Goal: Task Accomplishment & Management: Use online tool/utility

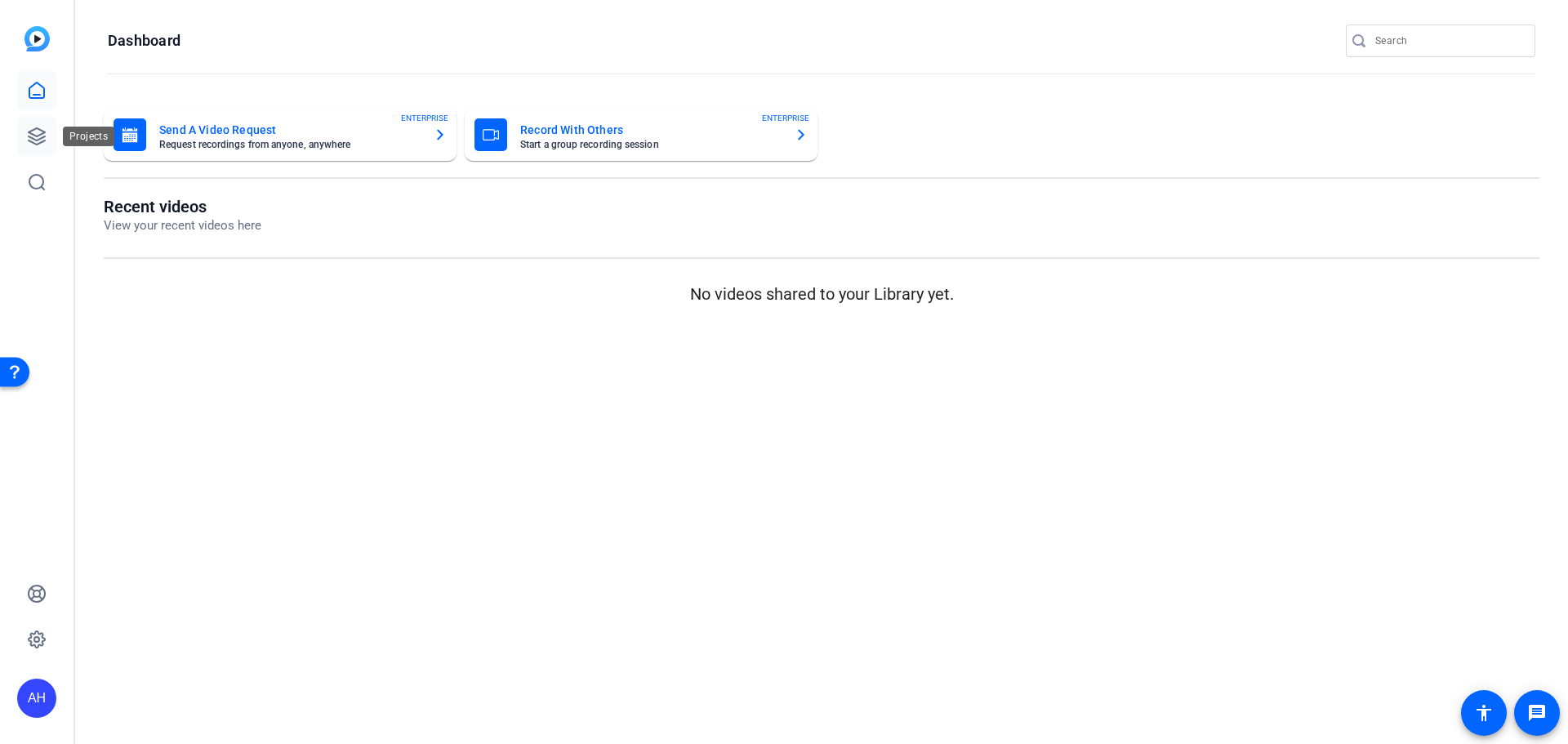
click at [37, 136] on icon at bounding box center [37, 136] width 17 height 17
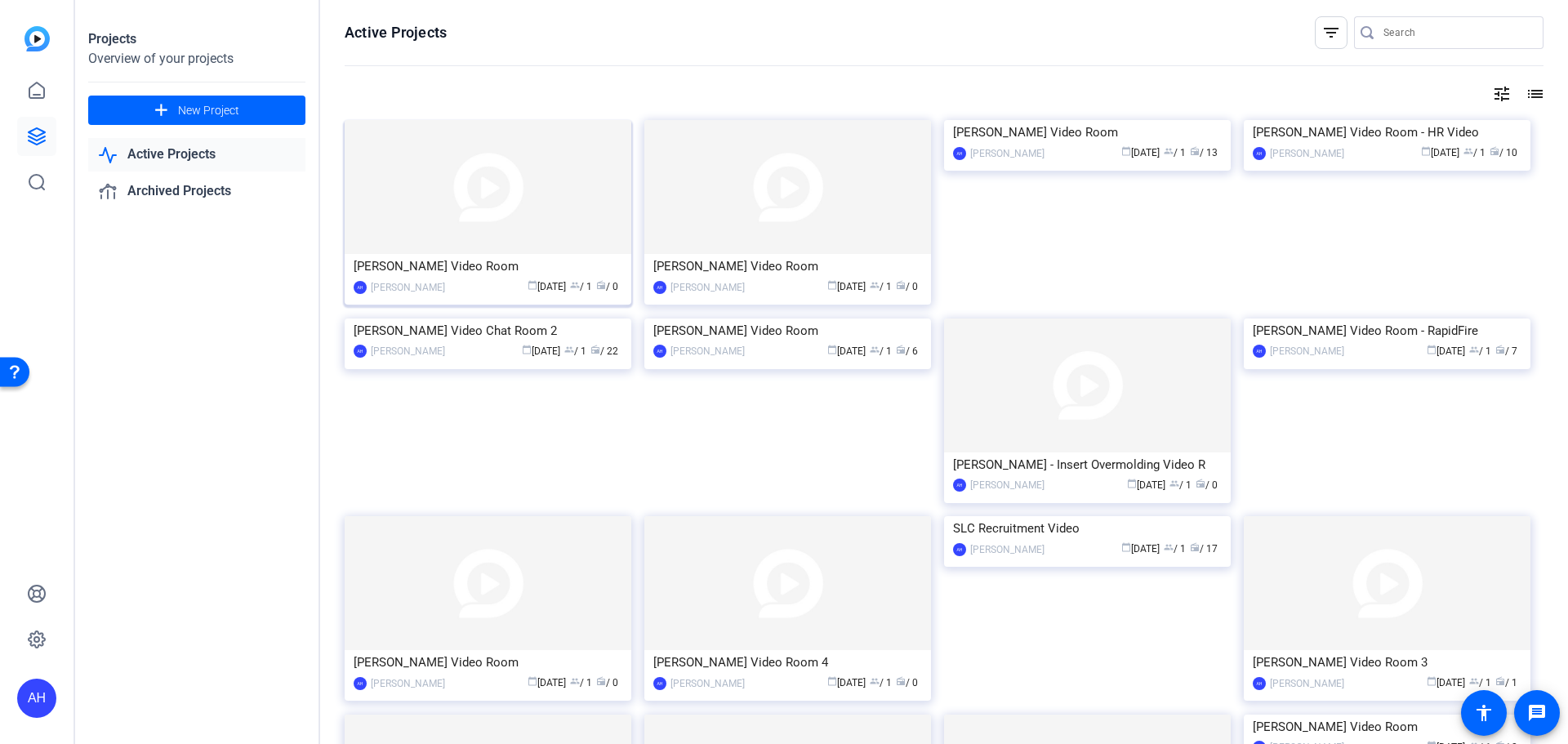
click at [473, 200] on img at bounding box center [487, 187] width 286 height 134
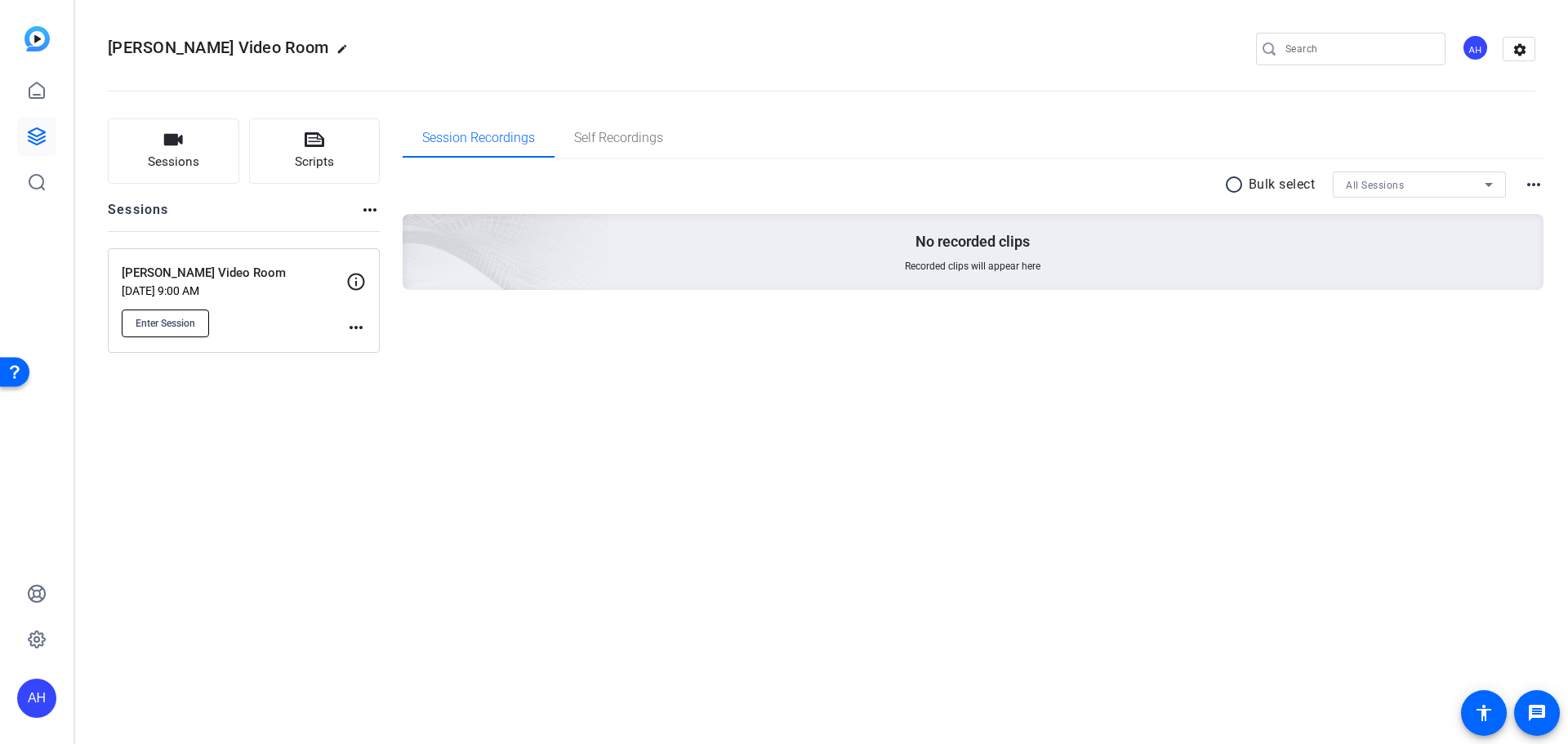
click at [158, 325] on span "Enter Session" at bounding box center [165, 323] width 60 height 13
click at [171, 322] on span "Enter Session" at bounding box center [165, 323] width 60 height 13
click at [178, 326] on span "Enter Session" at bounding box center [165, 323] width 60 height 13
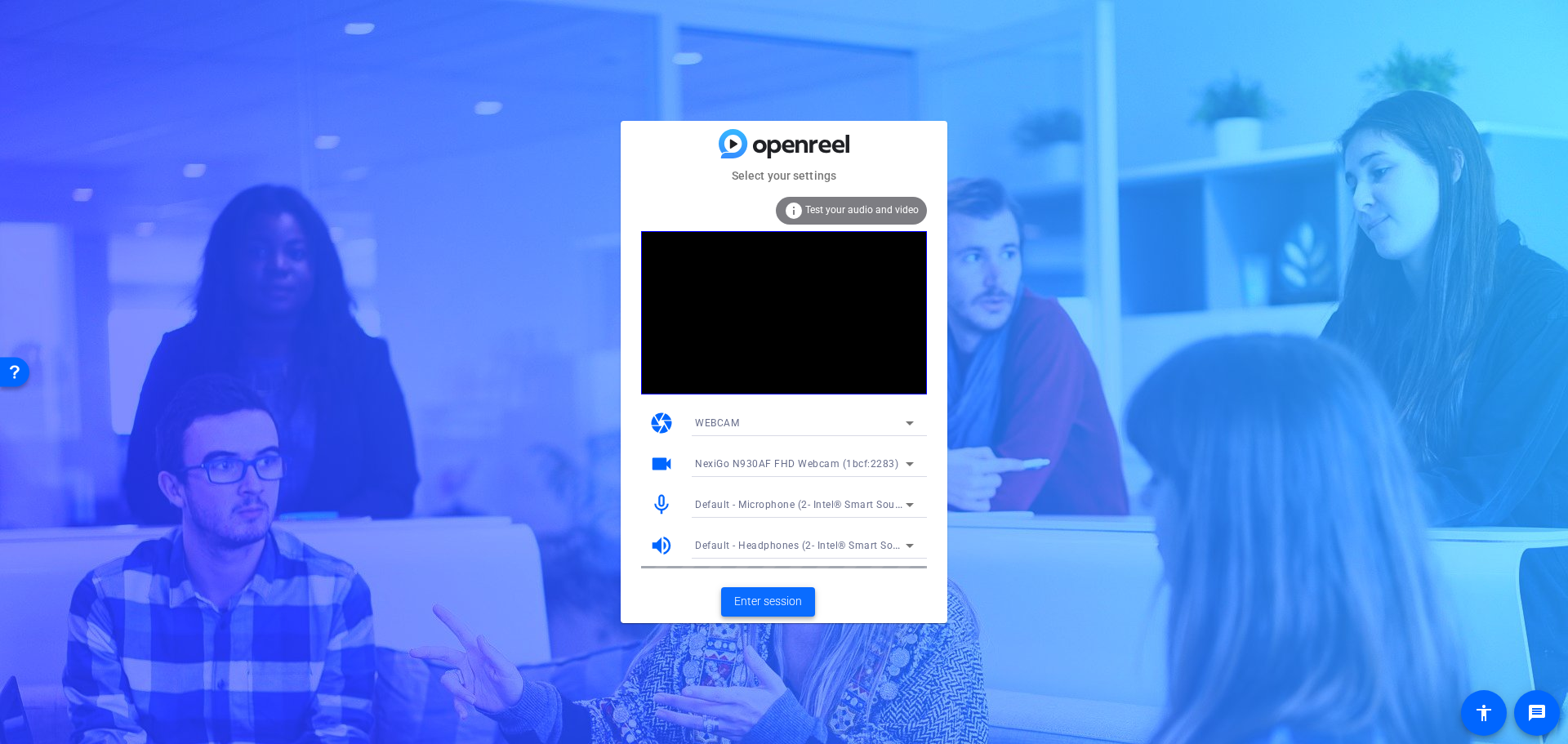
click at [769, 598] on span "Enter session" at bounding box center [769, 601] width 68 height 17
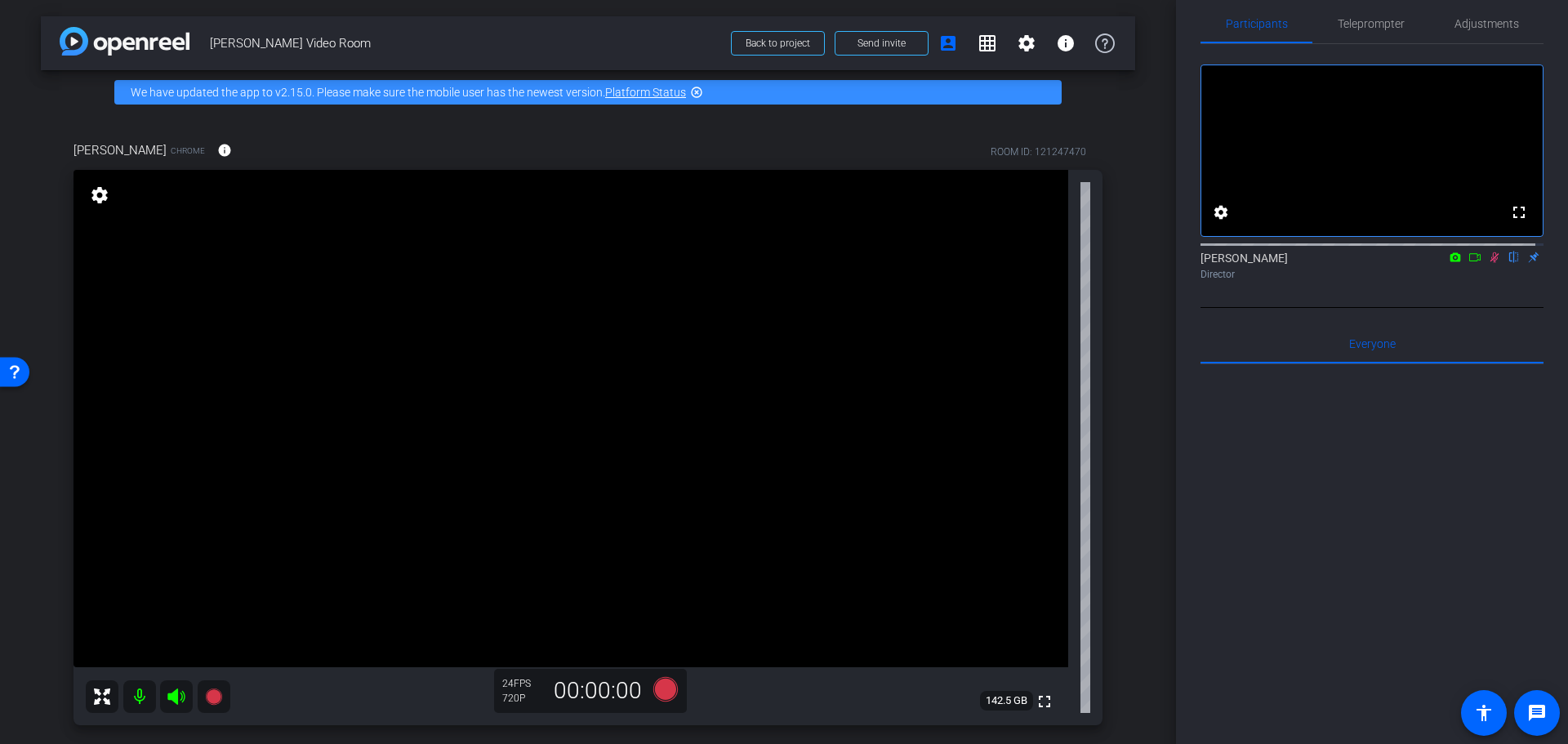
scroll to position [82, 0]
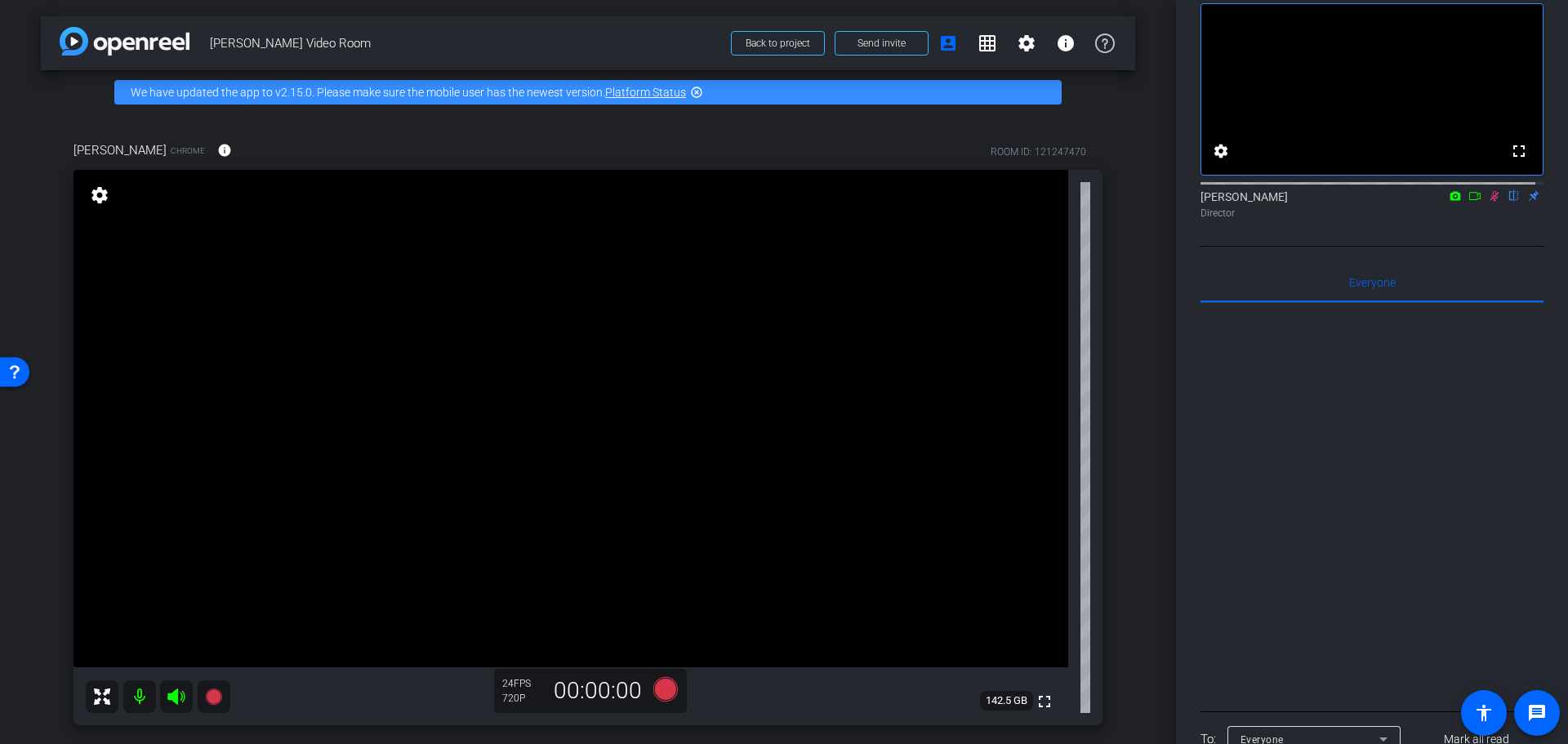
click at [1488, 202] on icon at bounding box center [1494, 196] width 13 height 11
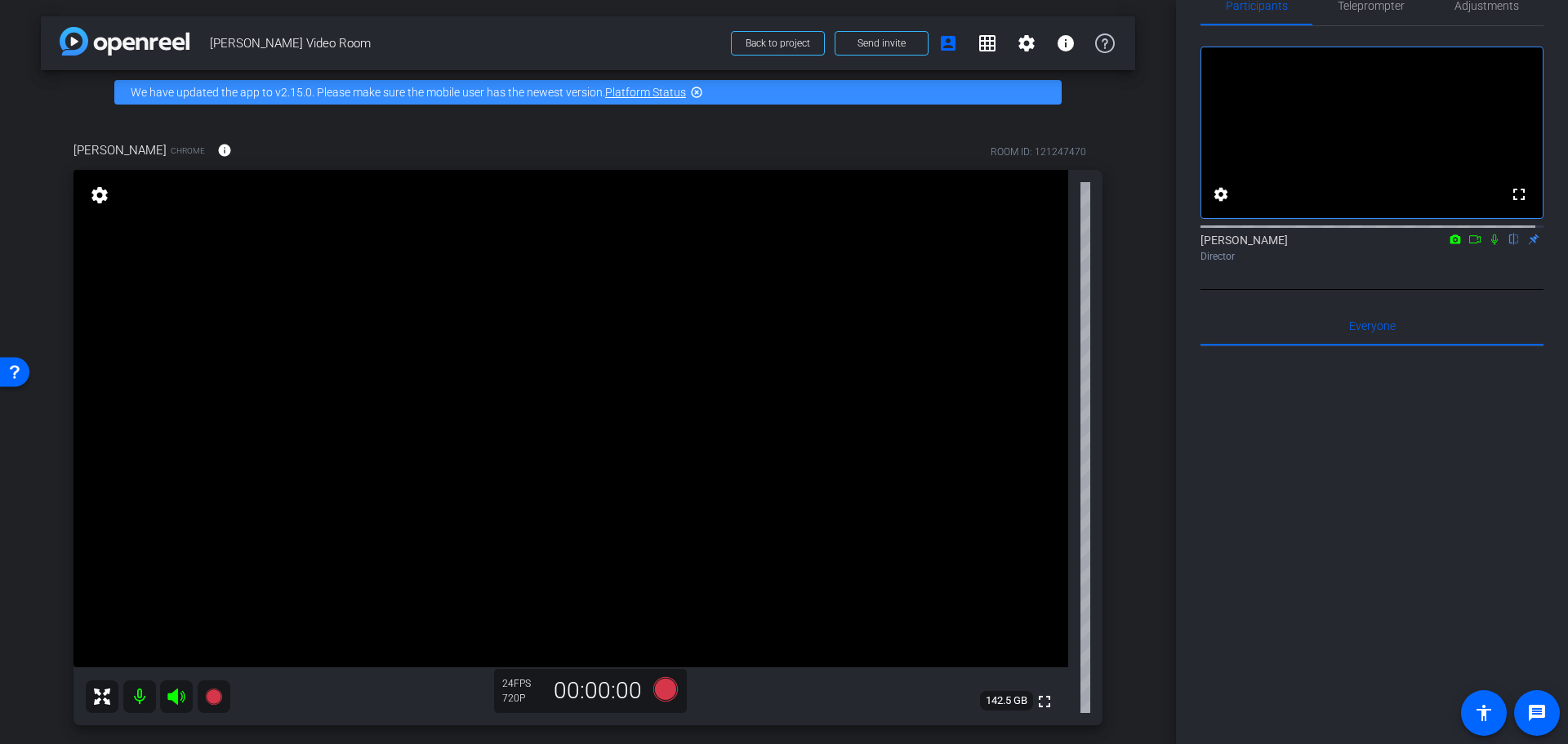
scroll to position [0, 0]
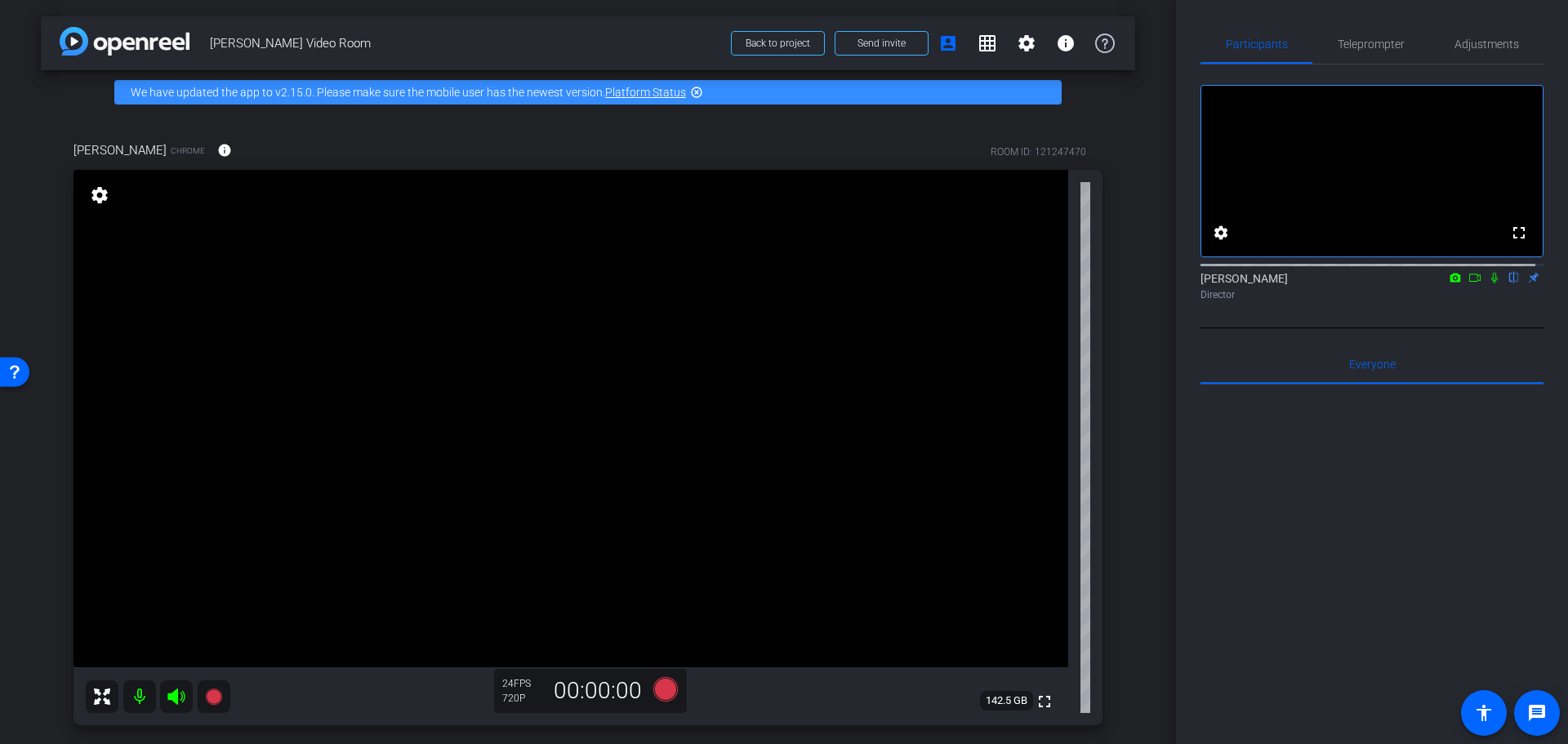
click at [1488, 284] on icon at bounding box center [1494, 277] width 13 height 11
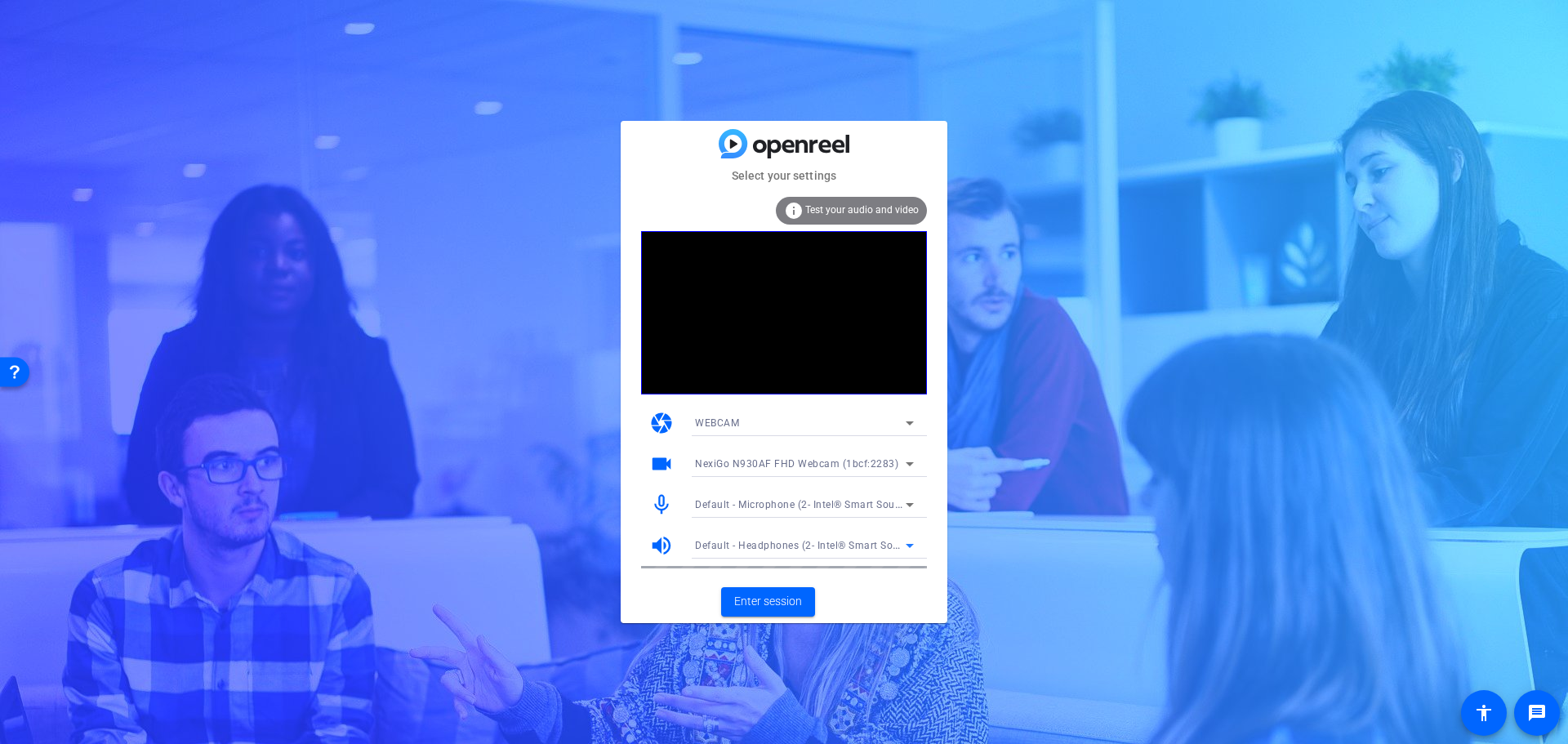
click at [798, 544] on span "Default - Headphones (2- Intel® Smart Sound Technology for MIPI SoundWire® Audi…" at bounding box center [900, 545] width 412 height 13
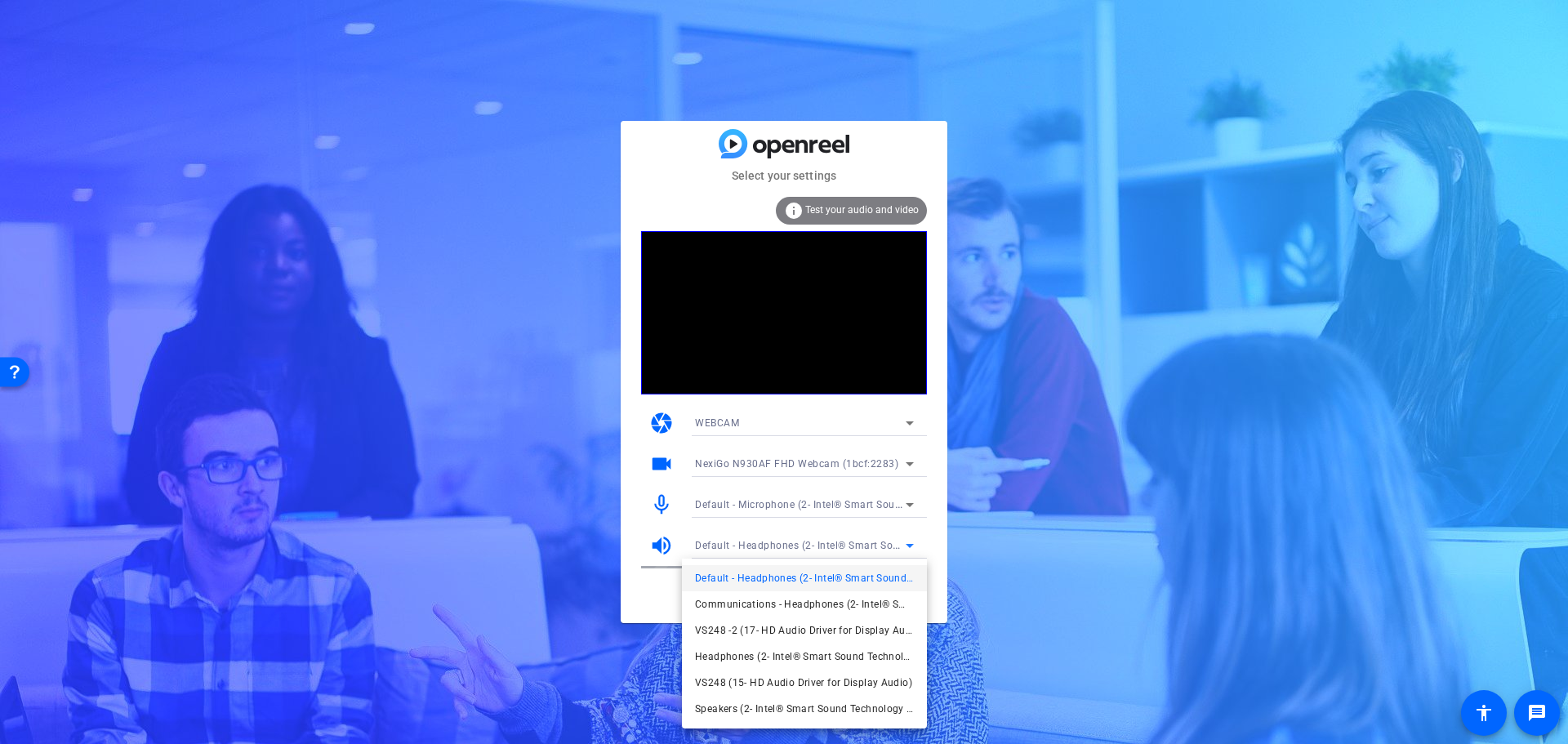
click at [772, 657] on span "Headphones (2- Intel® Smart Sound Technology for MIPI SoundWire® Audio)" at bounding box center [805, 657] width 219 height 19
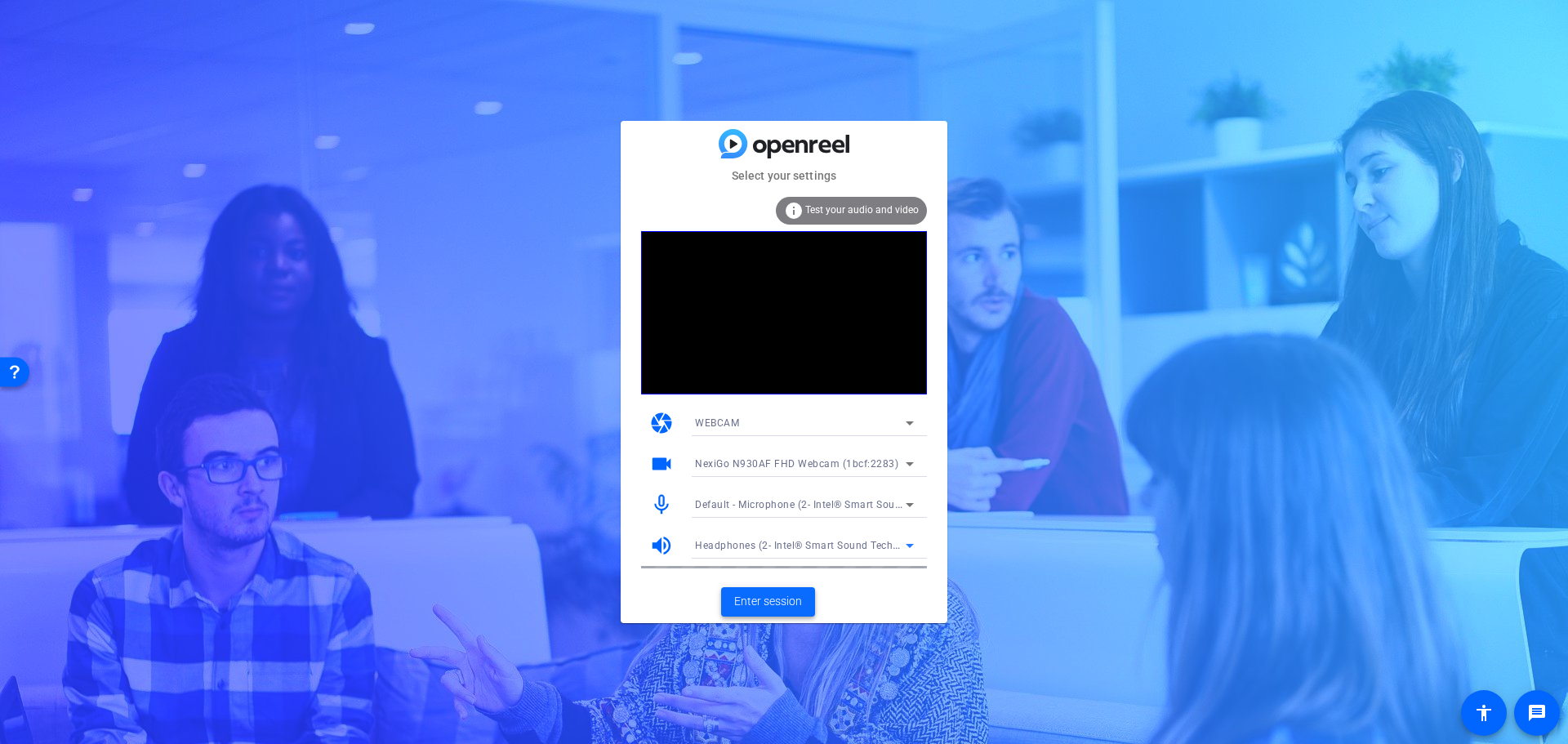
click at [765, 598] on span "Enter session" at bounding box center [769, 601] width 68 height 17
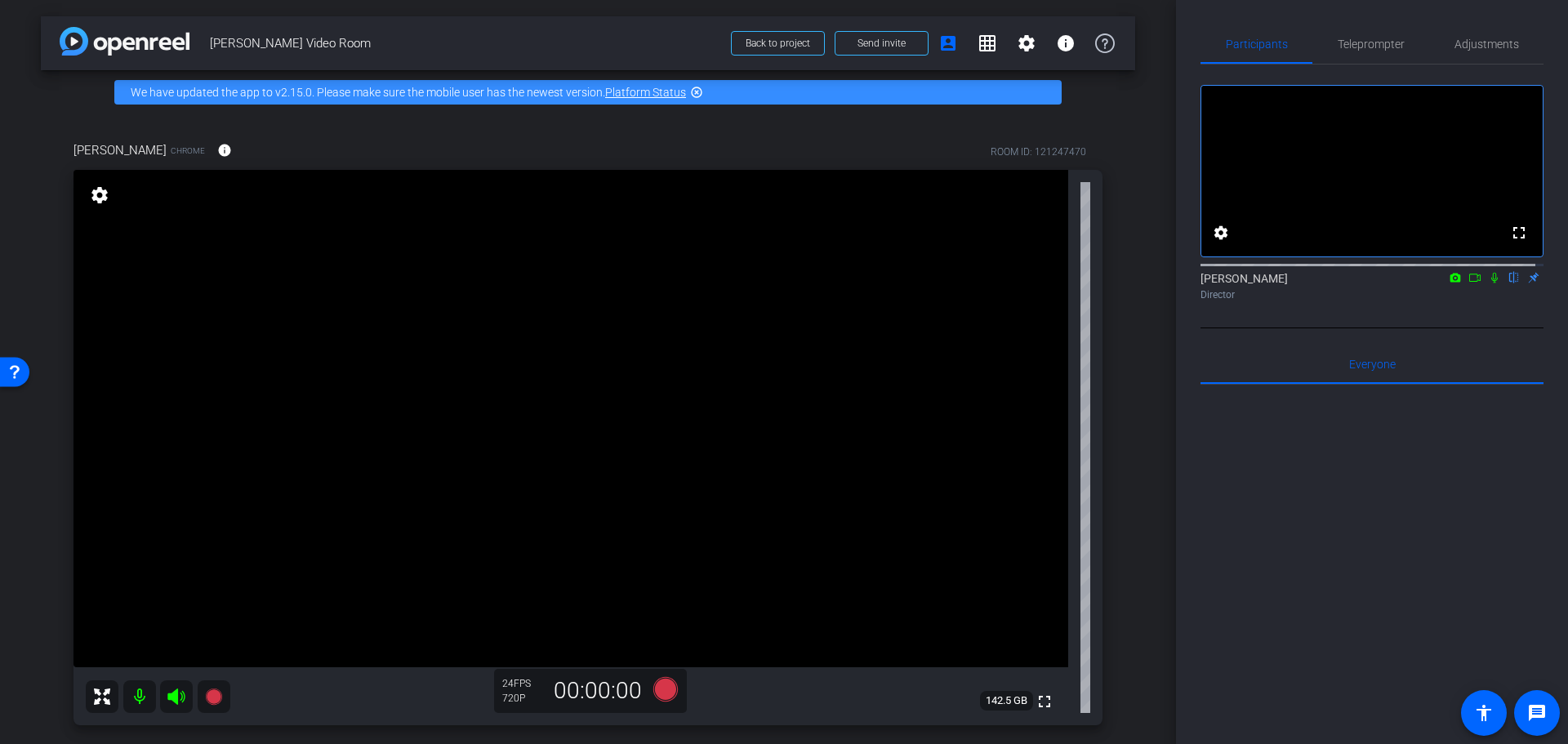
click at [1488, 284] on icon at bounding box center [1494, 277] width 13 height 11
click at [1491, 284] on icon at bounding box center [1495, 278] width 9 height 11
click at [1017, 41] on mat-icon "settings" at bounding box center [1027, 42] width 19 height 19
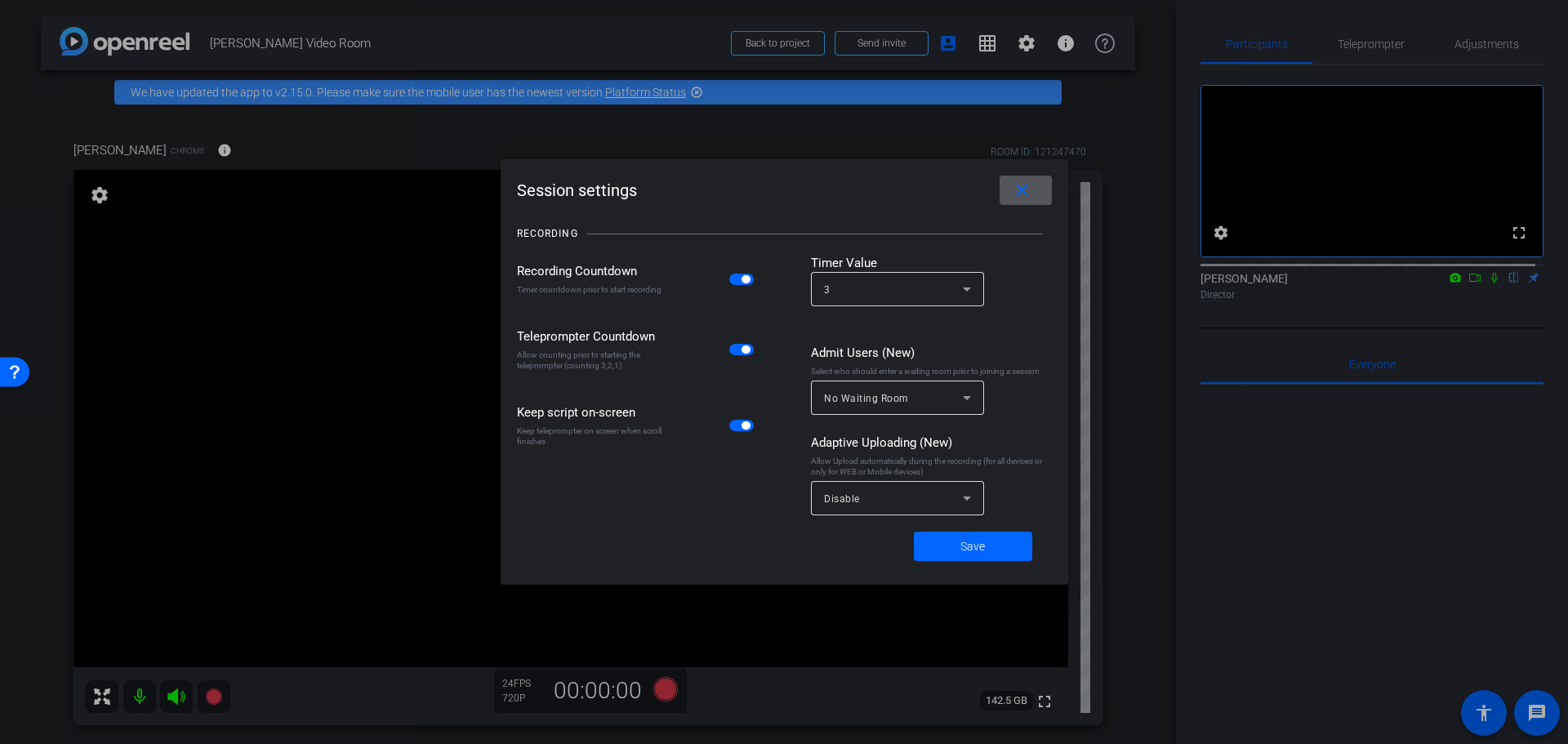
click at [1101, 42] on div at bounding box center [784, 372] width 1568 height 744
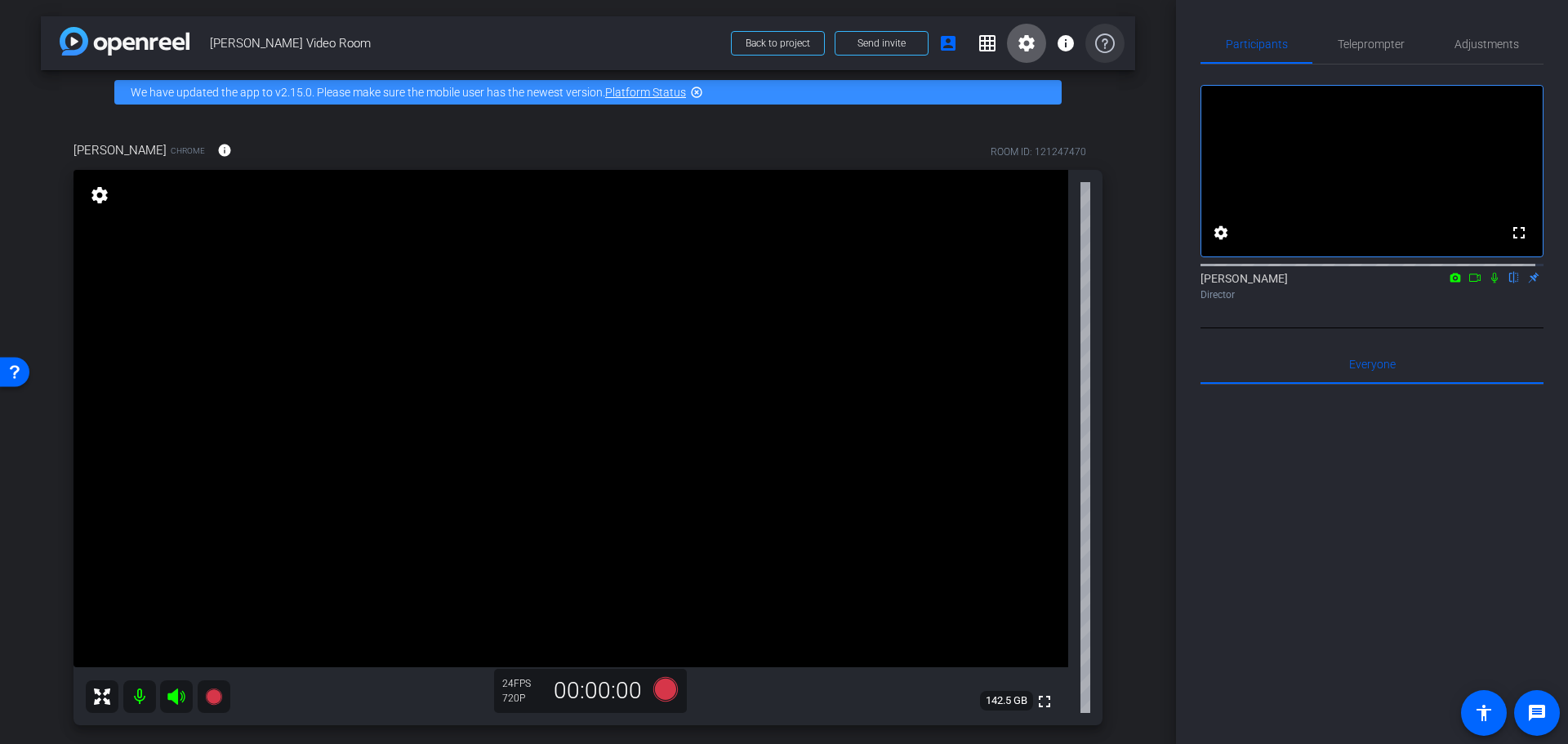
click at [1098, 41] on icon at bounding box center [1105, 42] width 19 height 19
click at [1017, 44] on mat-icon "settings" at bounding box center [1027, 42] width 19 height 19
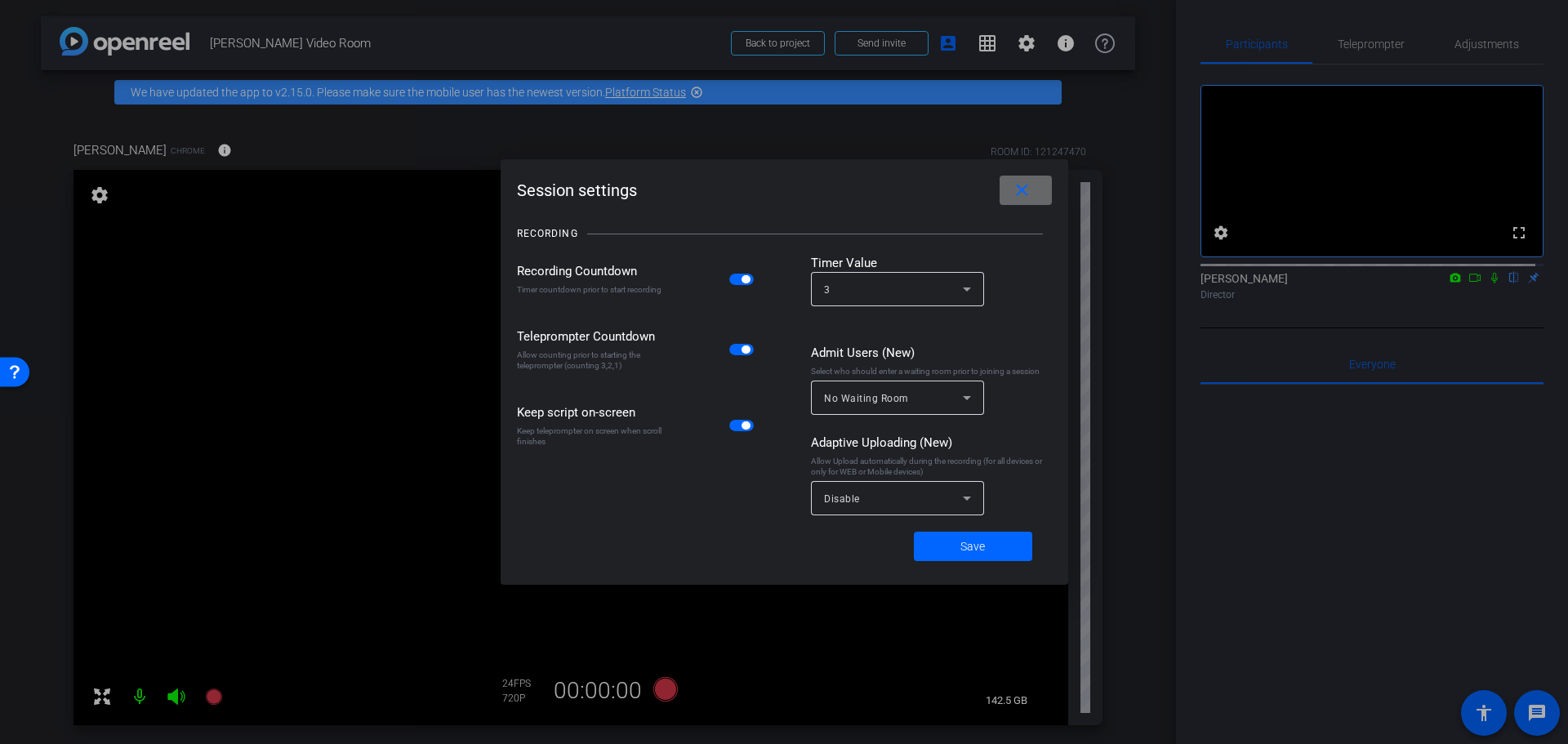
click at [1023, 187] on mat-icon "close" at bounding box center [1022, 191] width 20 height 20
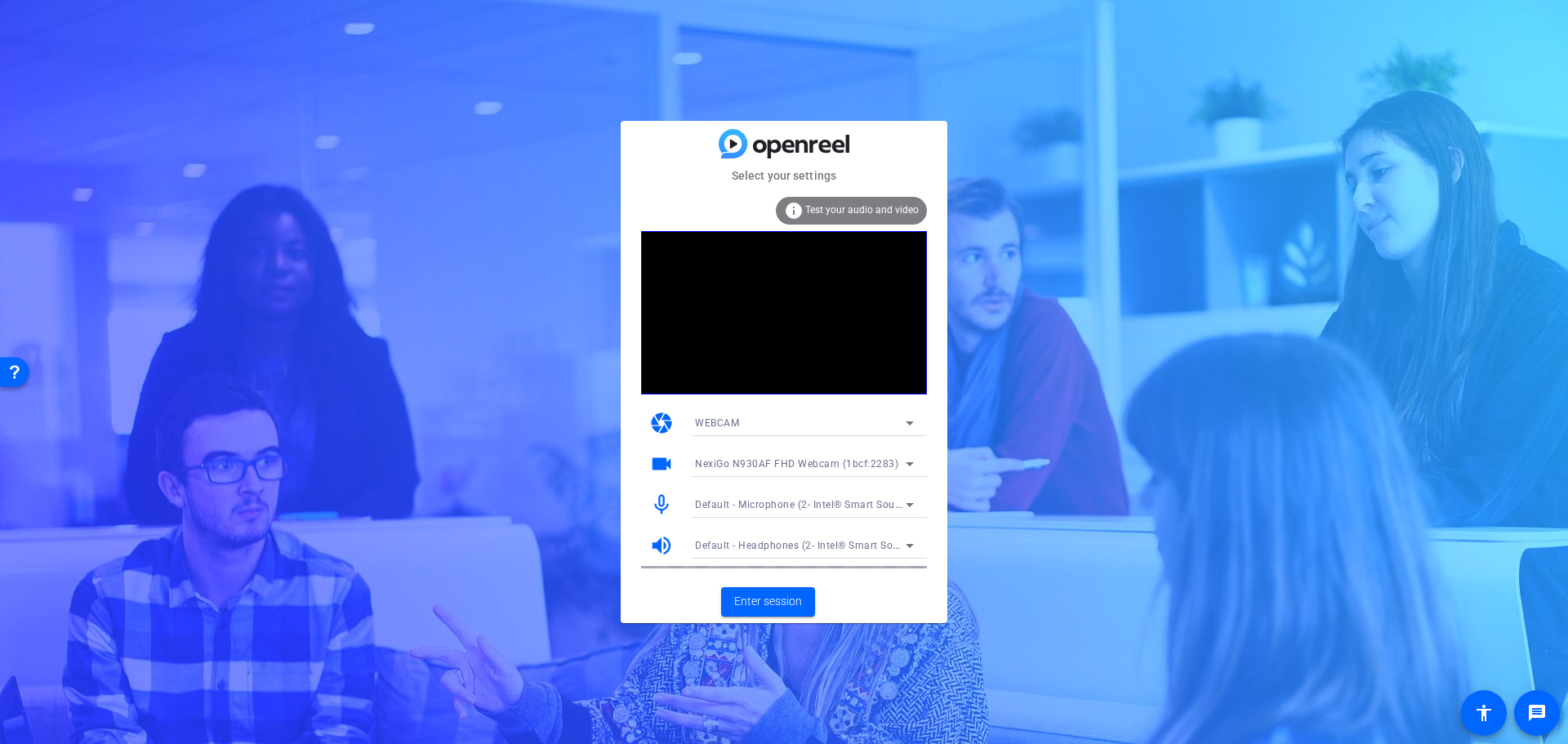
click at [772, 544] on span "Default - Headphones (2- Intel® Smart Sound Technology for MIPI SoundWire® Audi…" at bounding box center [900, 545] width 412 height 13
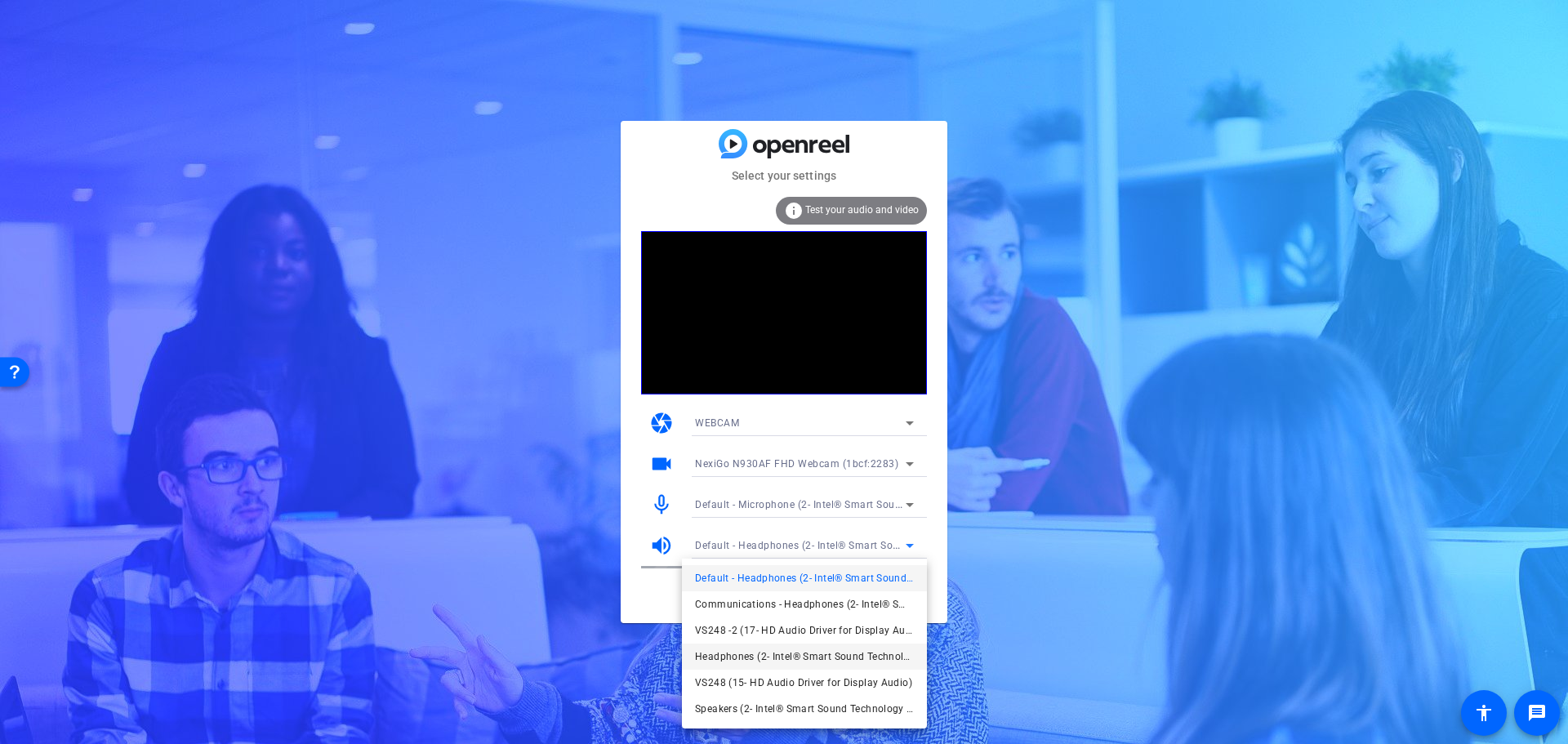
click at [759, 654] on span "Headphones (2- Intel® Smart Sound Technology for MIPI SoundWire® Audio)" at bounding box center [805, 657] width 219 height 19
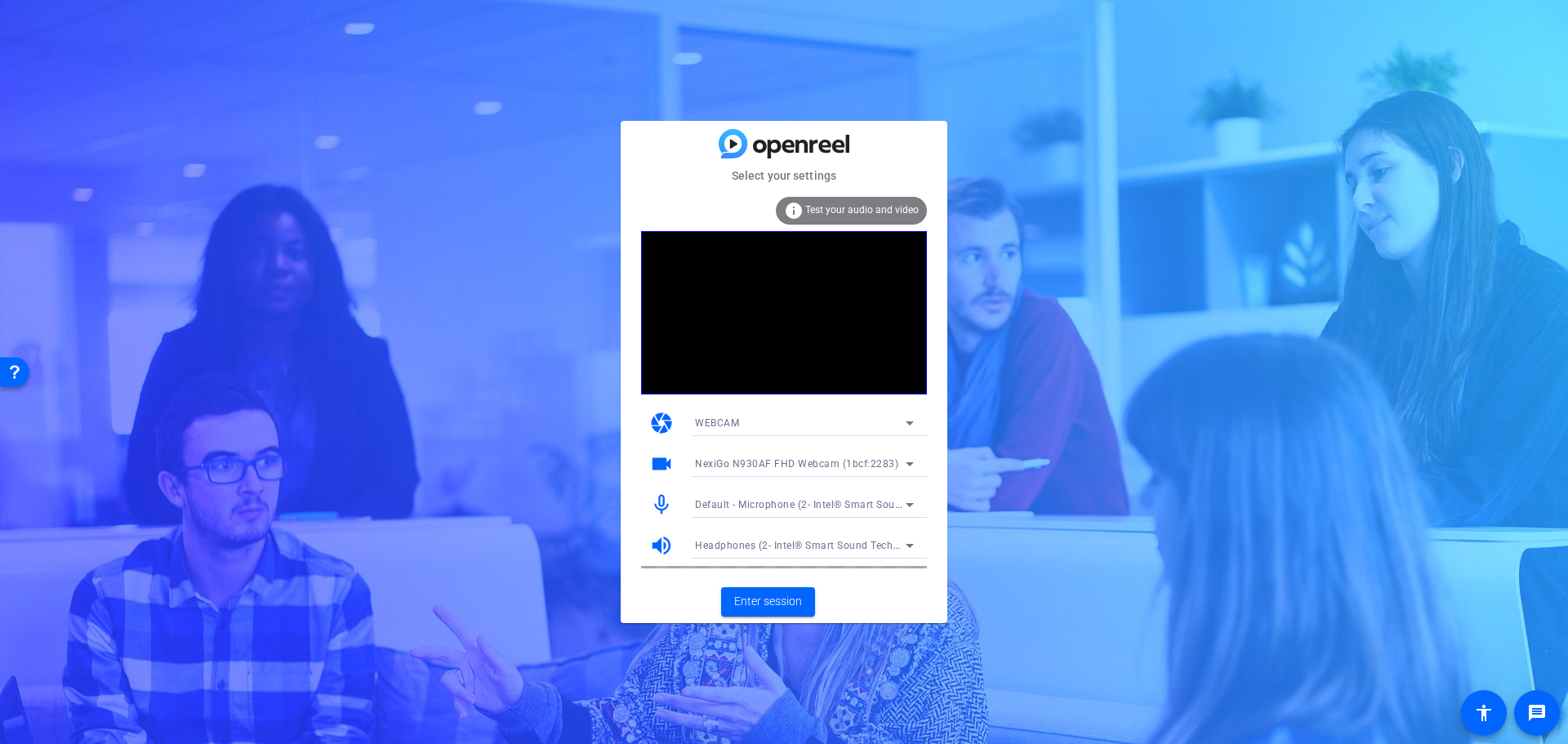
click at [824, 201] on div "info Test your audio and video" at bounding box center [852, 211] width 151 height 28
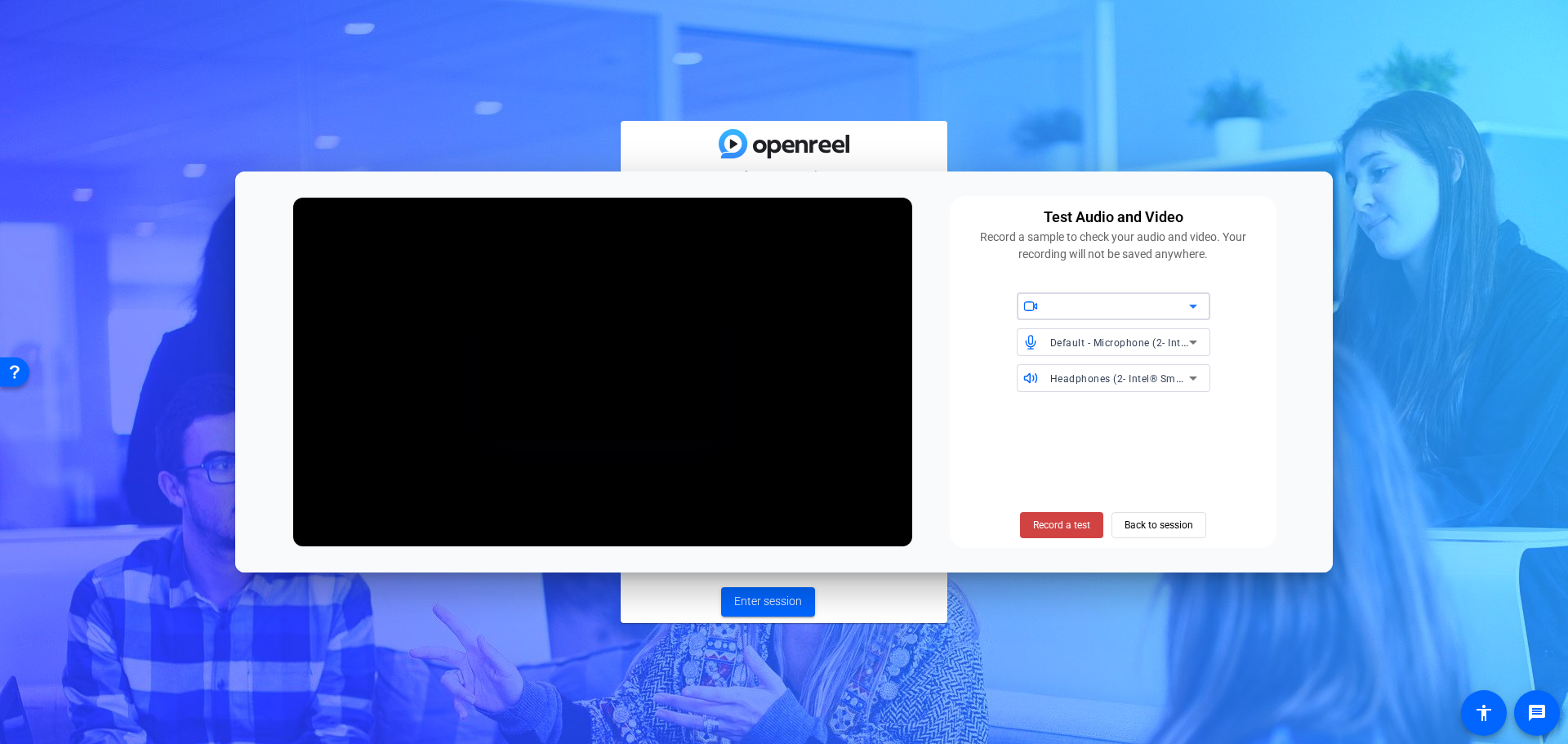
click at [1094, 305] on div at bounding box center [1120, 306] width 139 height 19
click at [1093, 305] on div at bounding box center [784, 372] width 1568 height 744
click at [1081, 338] on span "Default - Microphone (2- Intel® Smart Sound Technology for MIPI SoundWire® Audi…" at bounding box center [1254, 343] width 408 height 13
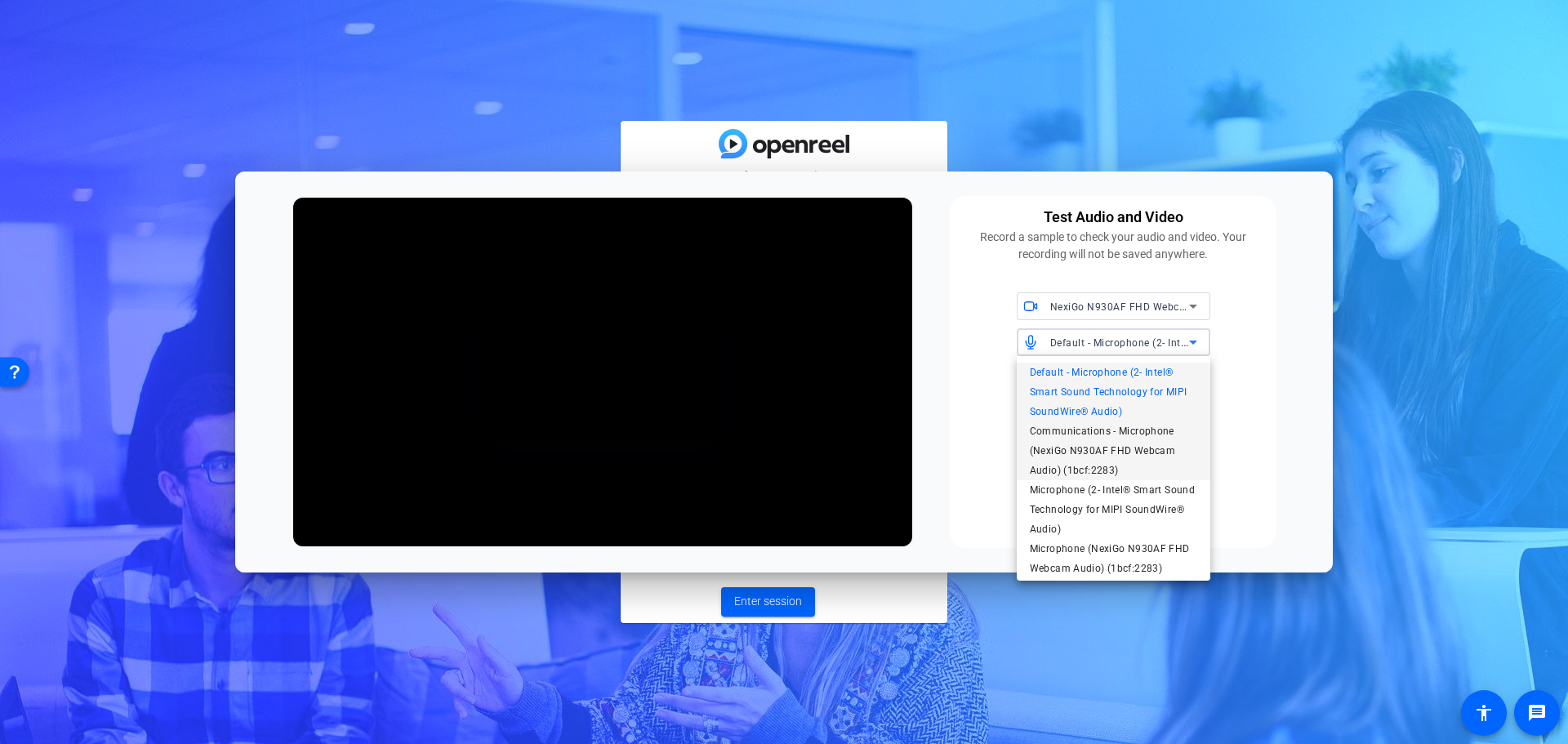
click at [1067, 437] on span "Communications - Microphone (NexiGo N930AF FHD Webcam Audio) (1bcf:2283)" at bounding box center [1114, 451] width 168 height 59
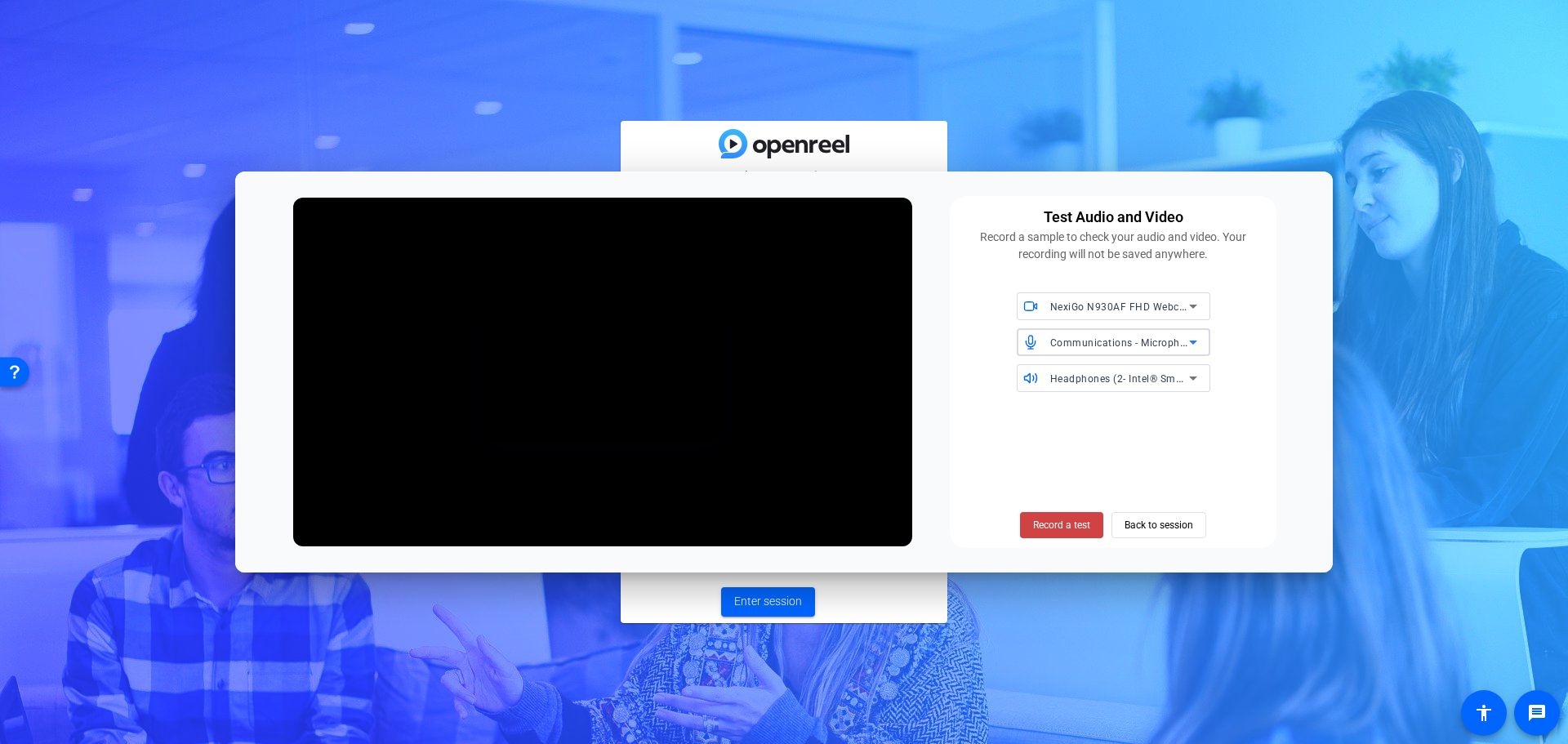
click at [1083, 375] on span "Headphones (2- Intel® Smart Sound Technology for MIPI SoundWire® Audio)" at bounding box center [1235, 378] width 368 height 13
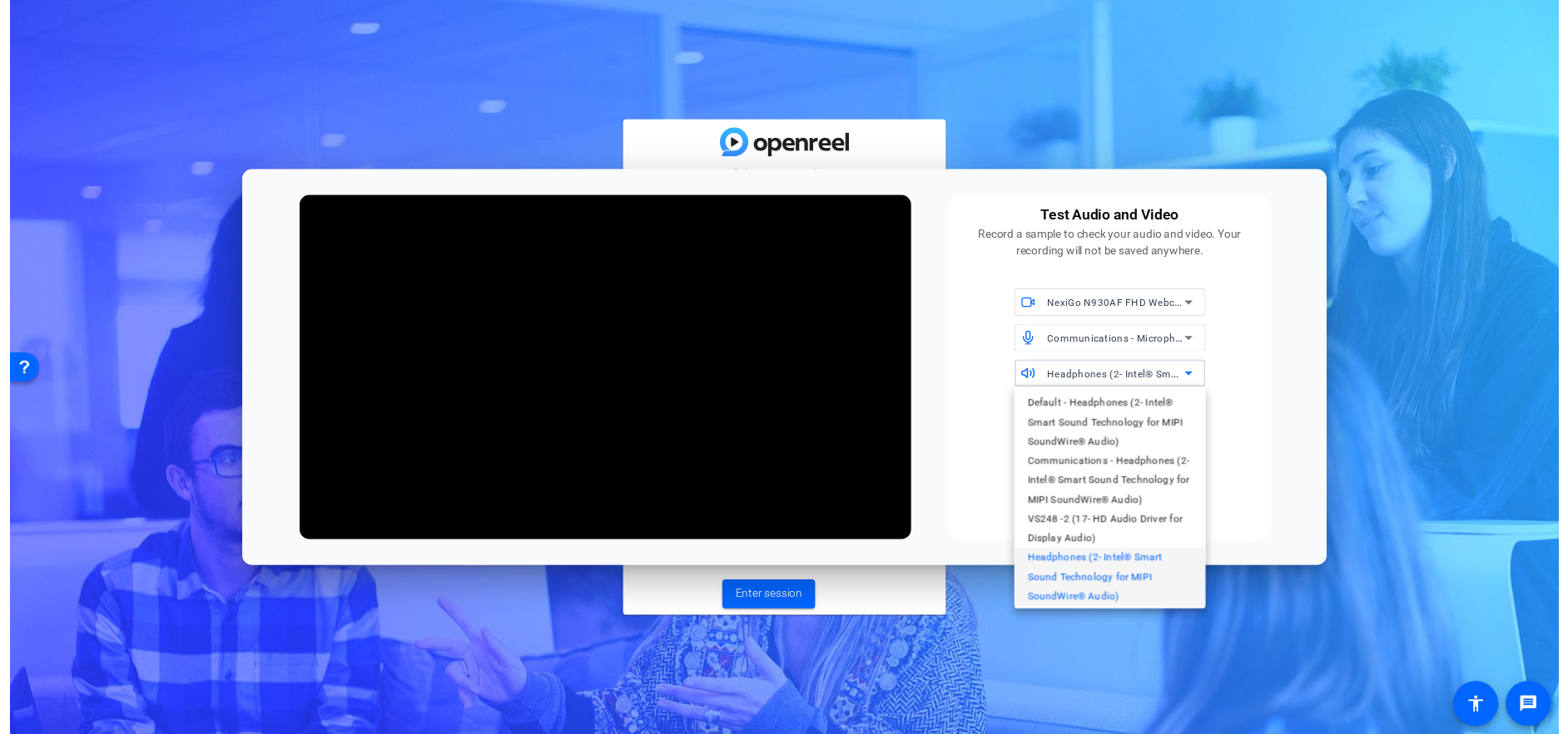
scroll to position [18, 0]
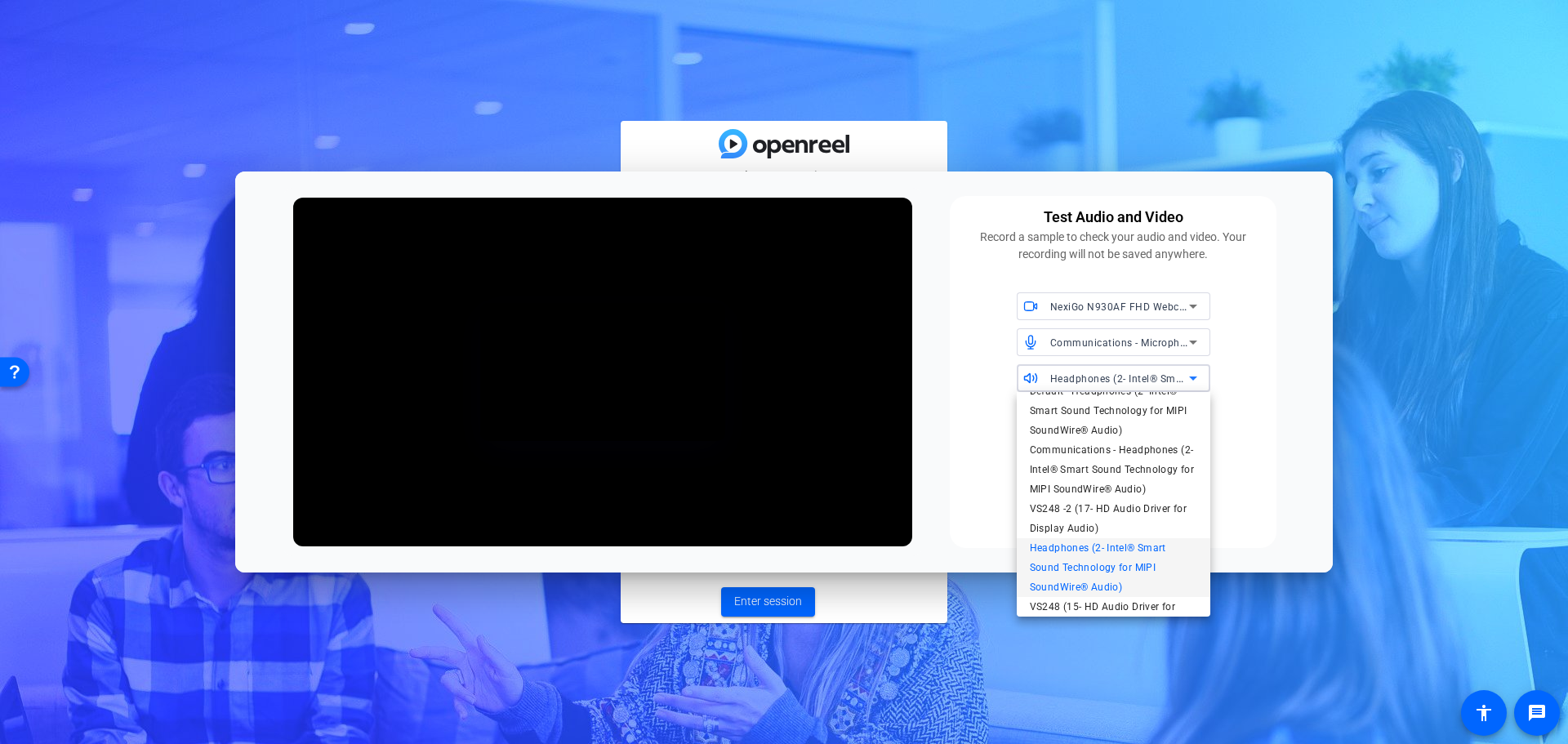
click at [1083, 375] on div at bounding box center [784, 372] width 1568 height 744
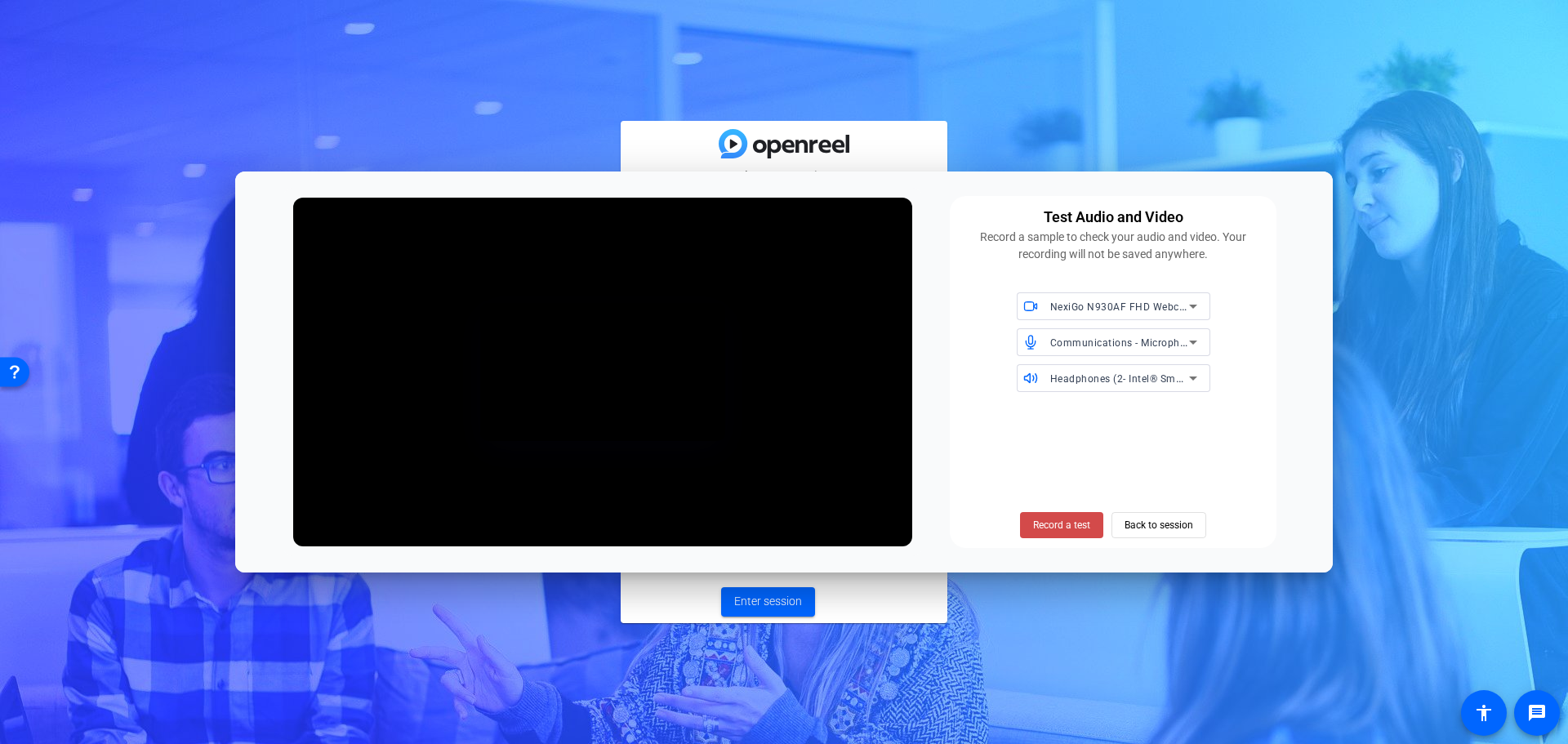
click at [1044, 524] on span "Record a test" at bounding box center [1062, 525] width 57 height 15
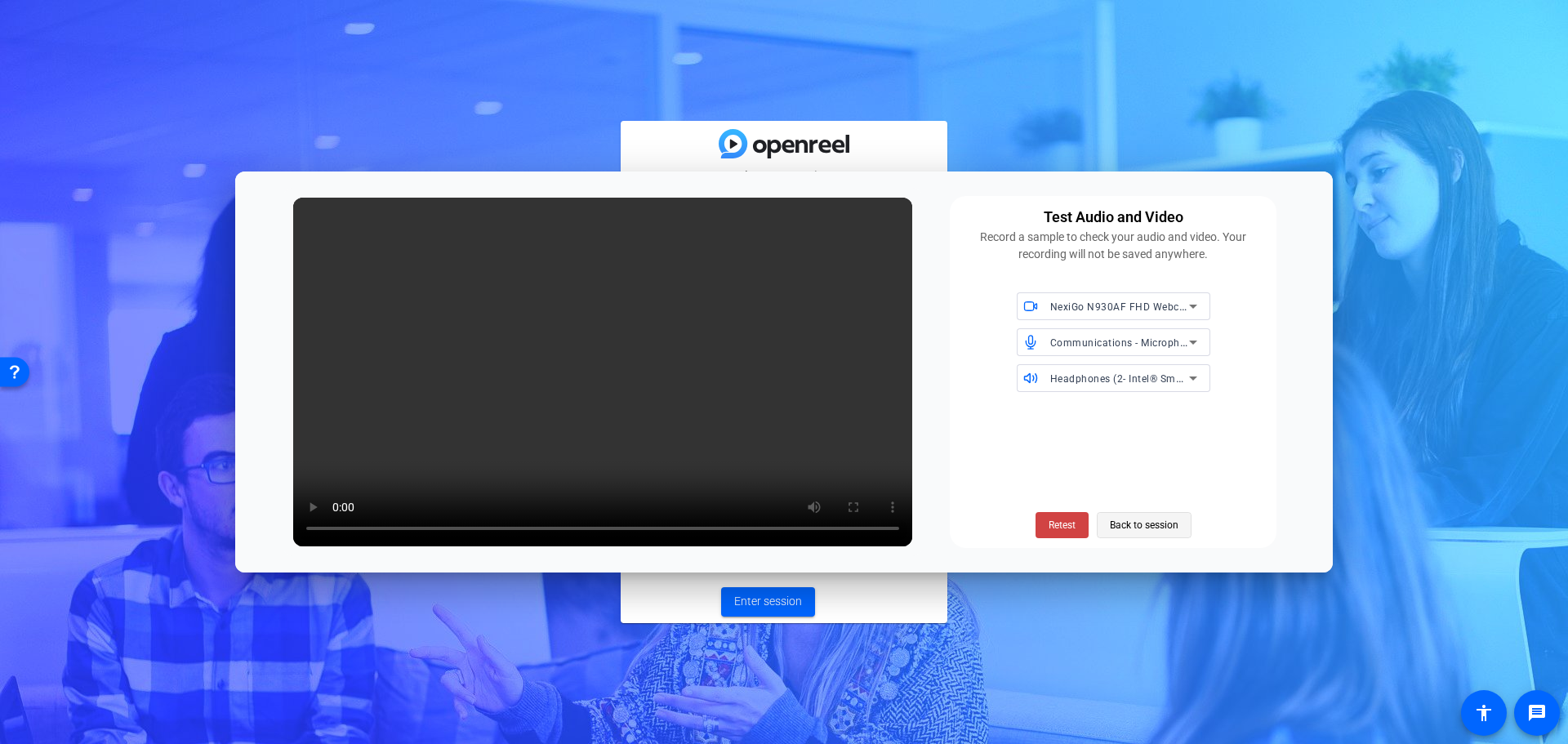
click at [1135, 524] on span "Back to session" at bounding box center [1144, 526] width 69 height 31
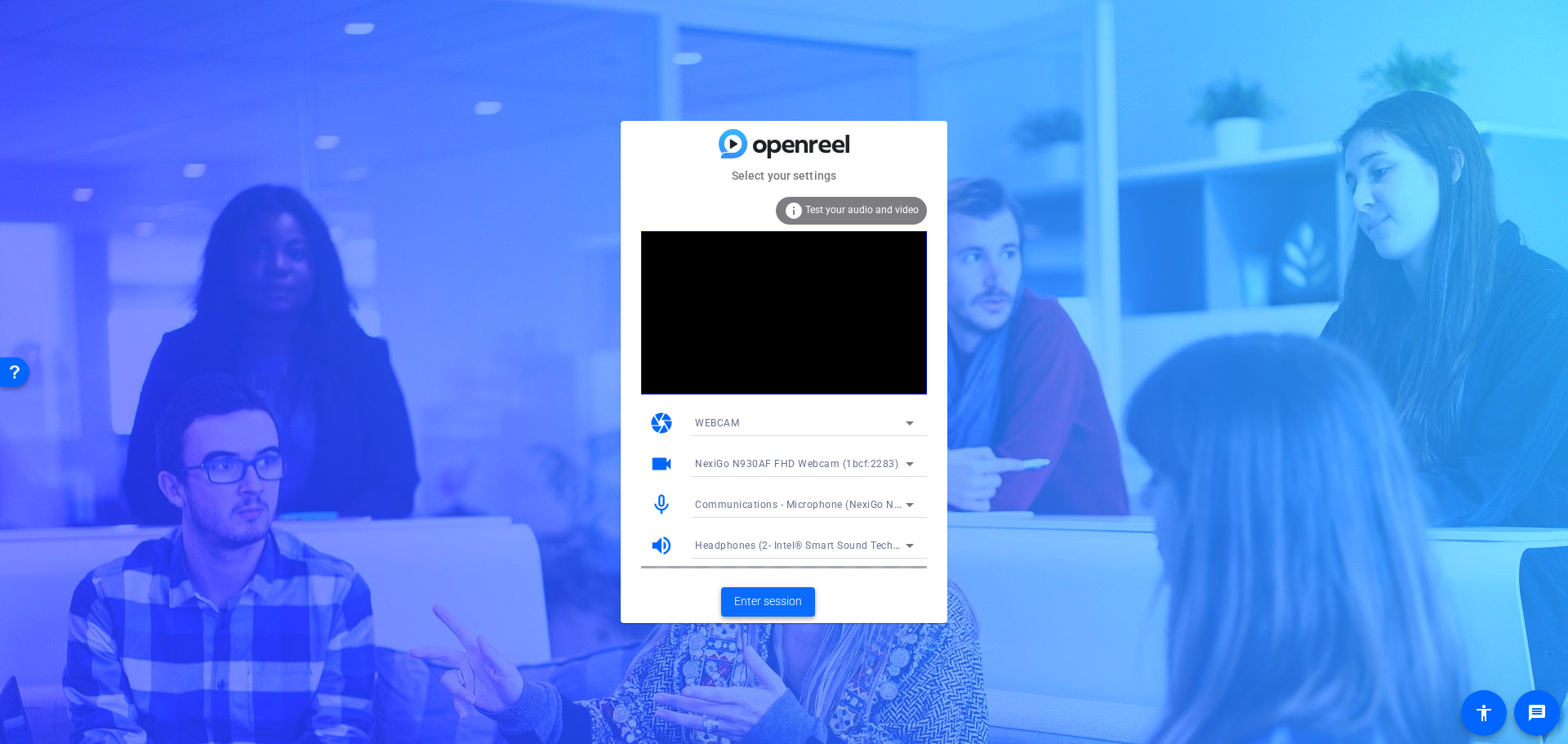
click at [770, 594] on span "Enter session" at bounding box center [769, 601] width 68 height 17
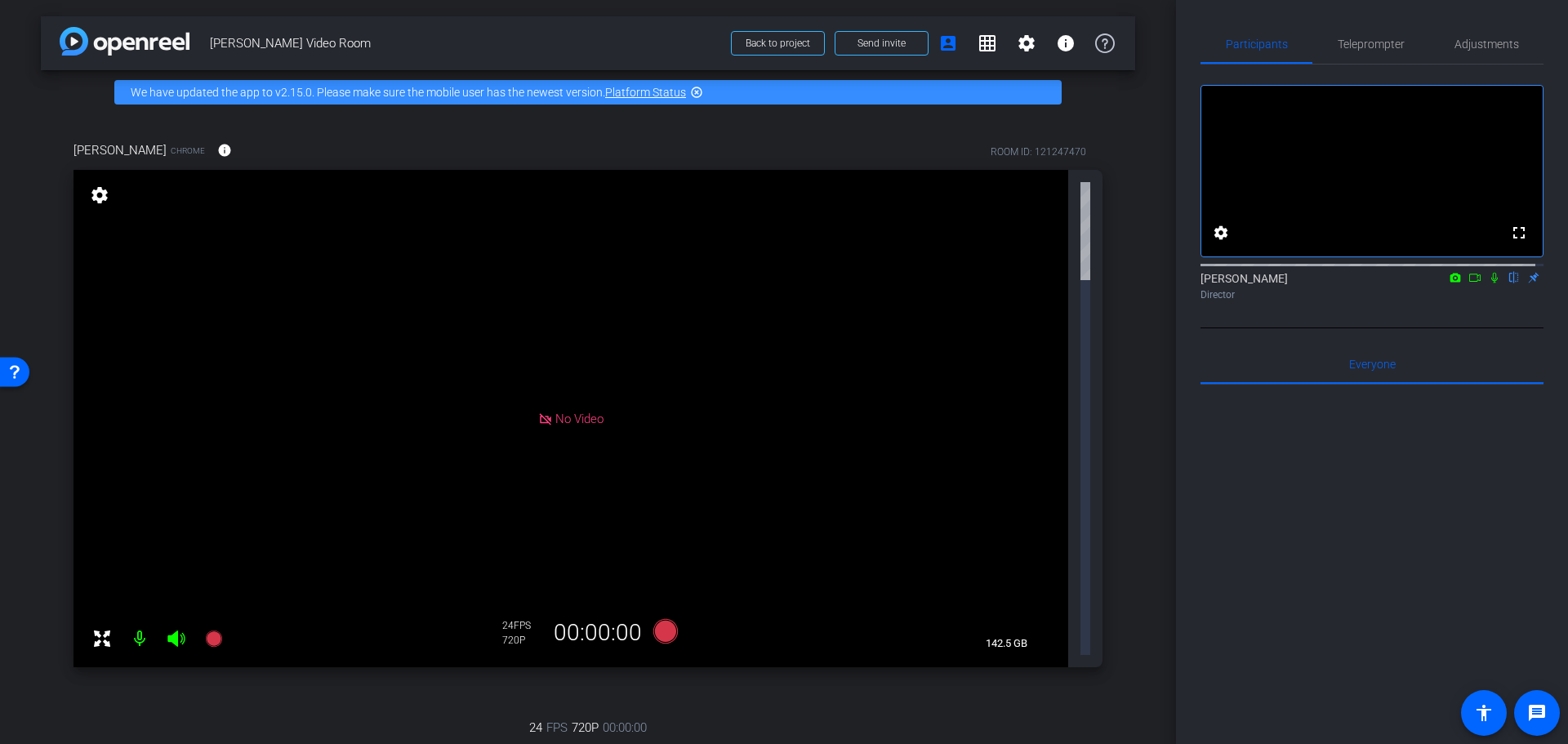
click at [1489, 284] on icon at bounding box center [1494, 277] width 13 height 11
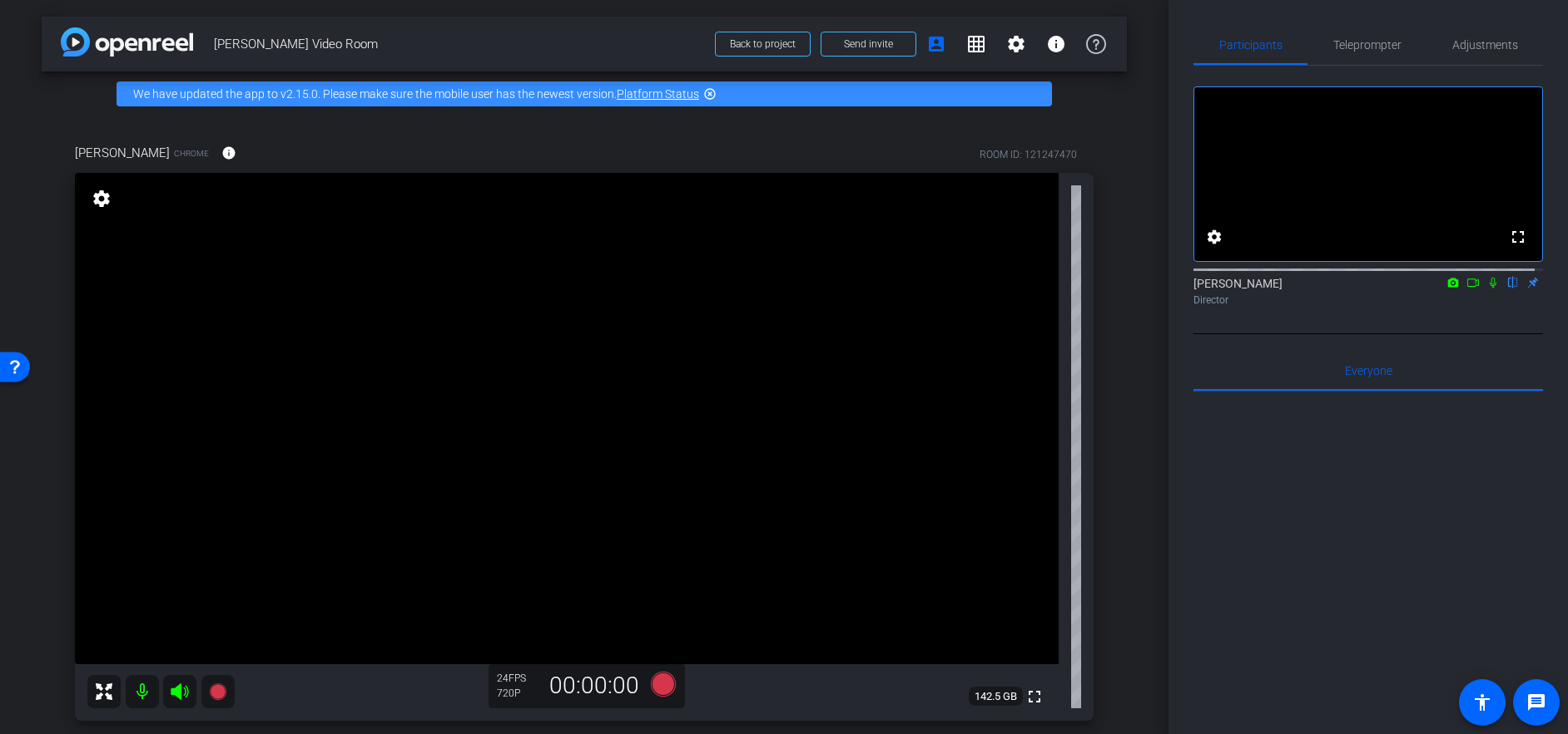
click at [1489, 289] on icon at bounding box center [1492, 283] width 7 height 11
click at [1488, 289] on icon at bounding box center [1493, 283] width 9 height 11
click at [1489, 289] on icon at bounding box center [1492, 283] width 7 height 11
click at [1486, 289] on icon at bounding box center [1493, 282] width 13 height 11
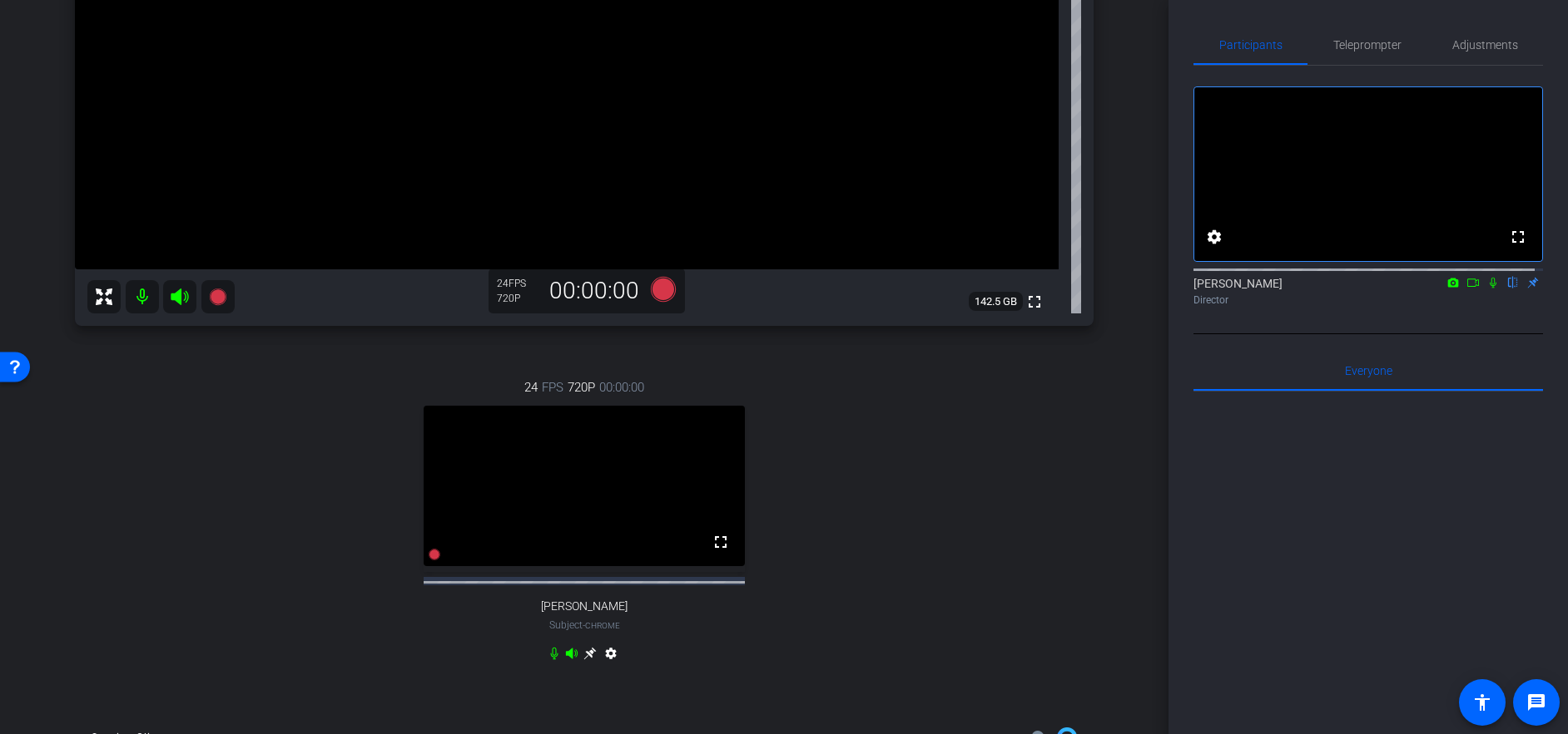
scroll to position [520, 0]
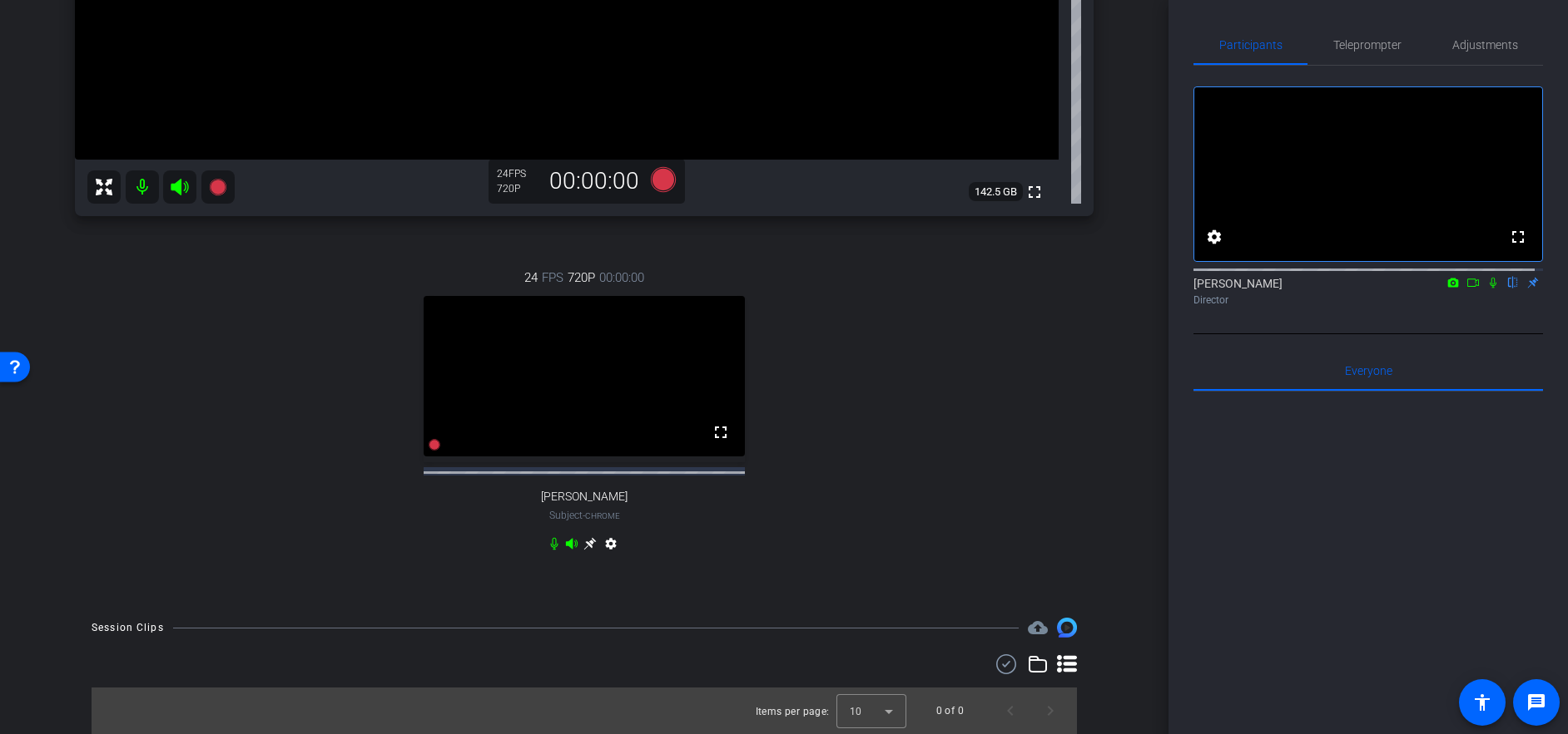
click at [584, 544] on icon at bounding box center [589, 544] width 12 height 12
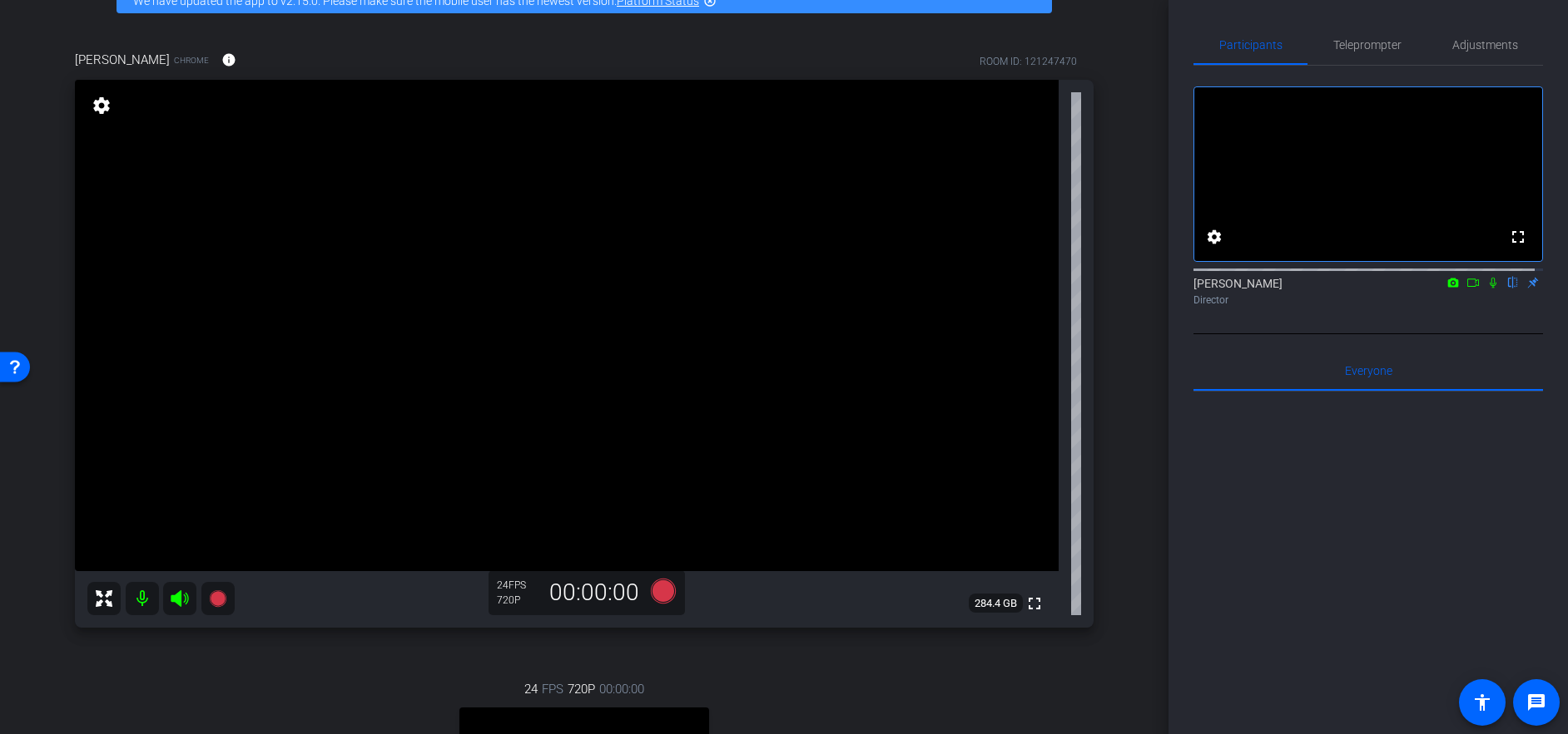
scroll to position [54, 0]
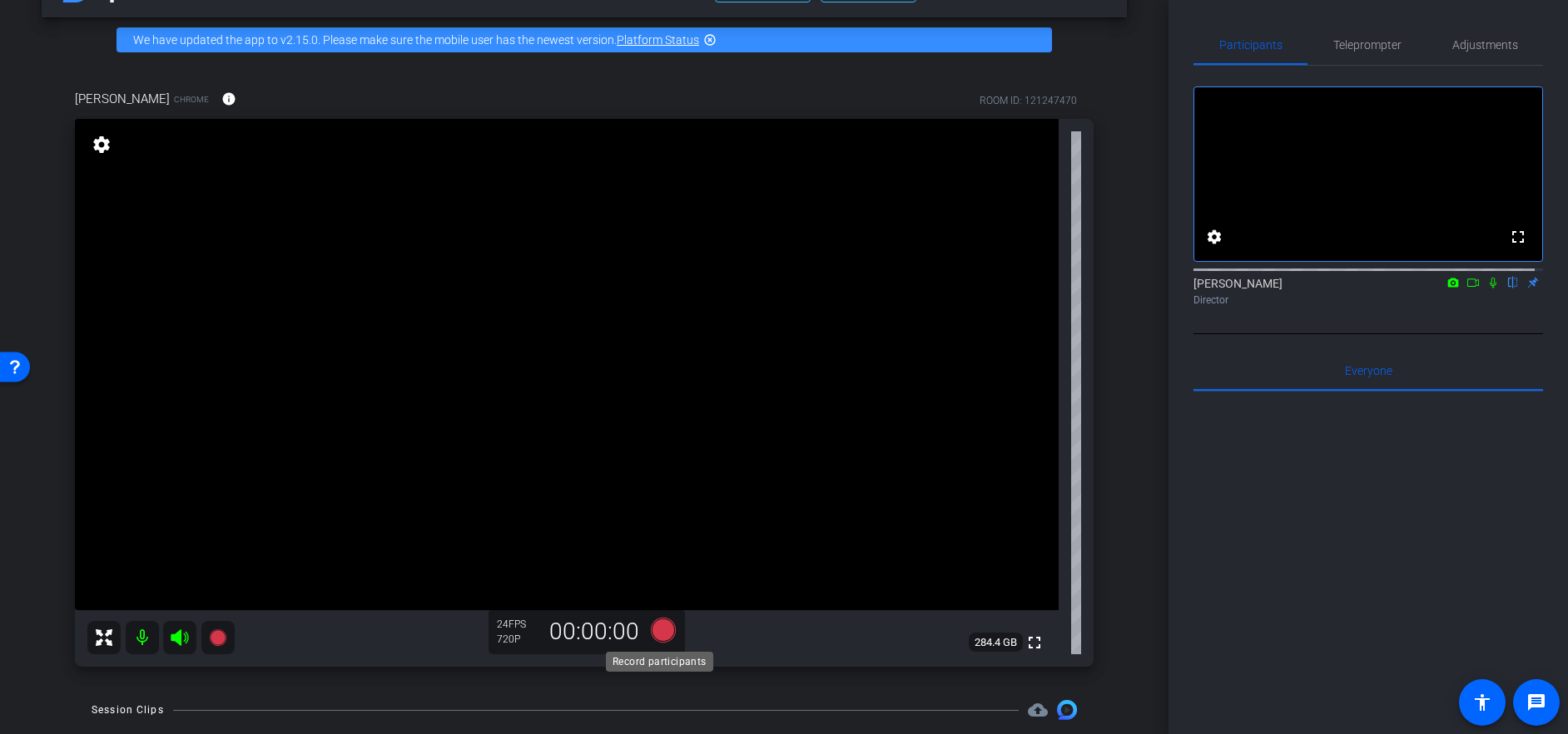
click at [659, 631] on icon at bounding box center [663, 630] width 25 height 25
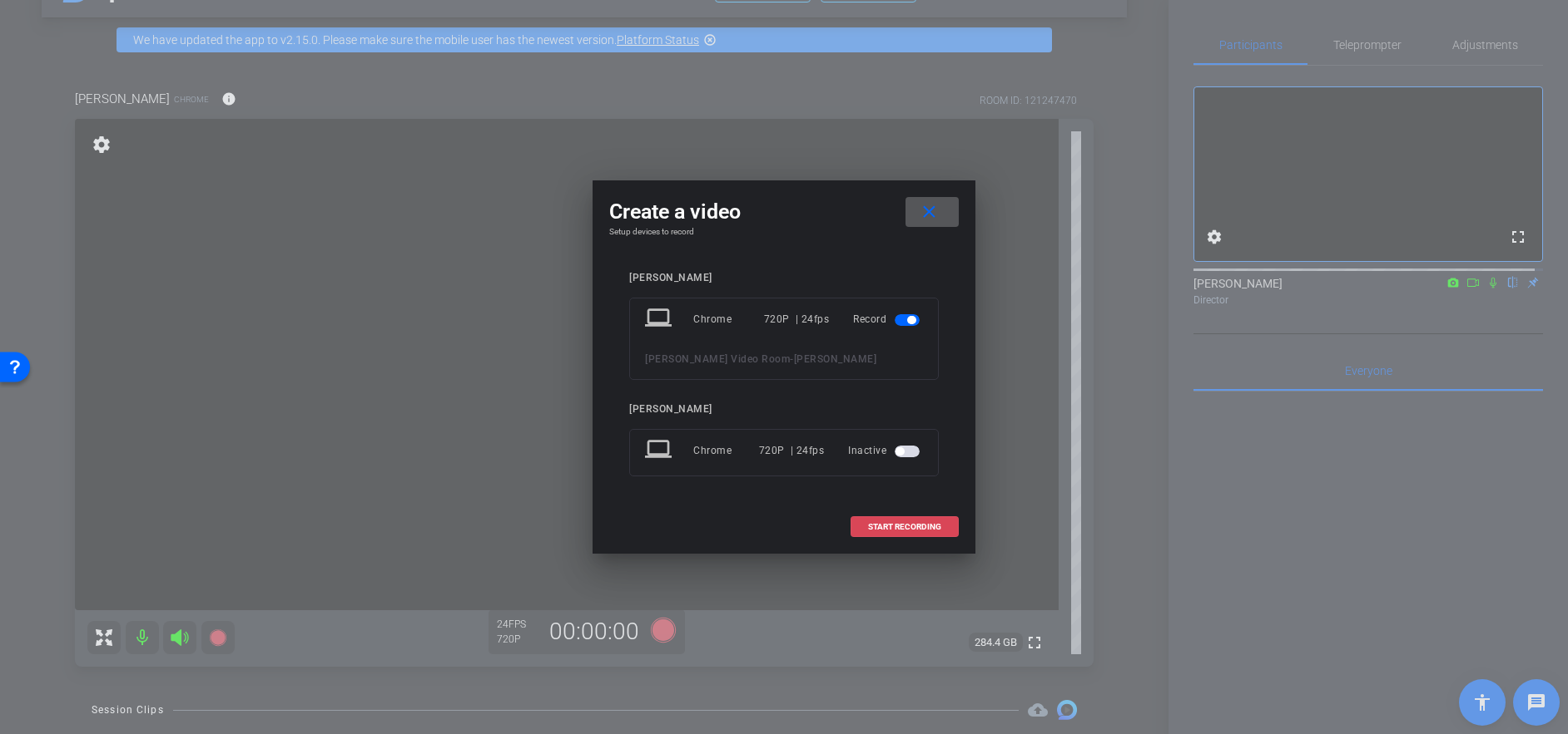
click at [879, 527] on span "START RECORDING" at bounding box center [904, 527] width 73 height 8
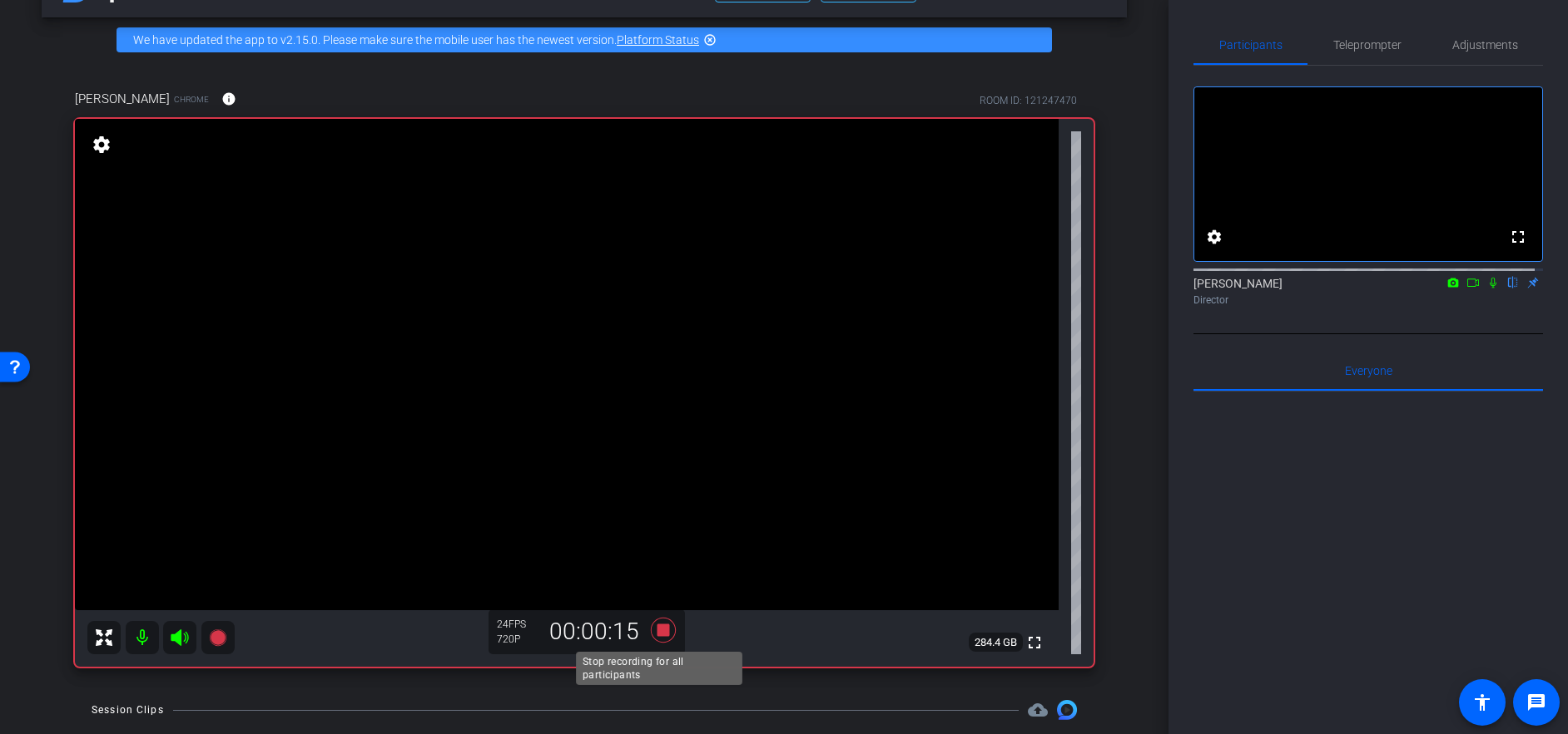
click at [660, 629] on icon at bounding box center [663, 630] width 25 height 25
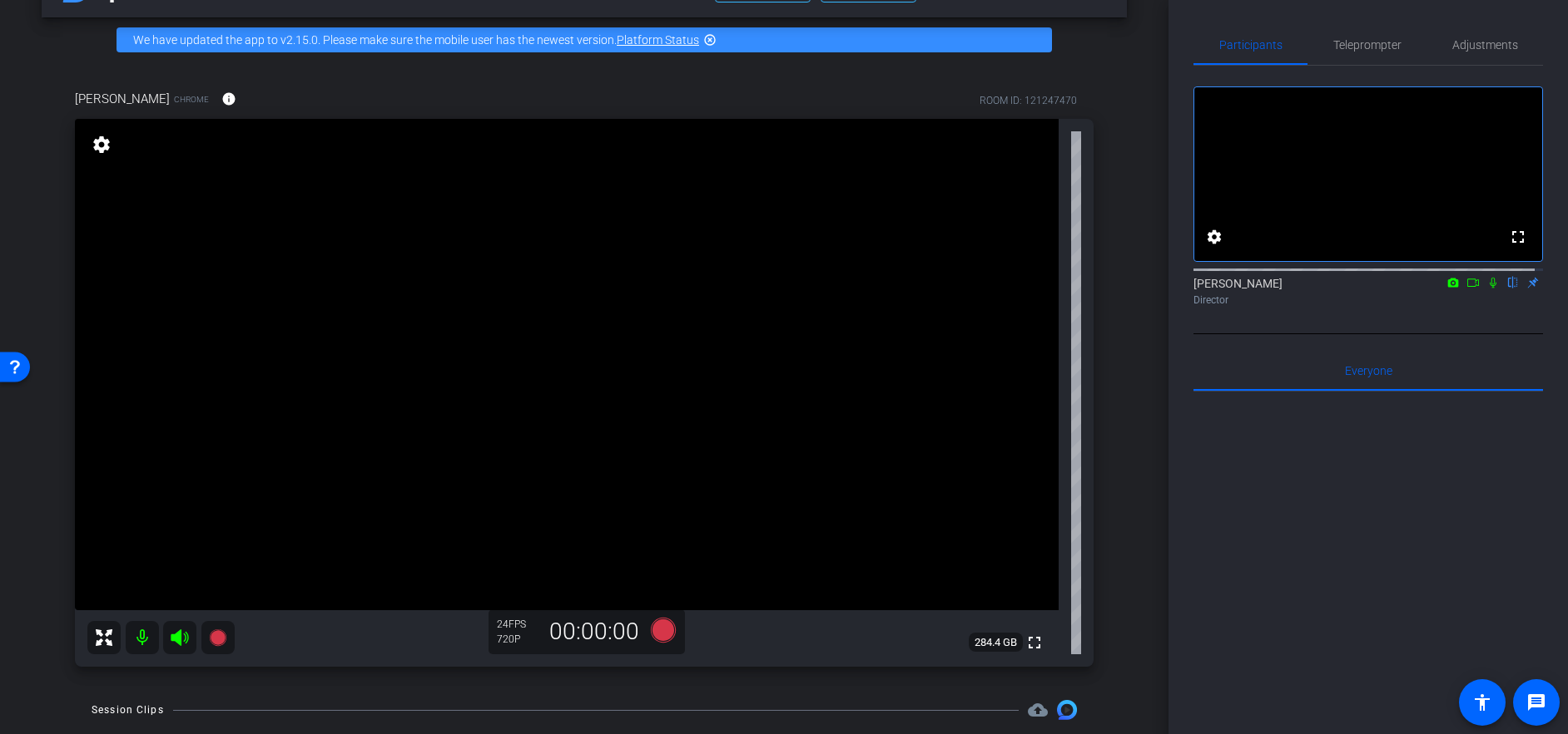
click at [1489, 289] on icon at bounding box center [1492, 283] width 7 height 11
click at [1488, 289] on icon at bounding box center [1493, 283] width 9 height 11
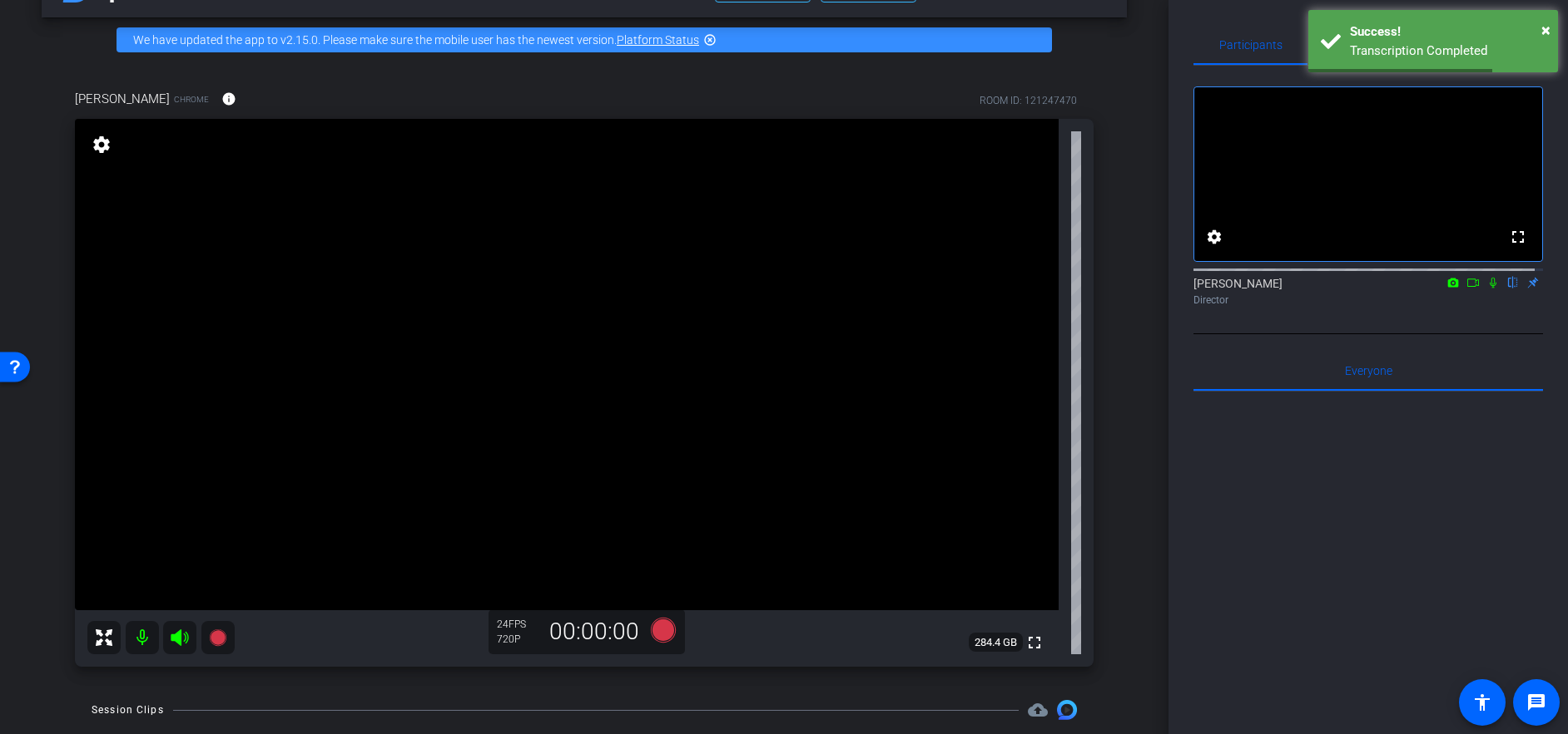
click at [1486, 289] on icon at bounding box center [1493, 282] width 13 height 11
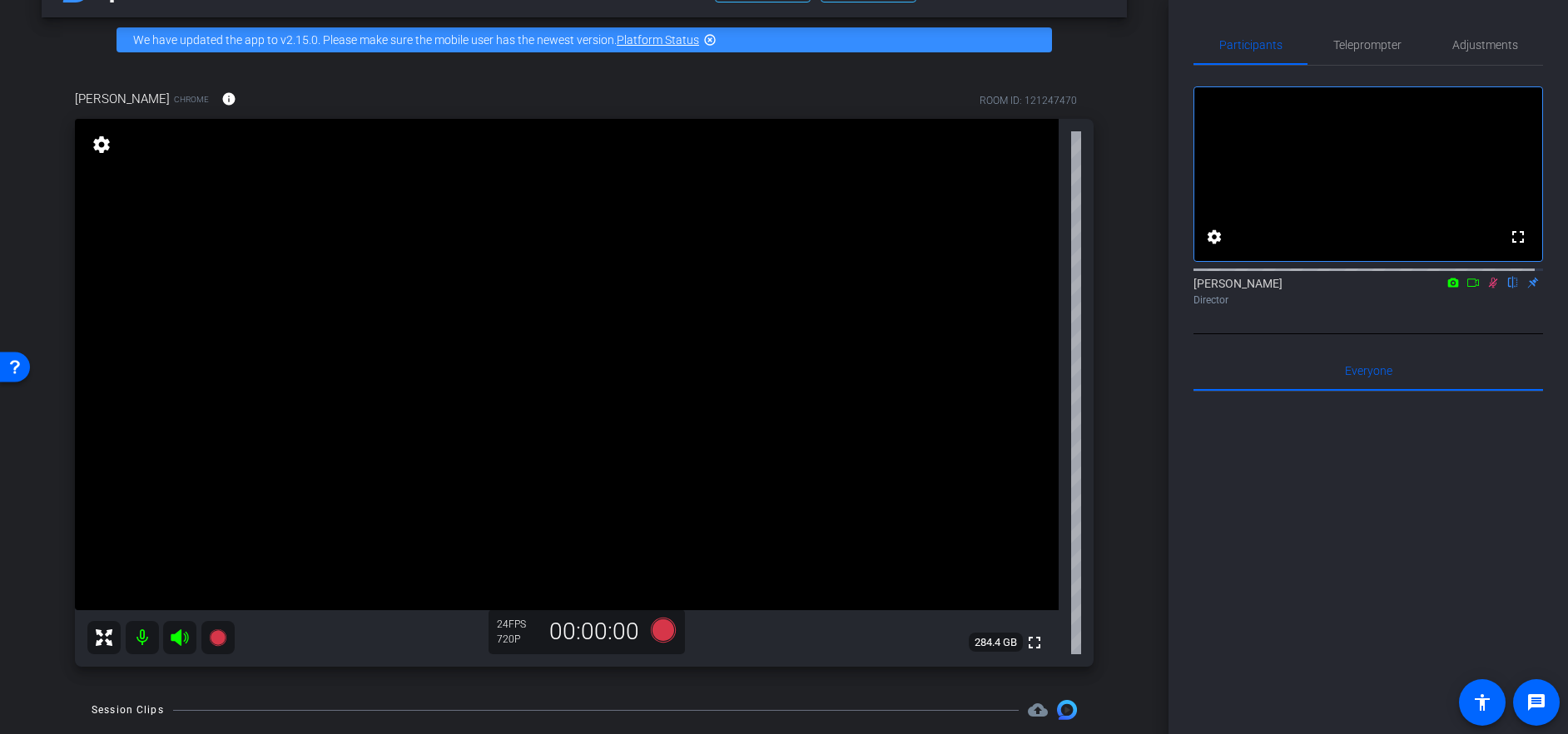
click at [1486, 289] on icon at bounding box center [1493, 282] width 13 height 11
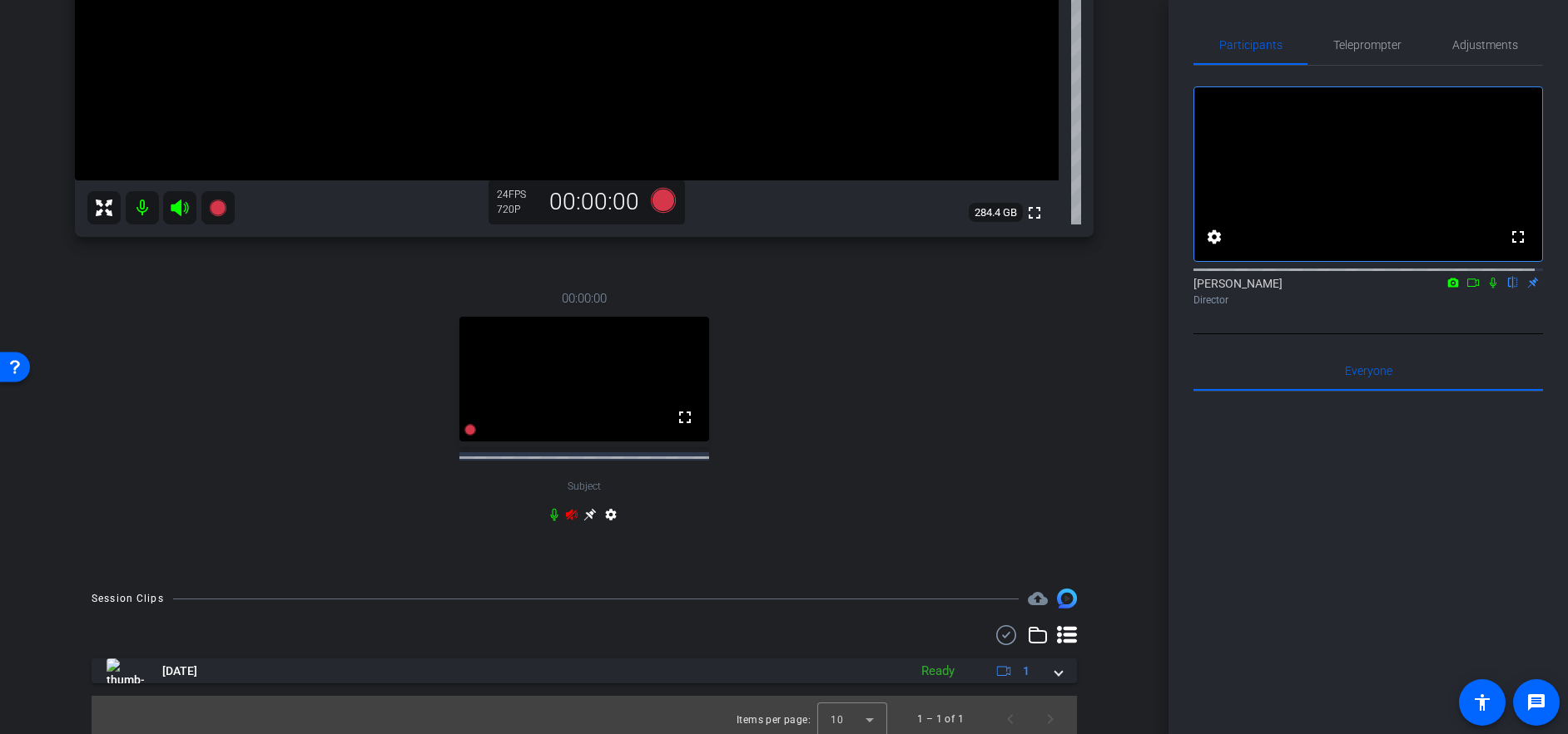
scroll to position [493, 0]
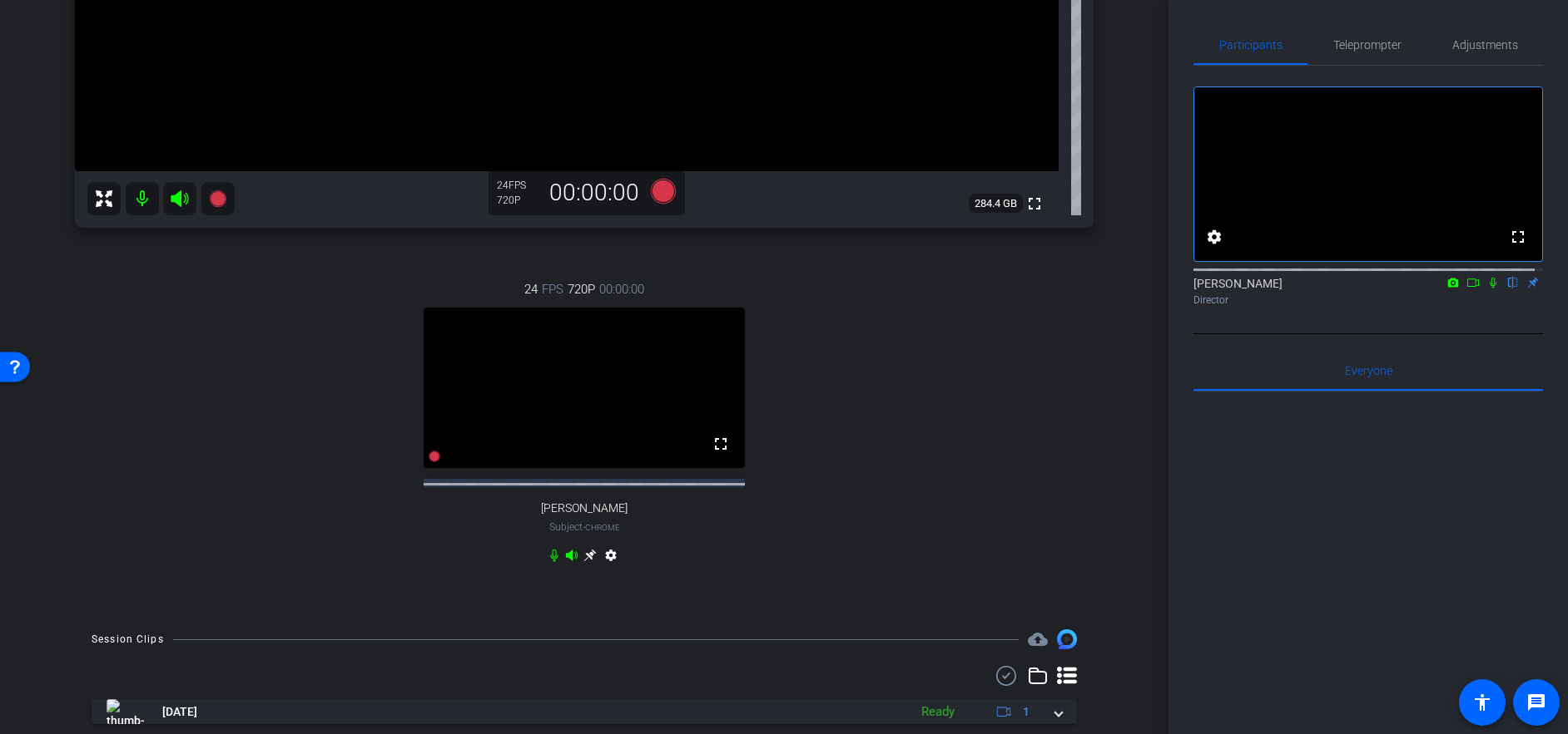
click at [1055, 355] on div "24 FPS 720P 00:00:00 fullscreen Dan Craven Subject - Chrome settings" at bounding box center [584, 425] width 1018 height 343
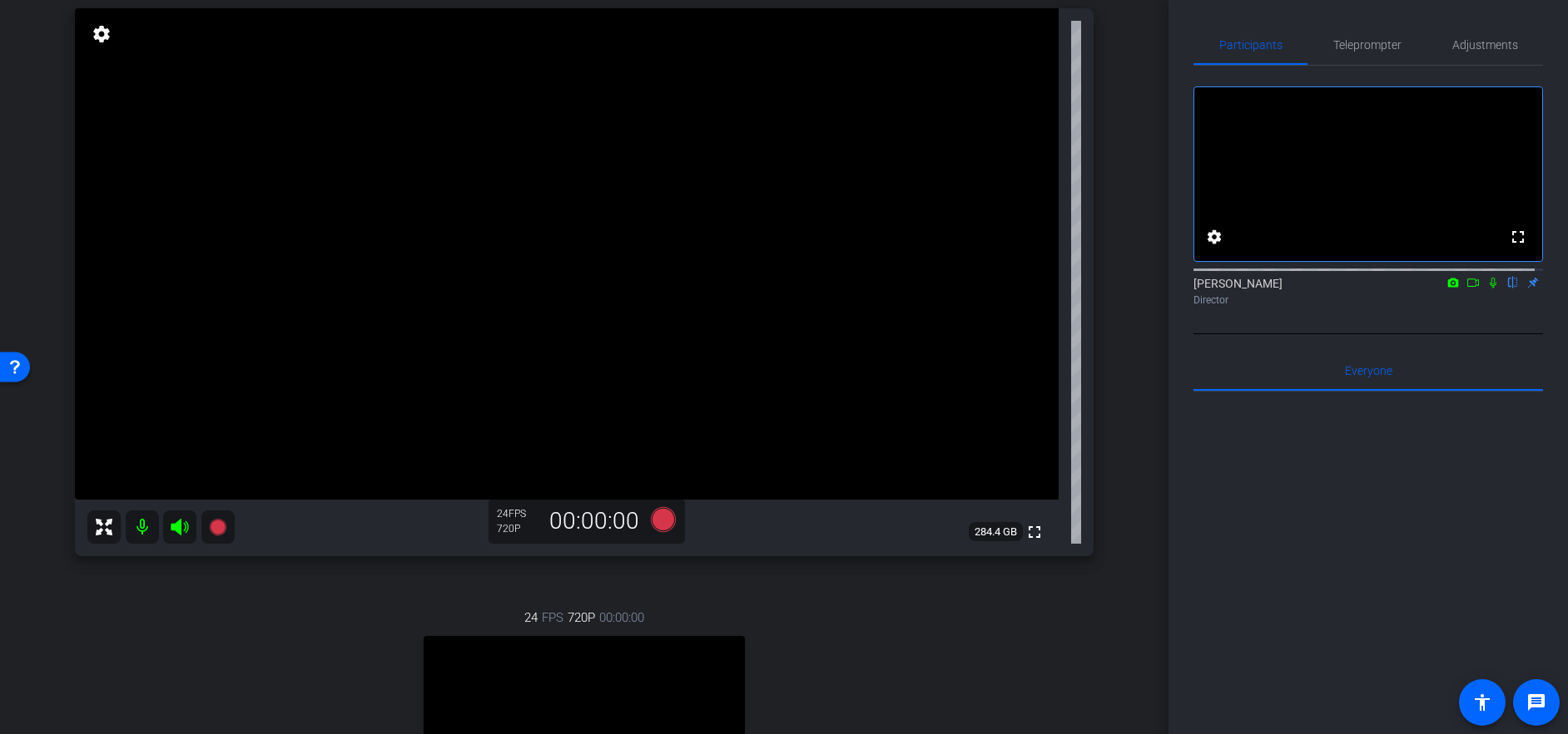
scroll to position [166, 0]
click at [657, 517] on icon at bounding box center [663, 517] width 25 height 25
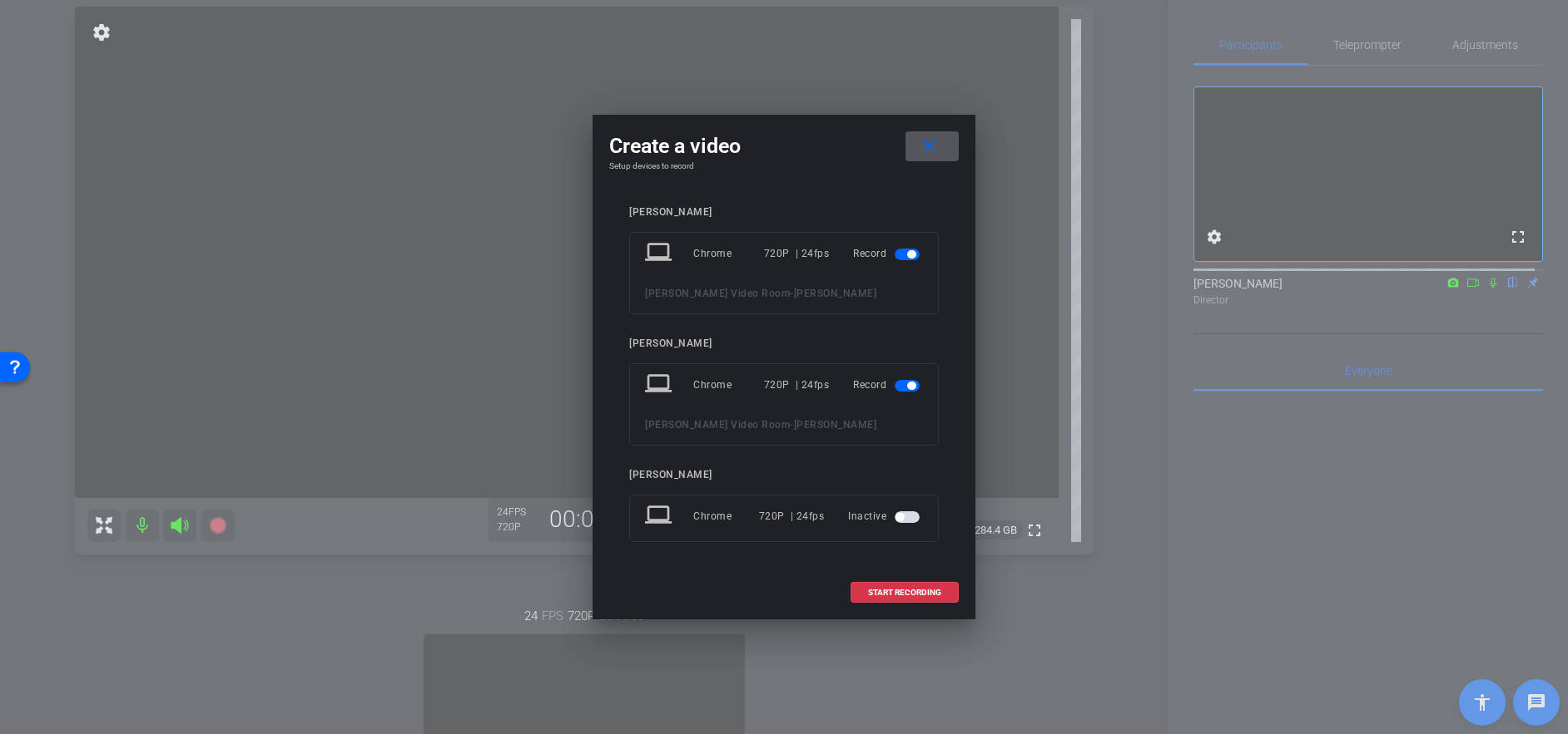
click at [911, 254] on span "button" at bounding box center [911, 254] width 8 height 8
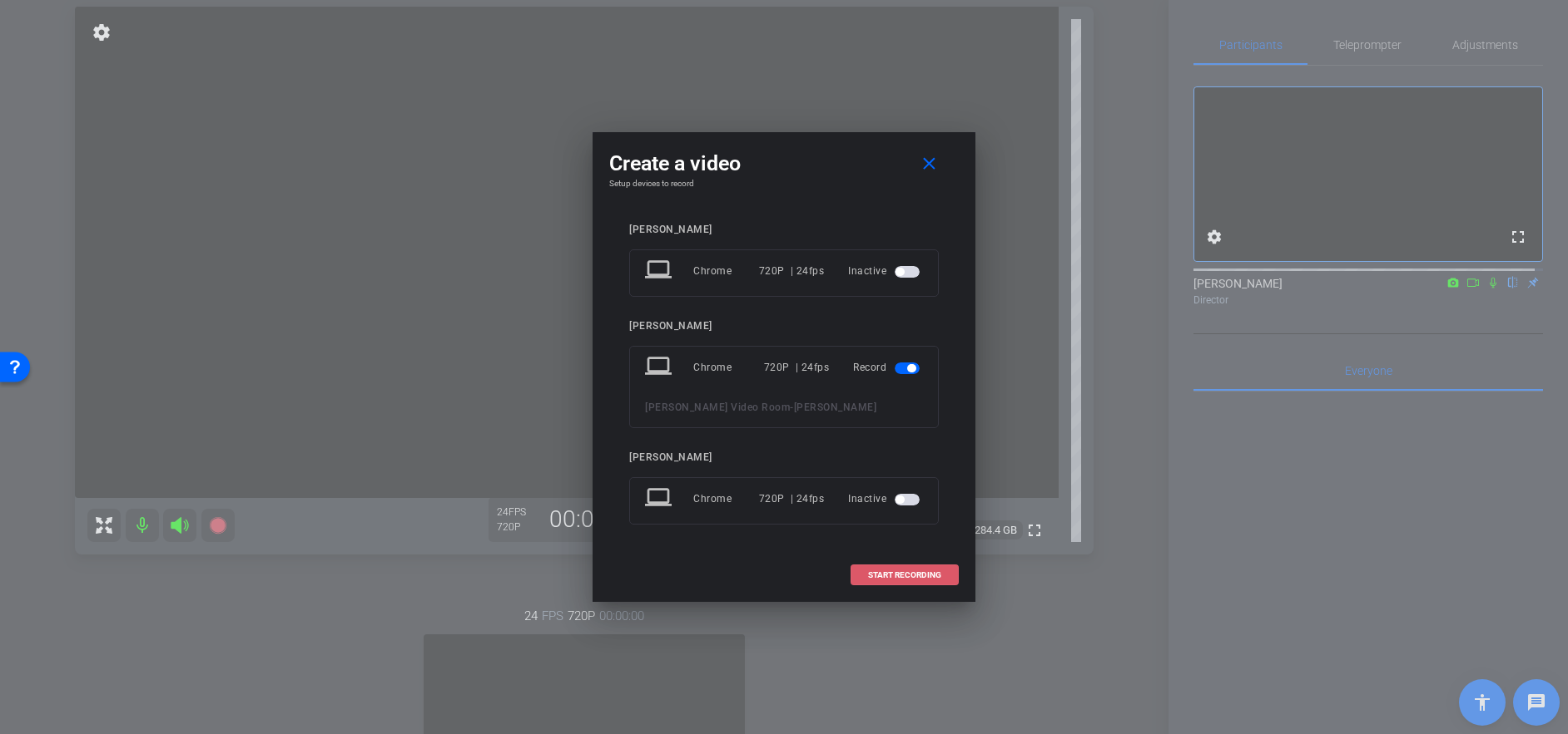
click at [901, 572] on span "START RECORDING" at bounding box center [904, 576] width 73 height 8
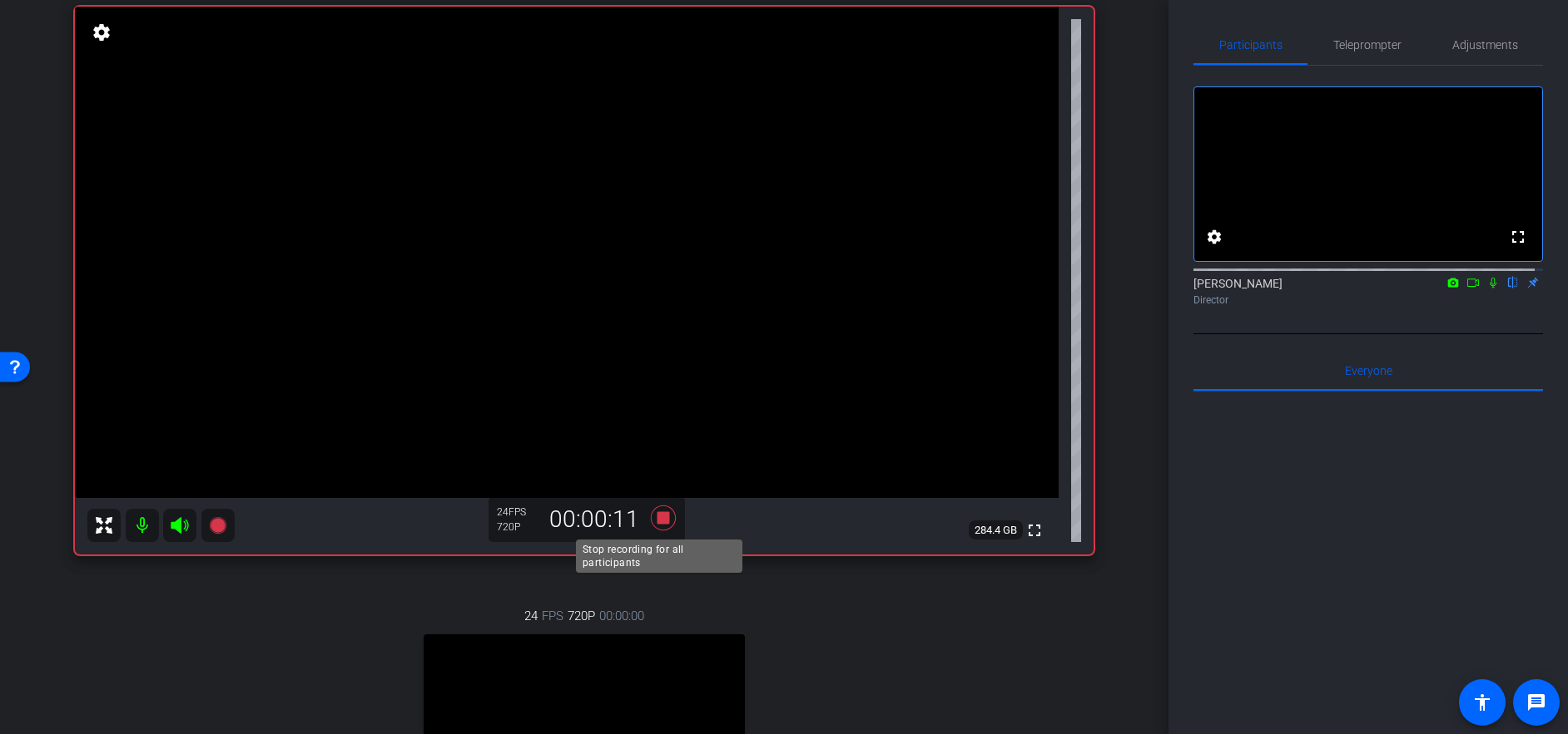
click at [661, 517] on icon at bounding box center [663, 517] width 25 height 25
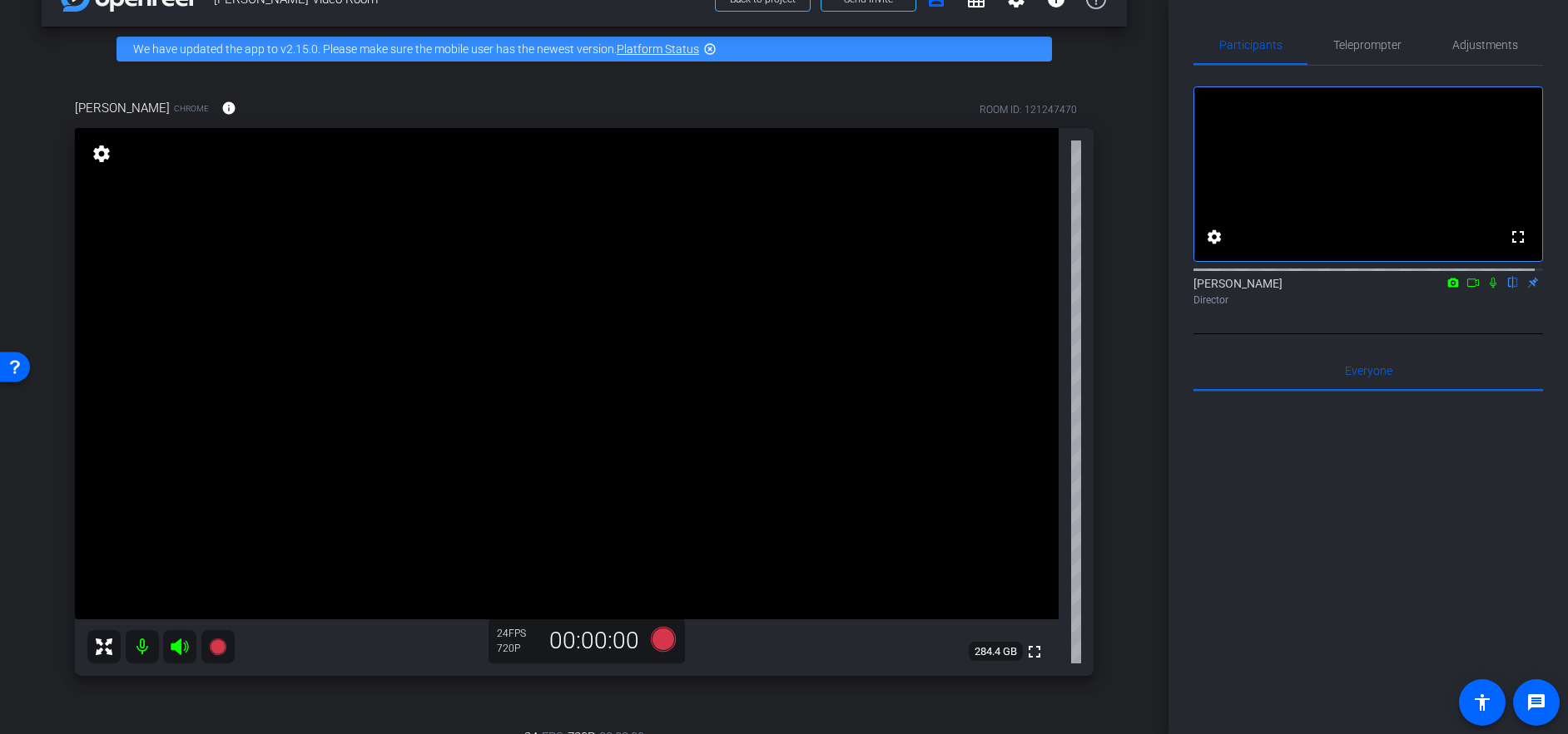
scroll to position [83, 0]
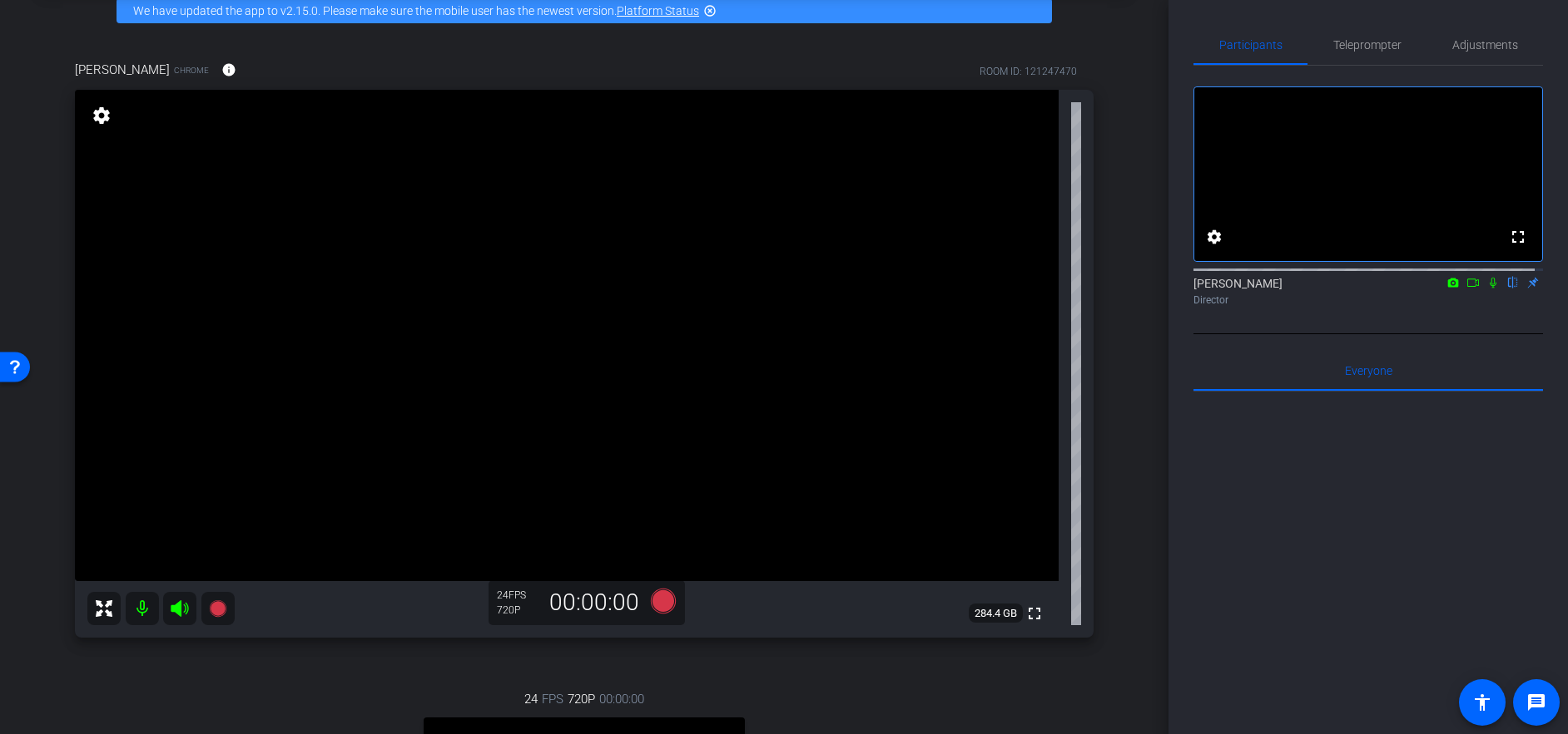
click at [1489, 289] on icon at bounding box center [1493, 282] width 13 height 11
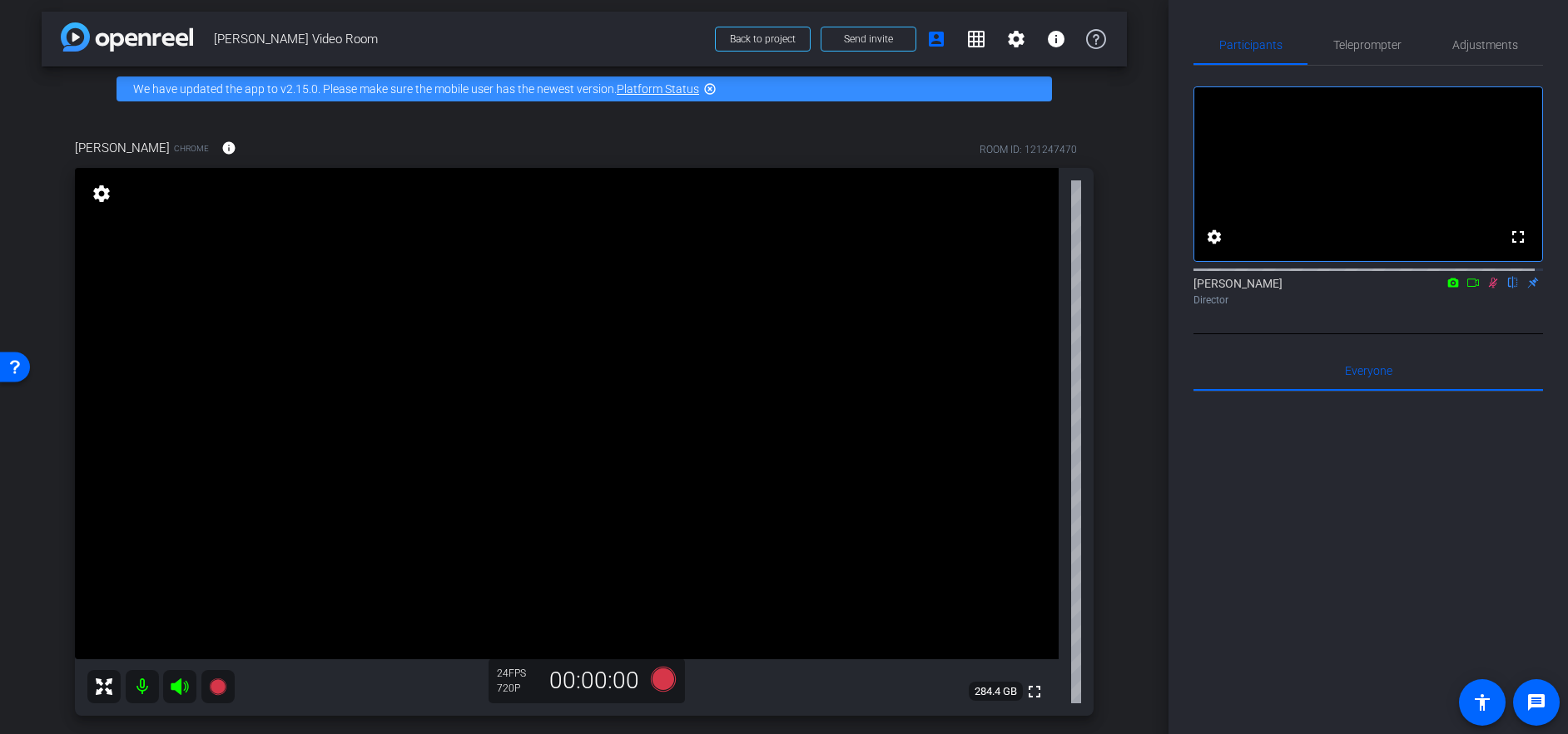
scroll to position [0, 0]
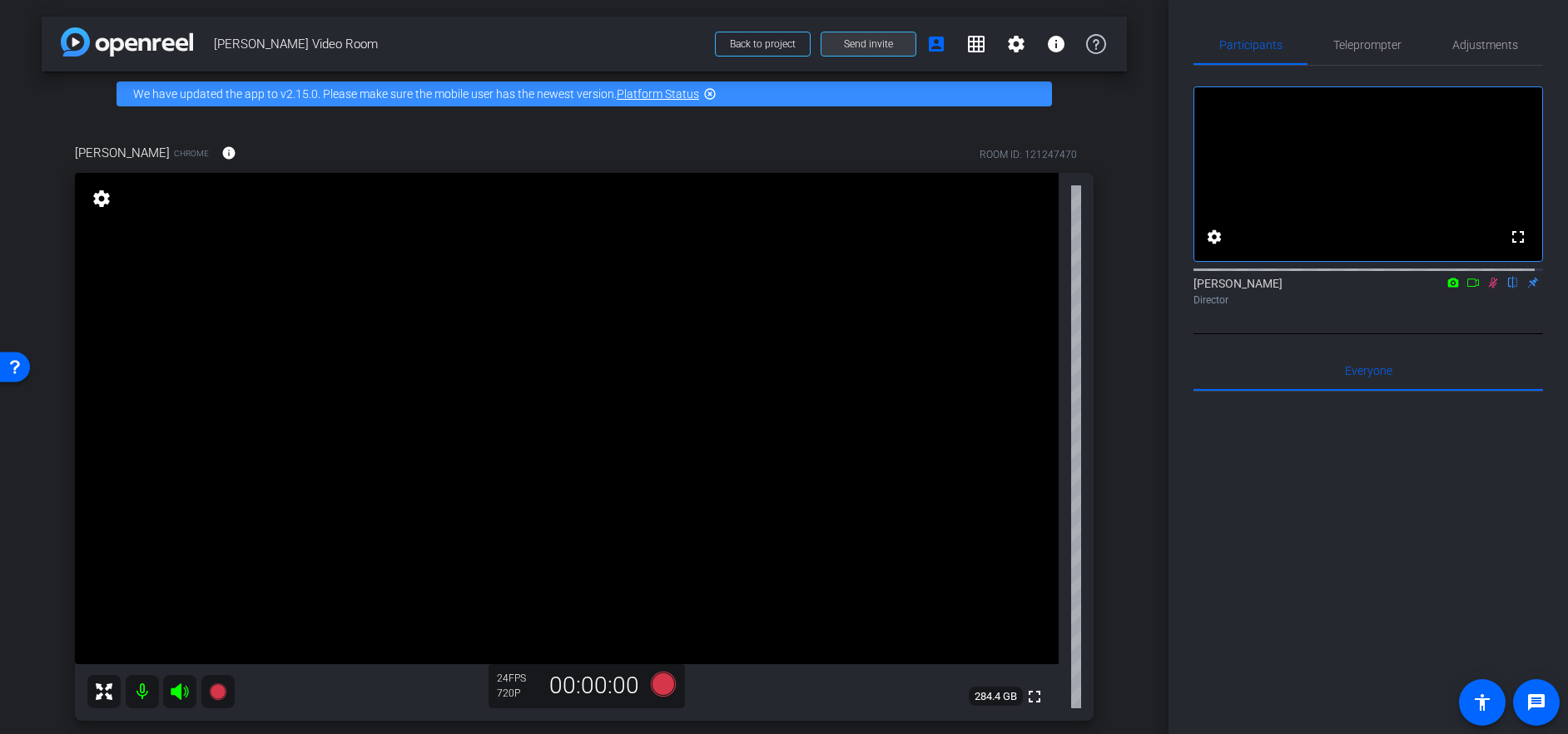
click at [868, 40] on span "Send invite" at bounding box center [868, 44] width 49 height 13
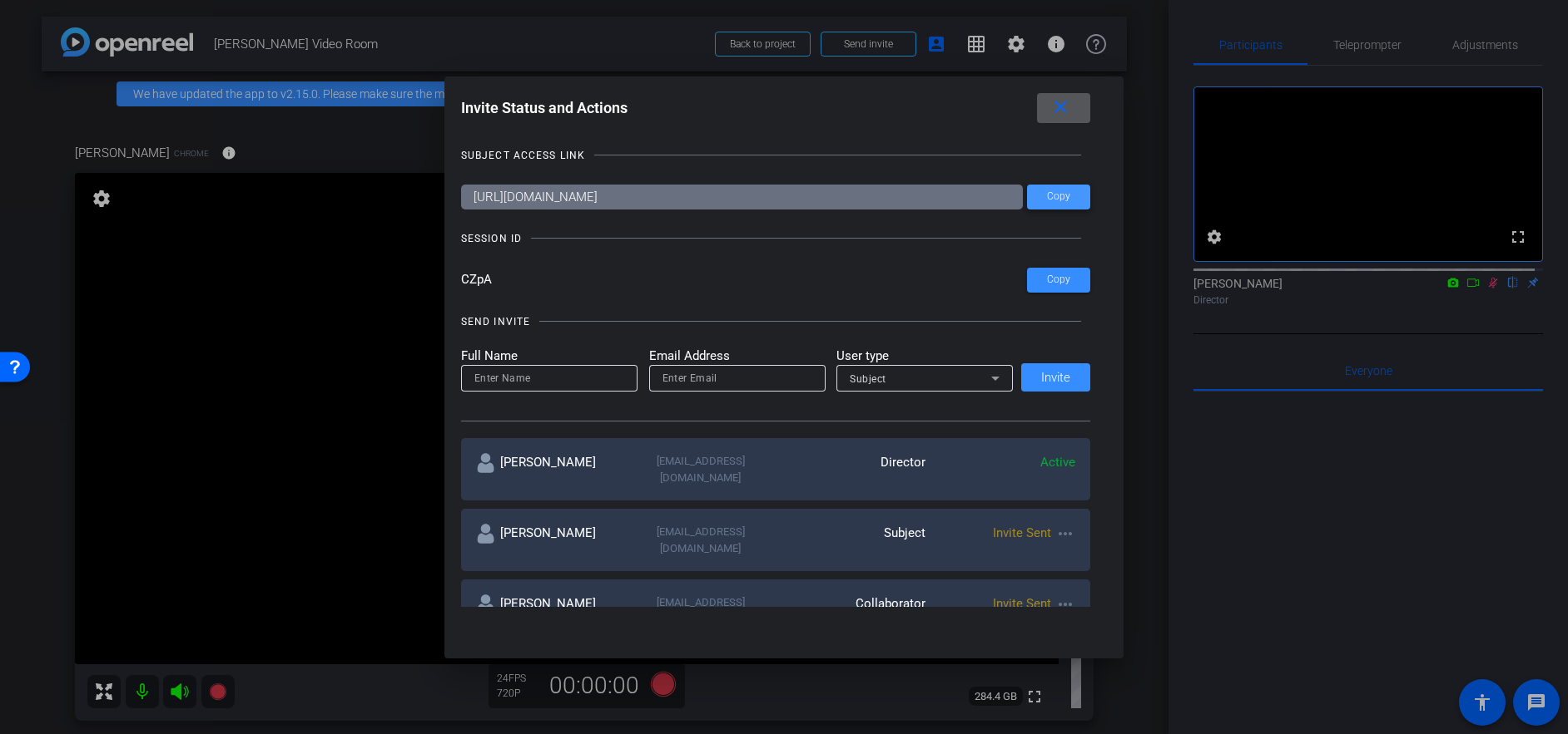
click at [1051, 194] on span "Copy" at bounding box center [1058, 196] width 23 height 12
drag, startPoint x: 1065, startPoint y: 104, endPoint x: 1051, endPoint y: 115, distance: 17.8
click at [1065, 104] on mat-icon "close" at bounding box center [1061, 108] width 21 height 21
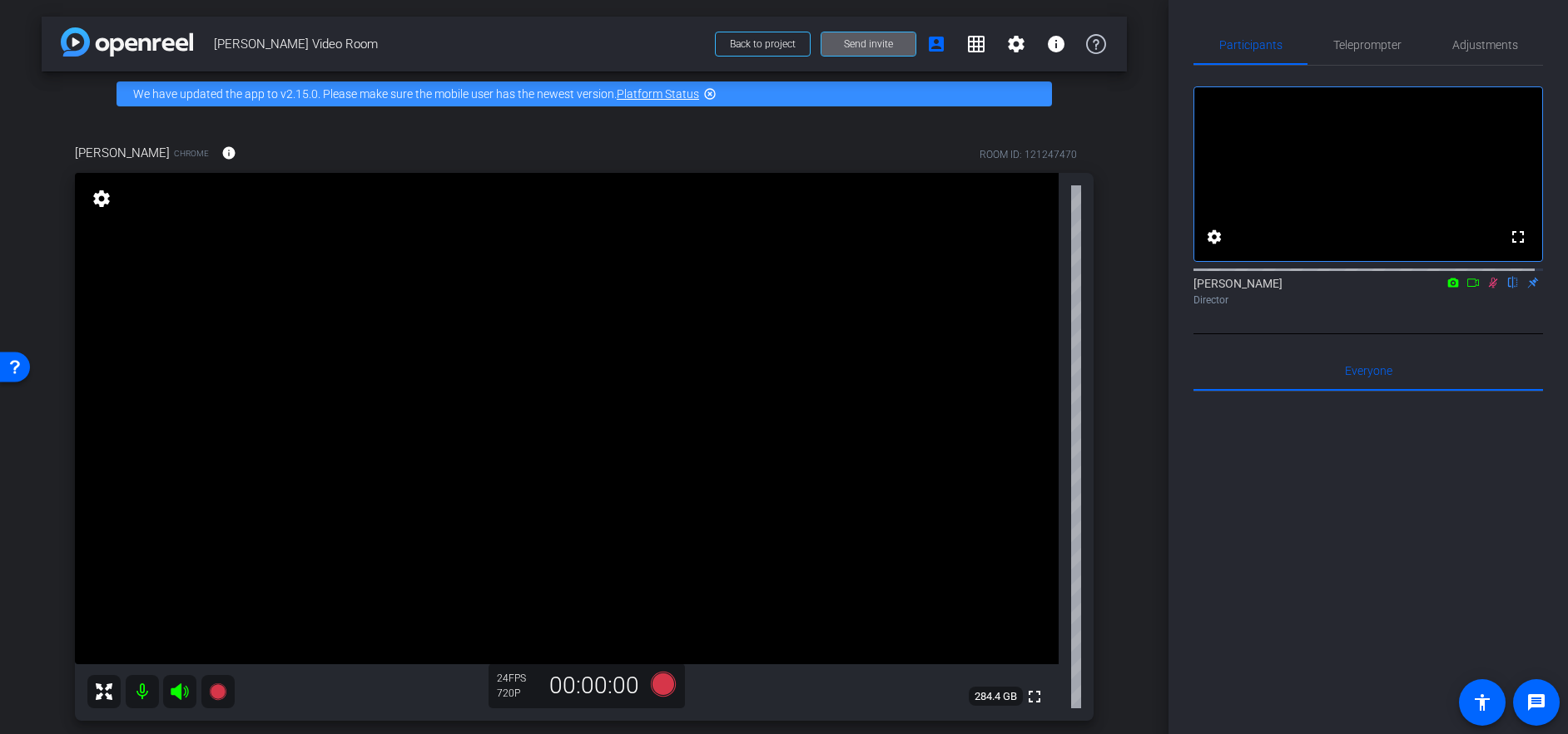
click at [1486, 289] on icon at bounding box center [1493, 282] width 13 height 11
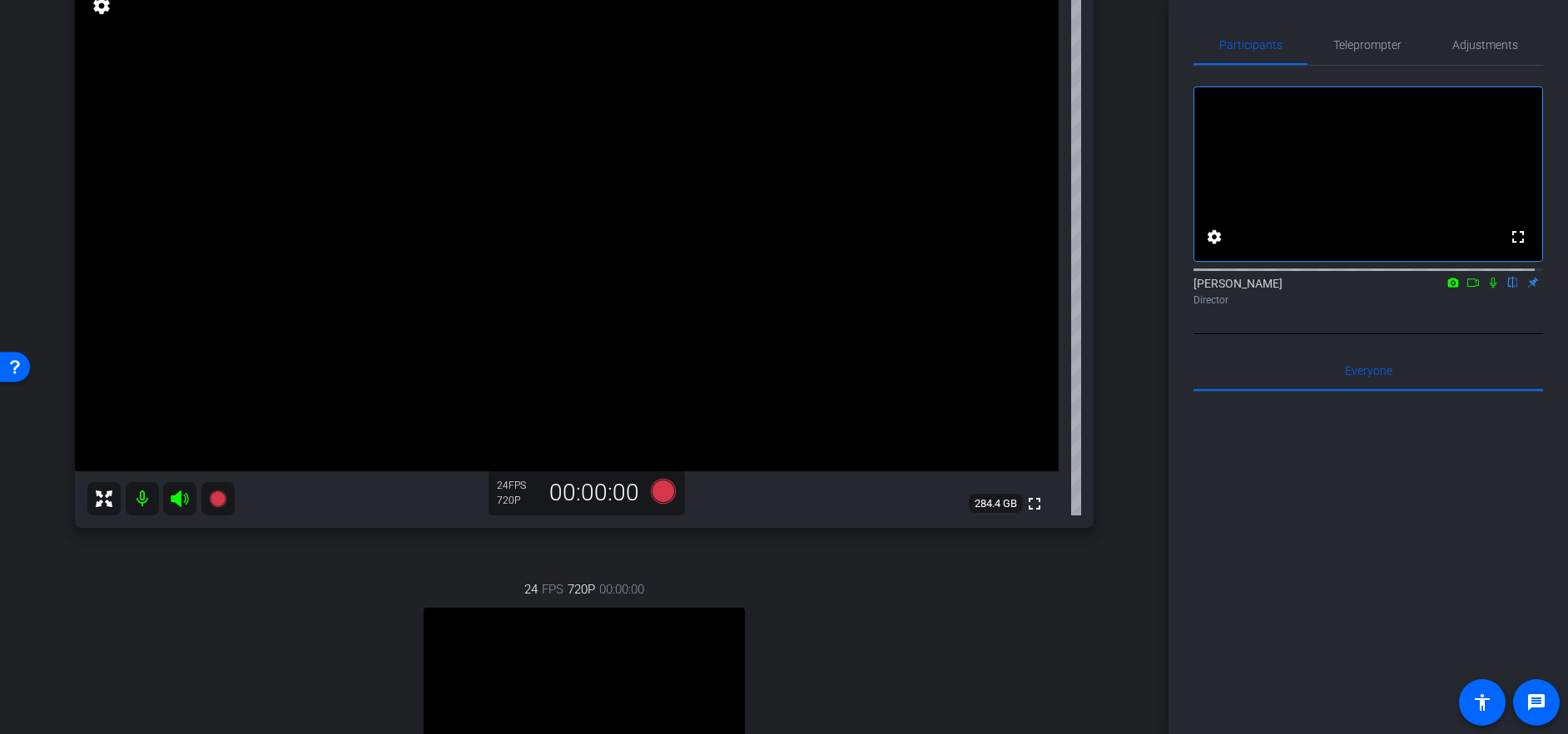
scroll to position [166, 0]
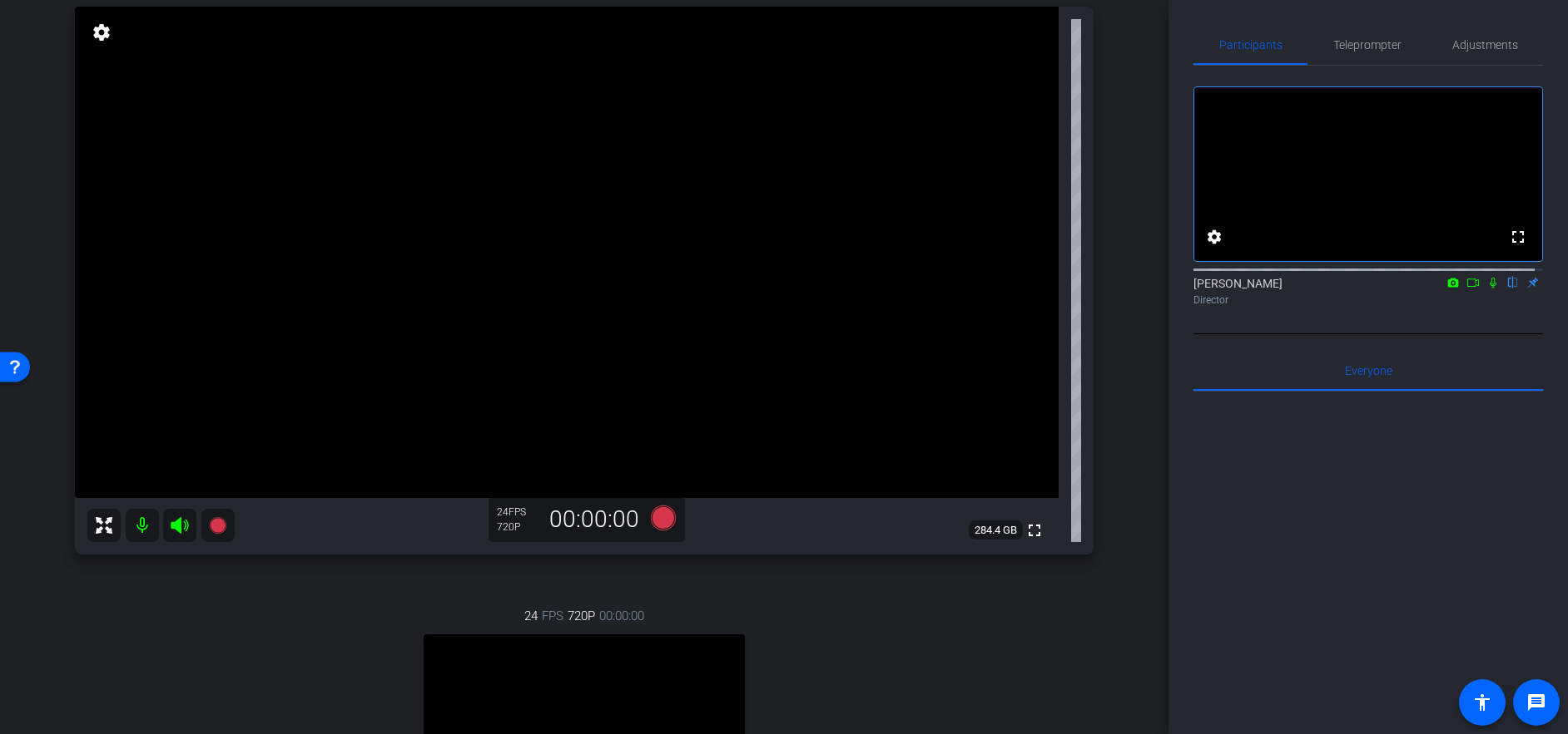
click at [1489, 289] on icon at bounding box center [1492, 283] width 7 height 11
click at [1488, 289] on icon at bounding box center [1493, 283] width 9 height 11
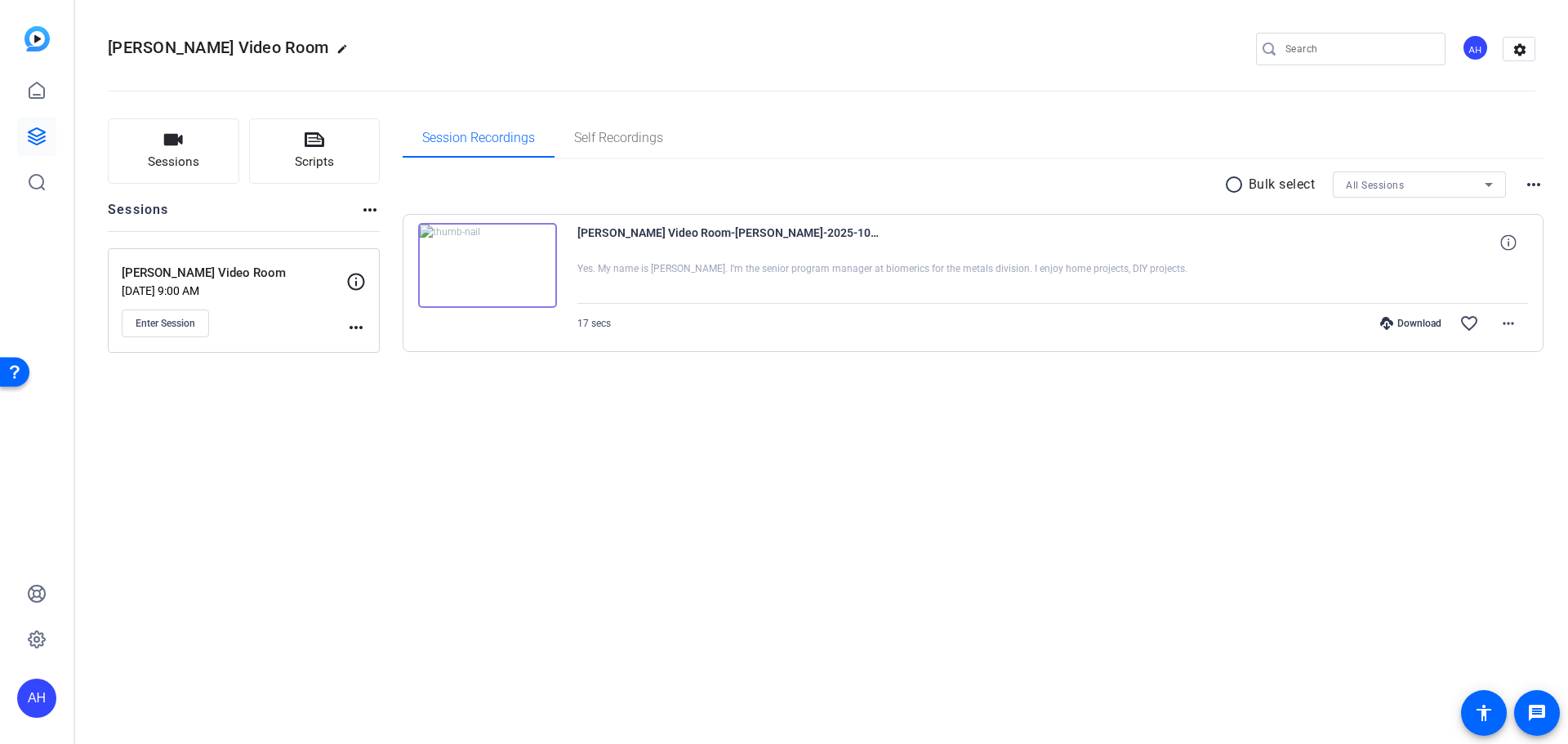
click at [484, 263] on img at bounding box center [487, 265] width 139 height 85
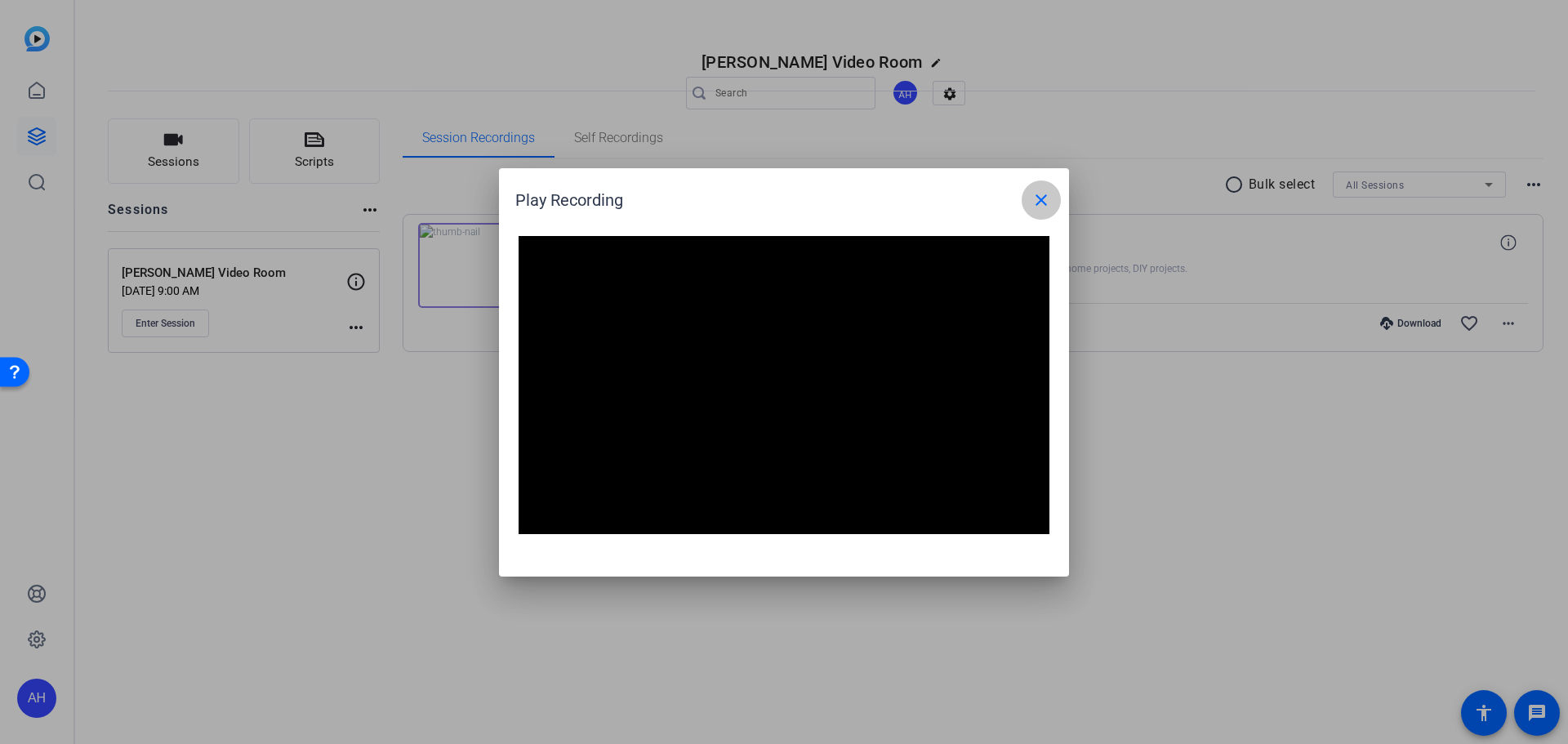
click at [1038, 195] on mat-icon "close" at bounding box center [1041, 200] width 19 height 19
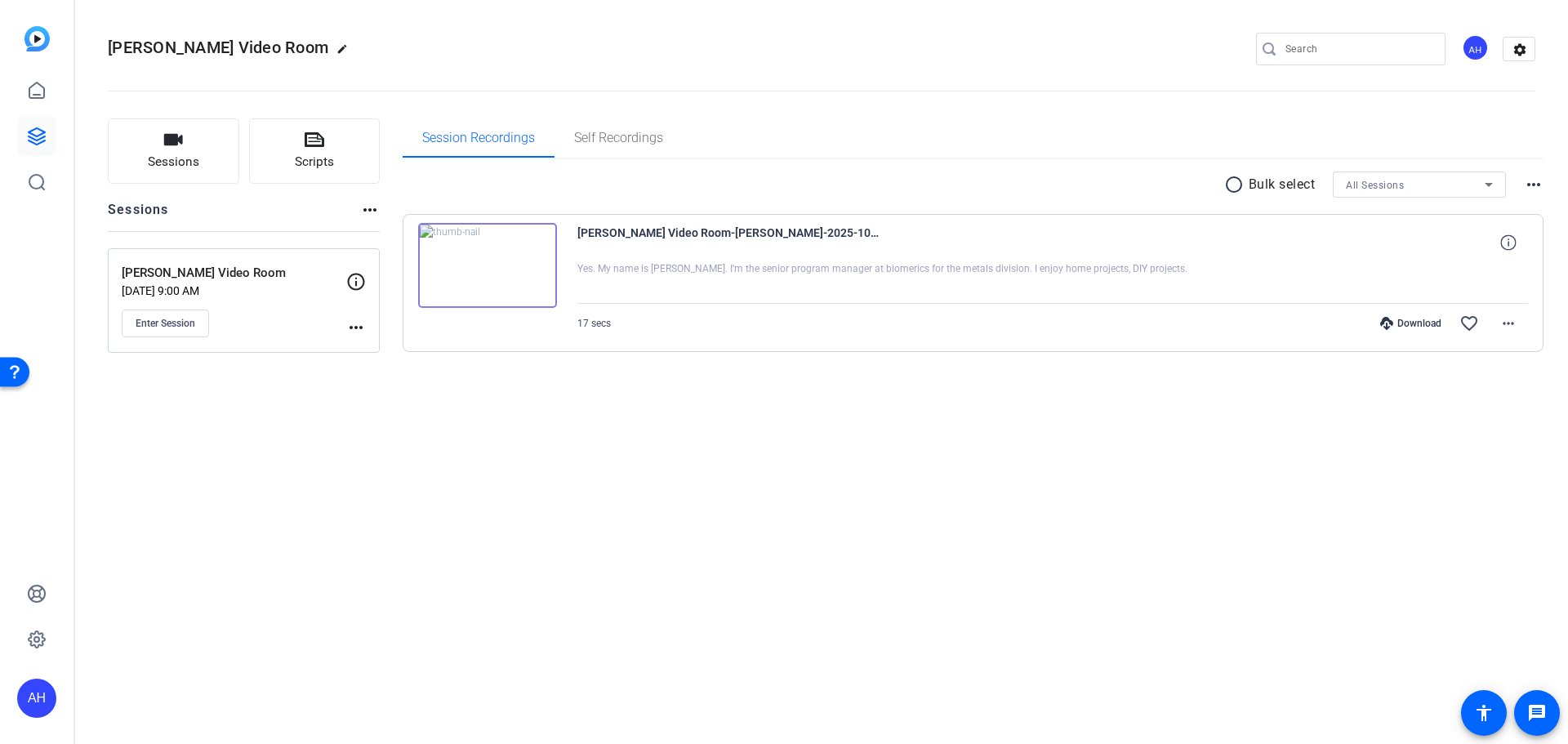
click at [485, 261] on img at bounding box center [487, 265] width 139 height 85
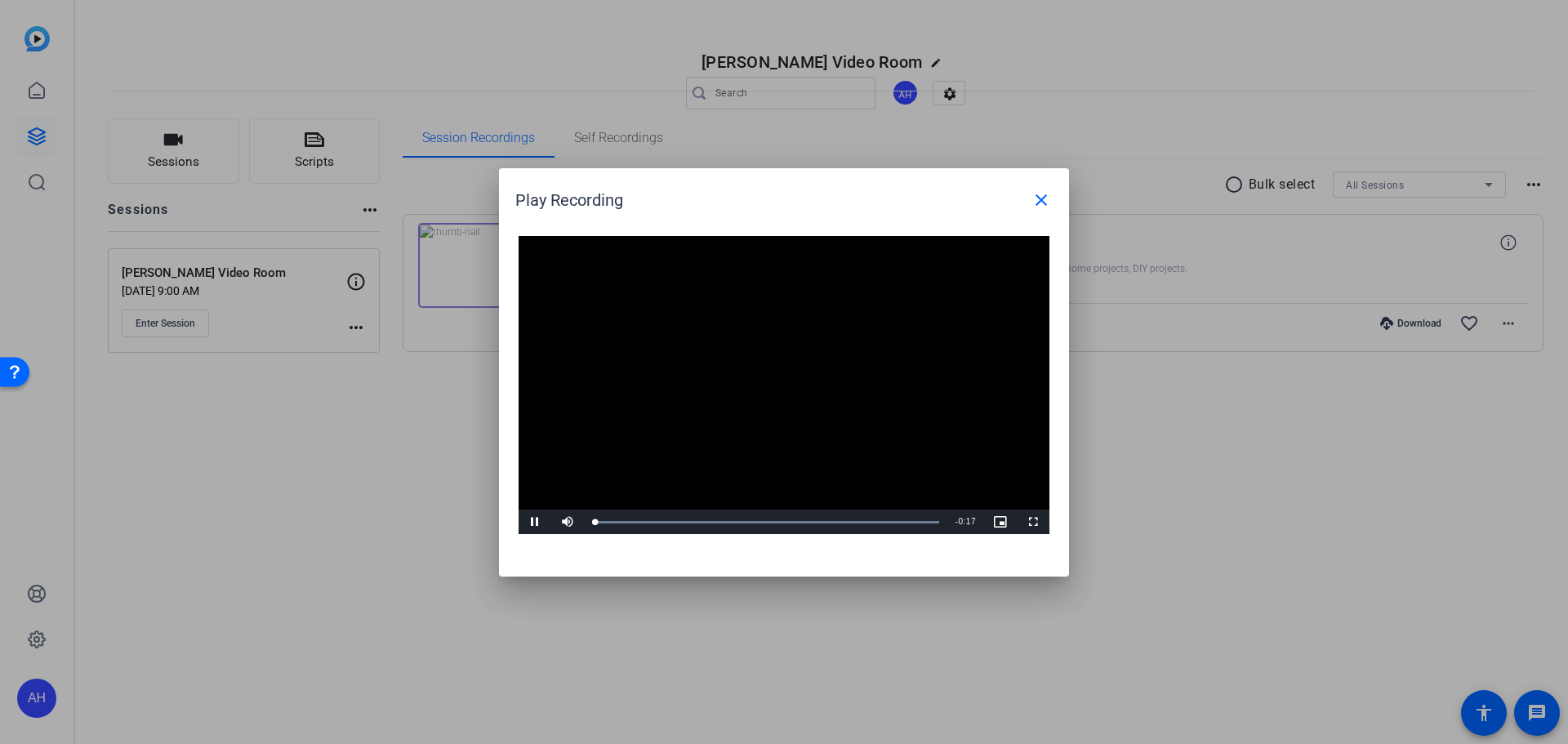
click at [764, 375] on video "Video Player" at bounding box center [784, 385] width 531 height 299
click at [537, 522] on span "Video Player" at bounding box center [534, 522] width 32 height 0
click at [1039, 200] on mat-icon "close" at bounding box center [1041, 200] width 19 height 19
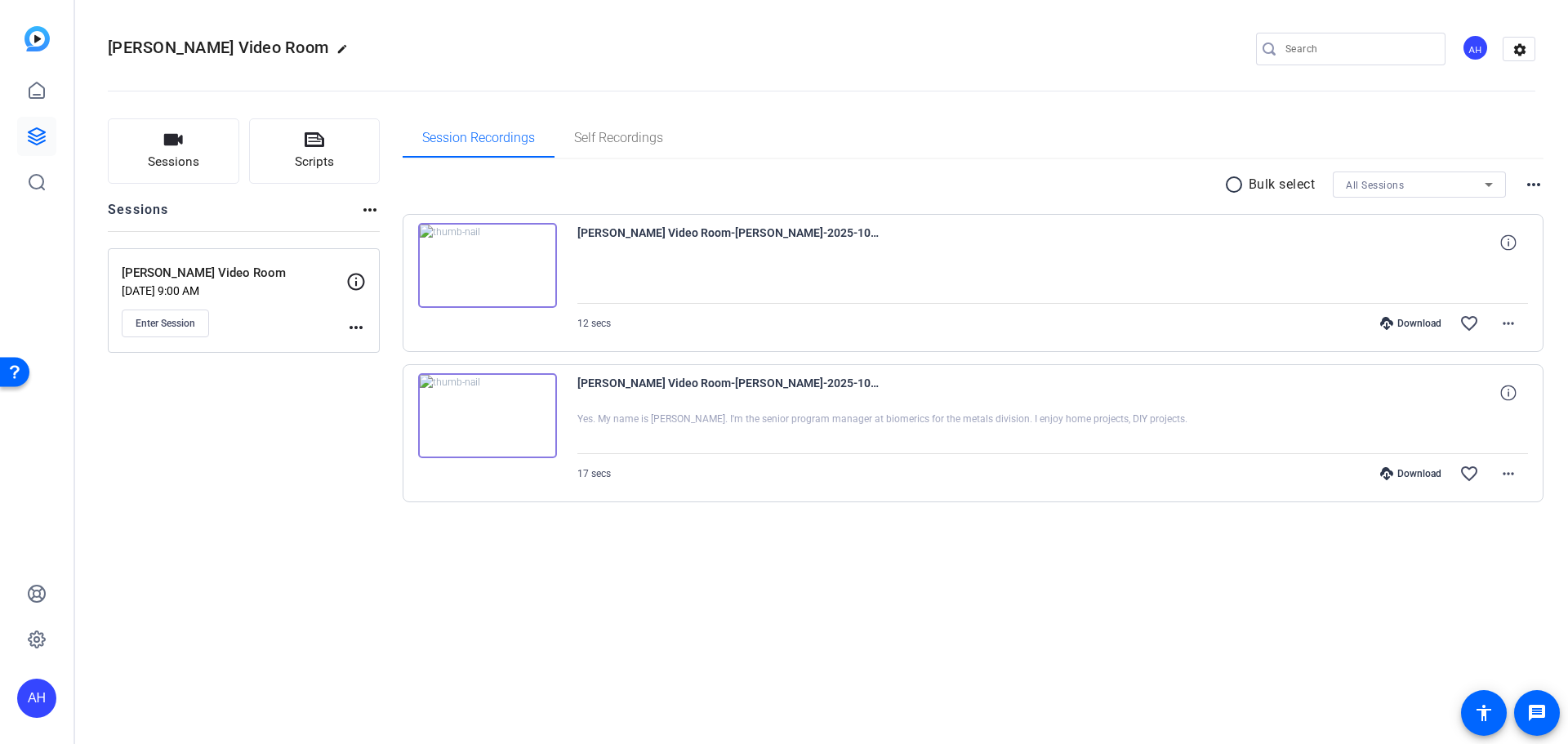
click at [482, 263] on img at bounding box center [487, 265] width 139 height 85
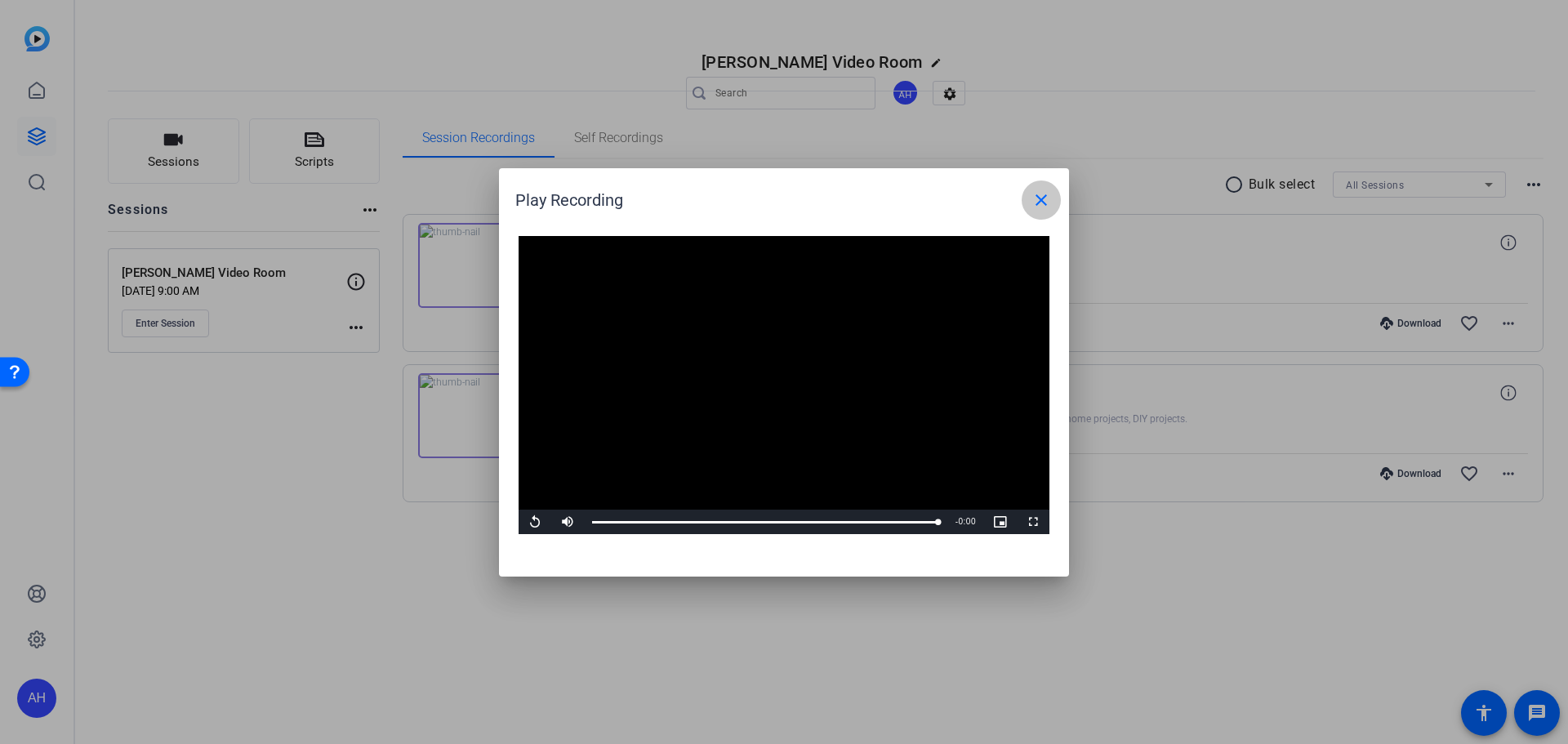
click at [1043, 198] on mat-icon "close" at bounding box center [1041, 200] width 19 height 19
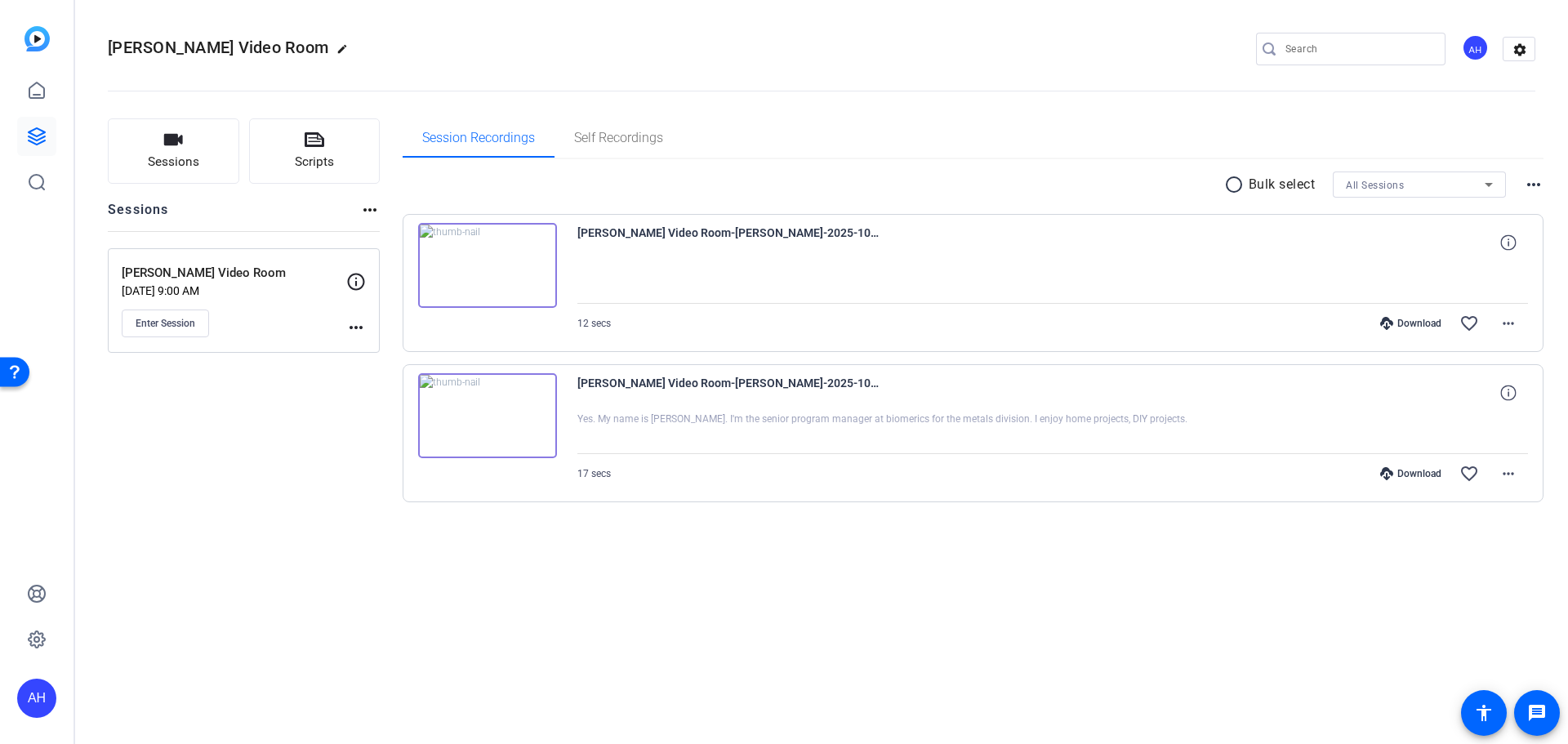
click at [487, 411] on img at bounding box center [487, 415] width 139 height 85
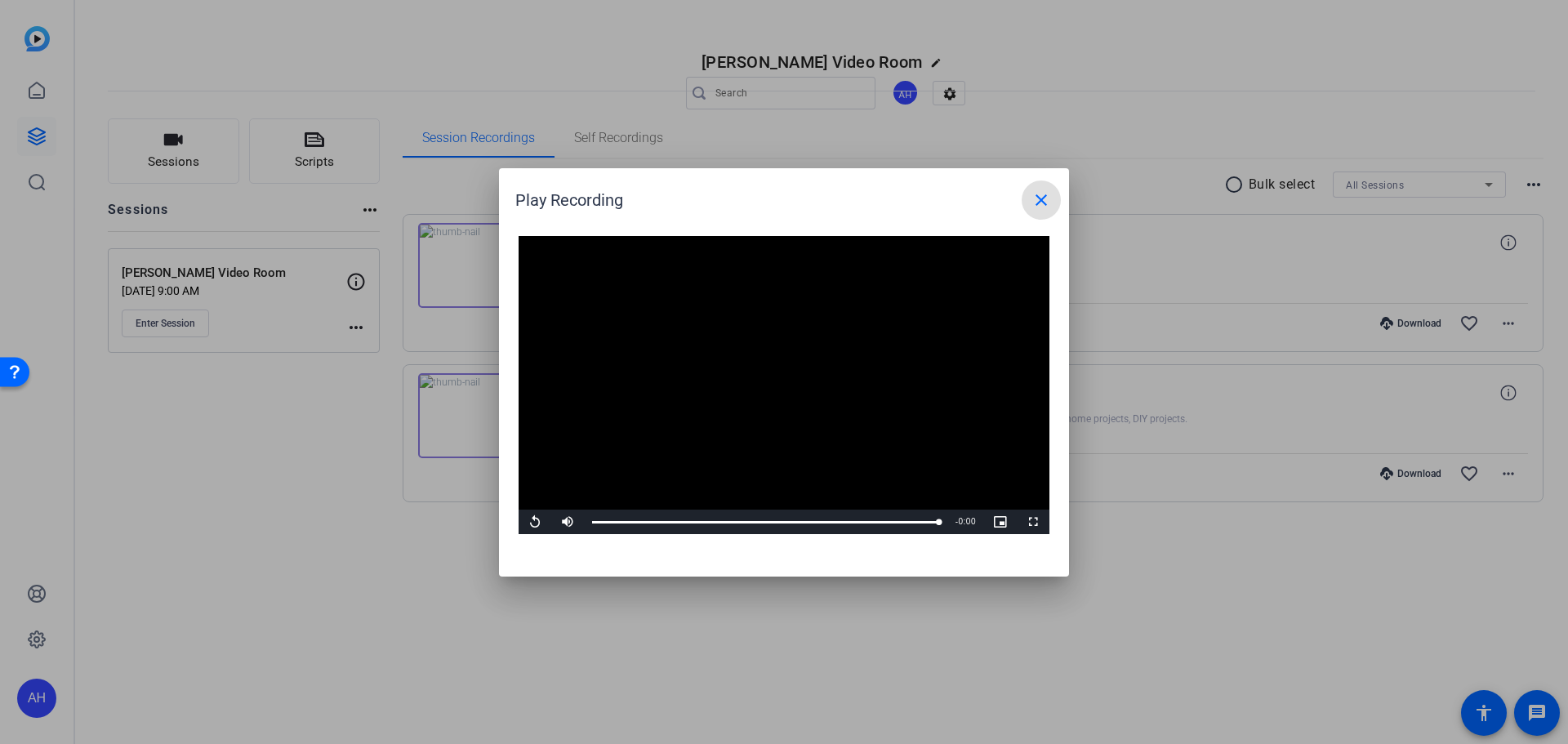
click at [1040, 198] on mat-icon "close" at bounding box center [1041, 200] width 19 height 19
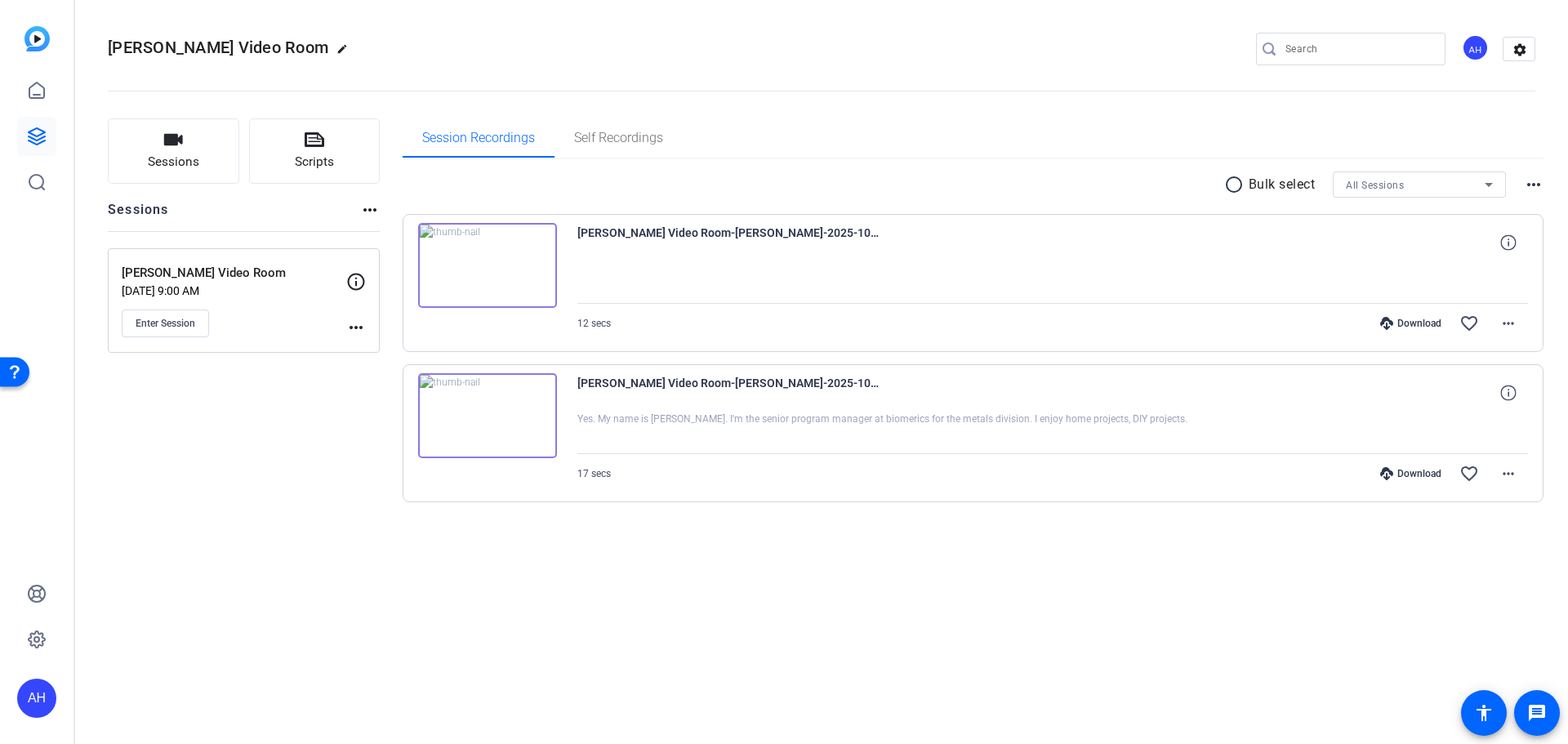
click at [400, 62] on openreel-divider-bar at bounding box center [821, 87] width 1428 height 50
click at [32, 135] on icon at bounding box center [36, 136] width 19 height 19
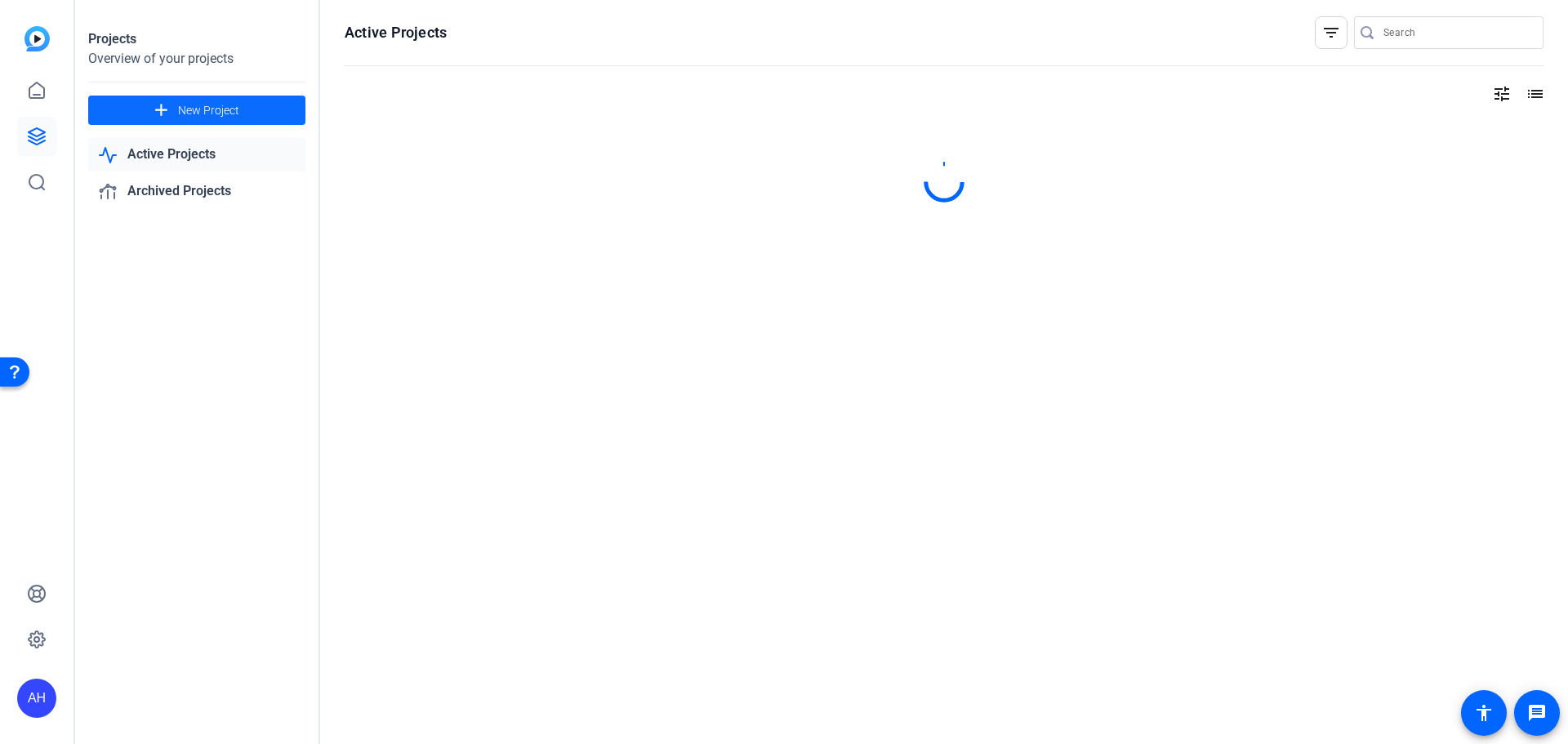
click at [162, 107] on mat-icon "add" at bounding box center [161, 110] width 20 height 20
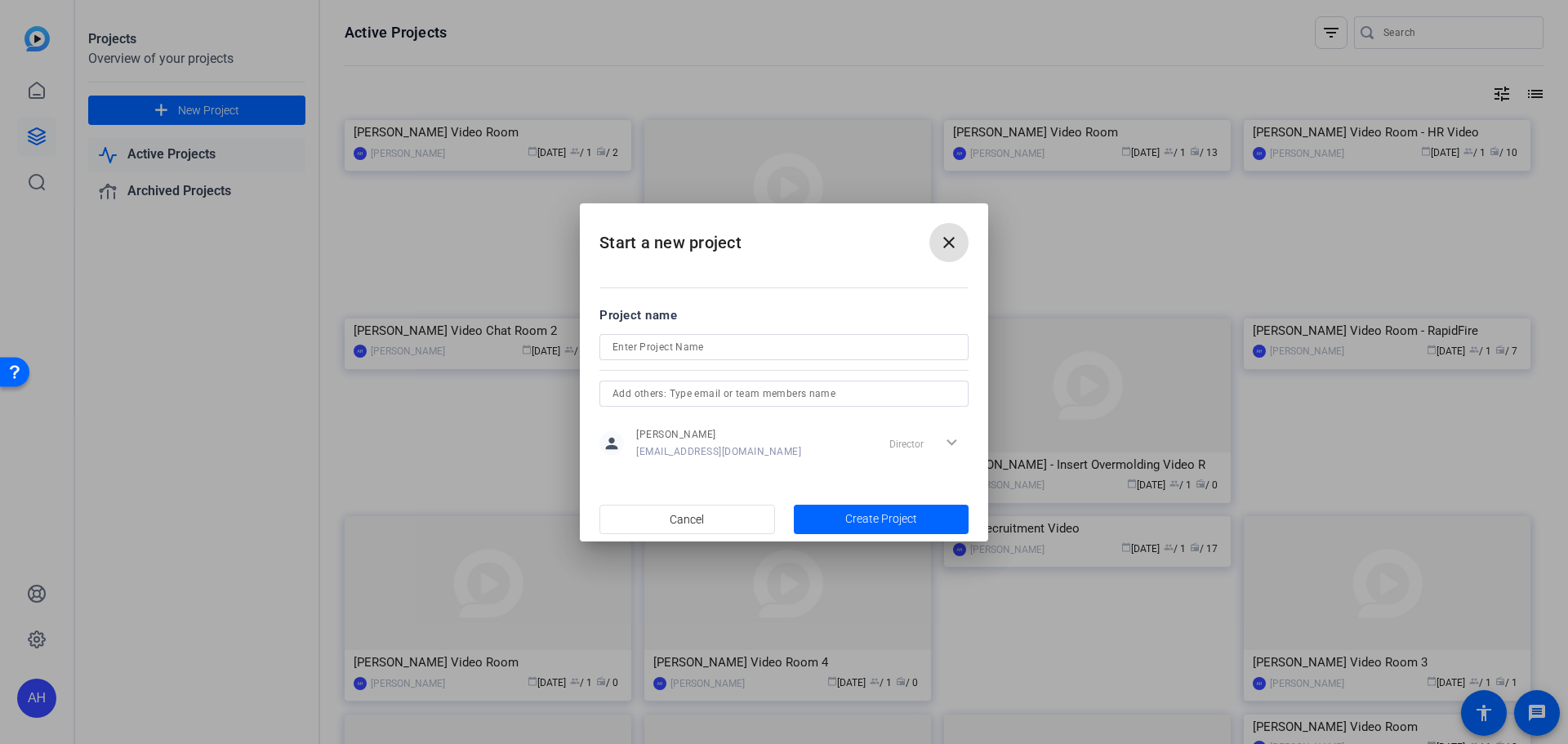
click at [670, 345] on input at bounding box center [784, 346] width 343 height 19
type input "Courtney Fox New Room"
click at [864, 521] on span "Create Project" at bounding box center [881, 519] width 72 height 17
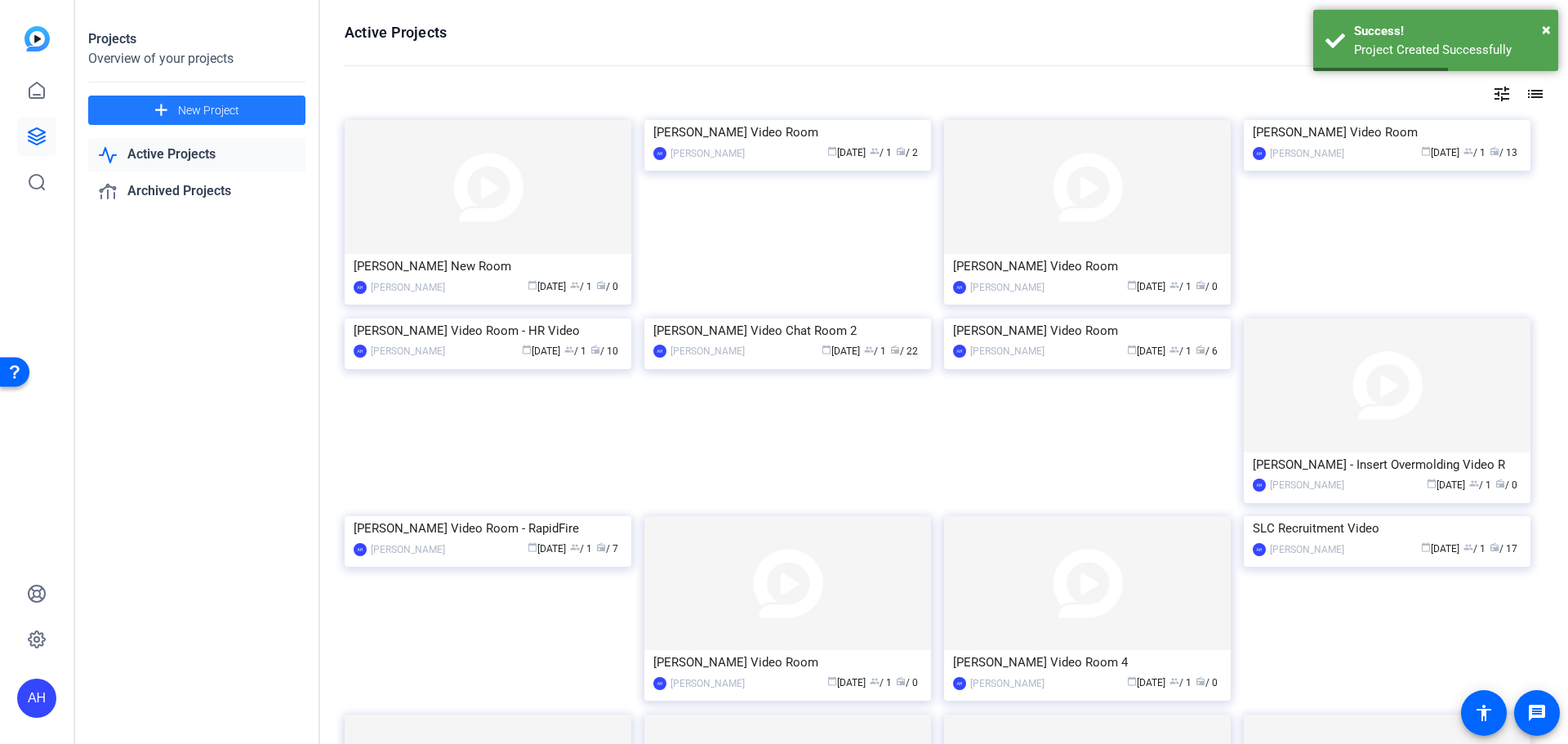
click at [461, 196] on img at bounding box center [487, 187] width 286 height 134
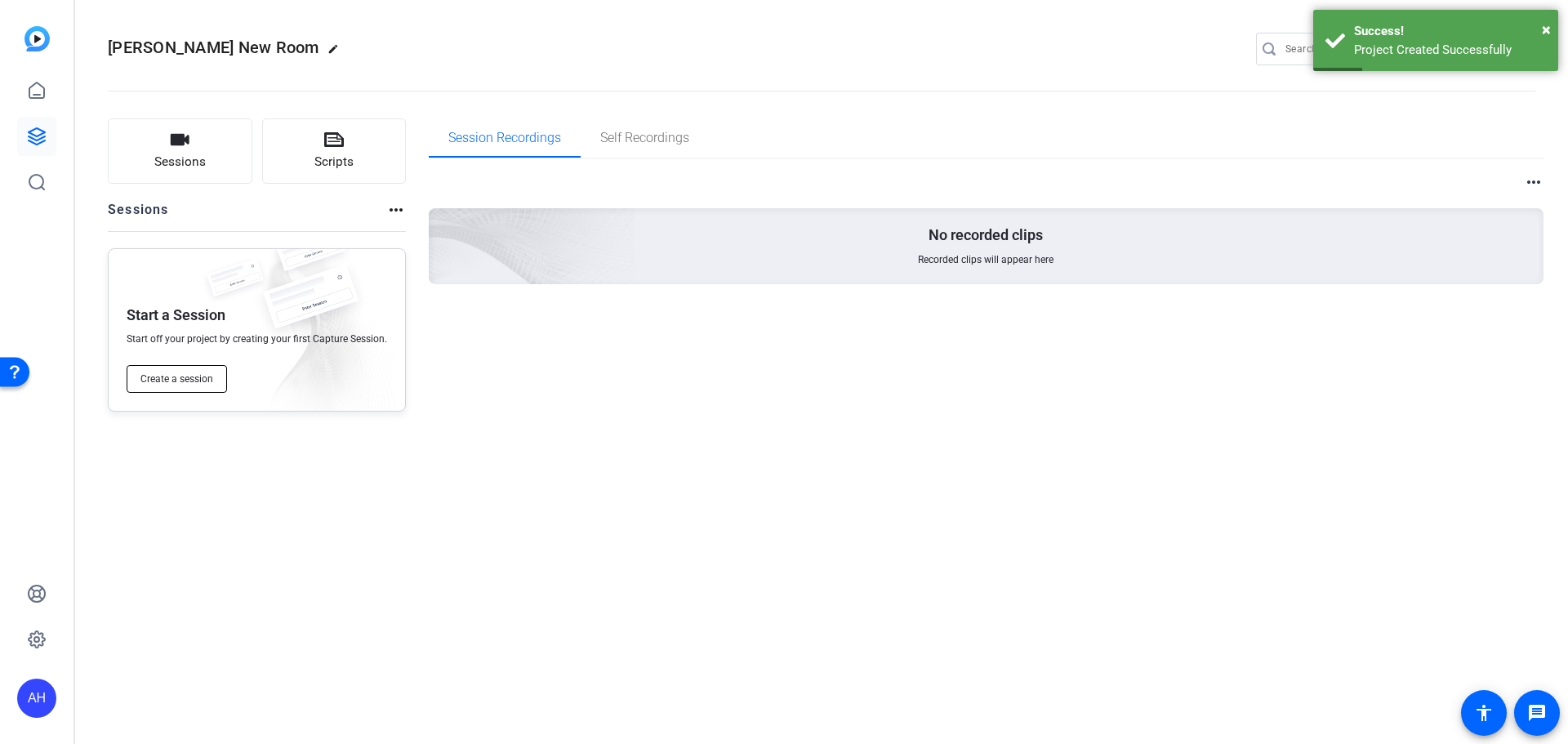
click at [180, 381] on span "Create a session" at bounding box center [177, 379] width 73 height 13
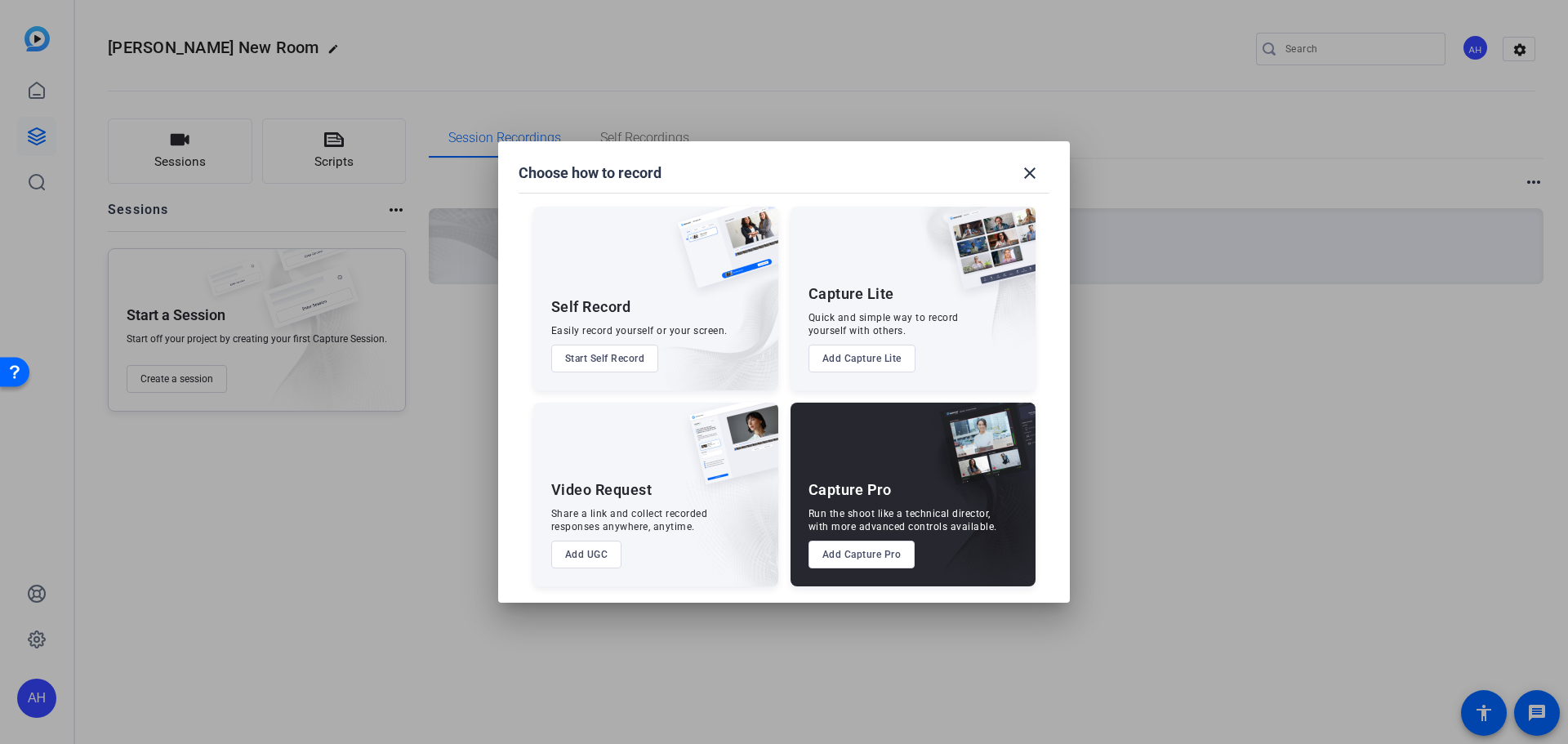
click at [863, 559] on button "Add Capture Pro" at bounding box center [862, 554] width 107 height 28
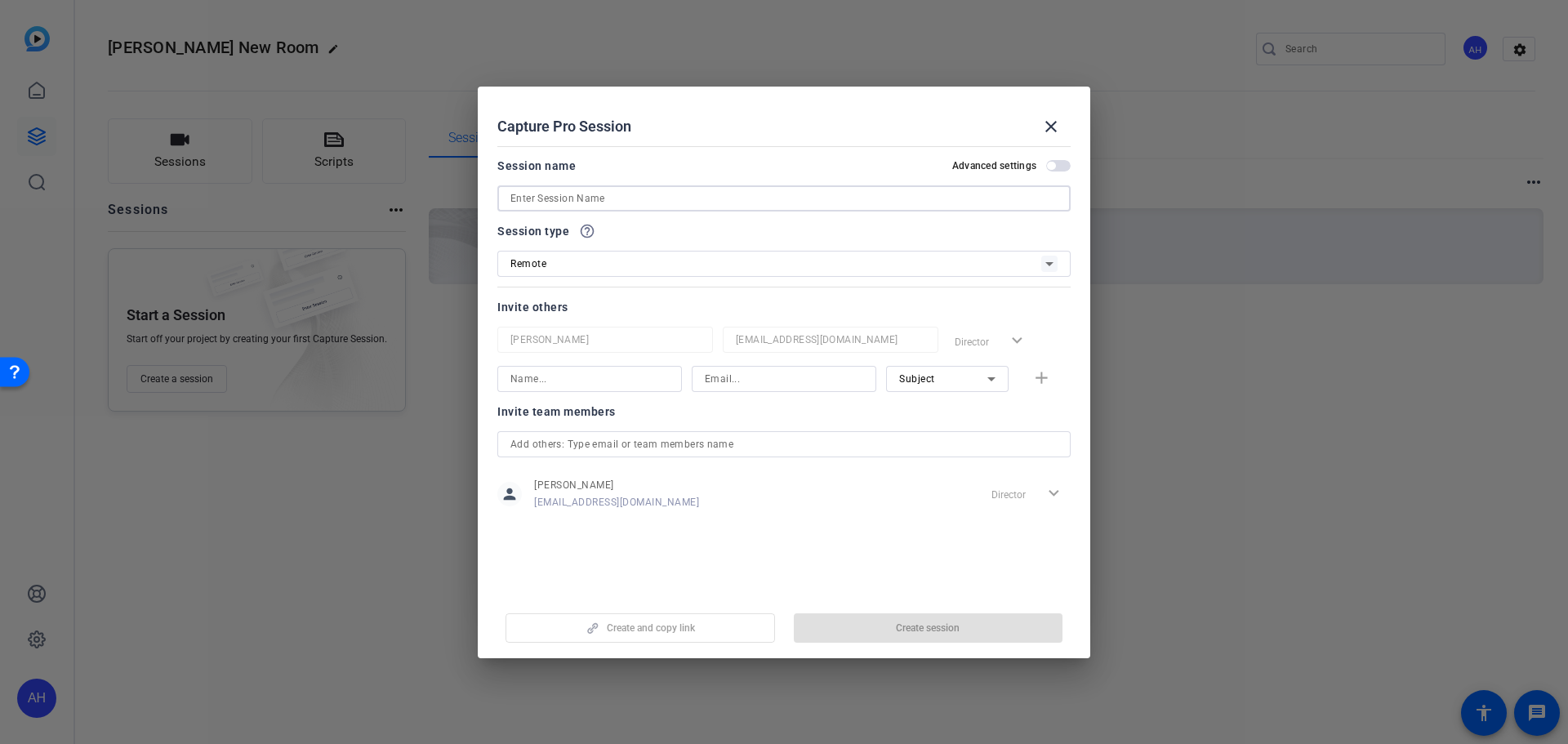
click at [611, 199] on input at bounding box center [784, 198] width 547 height 19
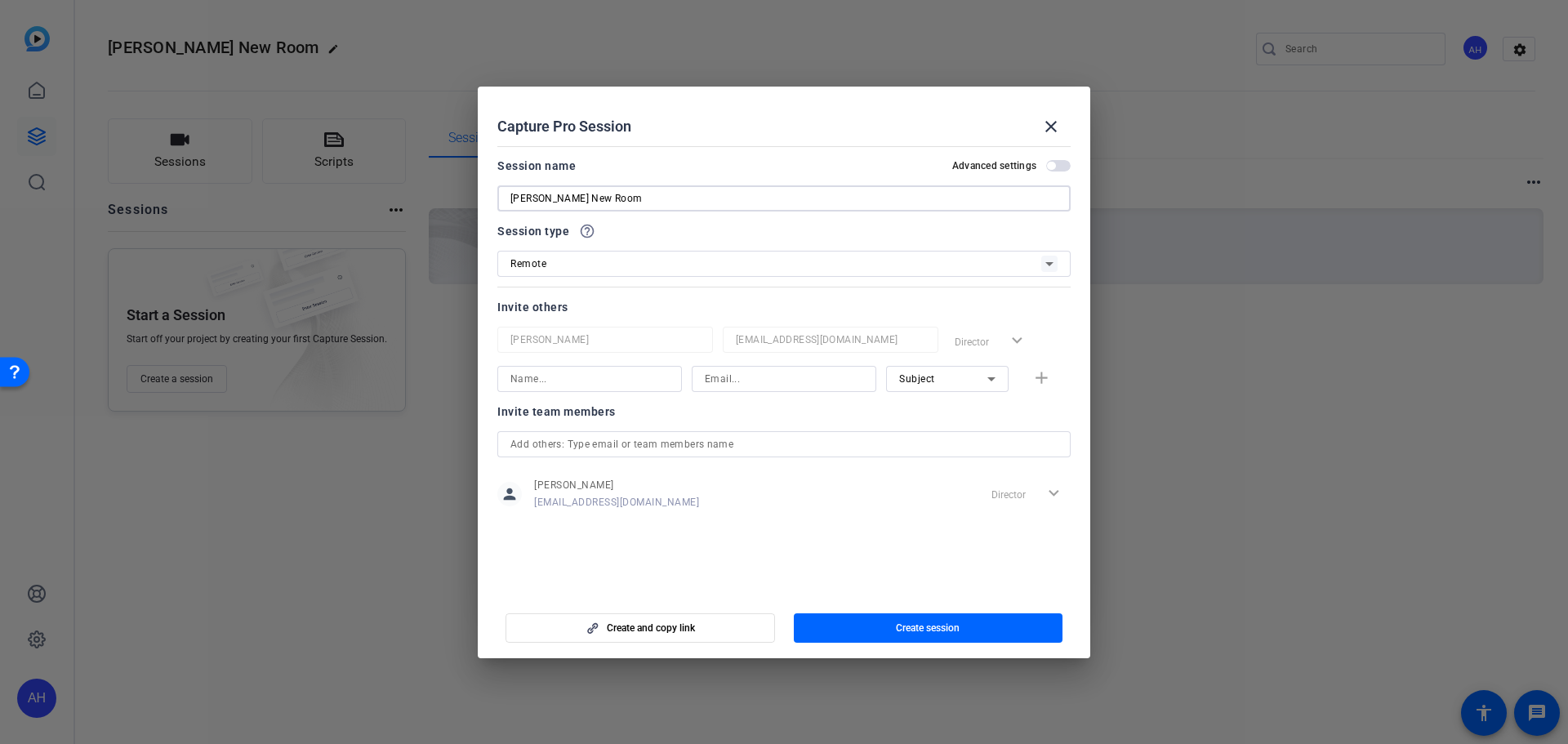
type input "[PERSON_NAME] New Room"
click at [630, 302] on div "Invite others" at bounding box center [784, 307] width 574 height 19
click at [870, 625] on span "button" at bounding box center [928, 628] width 270 height 40
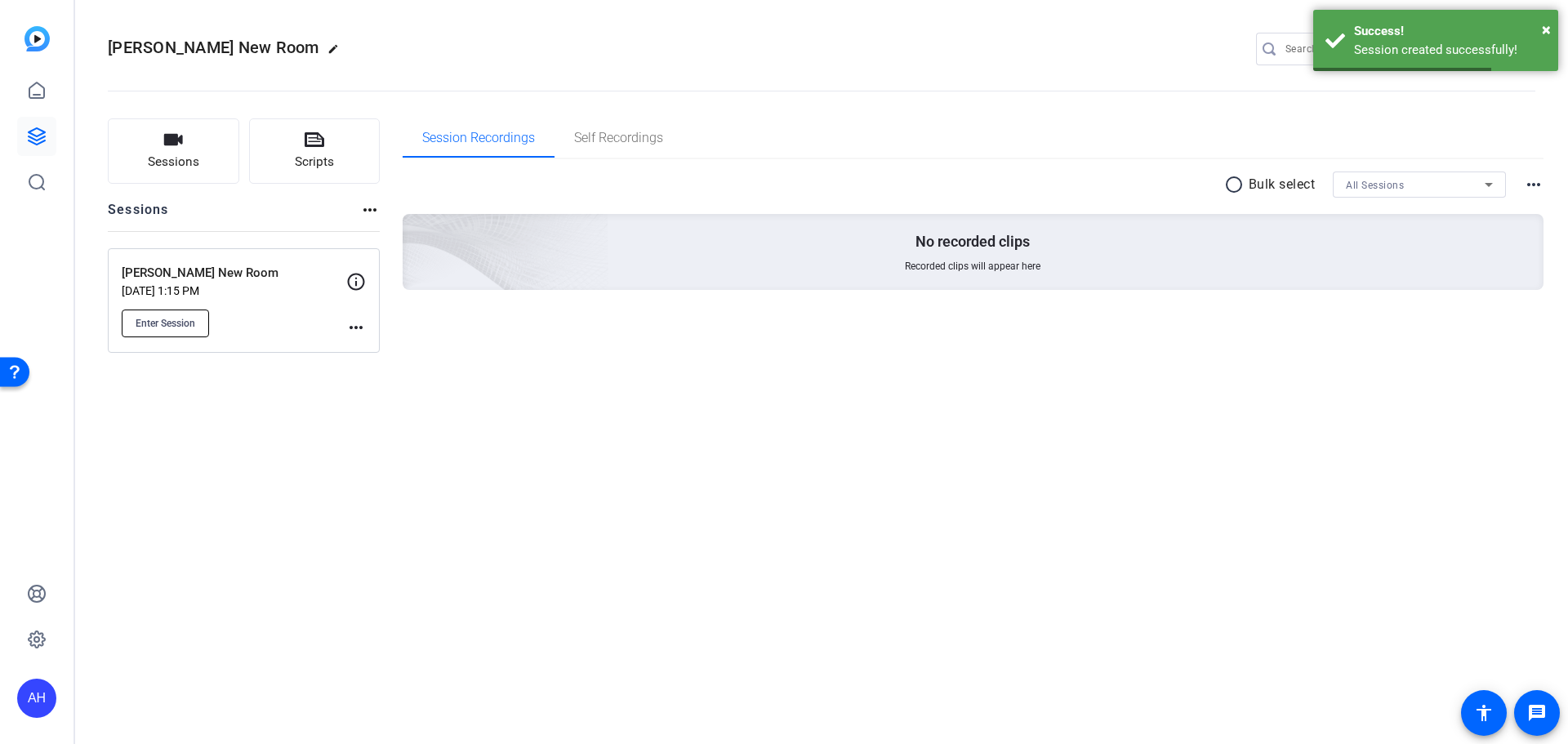
click at [156, 320] on span "Enter Session" at bounding box center [165, 323] width 60 height 13
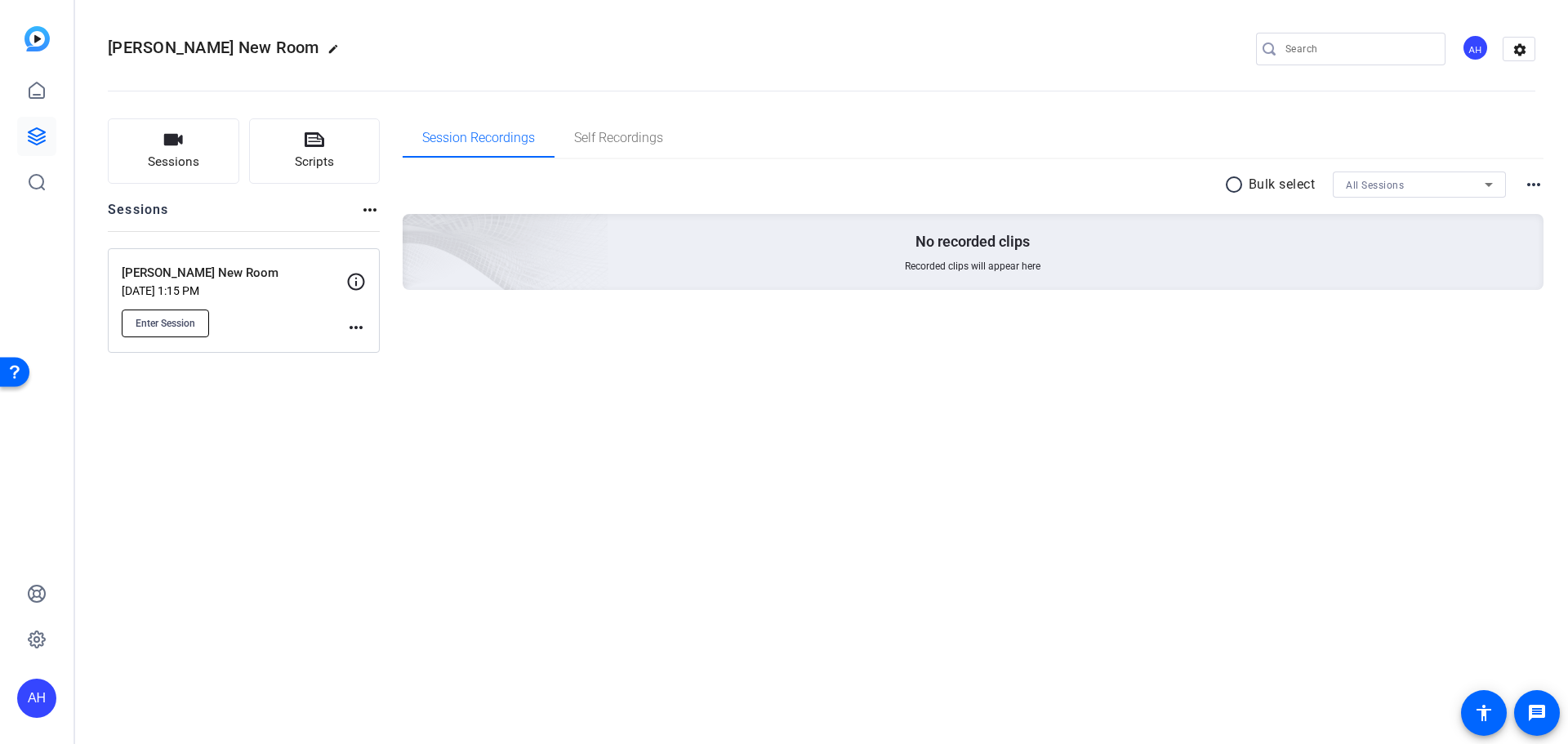
click at [179, 319] on span "Enter Session" at bounding box center [165, 323] width 60 height 13
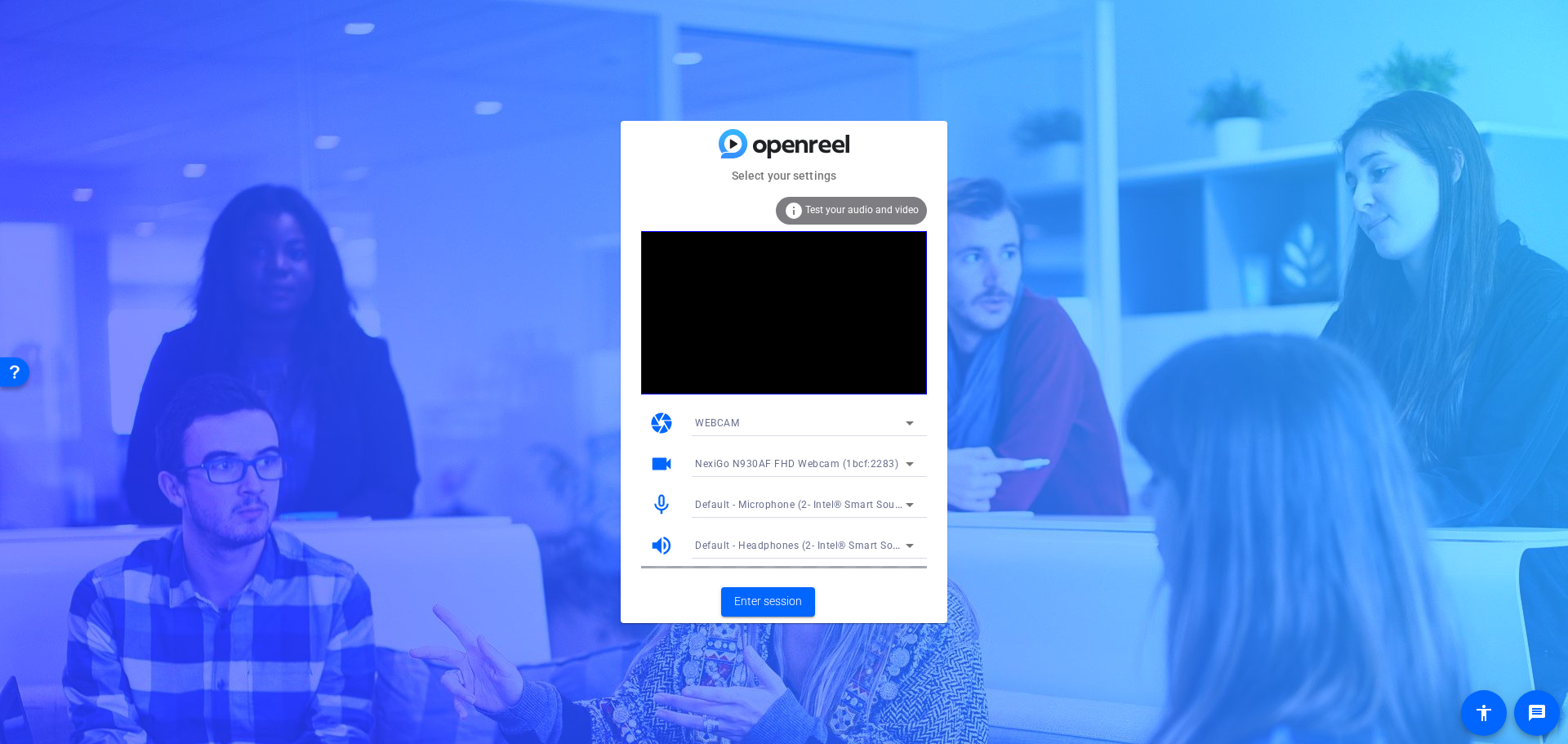
click at [842, 205] on span "Test your audio and video" at bounding box center [862, 210] width 113 height 11
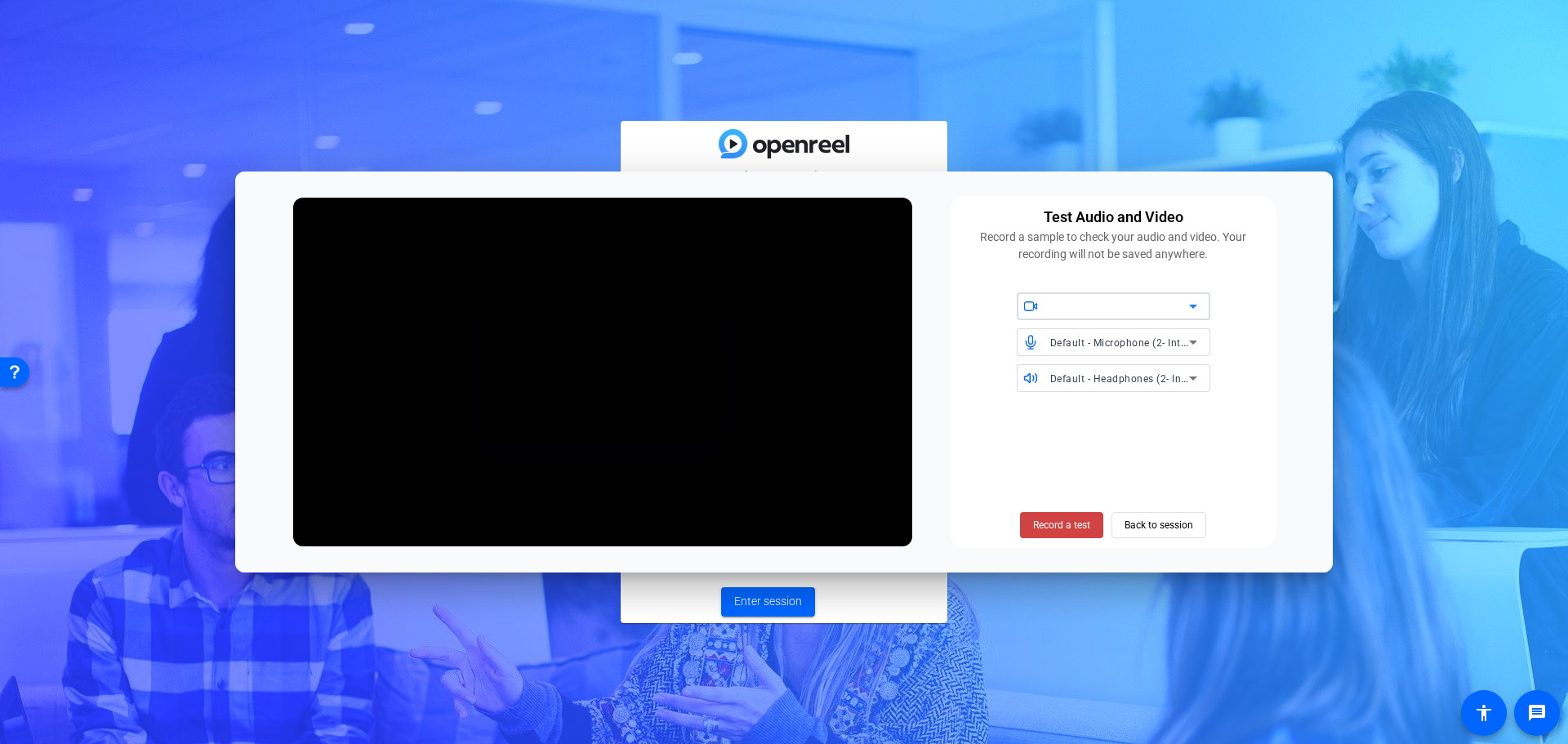
click at [1075, 306] on div at bounding box center [1120, 306] width 139 height 19
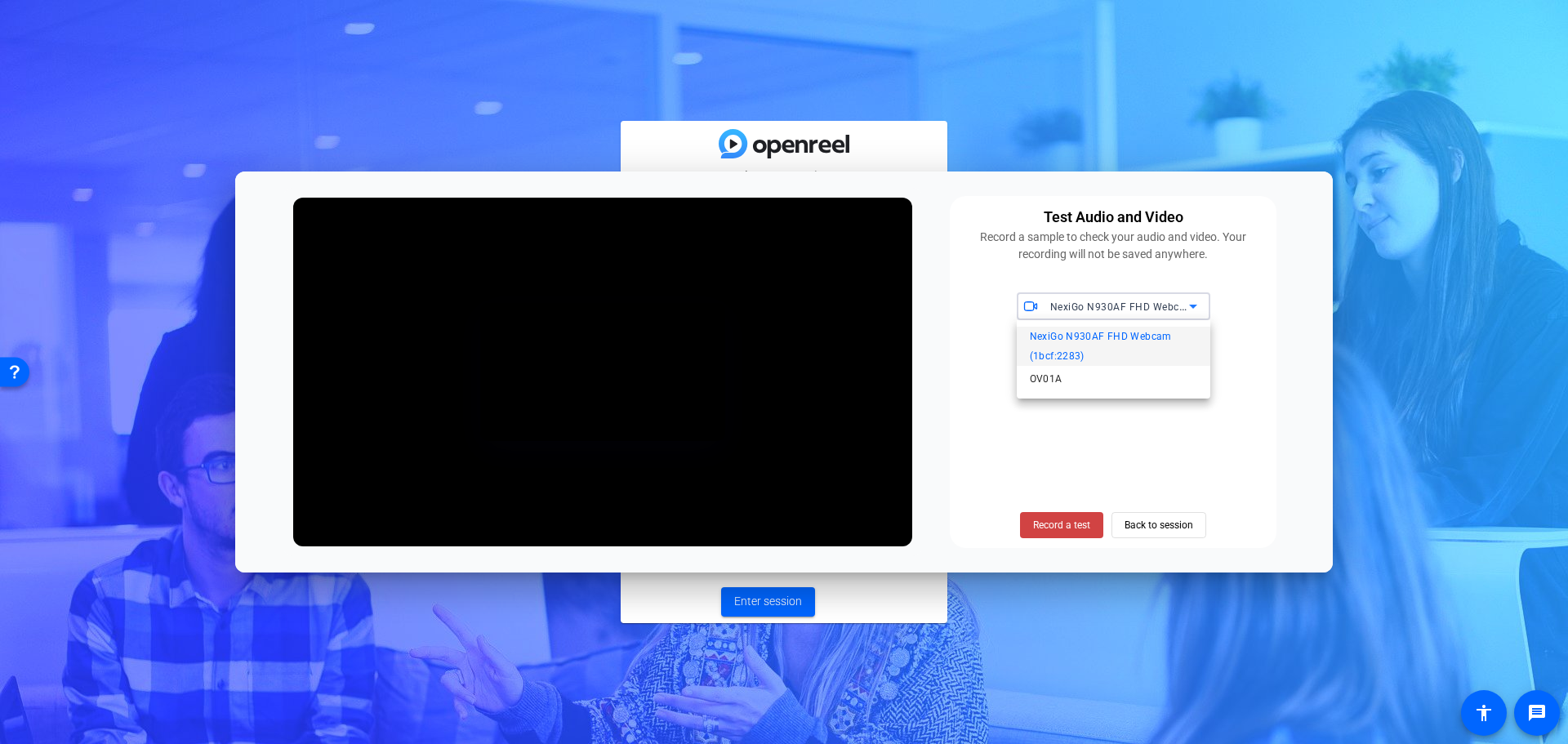
click at [1061, 339] on span "NexiGo N930AF FHD Webcam (1bcf:2283)" at bounding box center [1114, 346] width 168 height 40
click at [1062, 521] on span "Record a test" at bounding box center [1062, 525] width 57 height 15
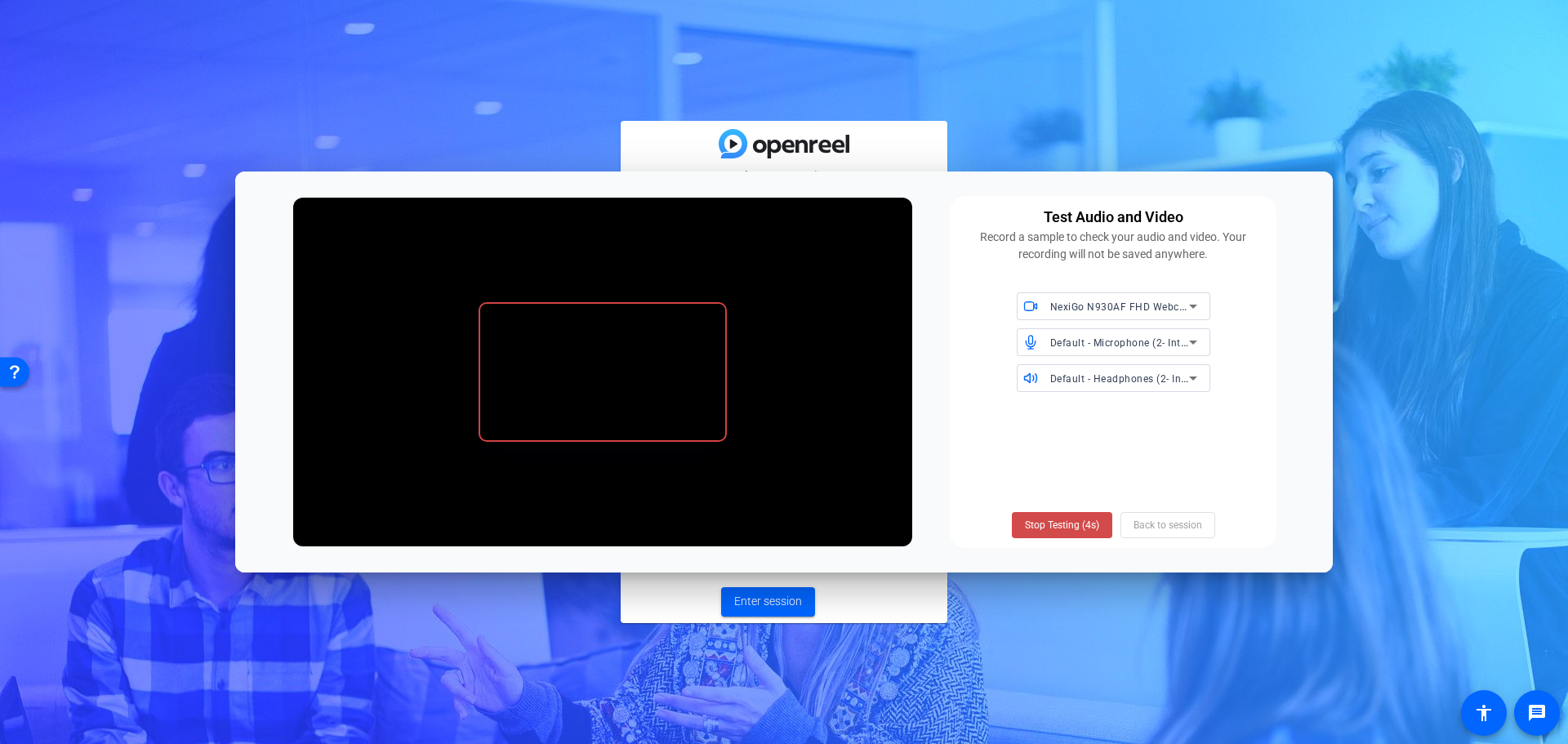
click at [1070, 525] on span "Stop Testing (4s)" at bounding box center [1062, 525] width 75 height 15
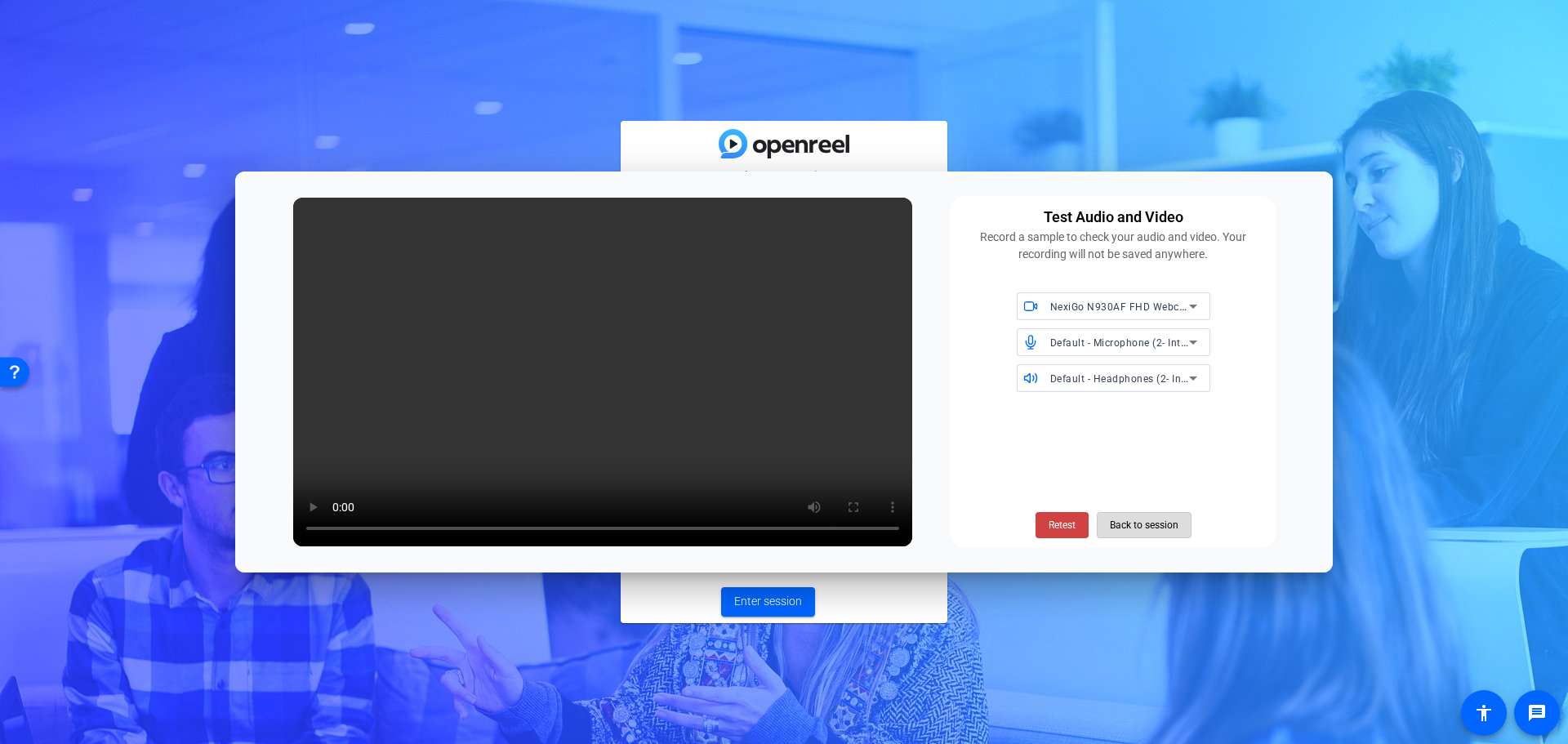
click at [1125, 526] on span "Back to session" at bounding box center [1144, 526] width 69 height 31
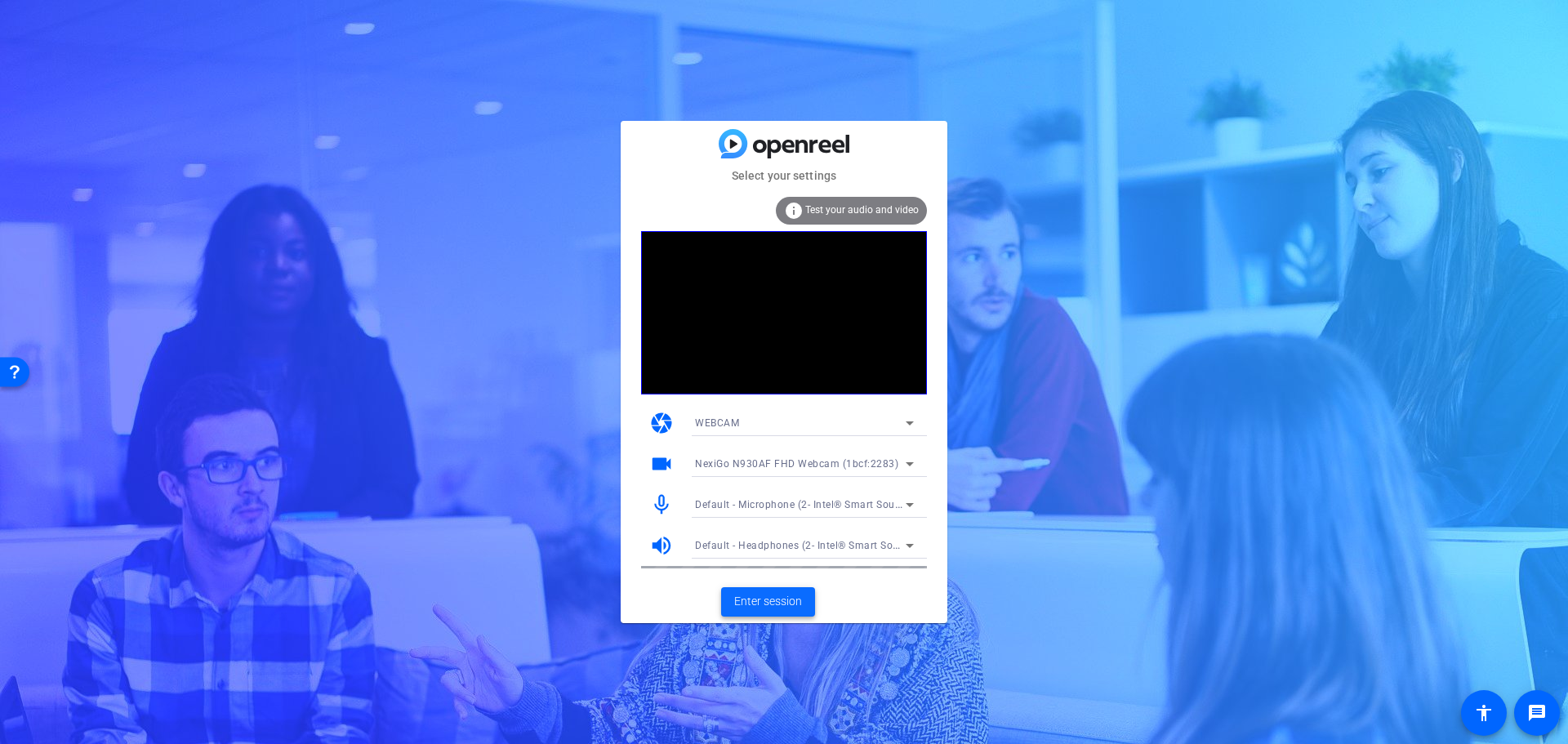
click at [772, 598] on span "Enter session" at bounding box center [769, 601] width 68 height 17
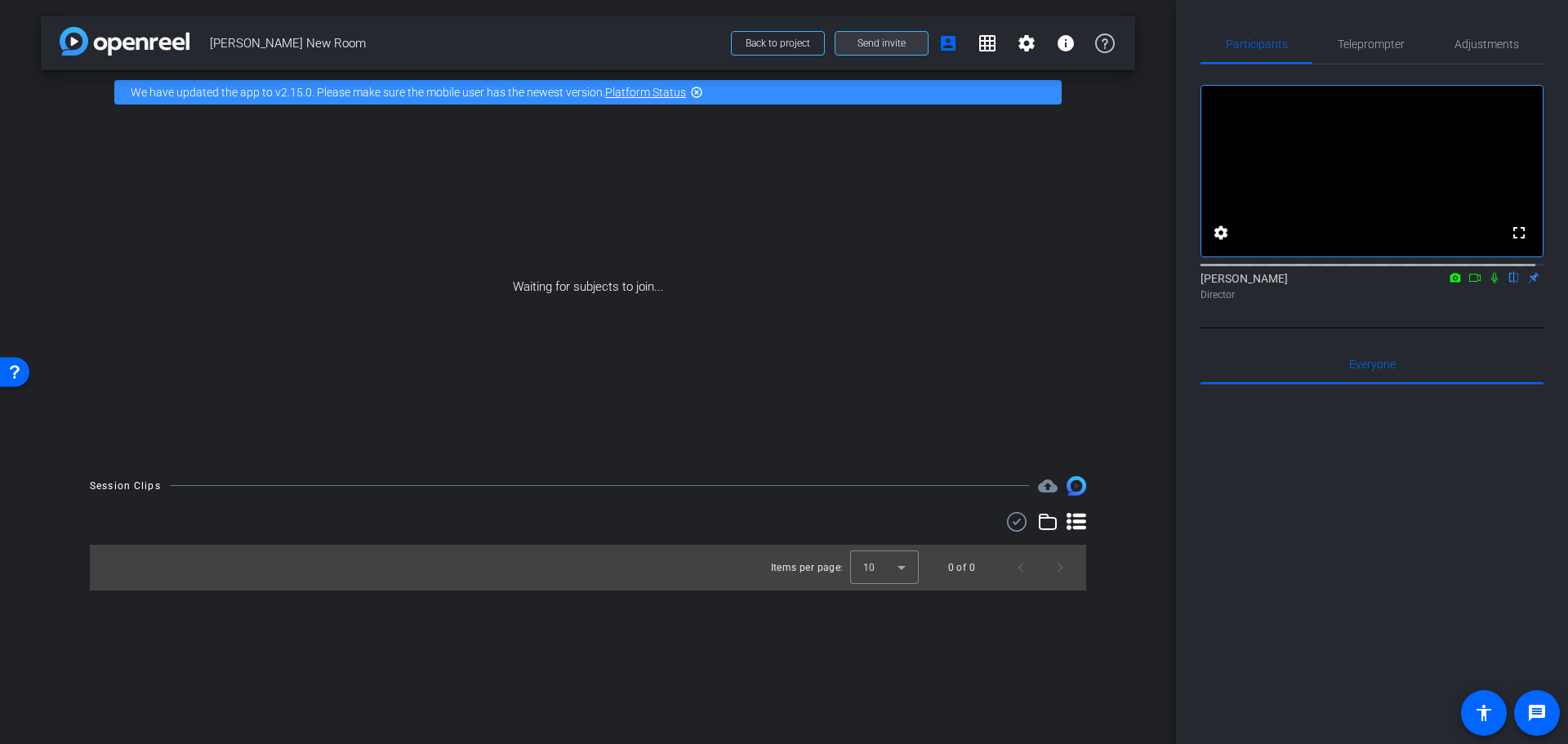
click at [873, 40] on span "Send invite" at bounding box center [882, 43] width 48 height 13
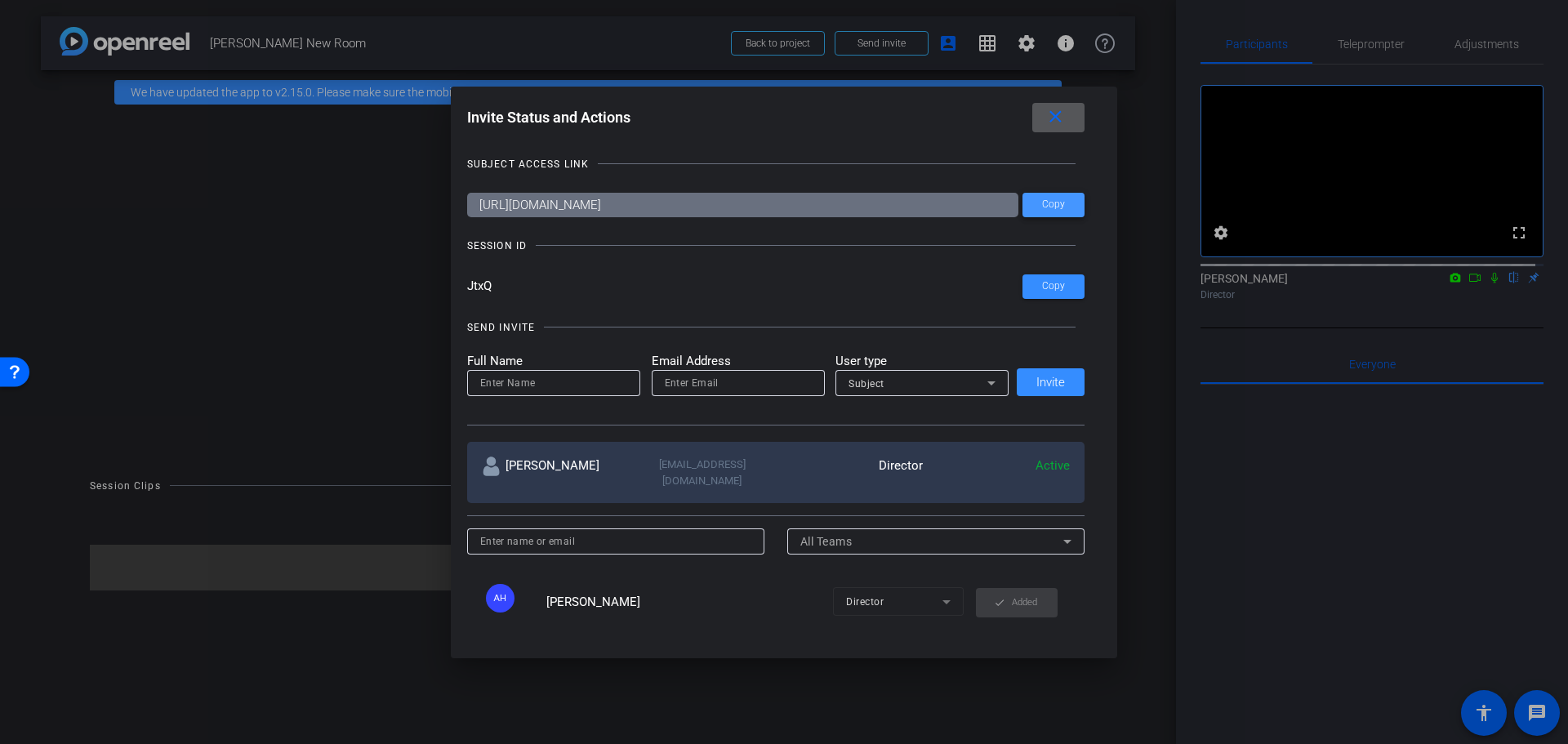
click at [1052, 203] on span "Copy" at bounding box center [1053, 204] width 23 height 12
click at [1057, 117] on mat-icon "close" at bounding box center [1056, 117] width 20 height 20
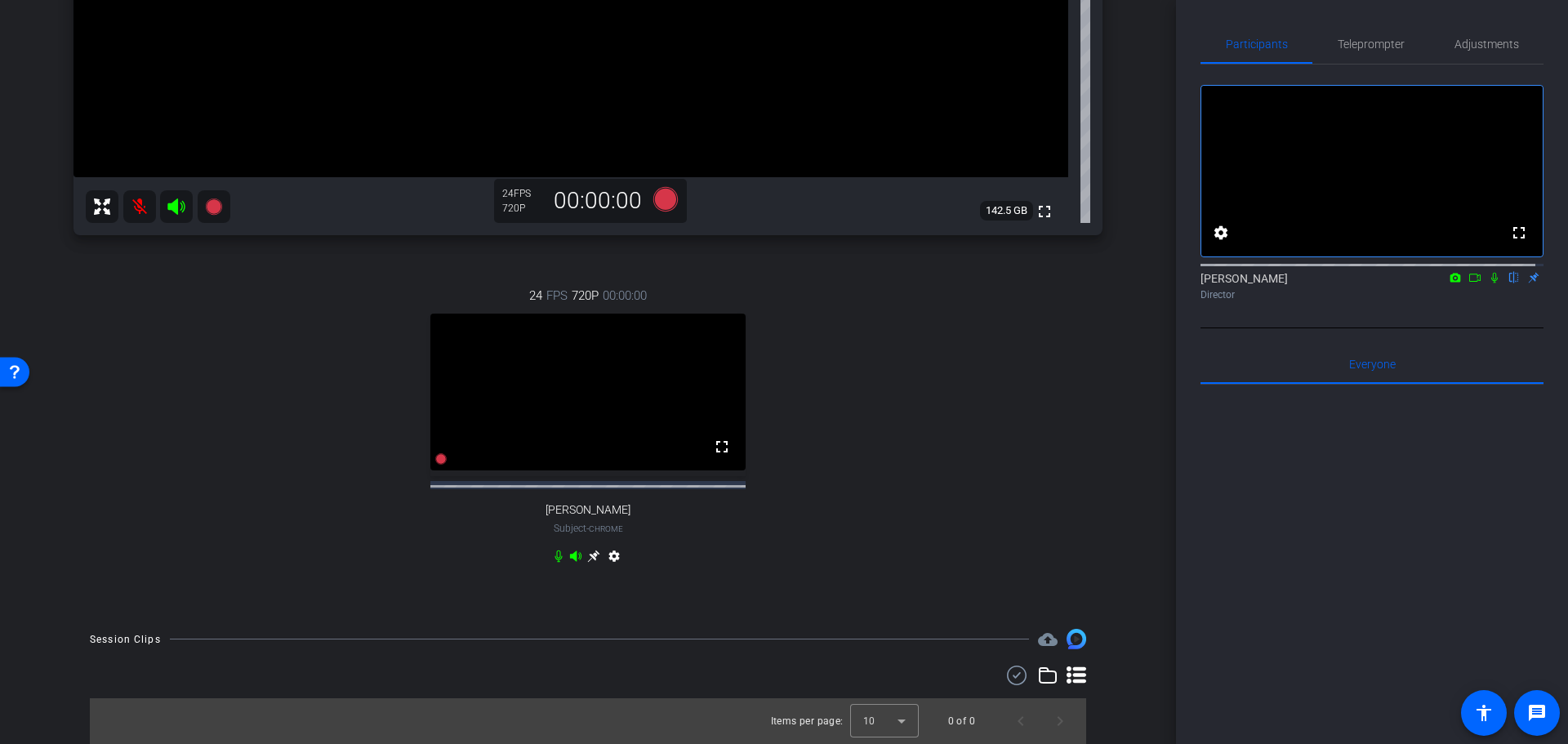
scroll to position [504, 0]
click at [587, 554] on icon at bounding box center [594, 556] width 13 height 13
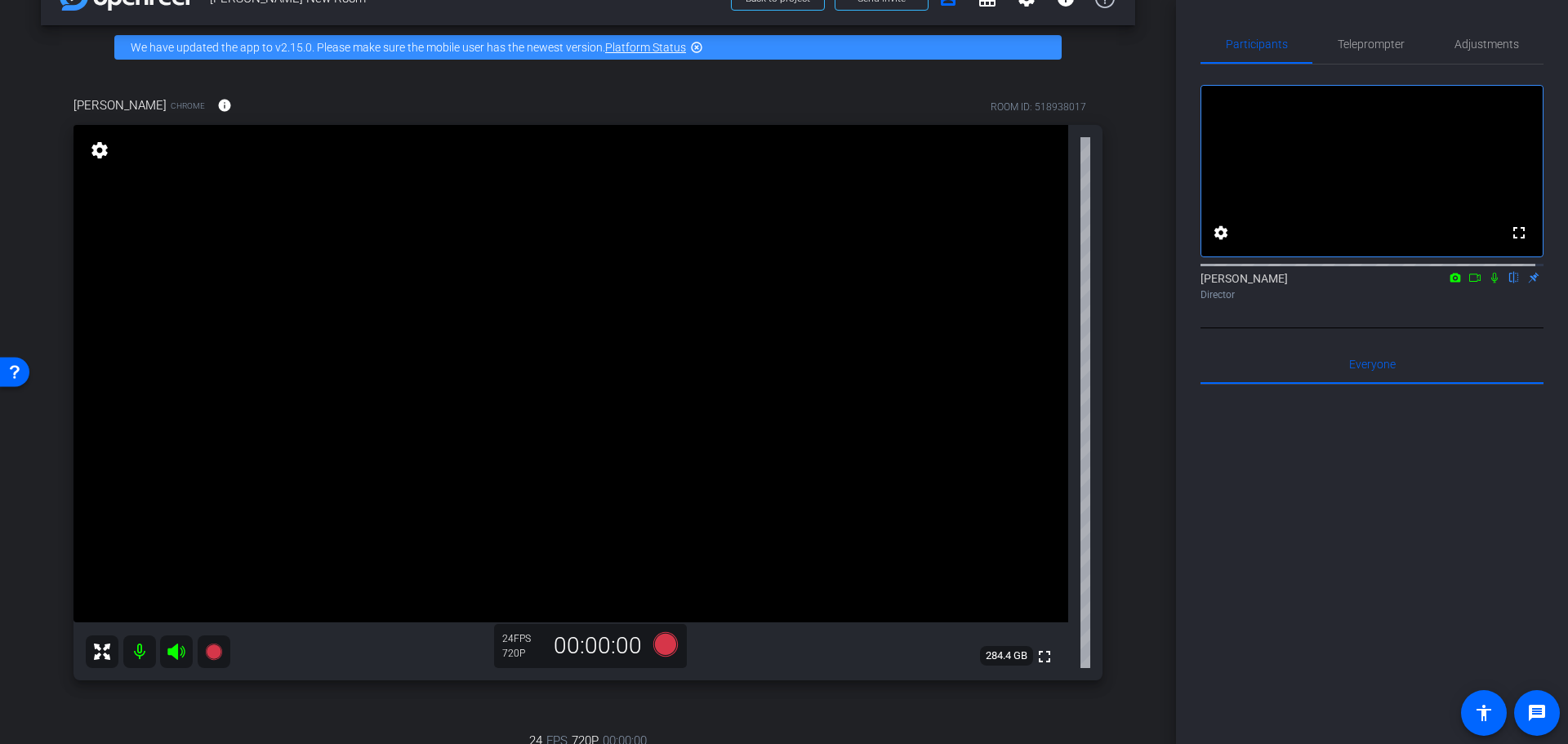
scroll to position [96, 0]
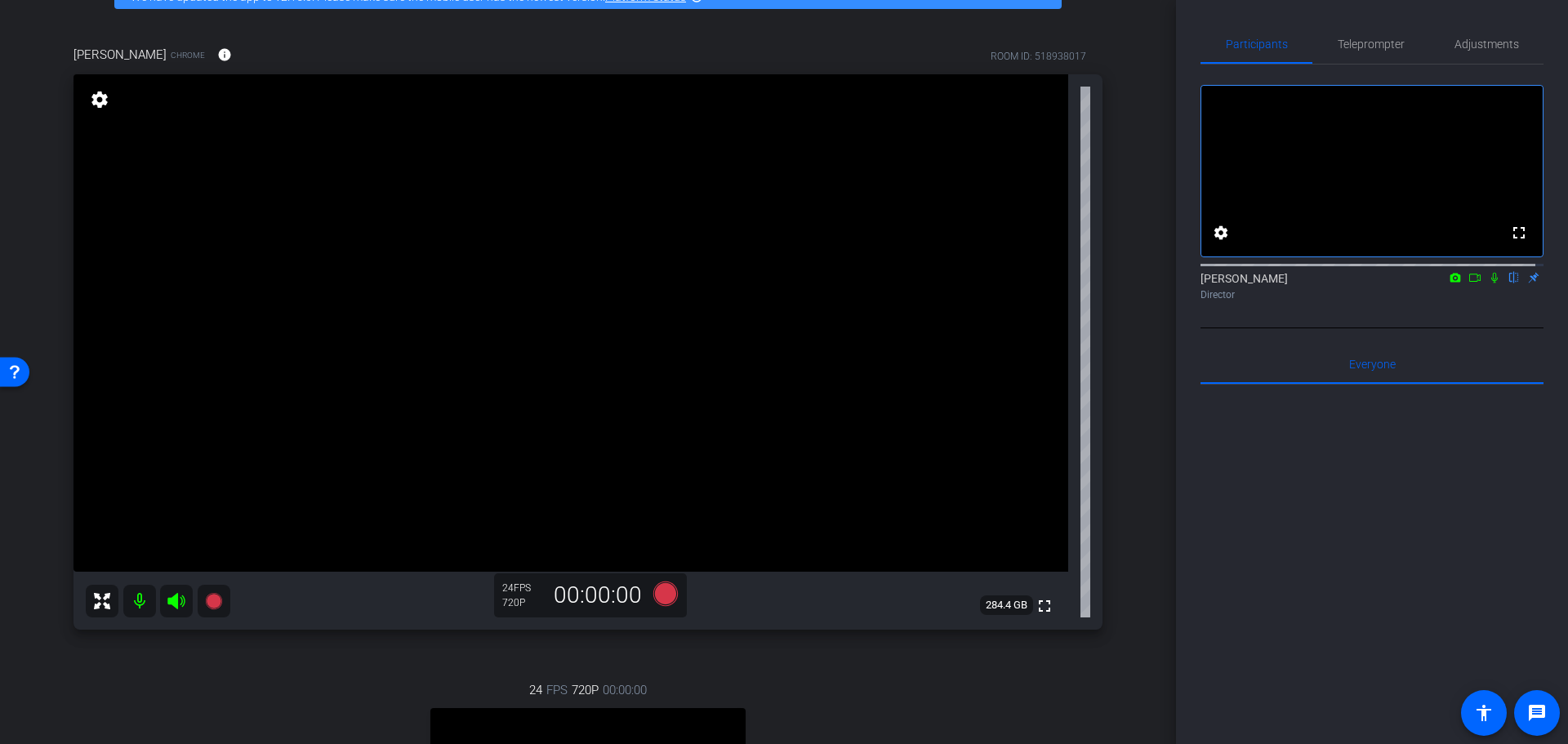
click at [1488, 284] on icon at bounding box center [1494, 277] width 13 height 11
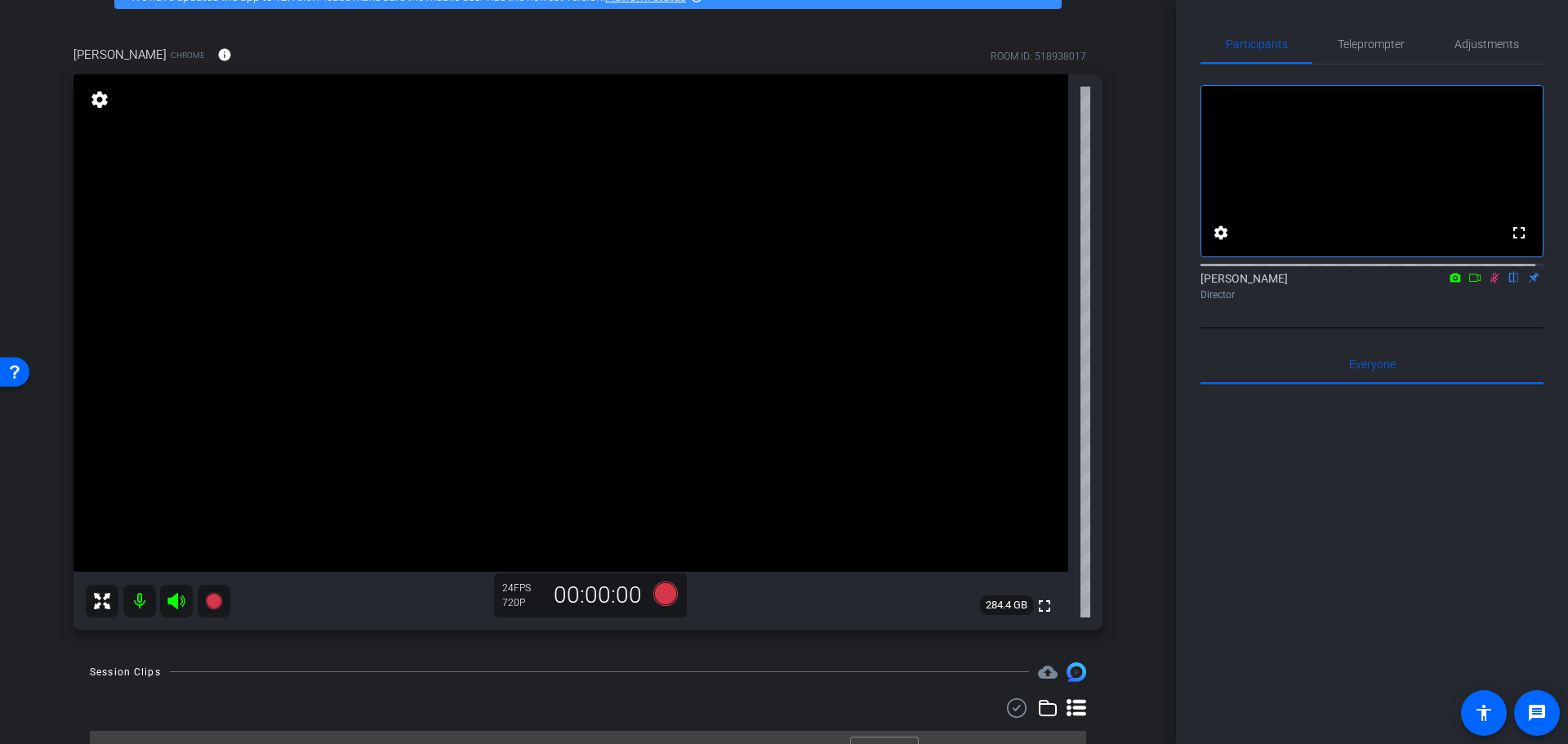
click at [1491, 284] on icon at bounding box center [1495, 278] width 9 height 11
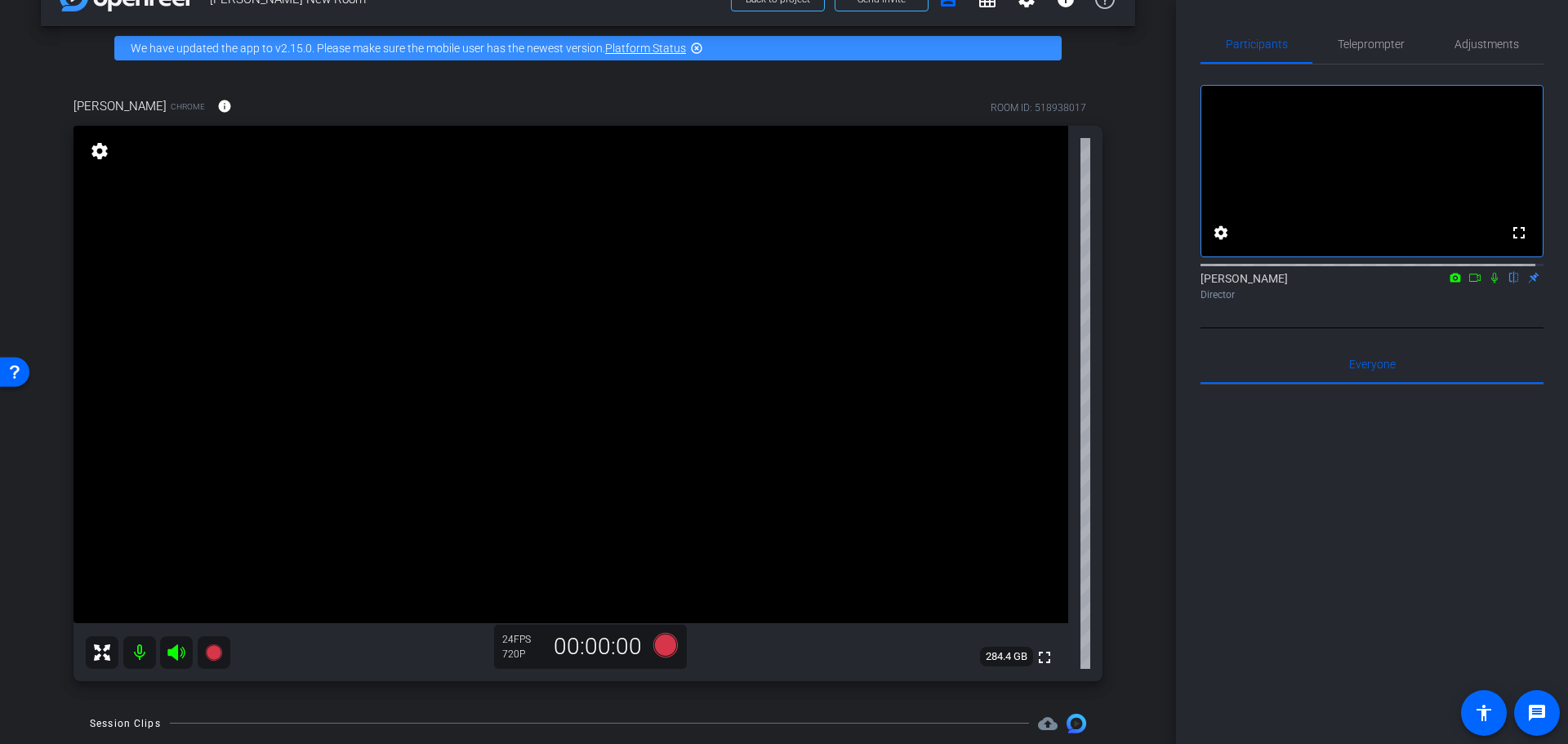
scroll to position [82, 0]
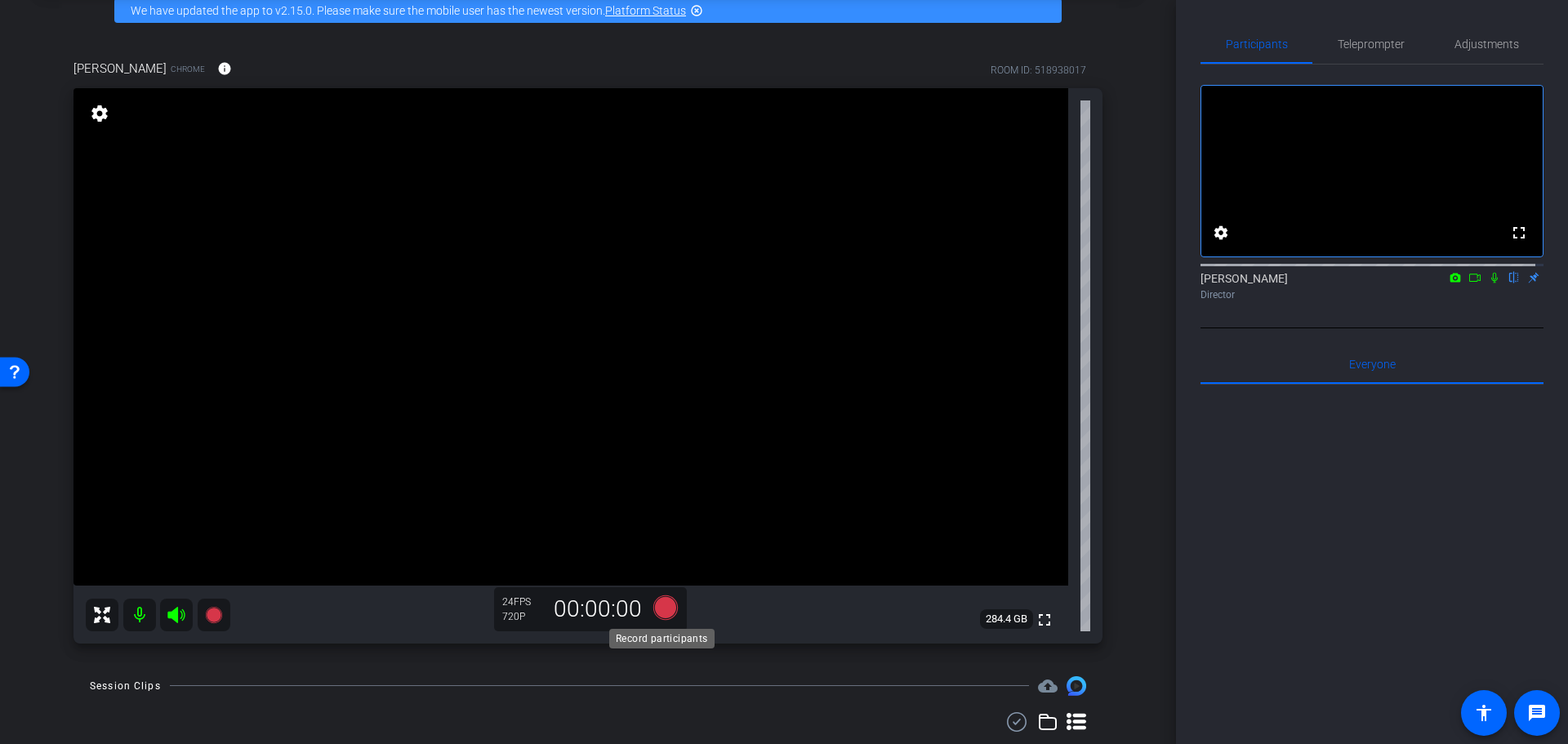
click at [662, 606] on icon at bounding box center [666, 607] width 25 height 25
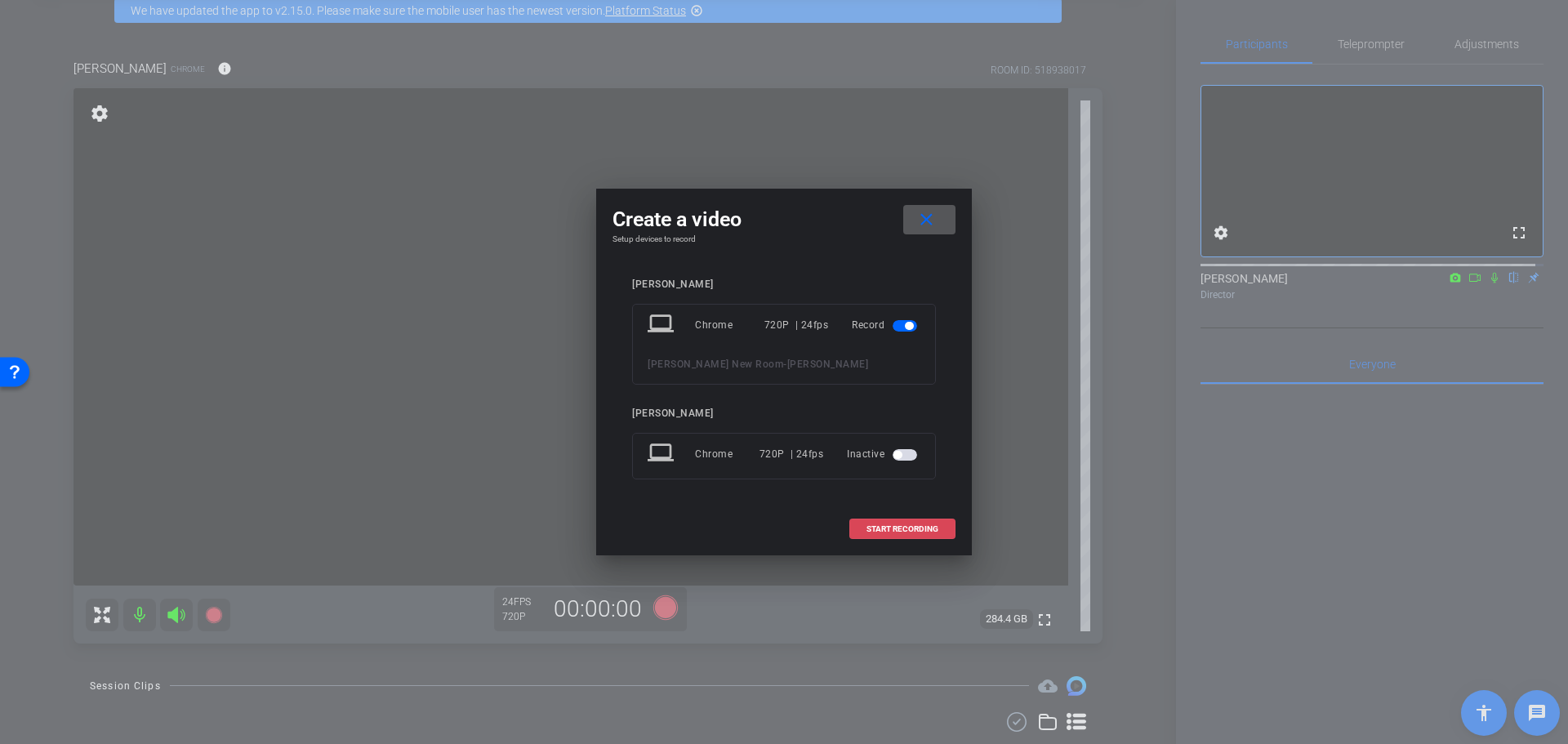
click at [879, 526] on span "START RECORDING" at bounding box center [902, 529] width 72 height 8
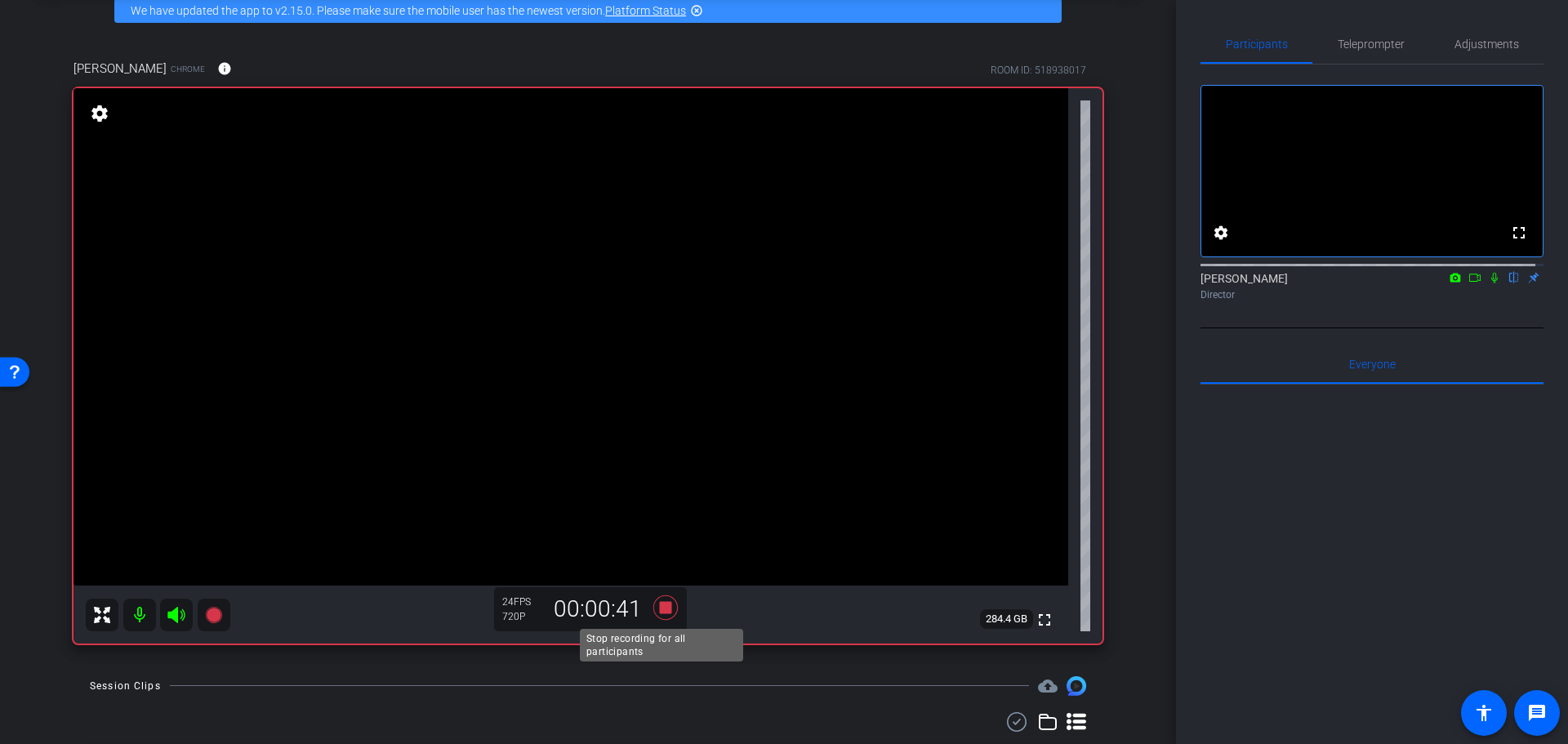
click at [665, 604] on icon at bounding box center [666, 607] width 25 height 25
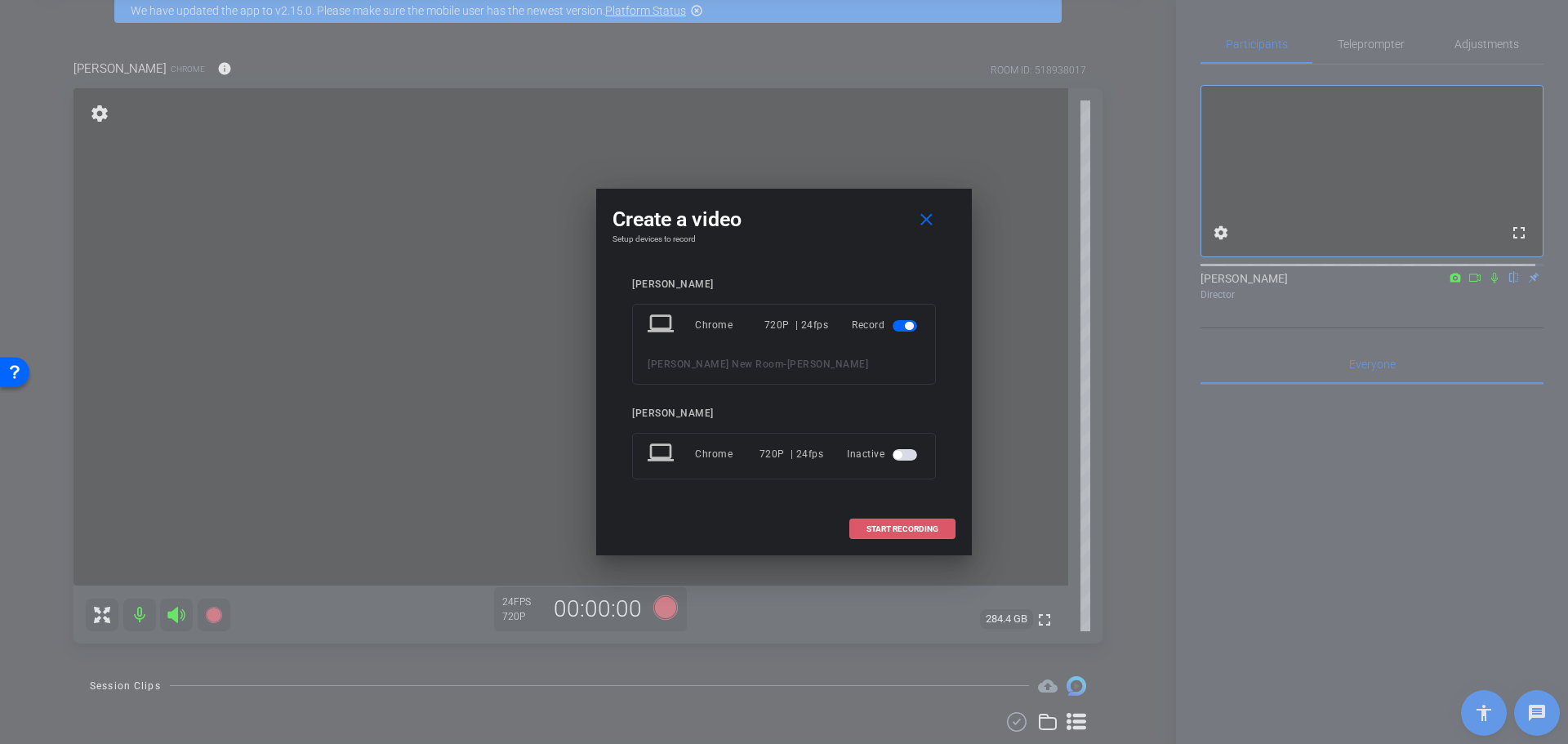
click at [901, 529] on span "START RECORDING" at bounding box center [902, 529] width 72 height 8
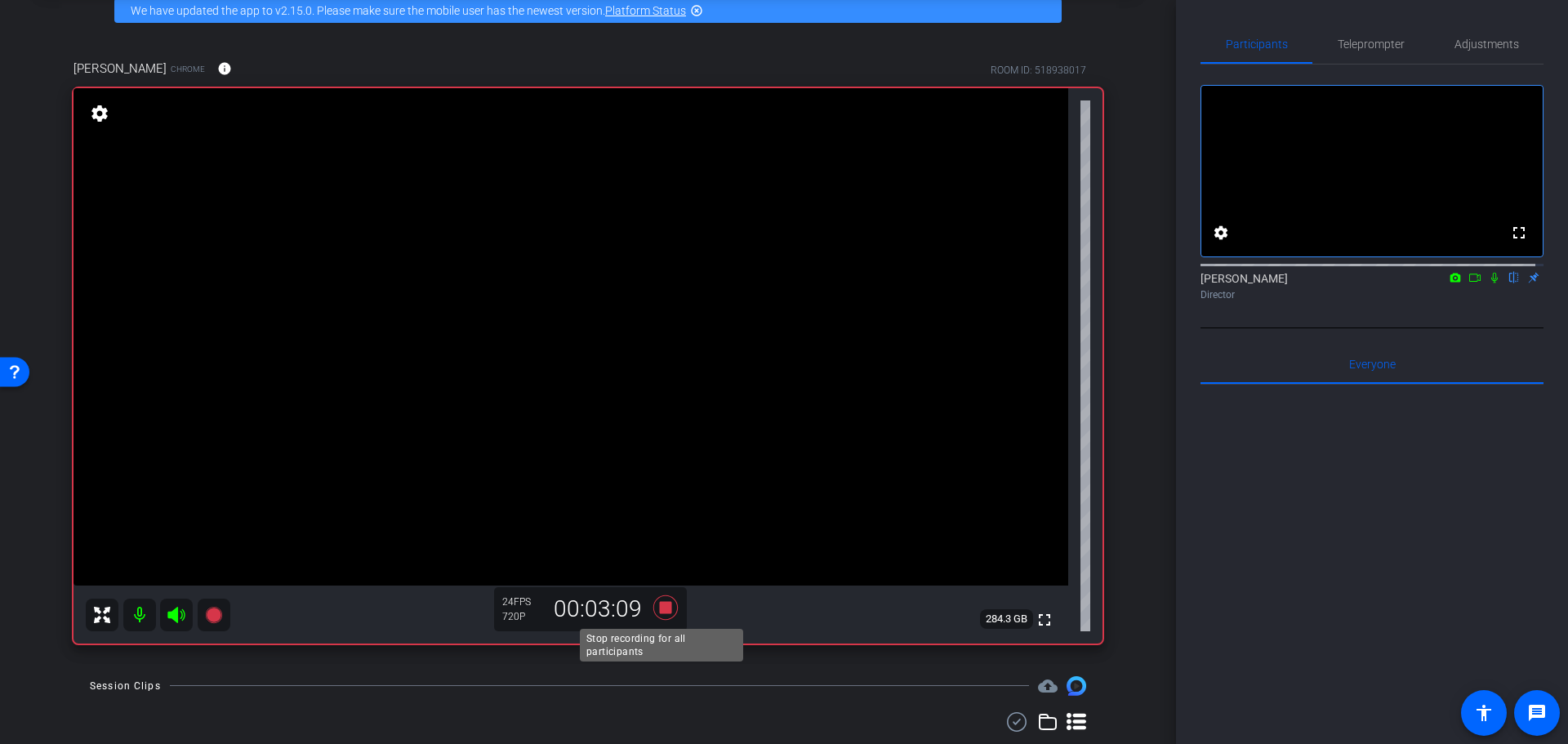
click at [661, 603] on icon at bounding box center [666, 607] width 25 height 25
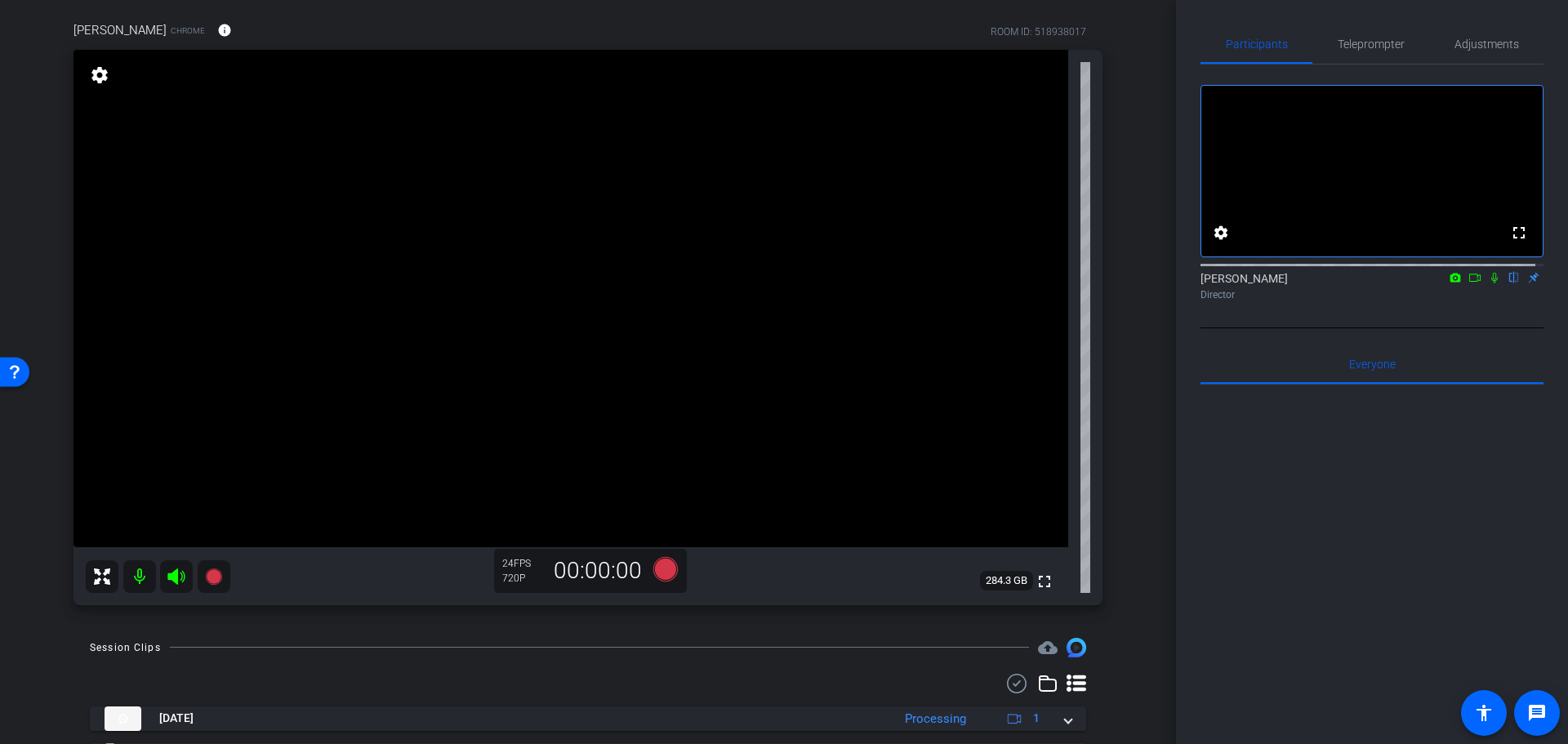
scroll to position [202, 0]
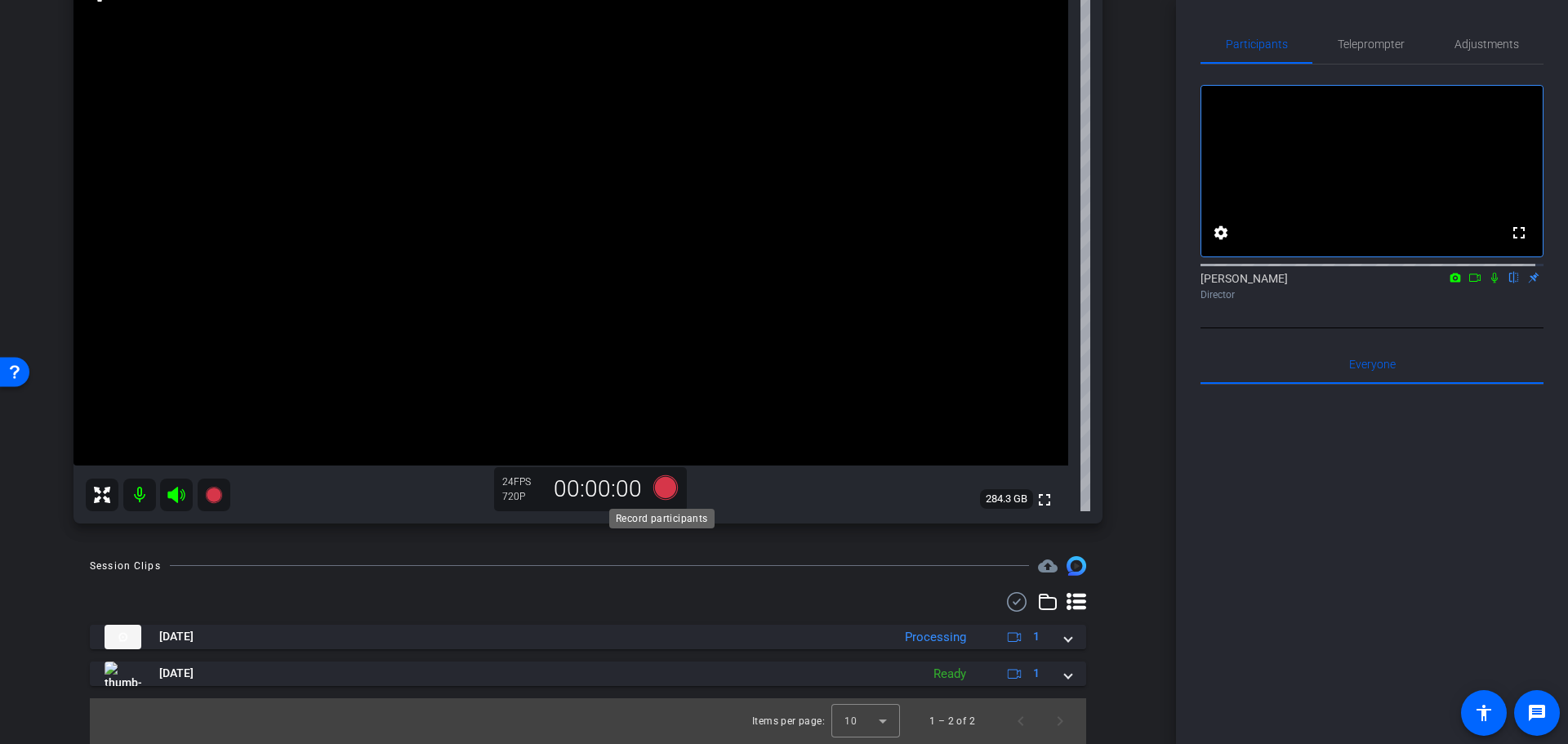
click at [659, 486] on icon at bounding box center [666, 486] width 25 height 25
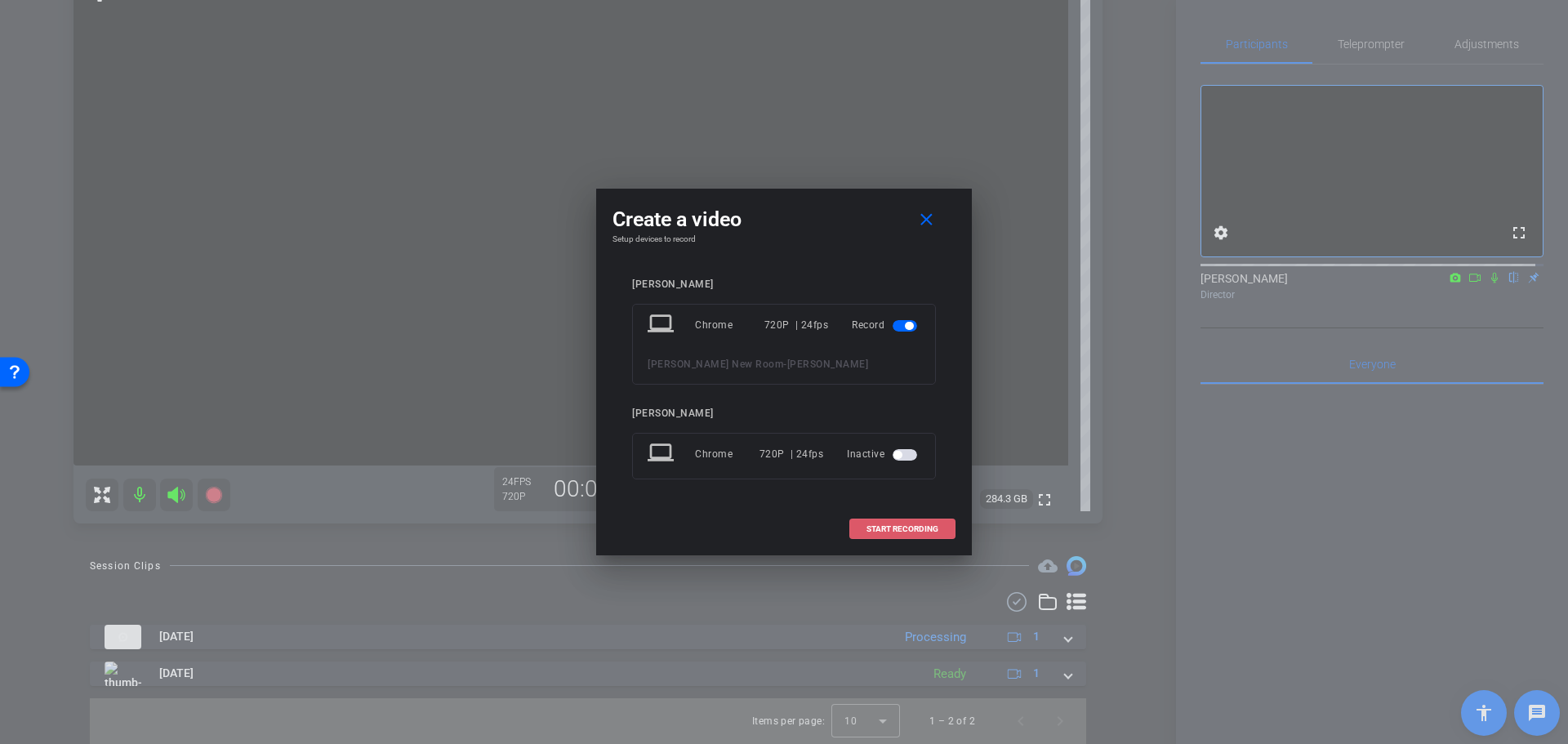
click at [877, 525] on span "START RECORDING" at bounding box center [902, 529] width 72 height 8
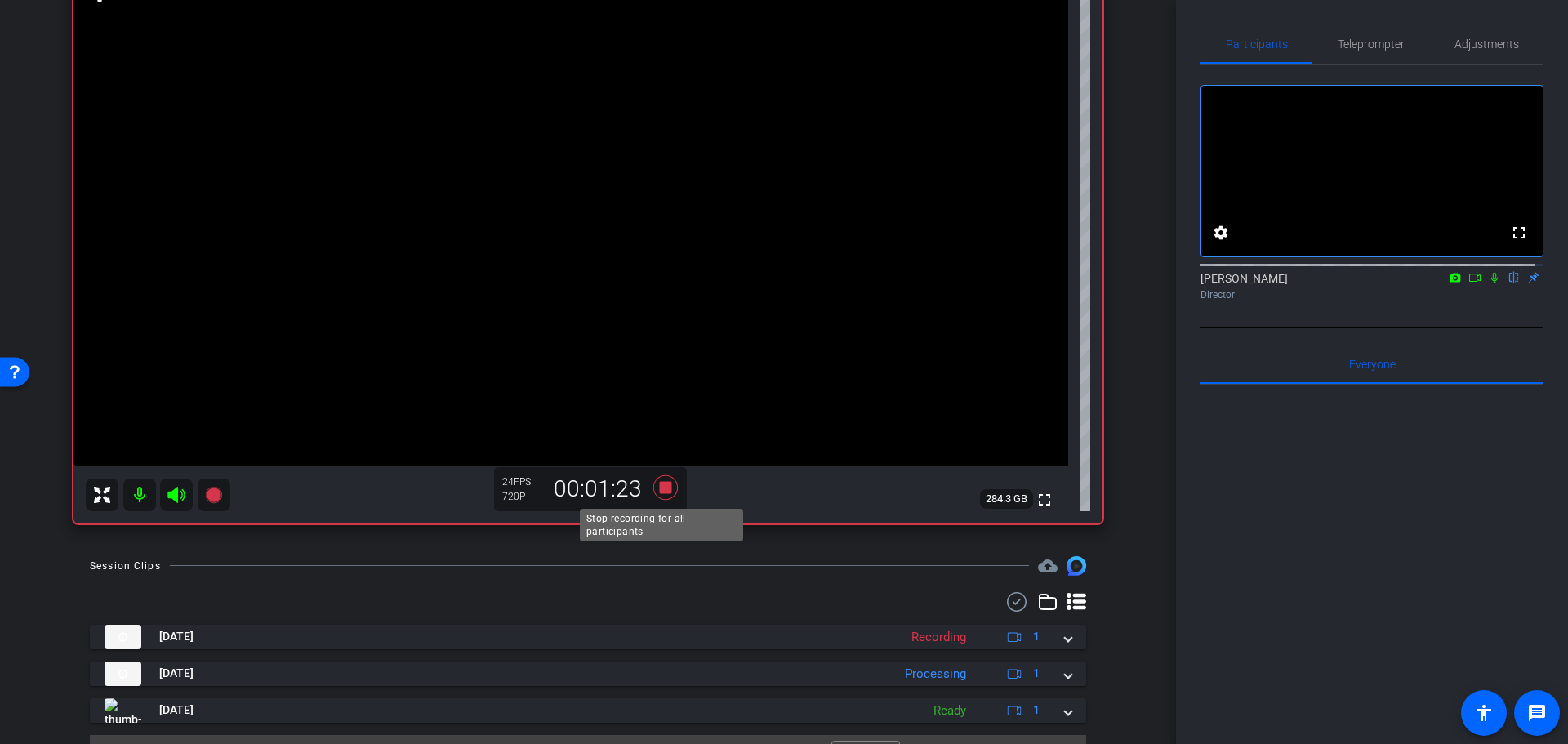
click at [663, 482] on icon at bounding box center [666, 486] width 25 height 25
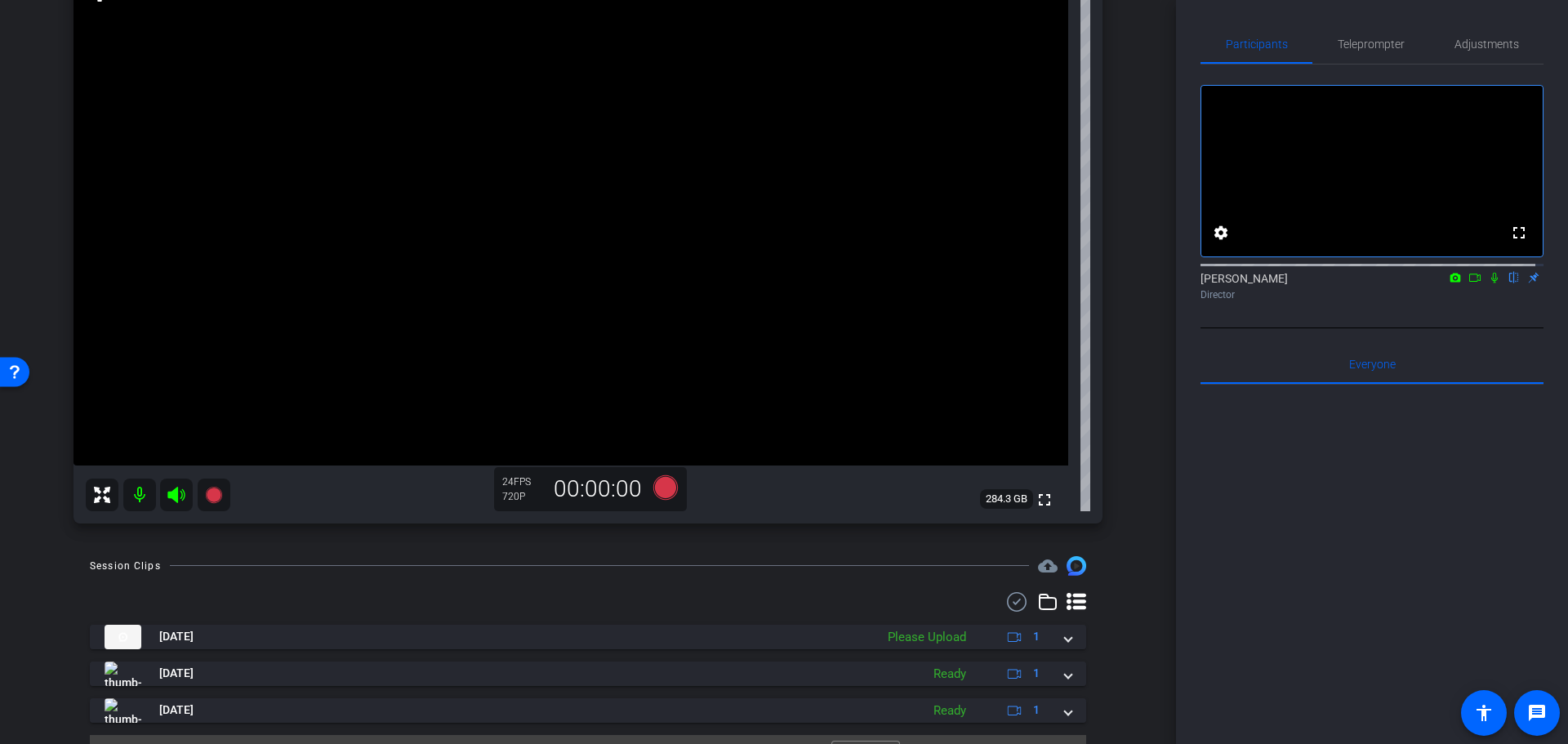
click at [1488, 284] on icon at bounding box center [1494, 277] width 13 height 11
click at [662, 488] on icon at bounding box center [666, 486] width 25 height 25
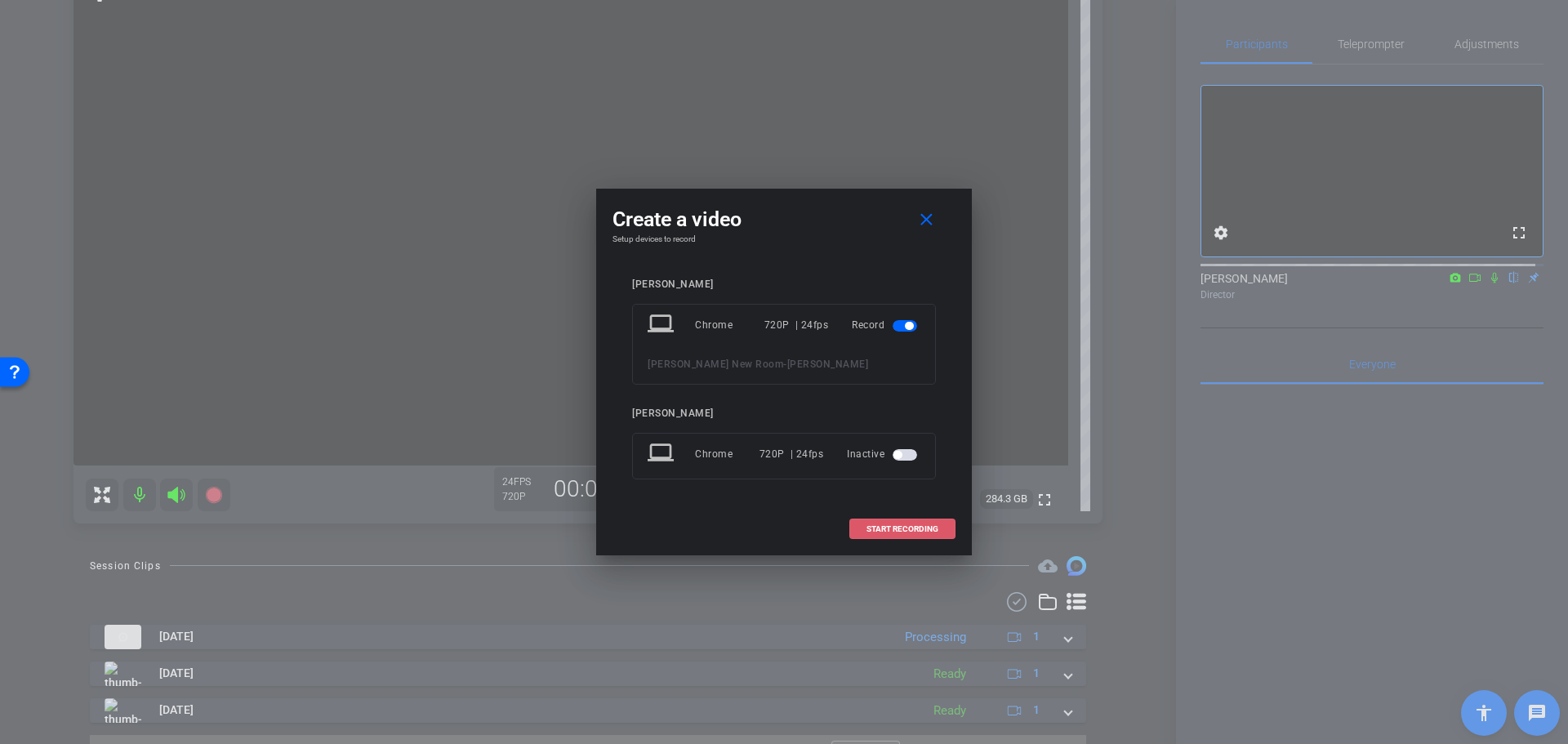
click at [872, 522] on span at bounding box center [903, 529] width 105 height 40
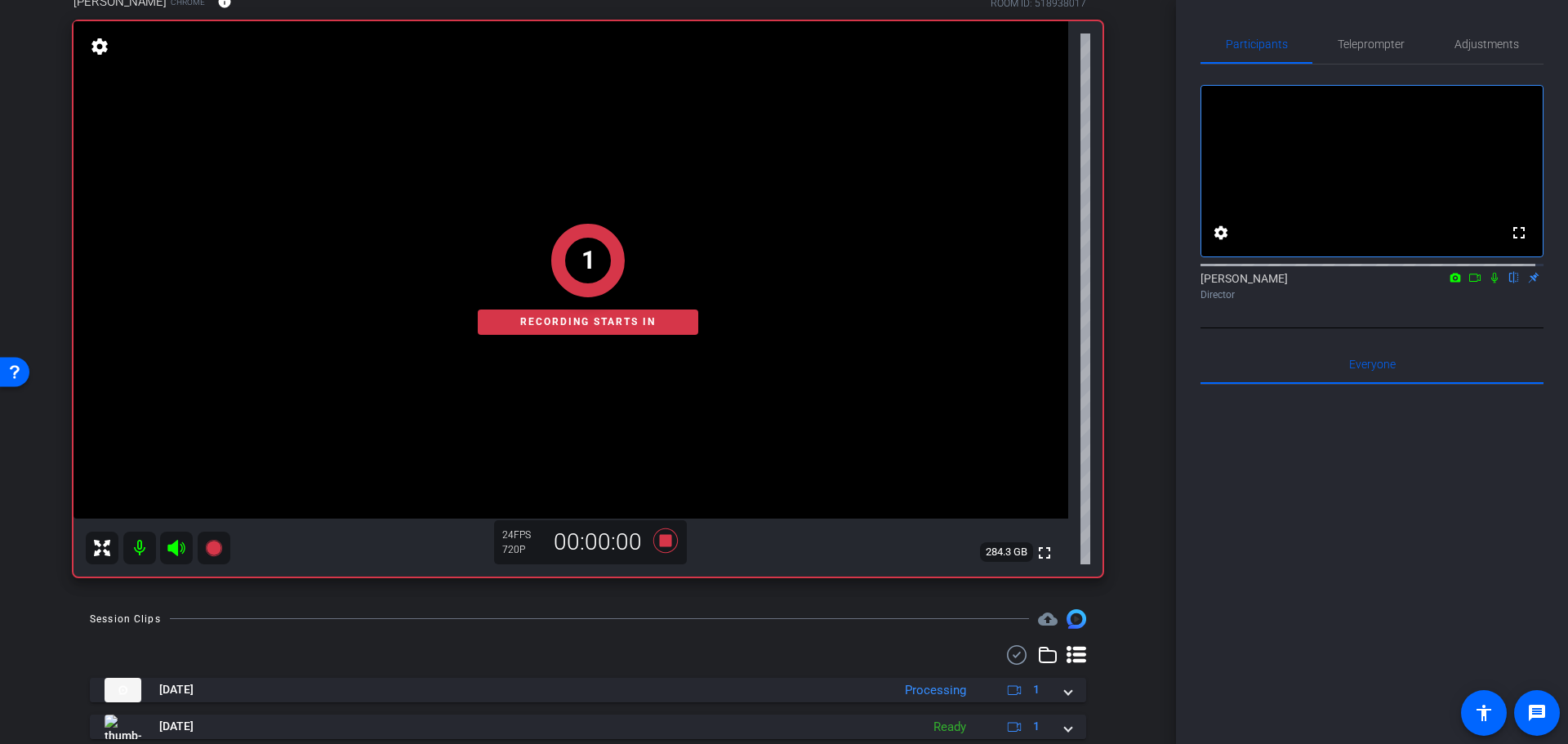
scroll to position [120, 0]
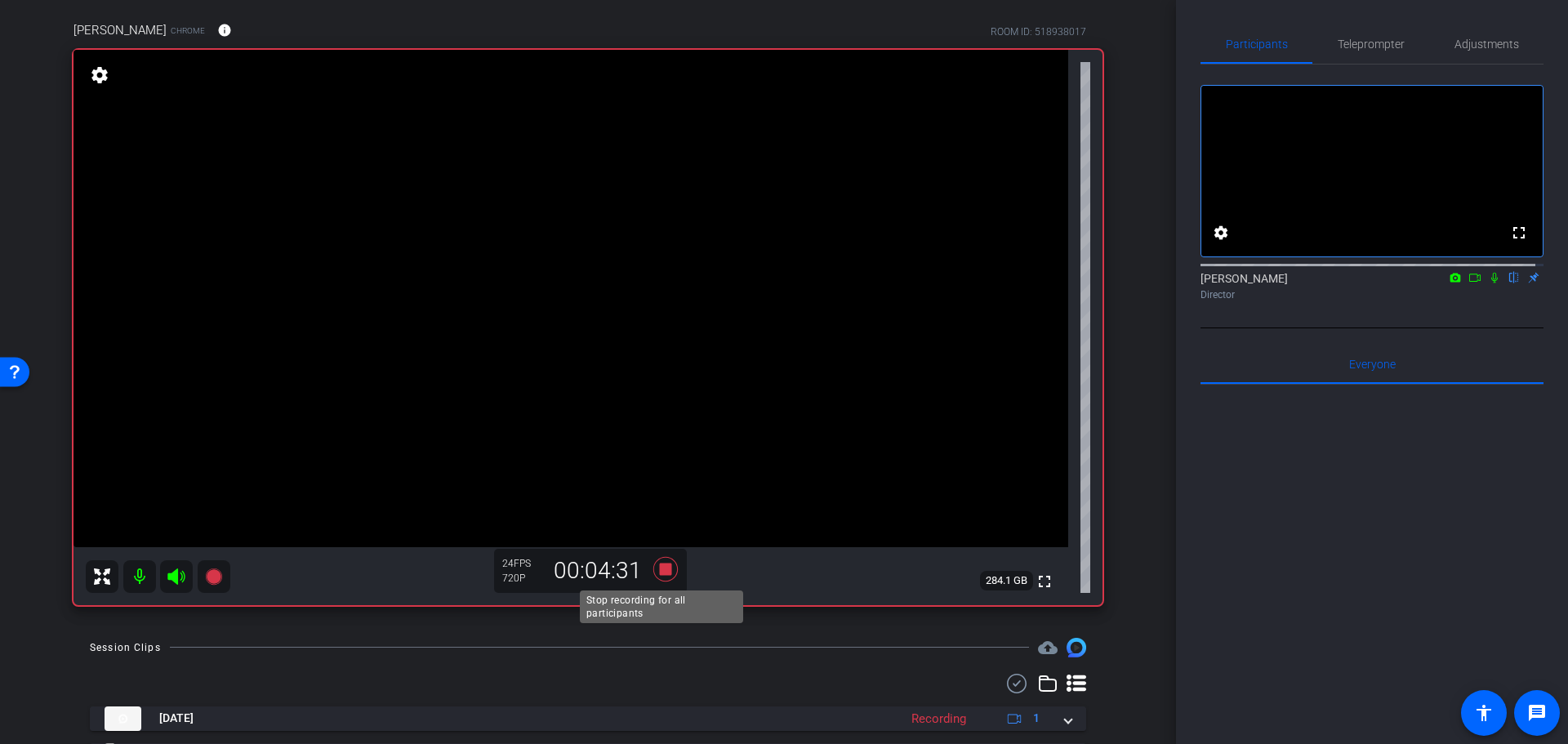
click at [662, 567] on icon at bounding box center [666, 568] width 25 height 25
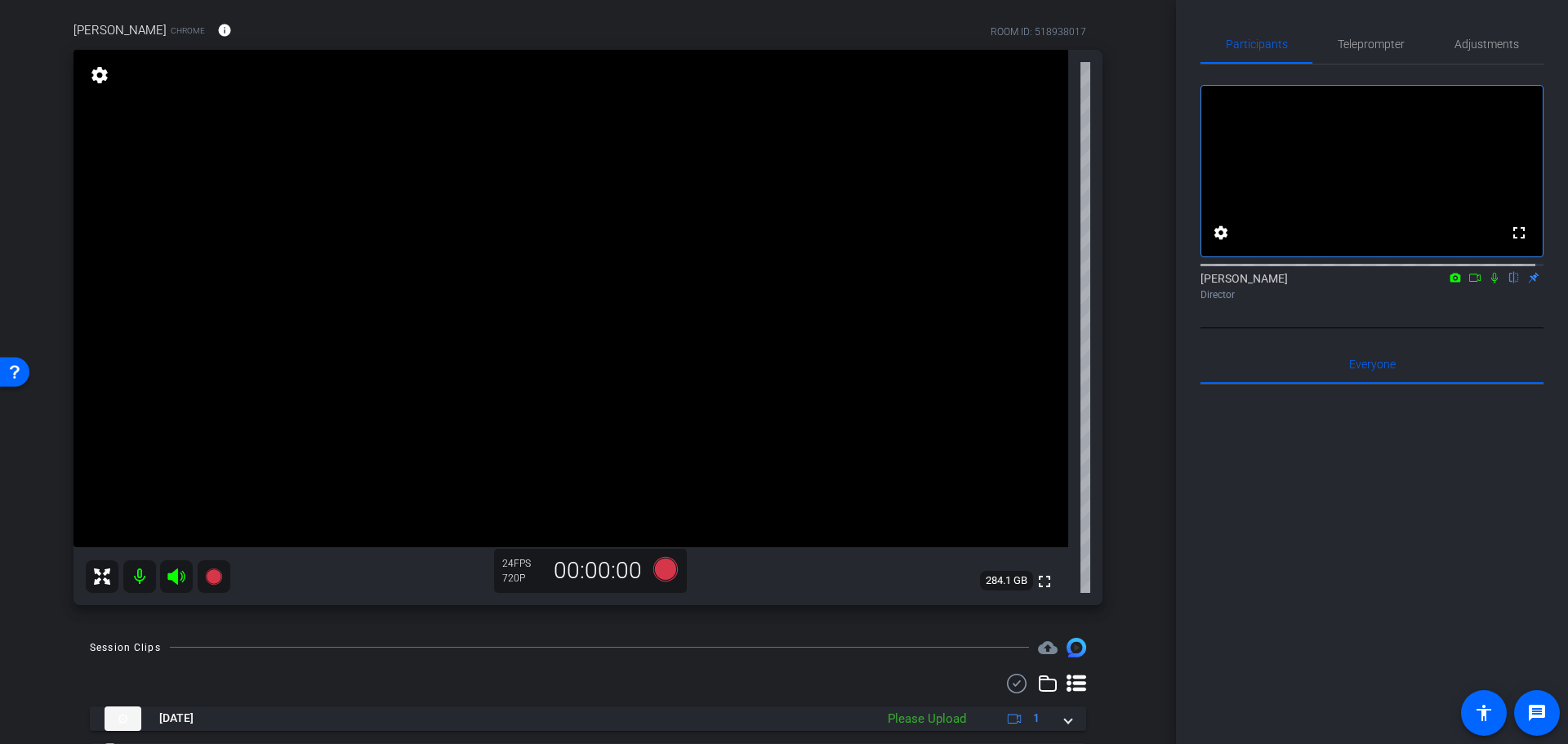
click at [1124, 578] on div "Courtney Fox Chrome info ROOM ID: 518938017 fullscreen settings 284.1 GB 24 FPS…" at bounding box center [587, 308] width 1095 height 627
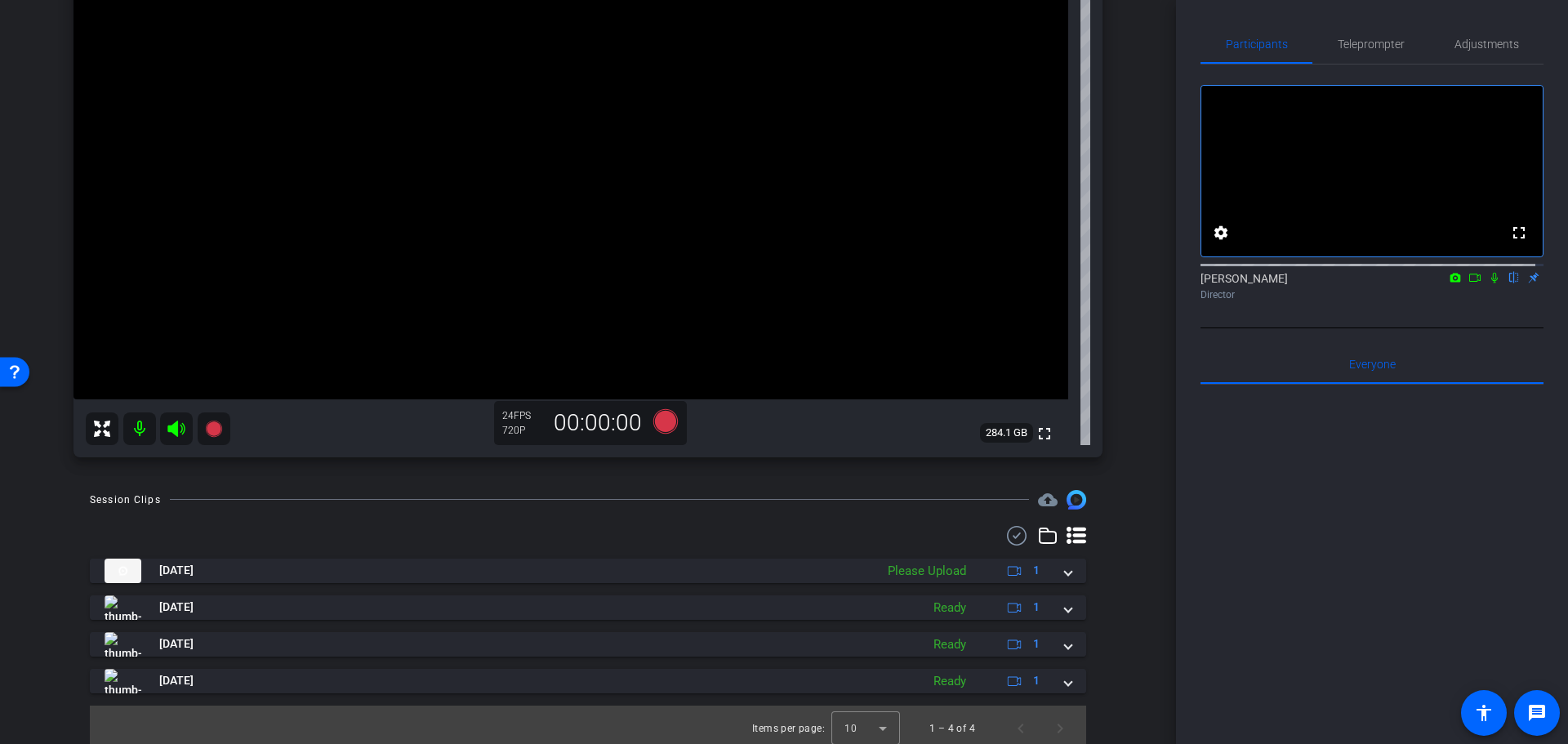
scroll to position [275, 0]
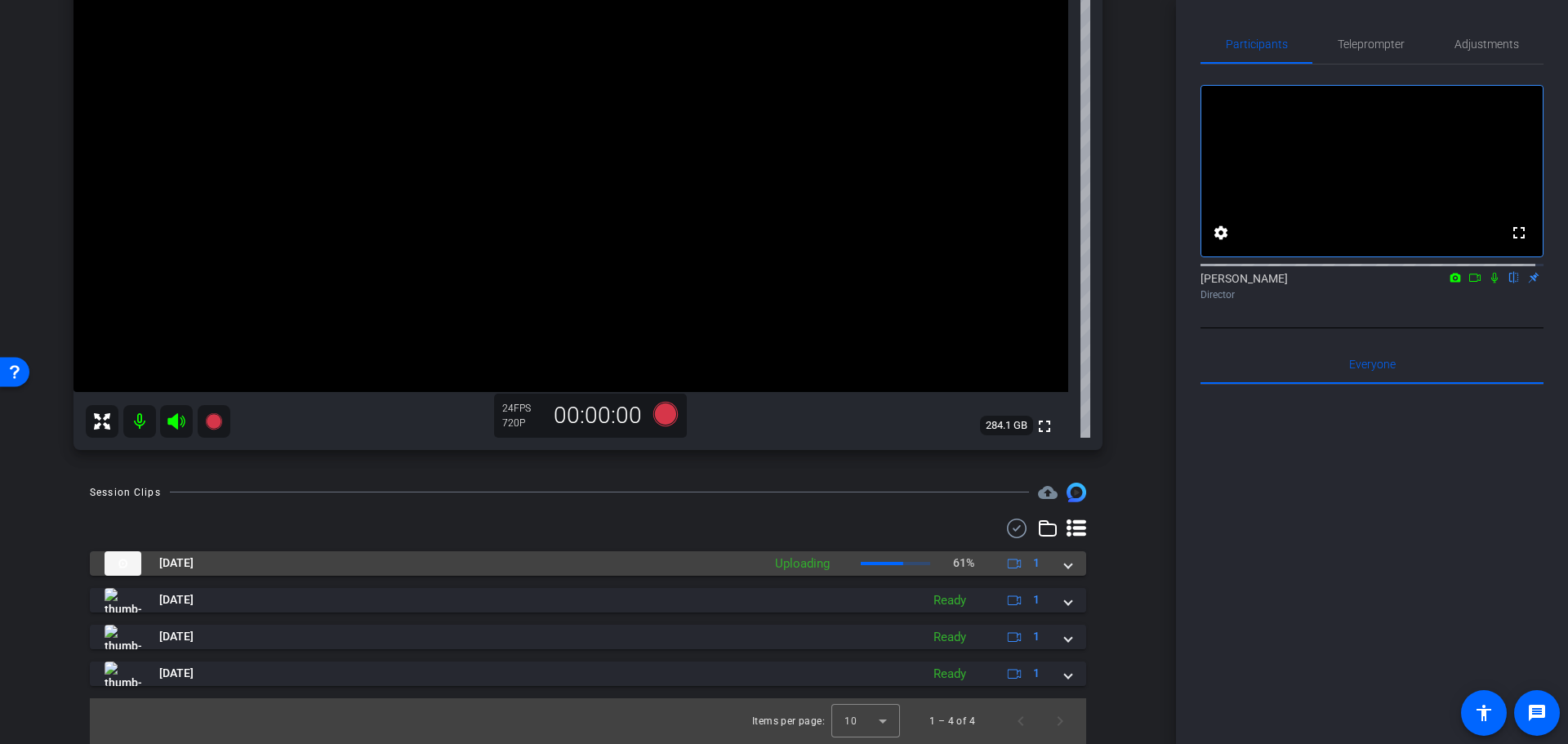
click at [955, 560] on p "61%" at bounding box center [963, 563] width 21 height 17
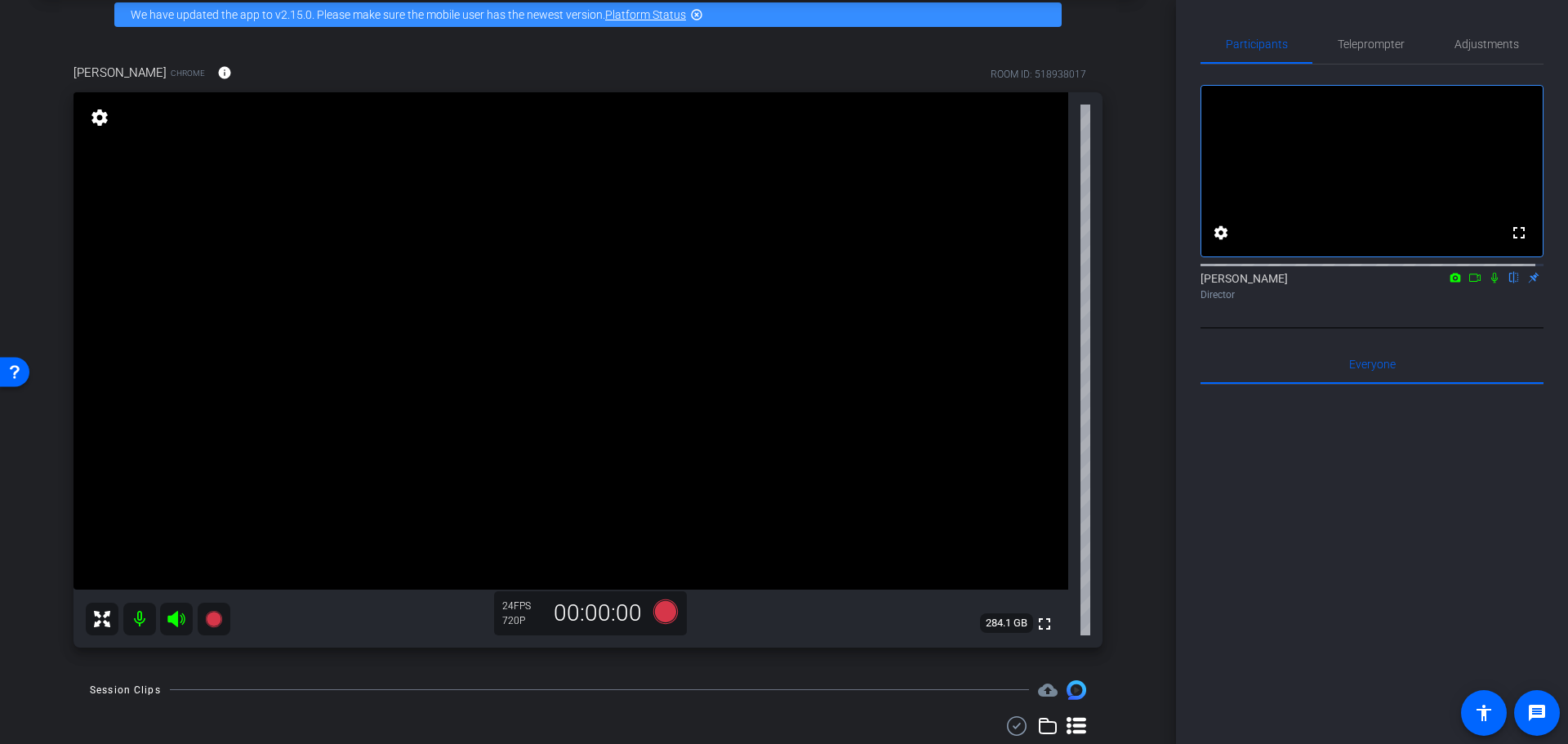
scroll to position [114, 0]
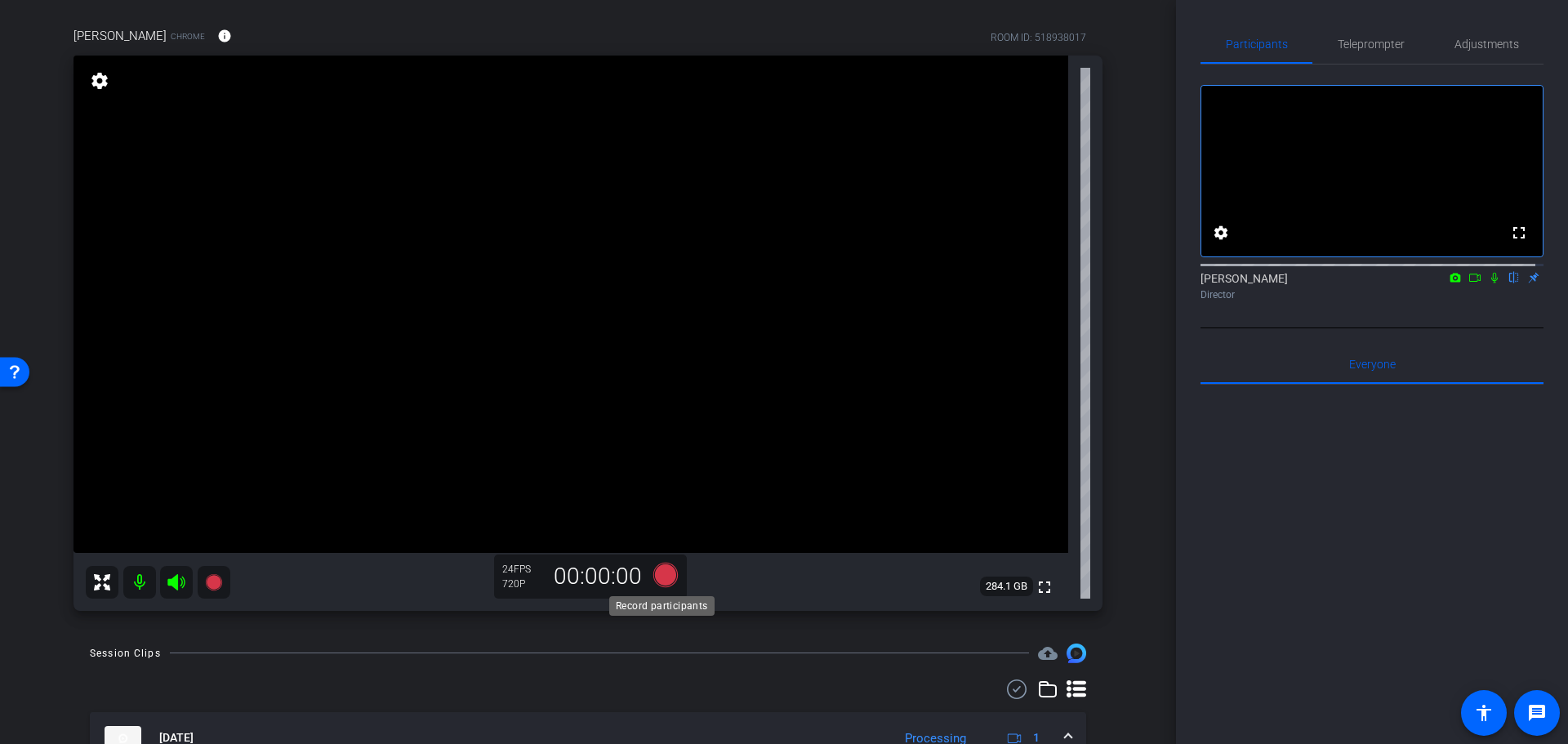
click at [659, 572] on icon at bounding box center [666, 574] width 25 height 25
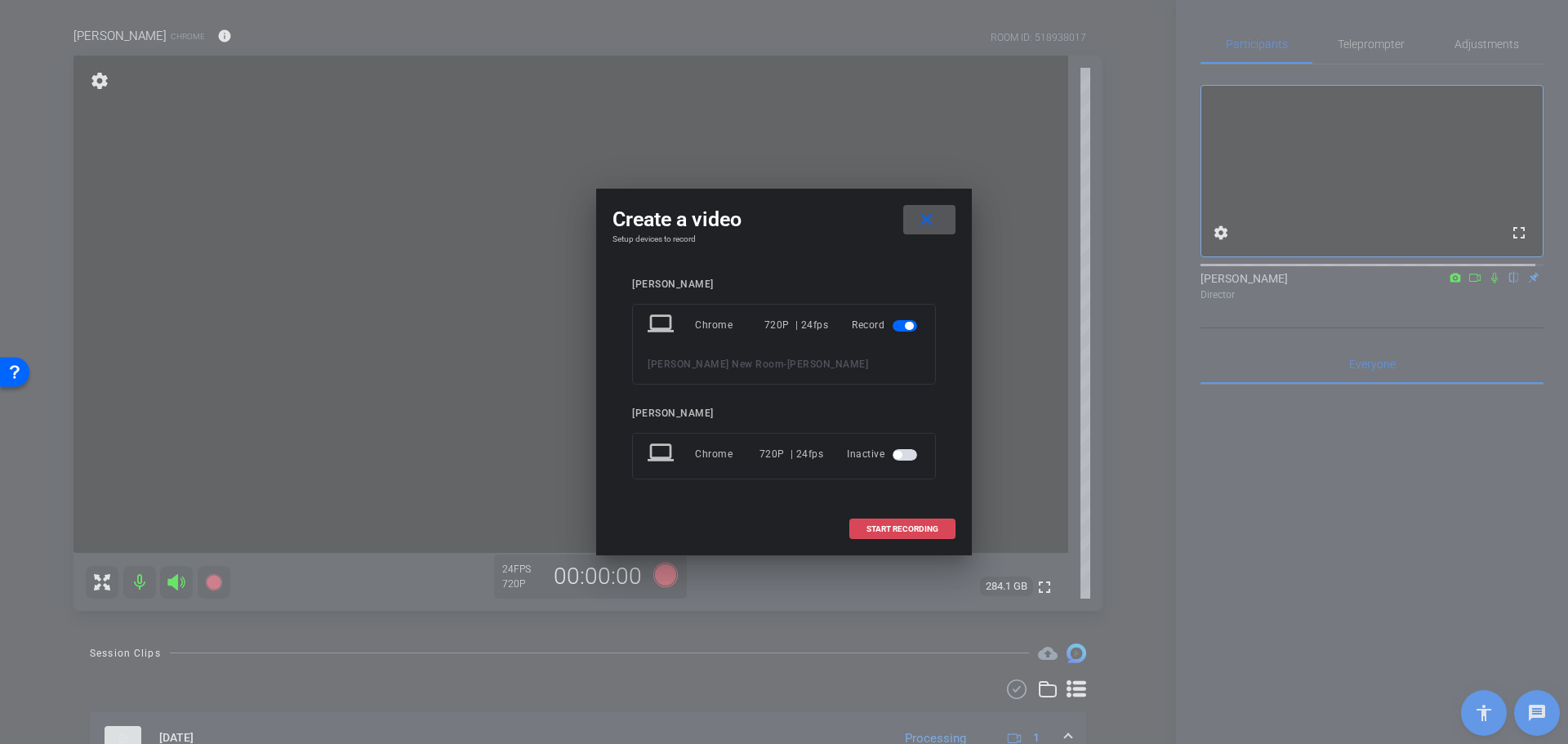
click at [880, 525] on span "START RECORDING" at bounding box center [902, 529] width 72 height 8
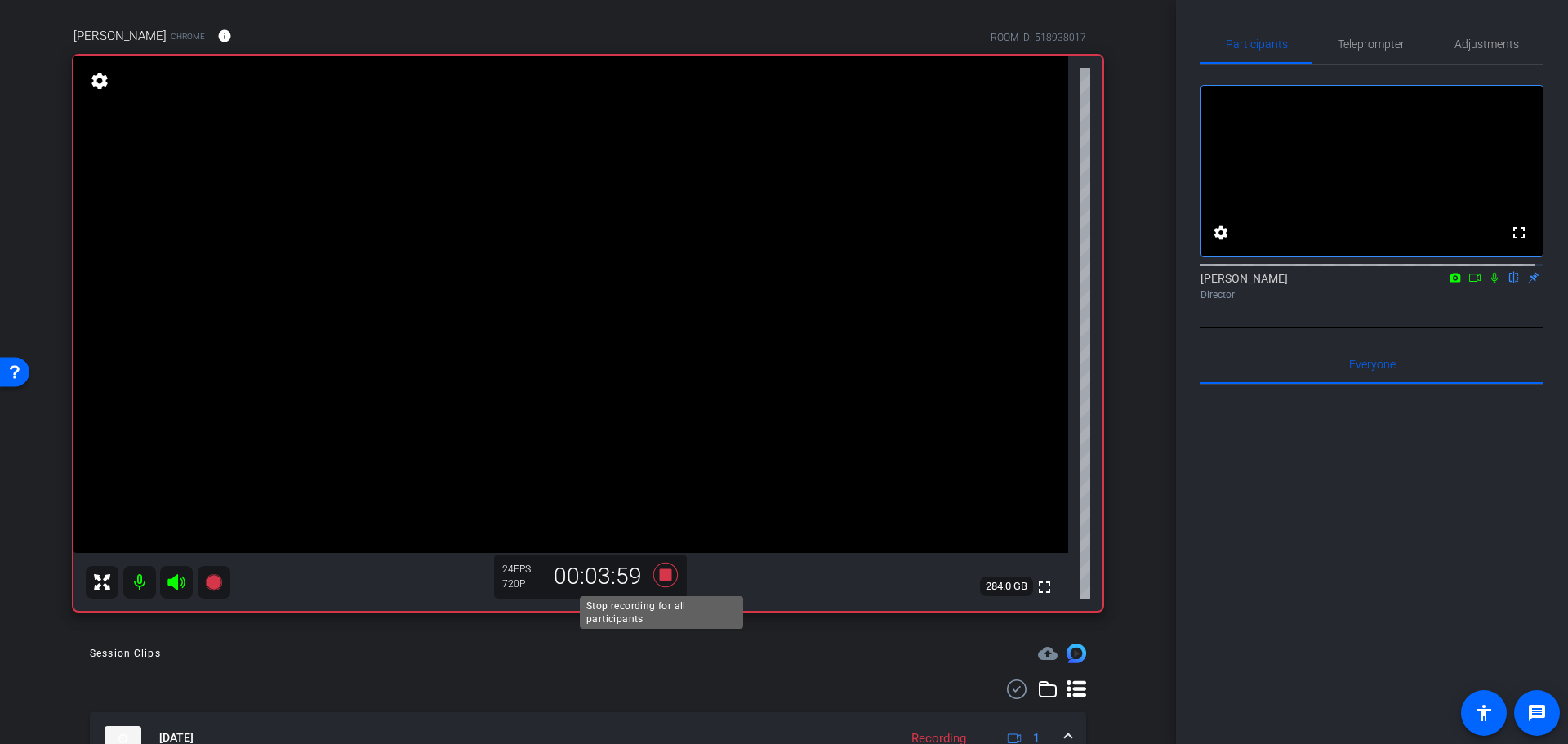
click at [661, 574] on icon at bounding box center [666, 574] width 25 height 25
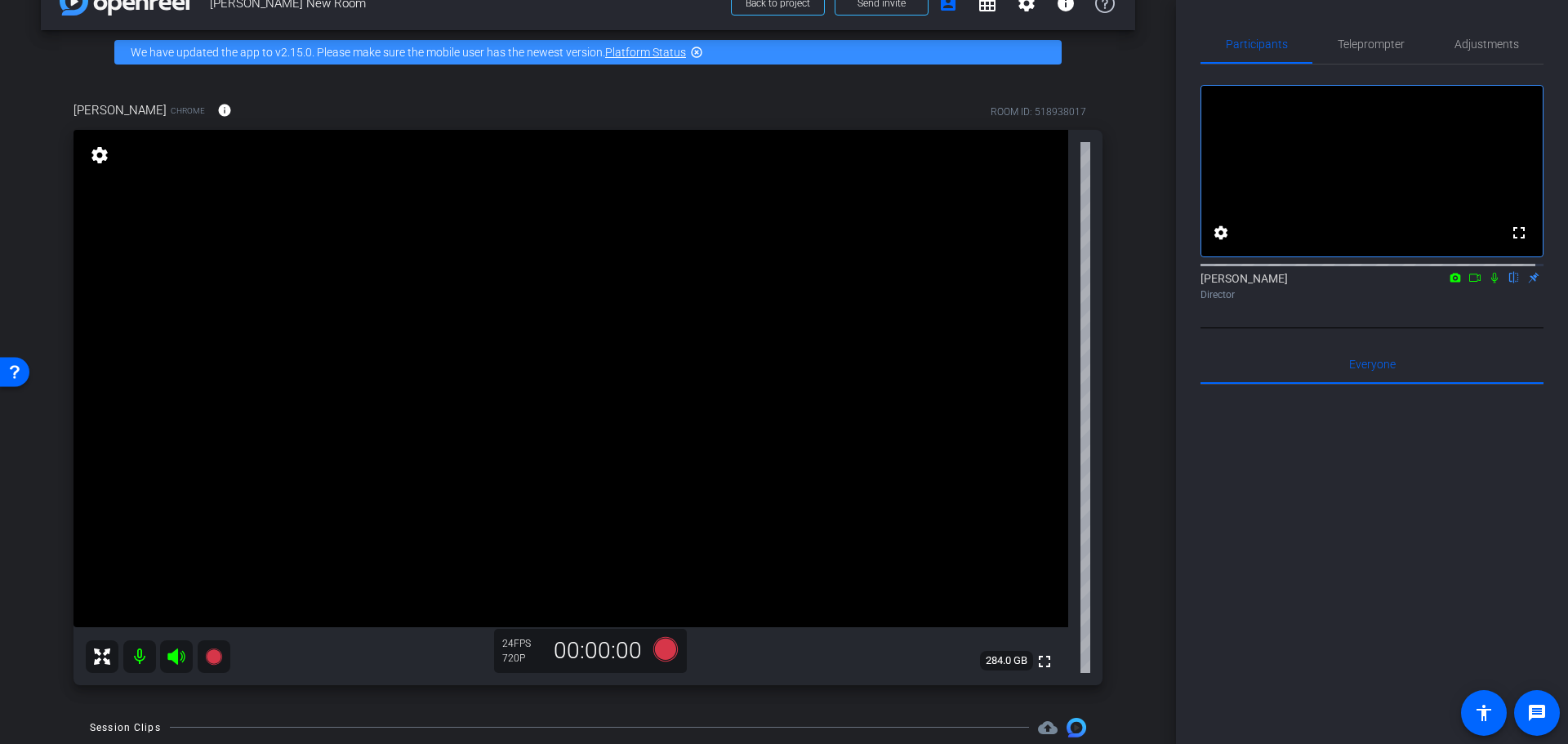
scroll to position [32, 0]
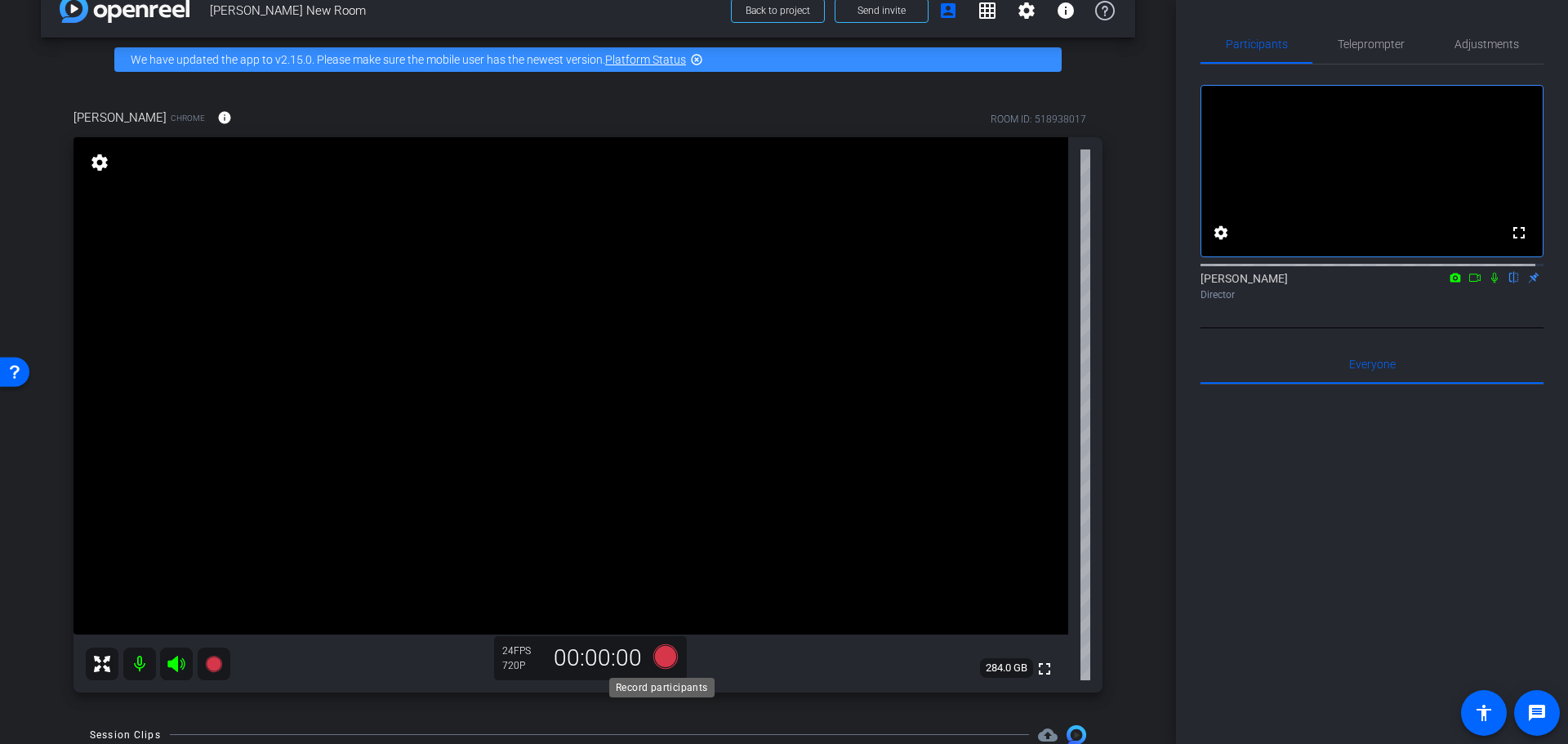
click at [664, 656] on icon at bounding box center [666, 656] width 25 height 25
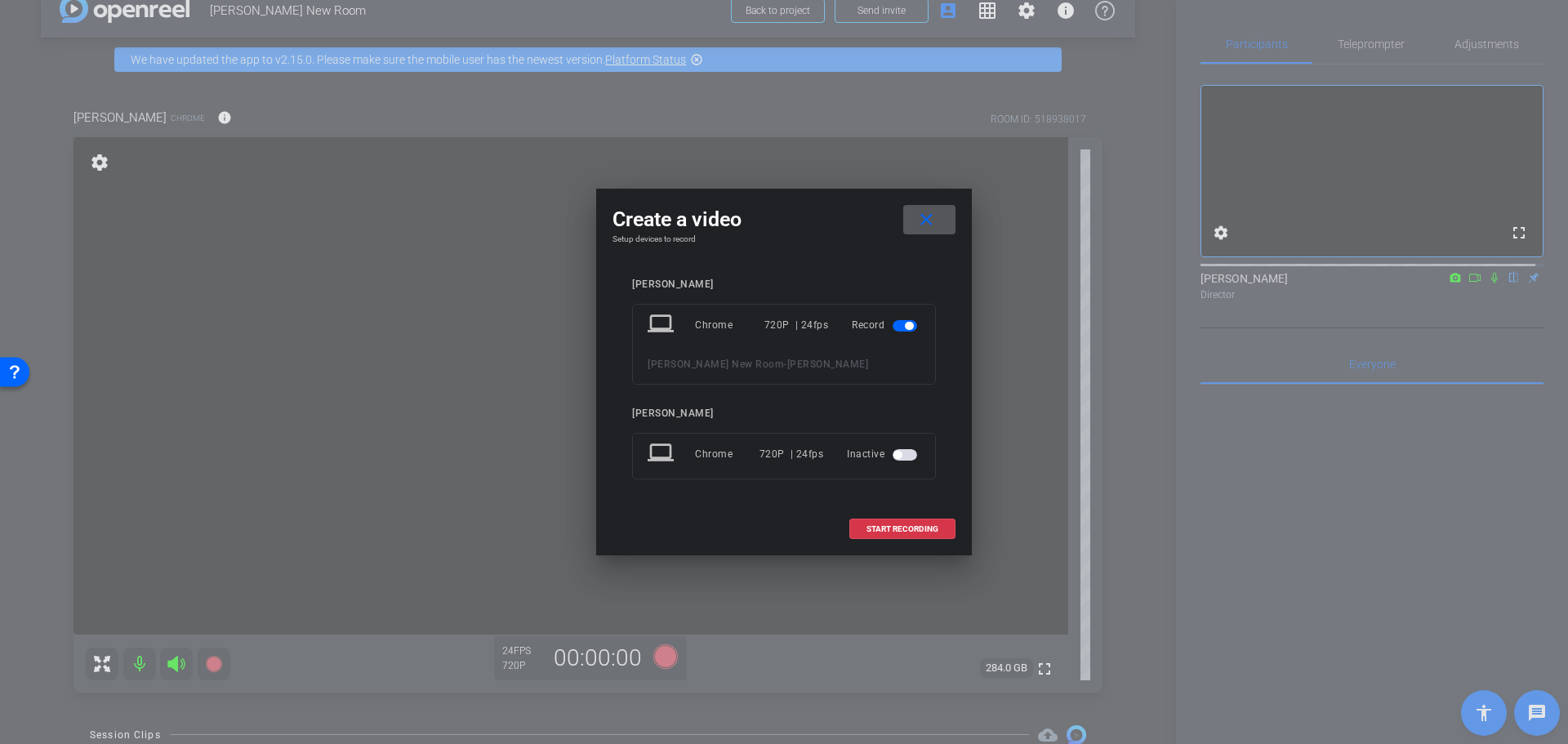
click at [1121, 532] on div at bounding box center [784, 372] width 1568 height 744
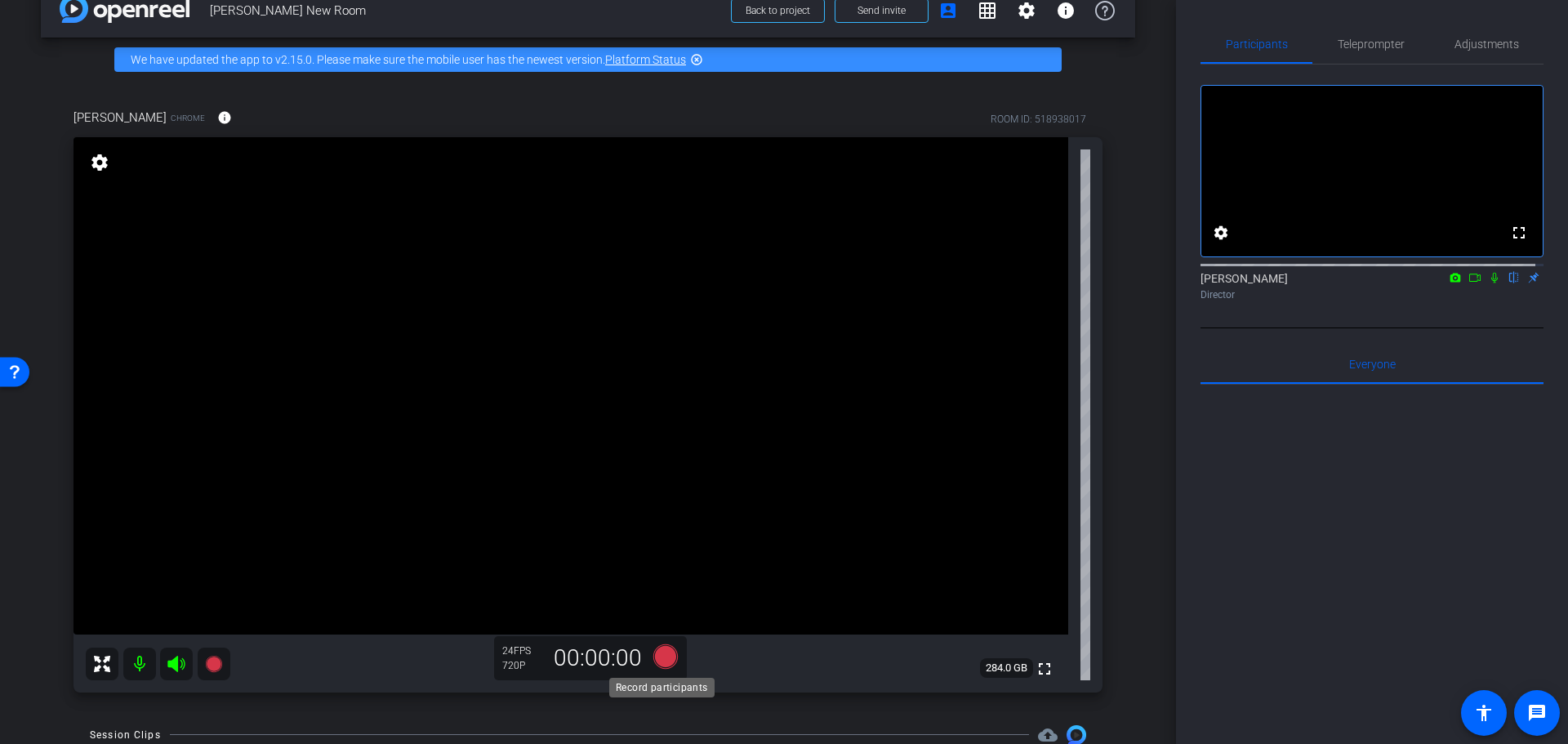
click at [656, 653] on icon at bounding box center [666, 656] width 25 height 25
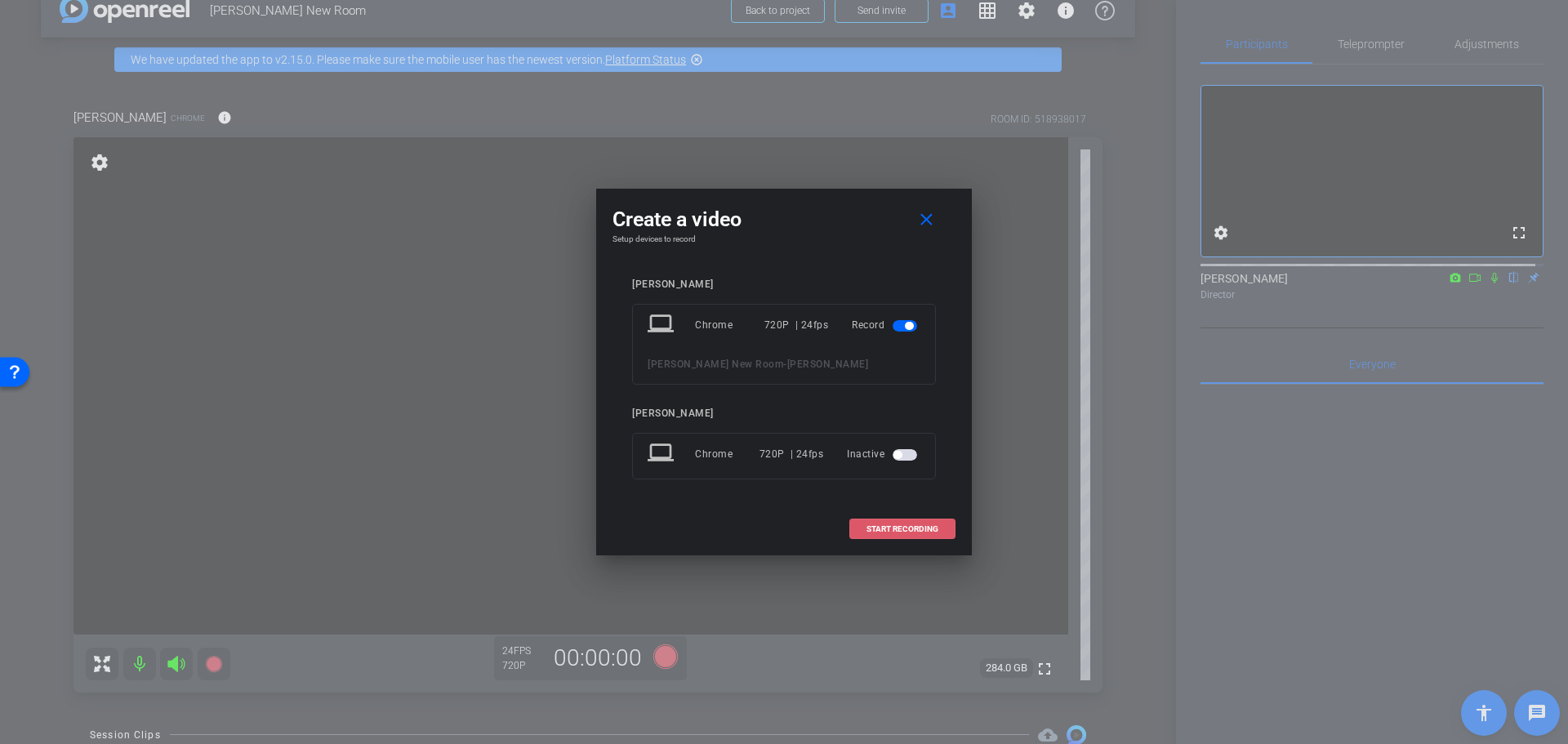
click at [890, 525] on span "START RECORDING" at bounding box center [902, 529] width 72 height 8
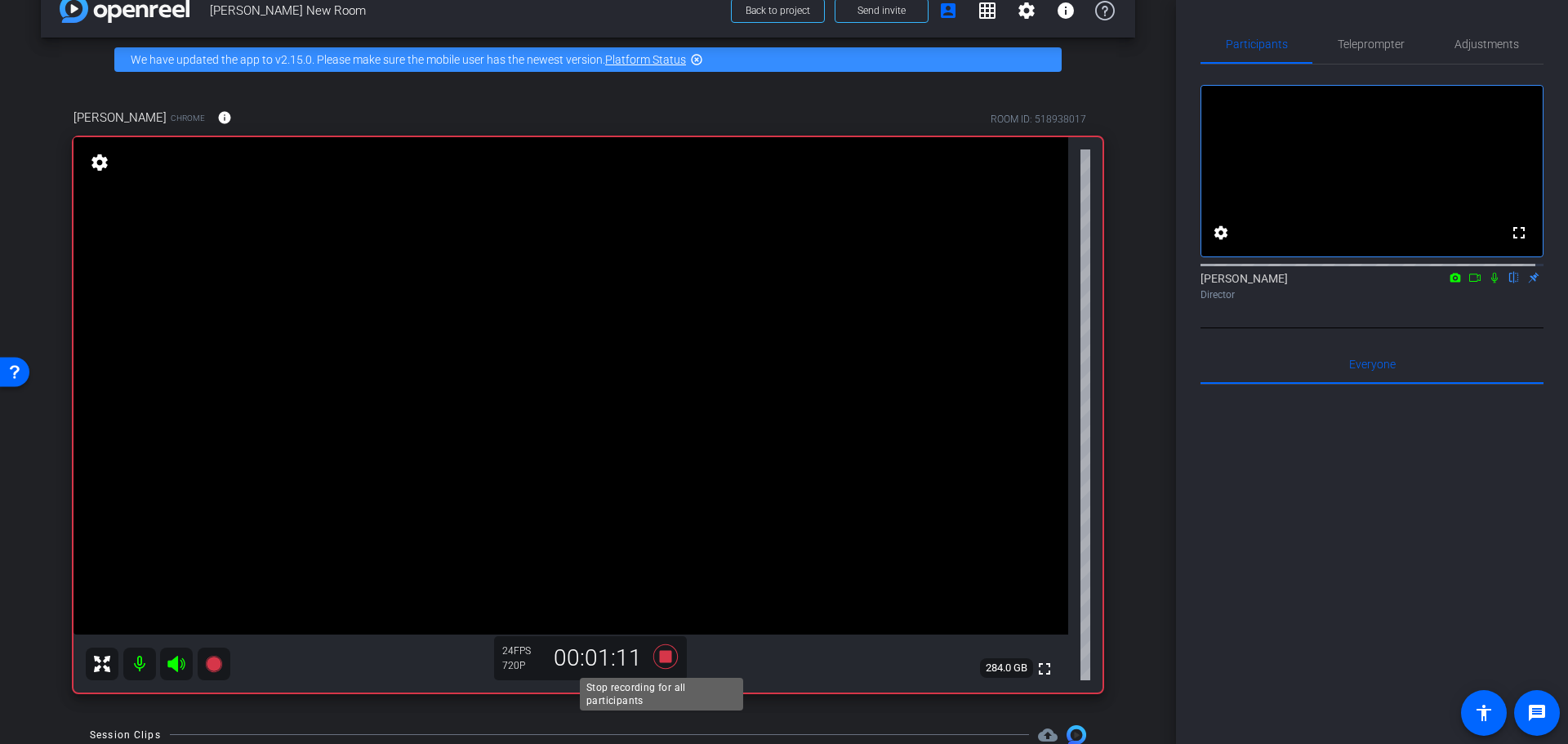
click at [663, 659] on icon at bounding box center [666, 656] width 25 height 25
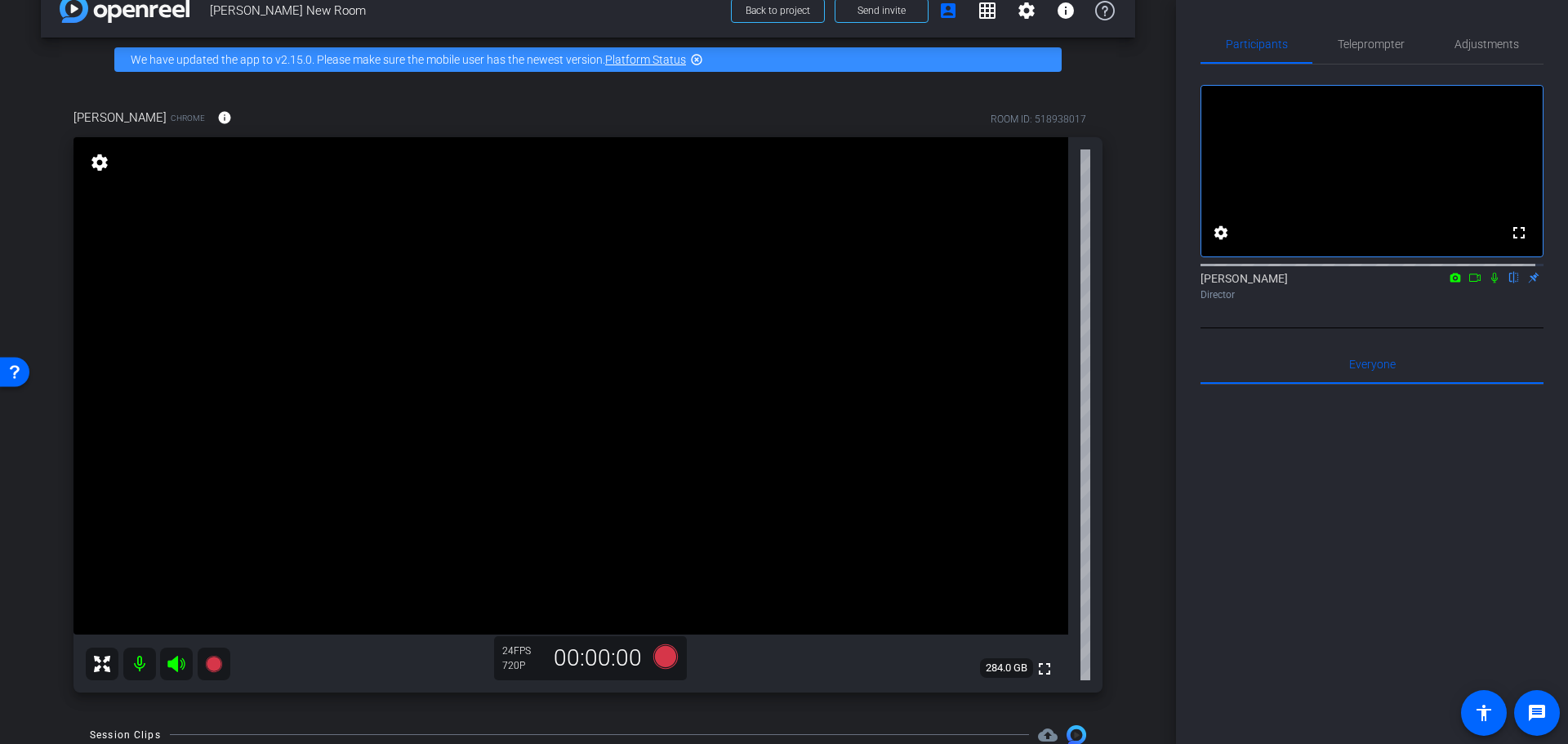
click at [1135, 292] on div "arrow_back Courtney Fox New Room Back to project Send invite account_box grid_o…" at bounding box center [588, 340] width 1177 height 744
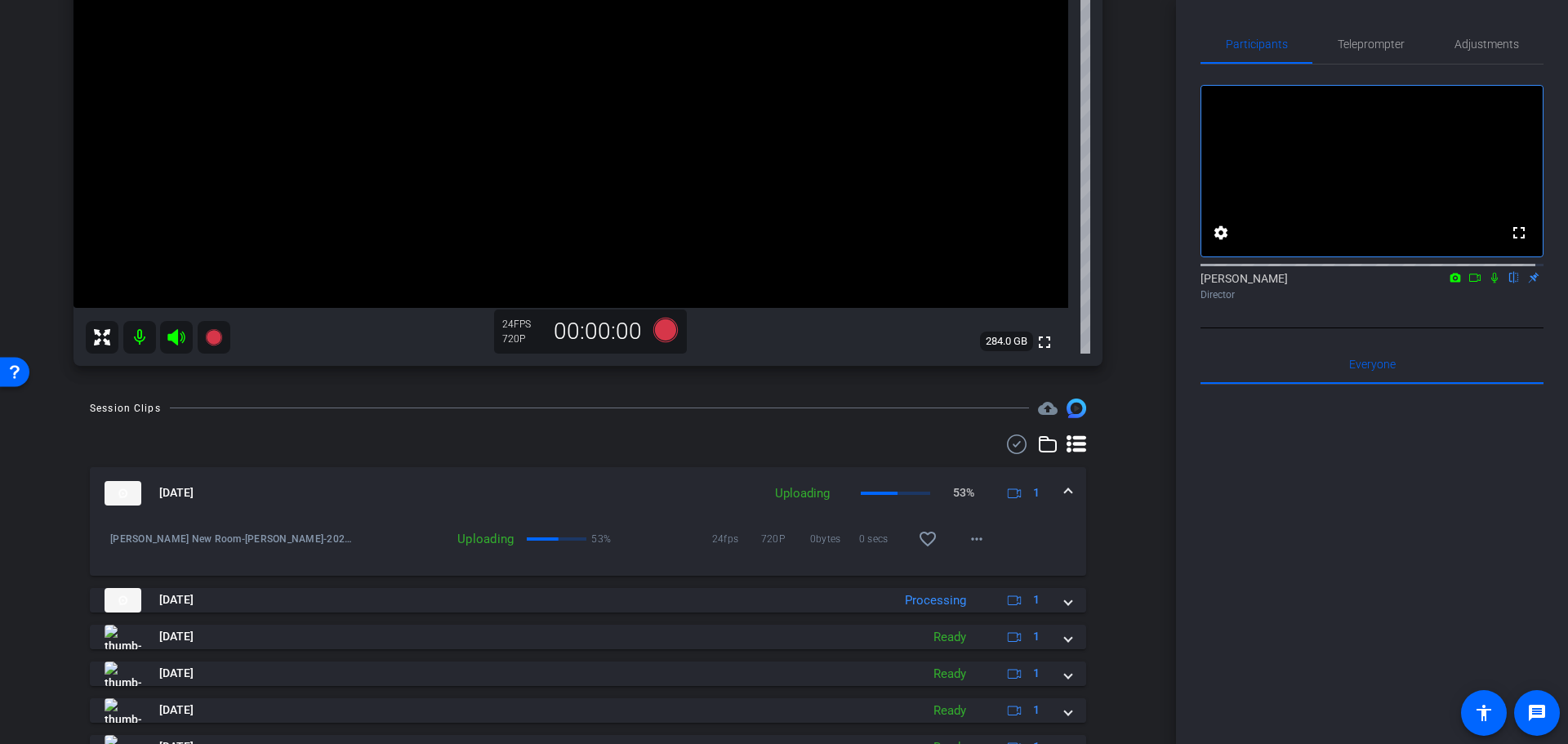
click at [685, 489] on mat-panel-title "Oct 3, 2025" at bounding box center [429, 494] width 649 height 25
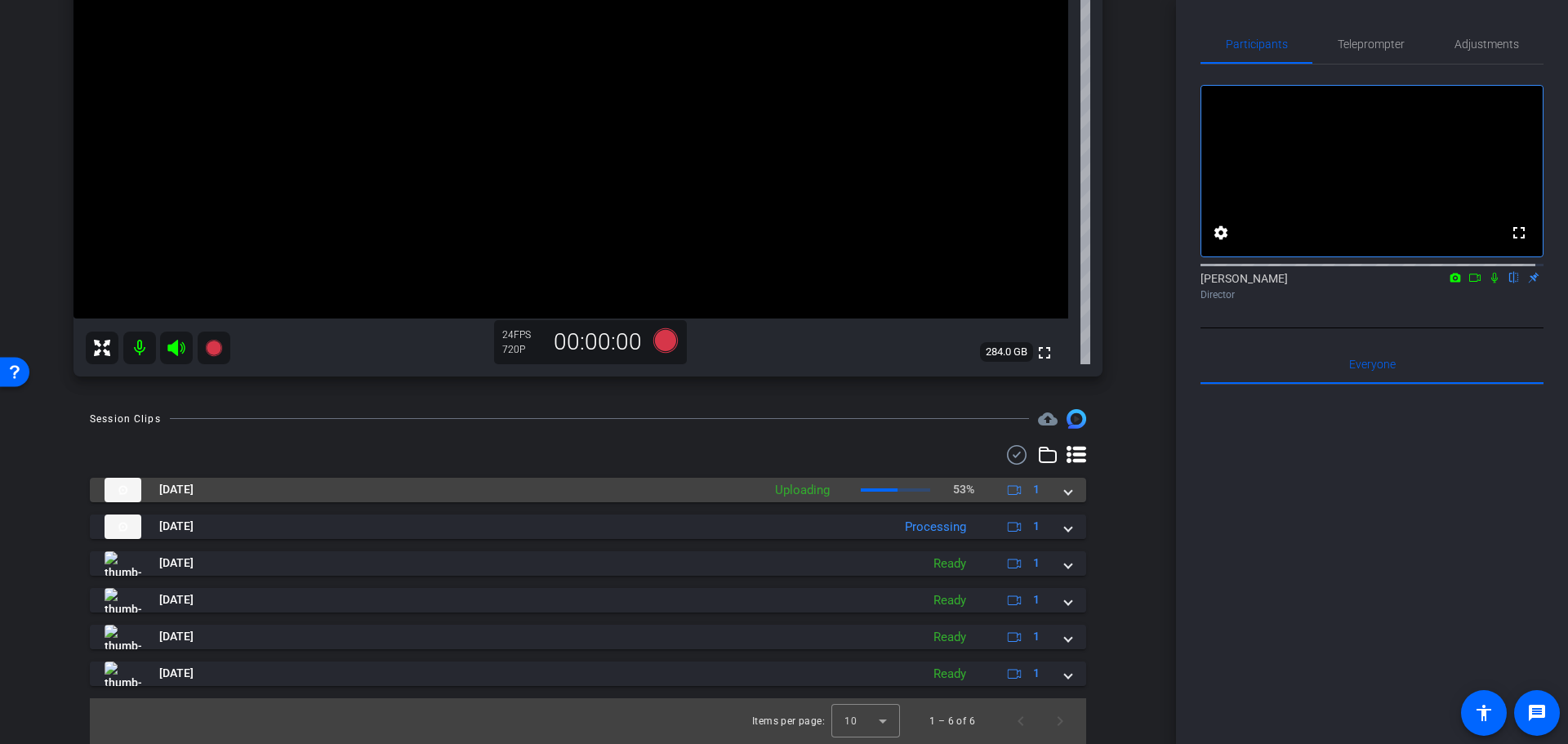
scroll to position [349, 0]
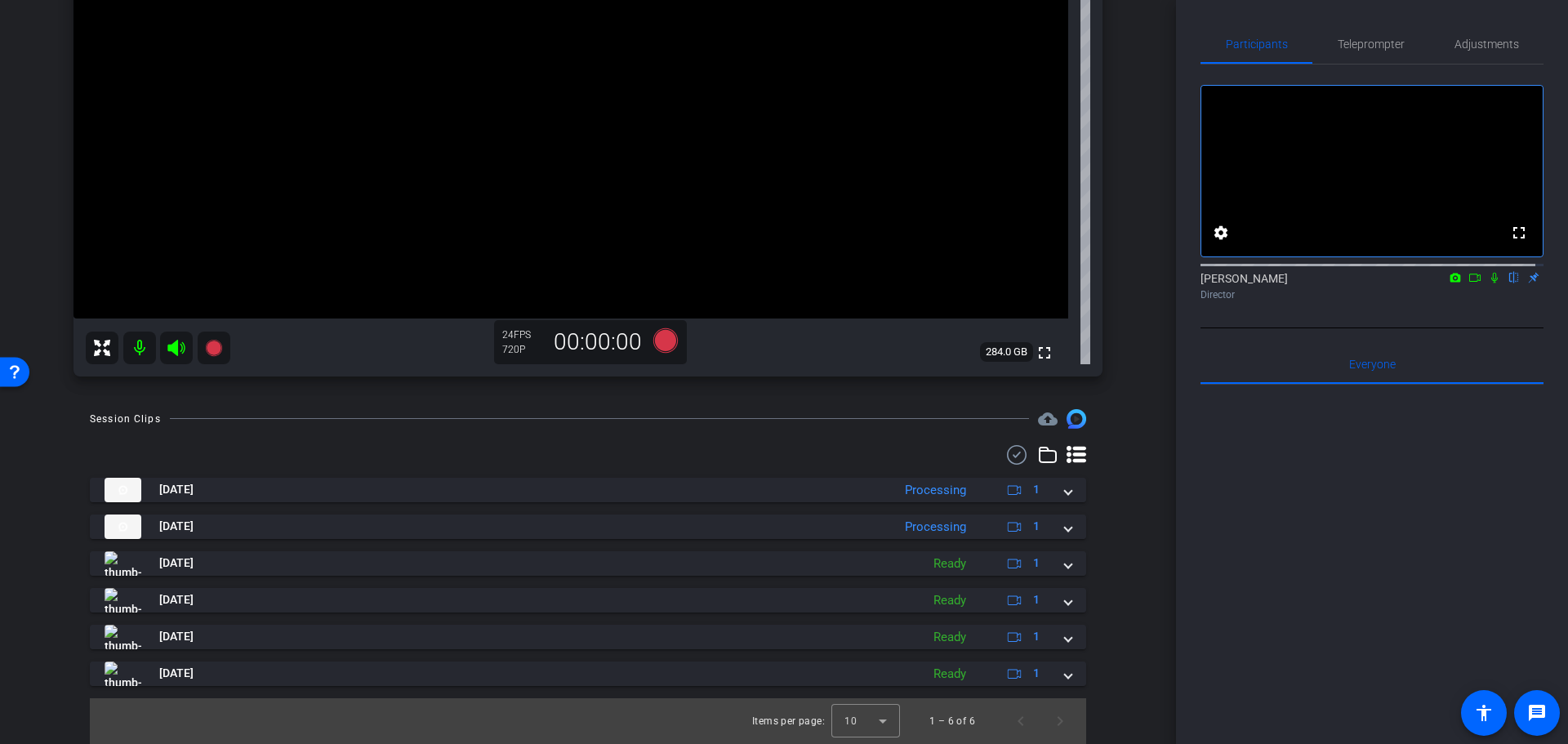
click at [1118, 326] on div "Courtney Fox Chrome info ROOM ID: 518938017 fullscreen settings 284.0 GB 24 FPS…" at bounding box center [587, 78] width 1095 height 627
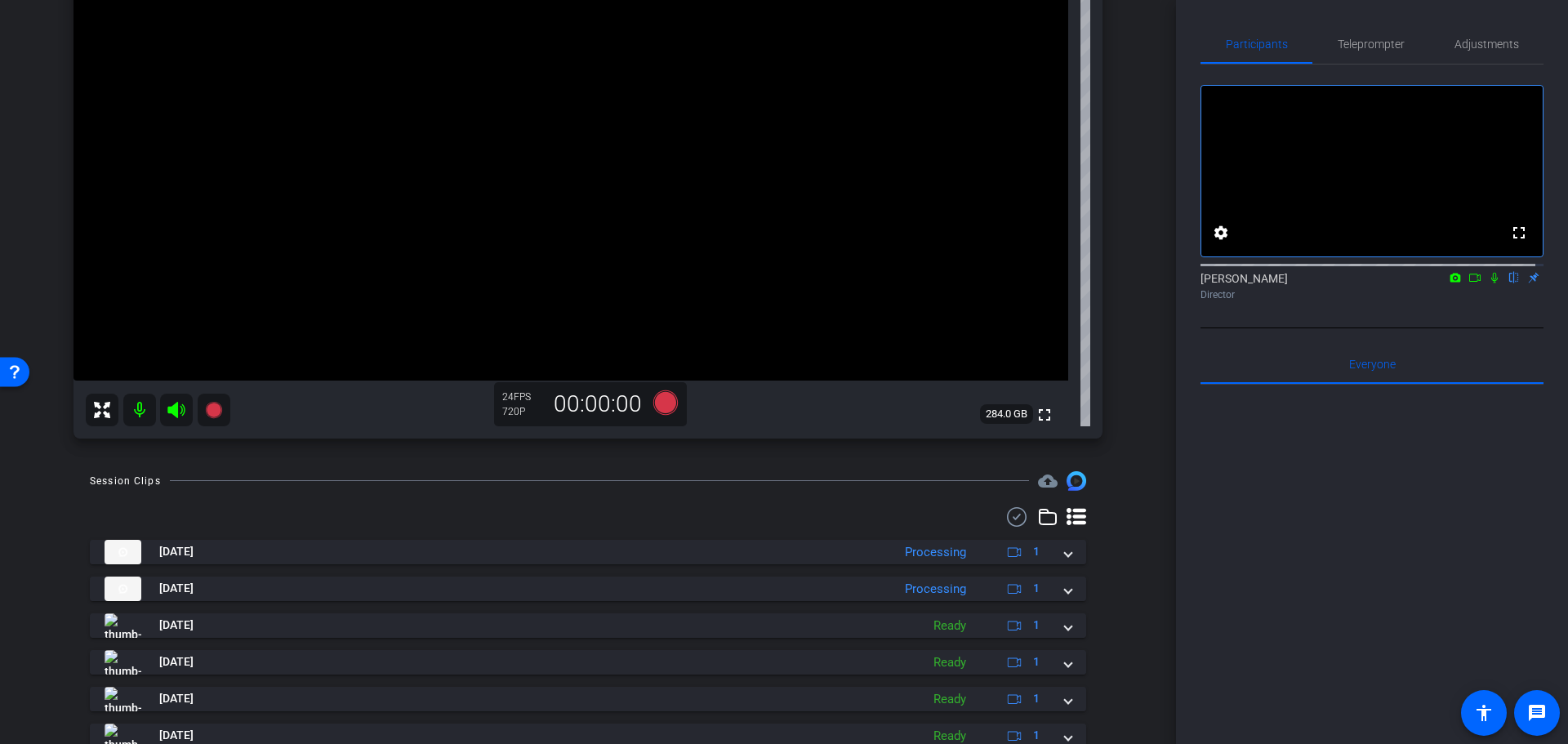
scroll to position [185, 0]
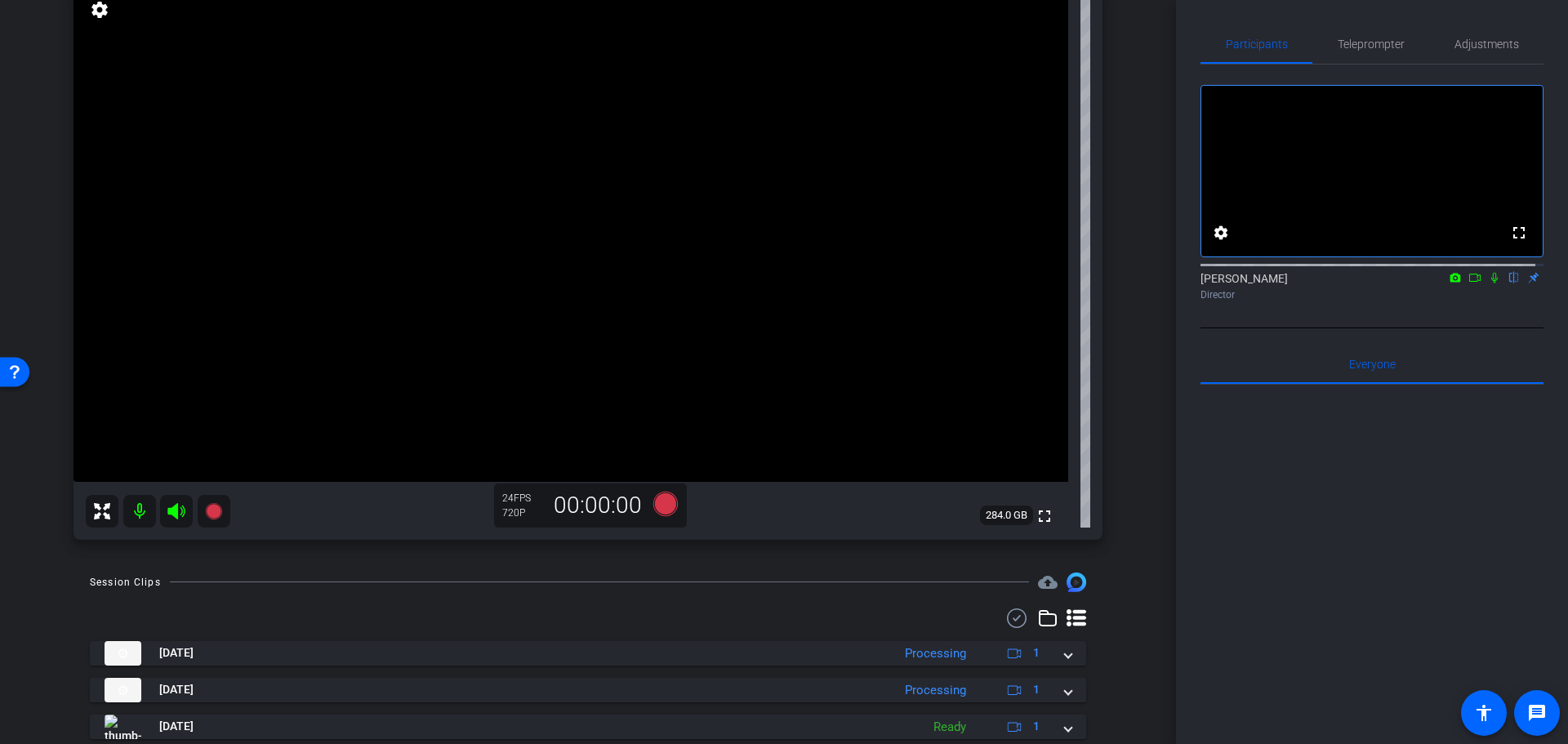
click at [916, 656] on div "Processing" at bounding box center [935, 654] width 77 height 18
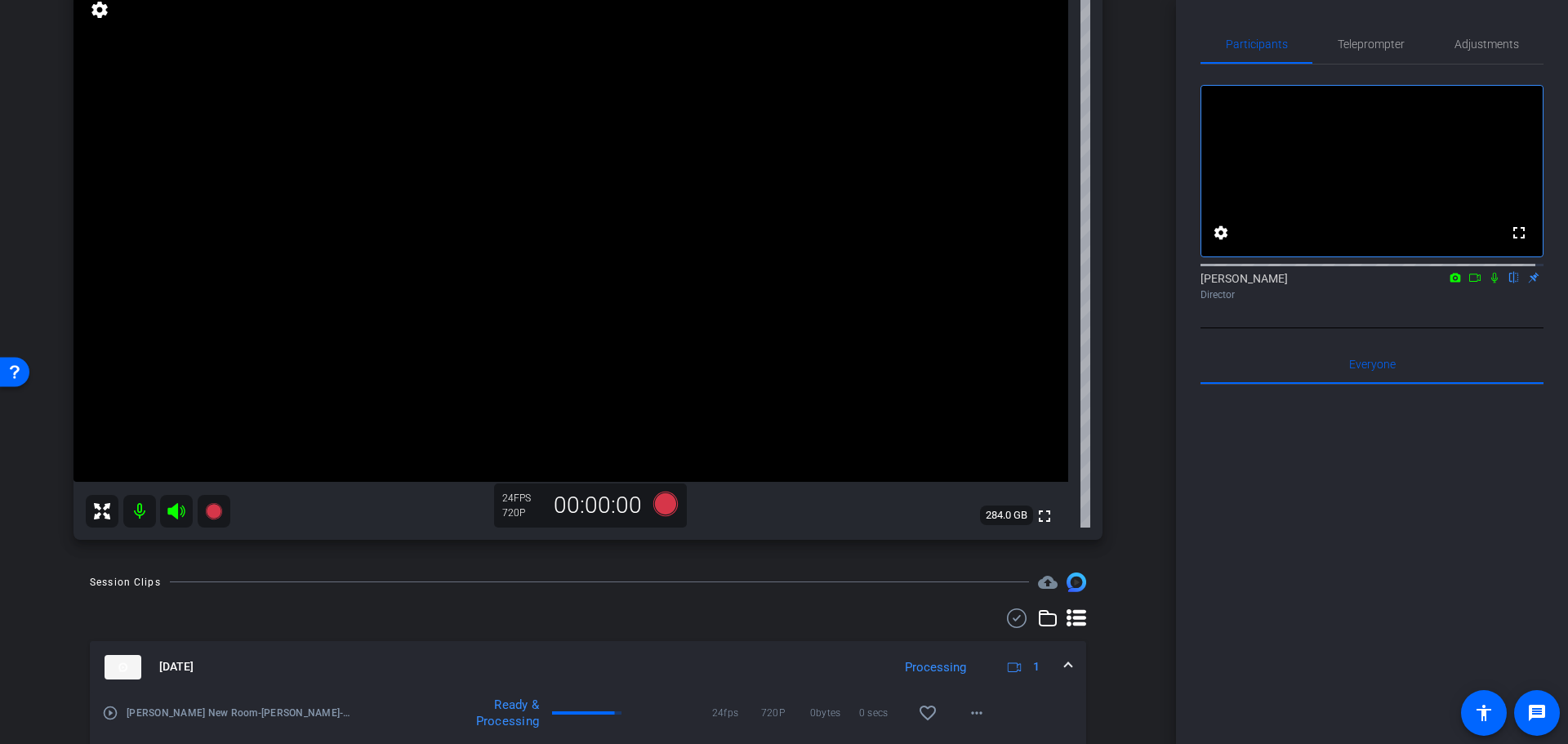
click at [915, 626] on div at bounding box center [588, 618] width 996 height 19
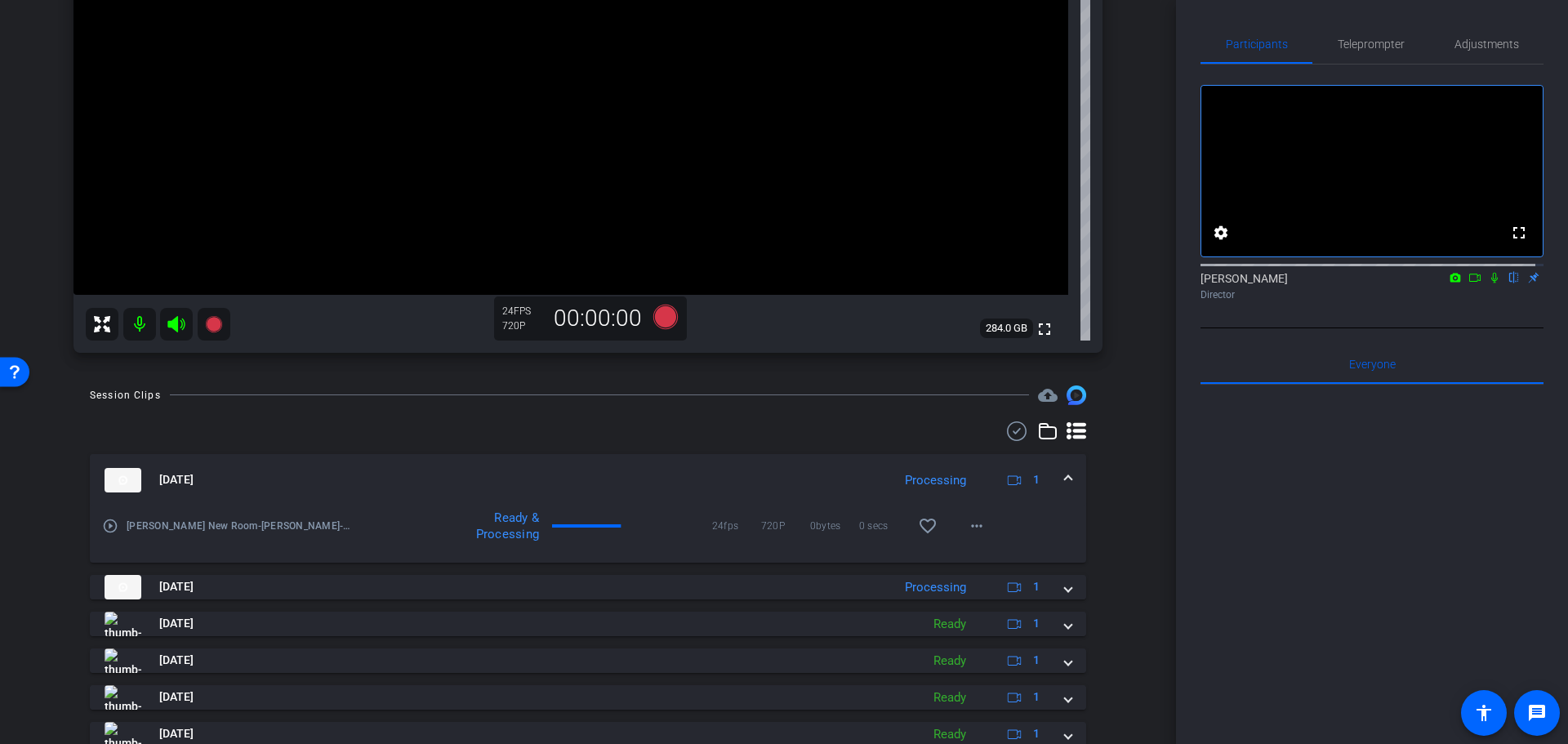
scroll to position [431, 0]
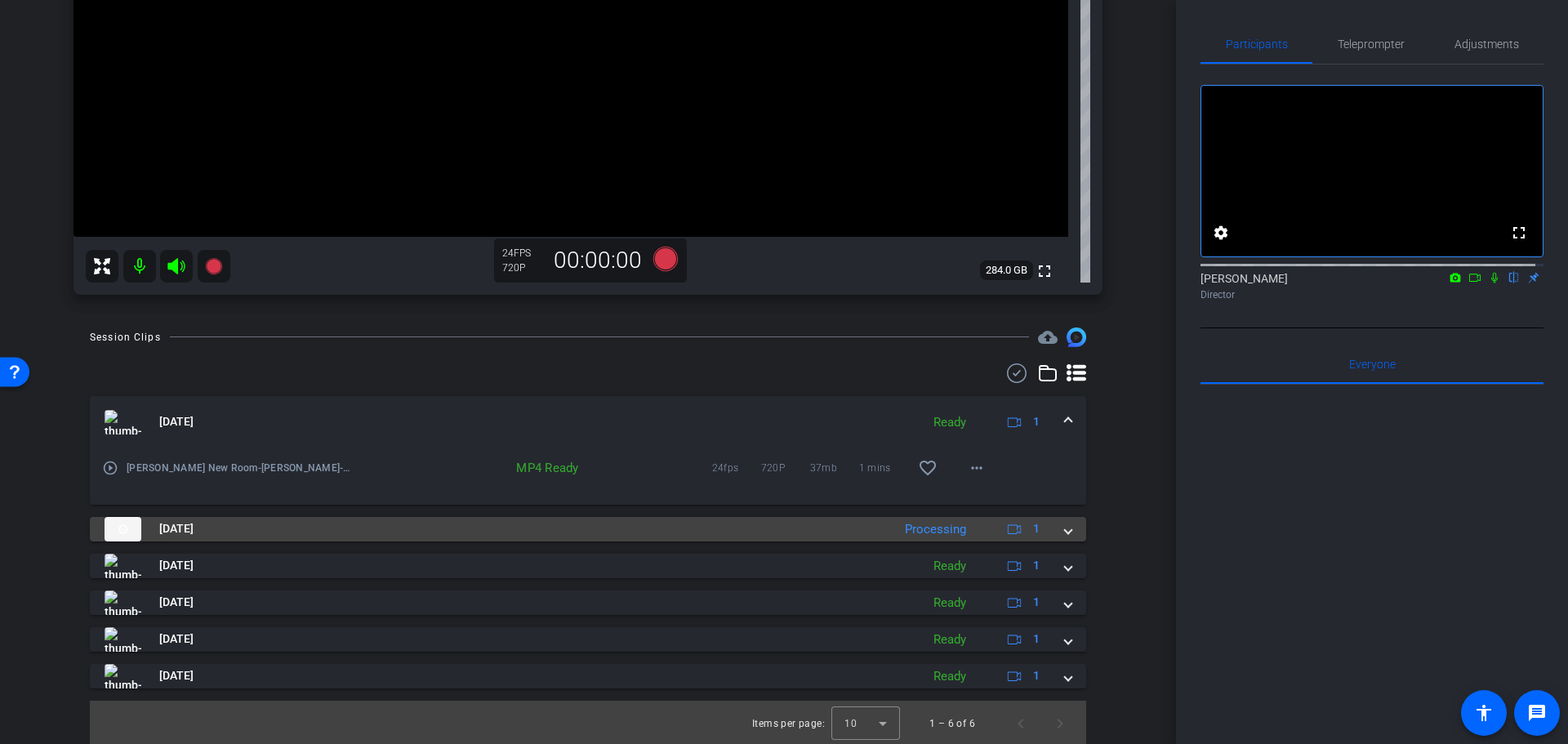
click at [909, 529] on div "Processing" at bounding box center [935, 529] width 77 height 18
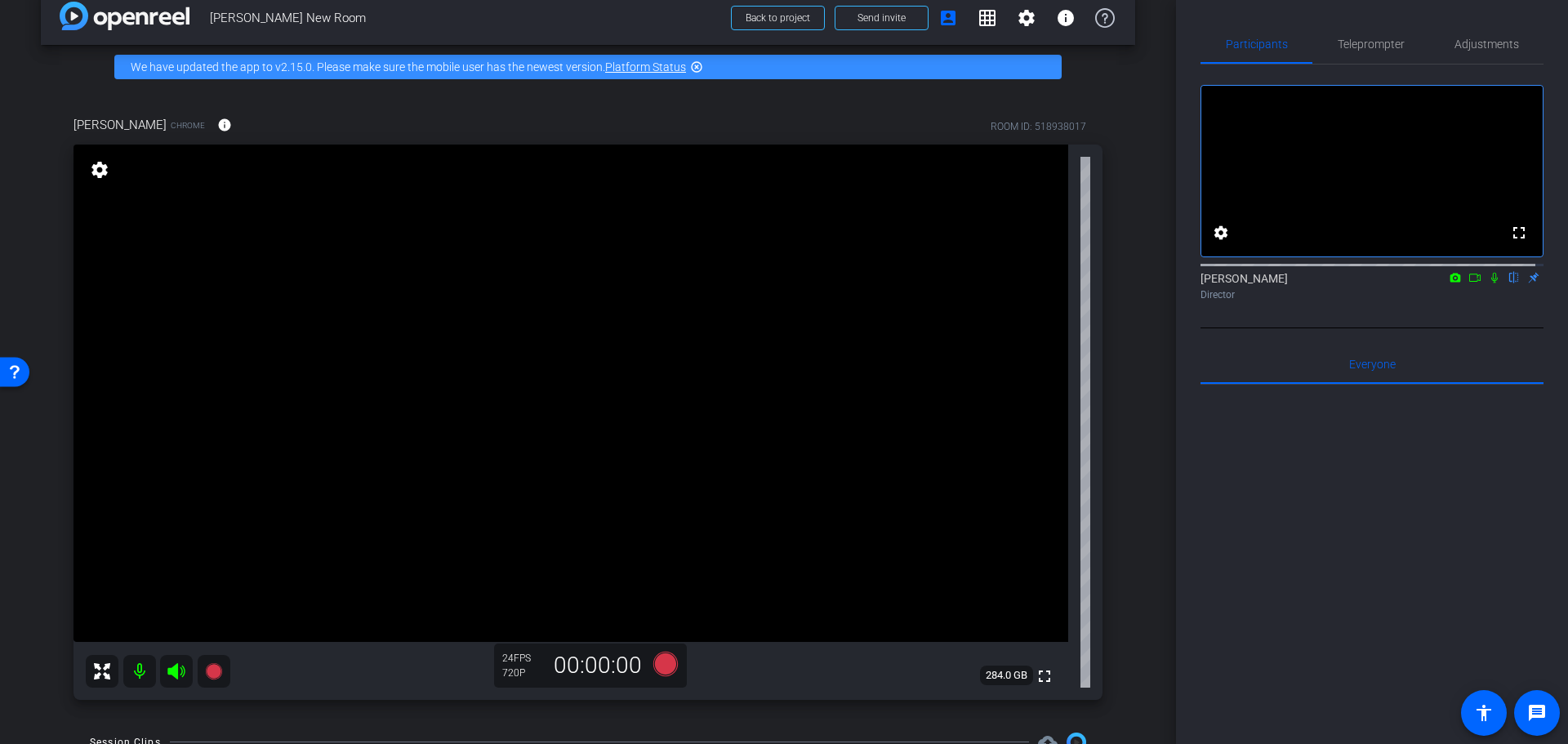
scroll to position [22, 0]
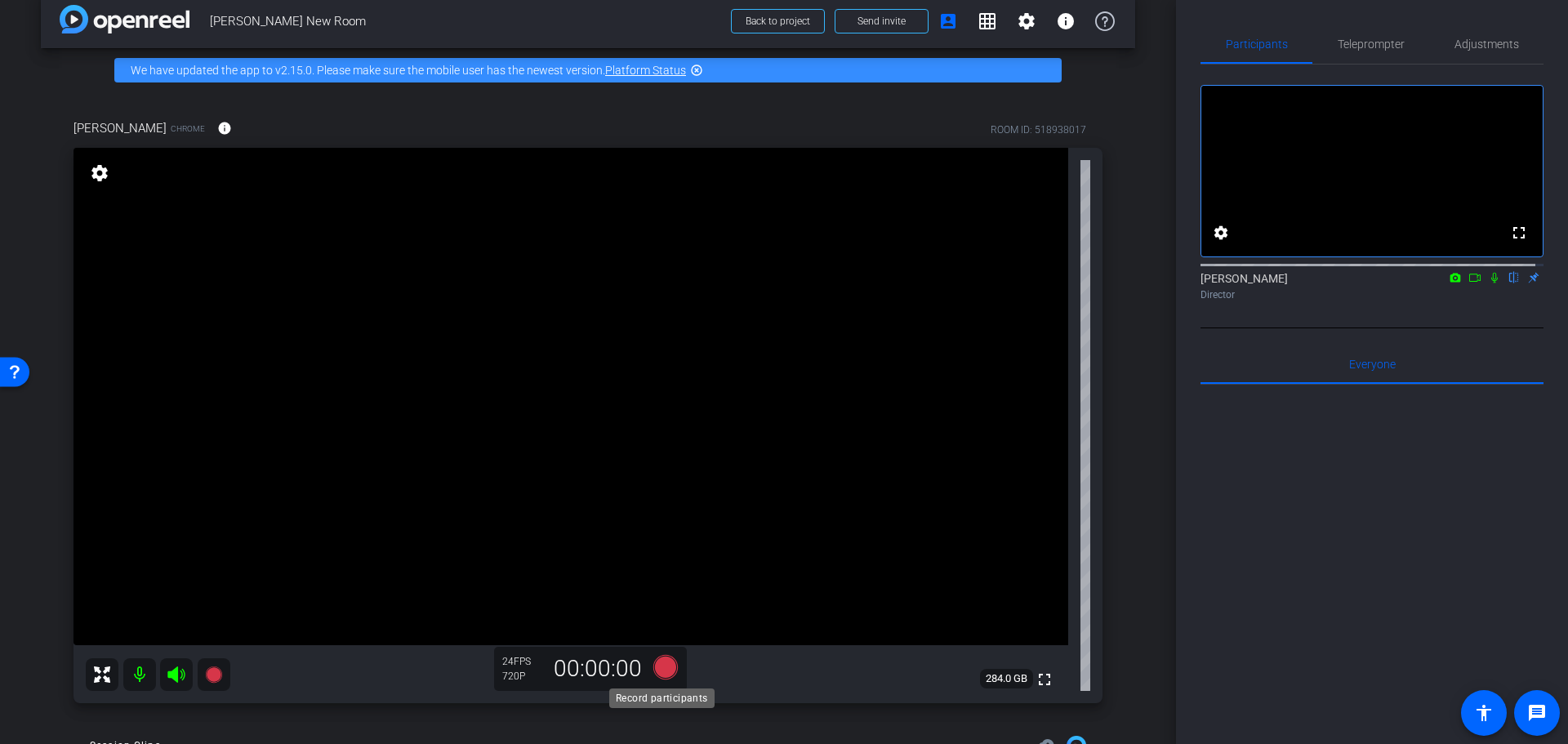
click at [656, 663] on icon at bounding box center [666, 667] width 25 height 25
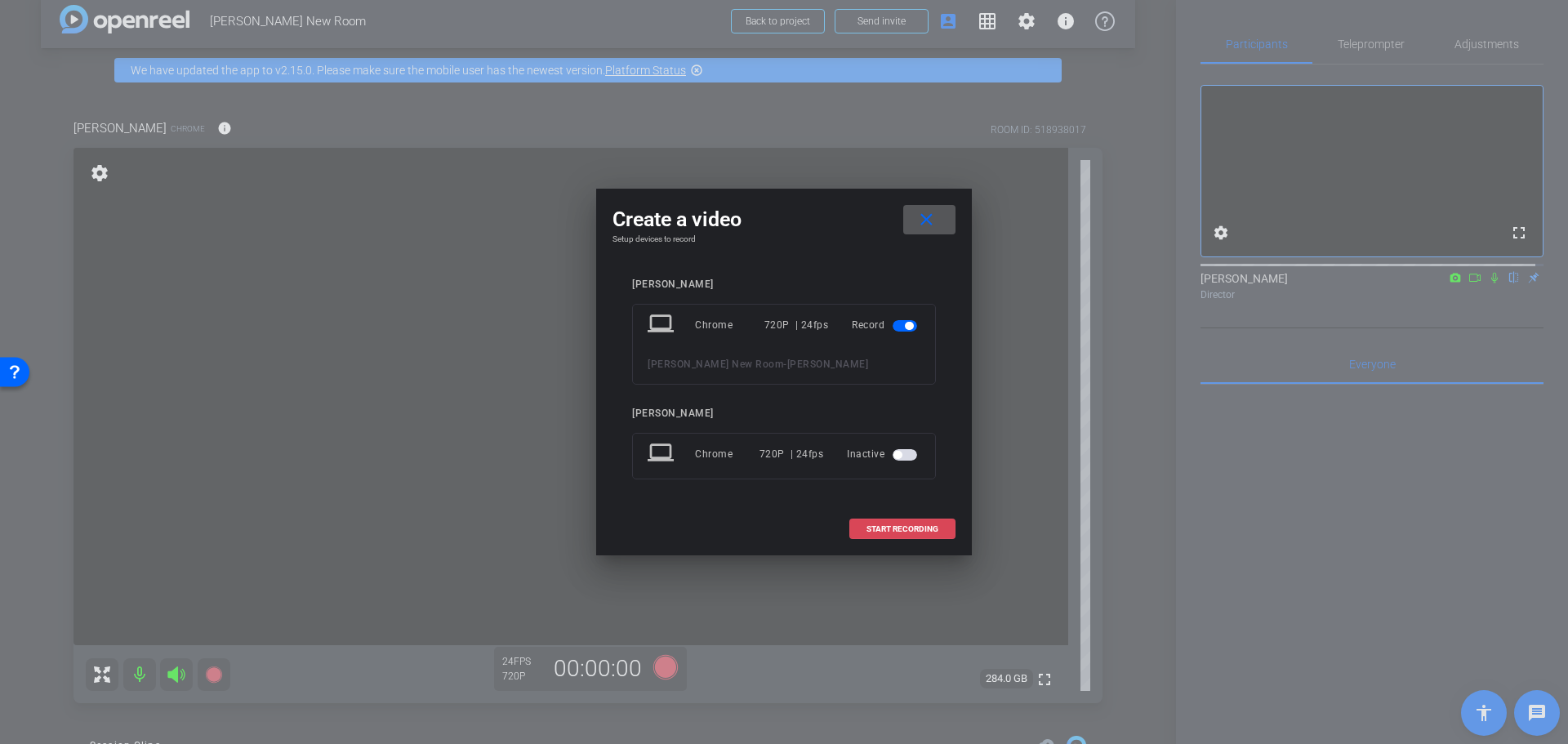
click at [873, 529] on span "START RECORDING" at bounding box center [902, 529] width 72 height 8
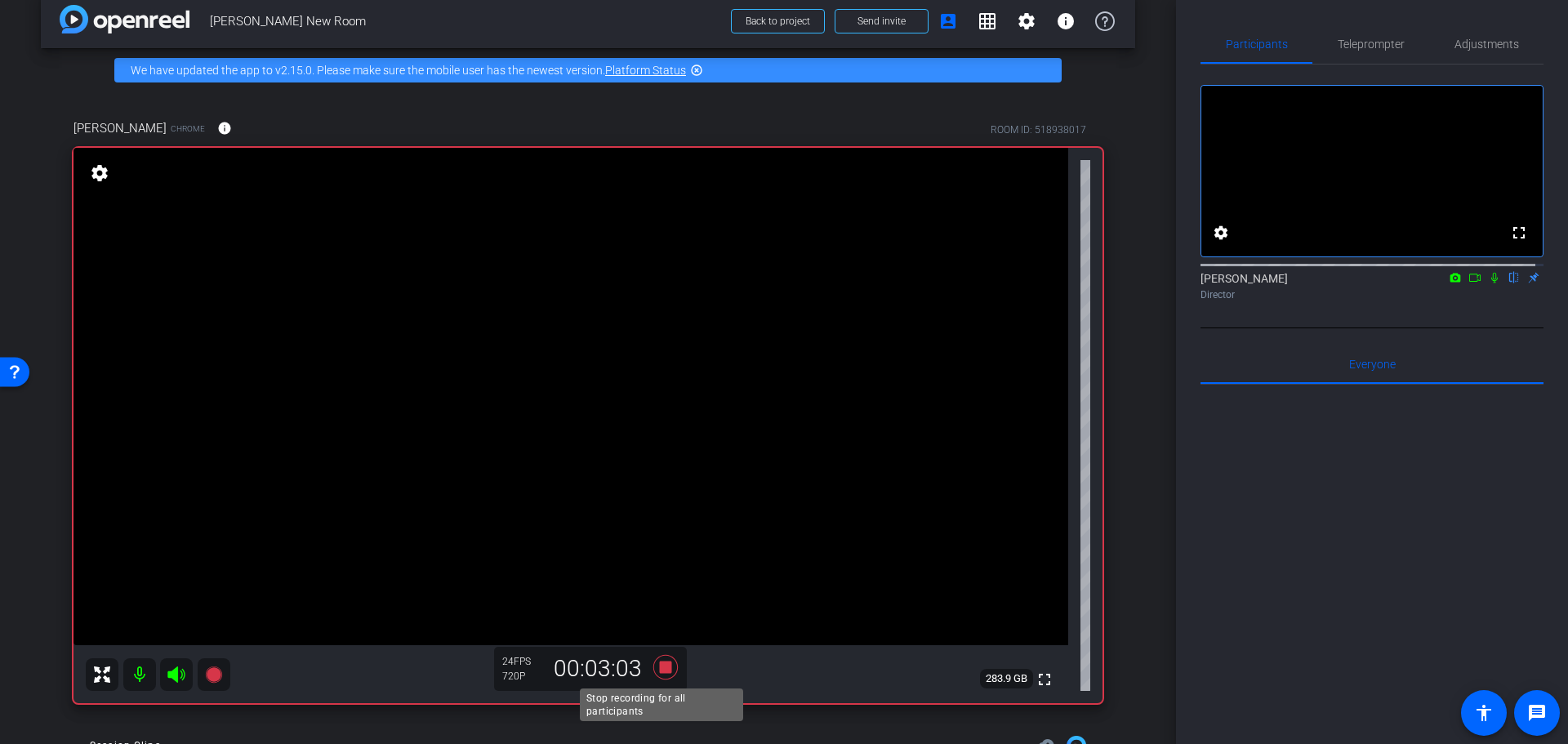
click at [659, 663] on icon at bounding box center [666, 667] width 25 height 25
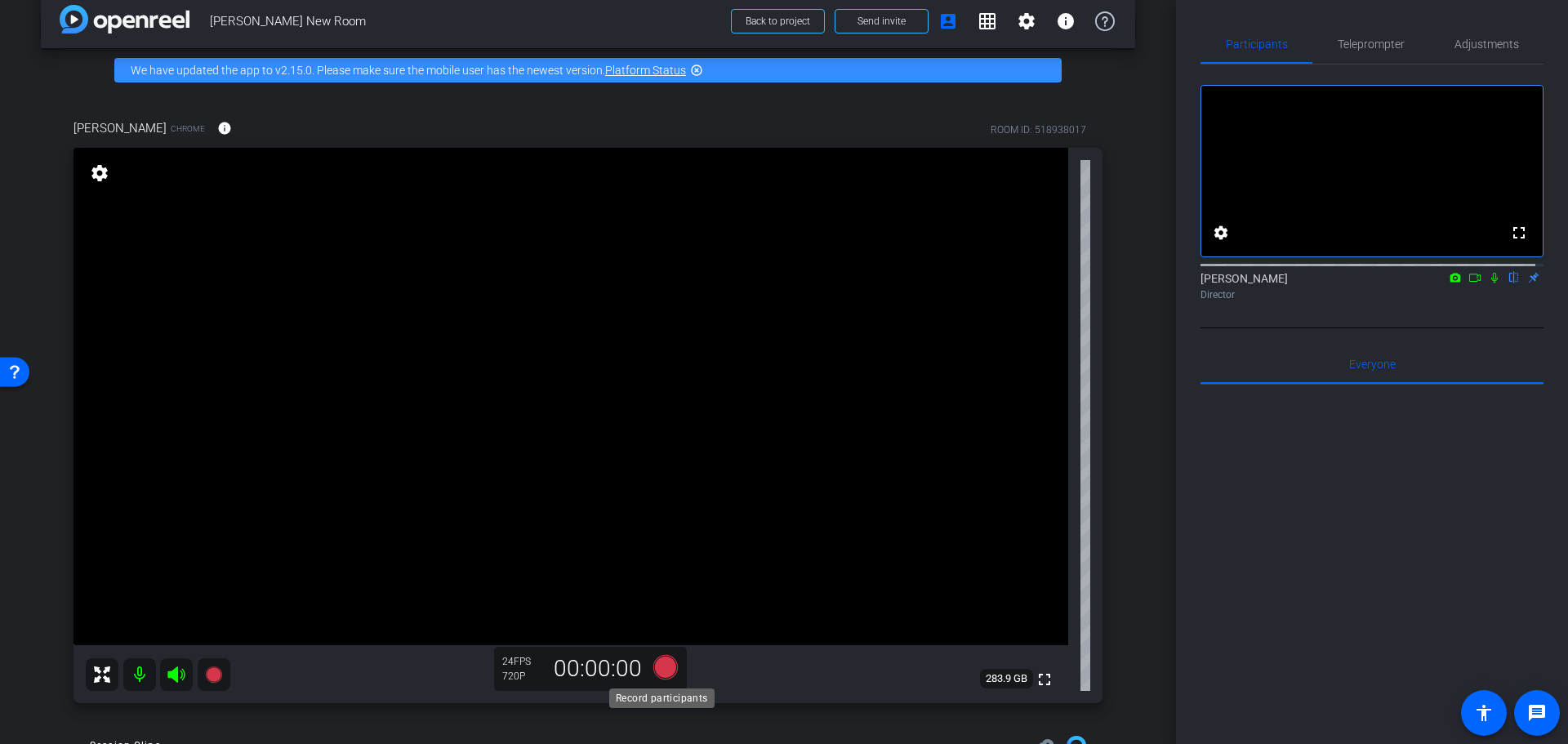
click at [660, 661] on icon at bounding box center [666, 667] width 25 height 25
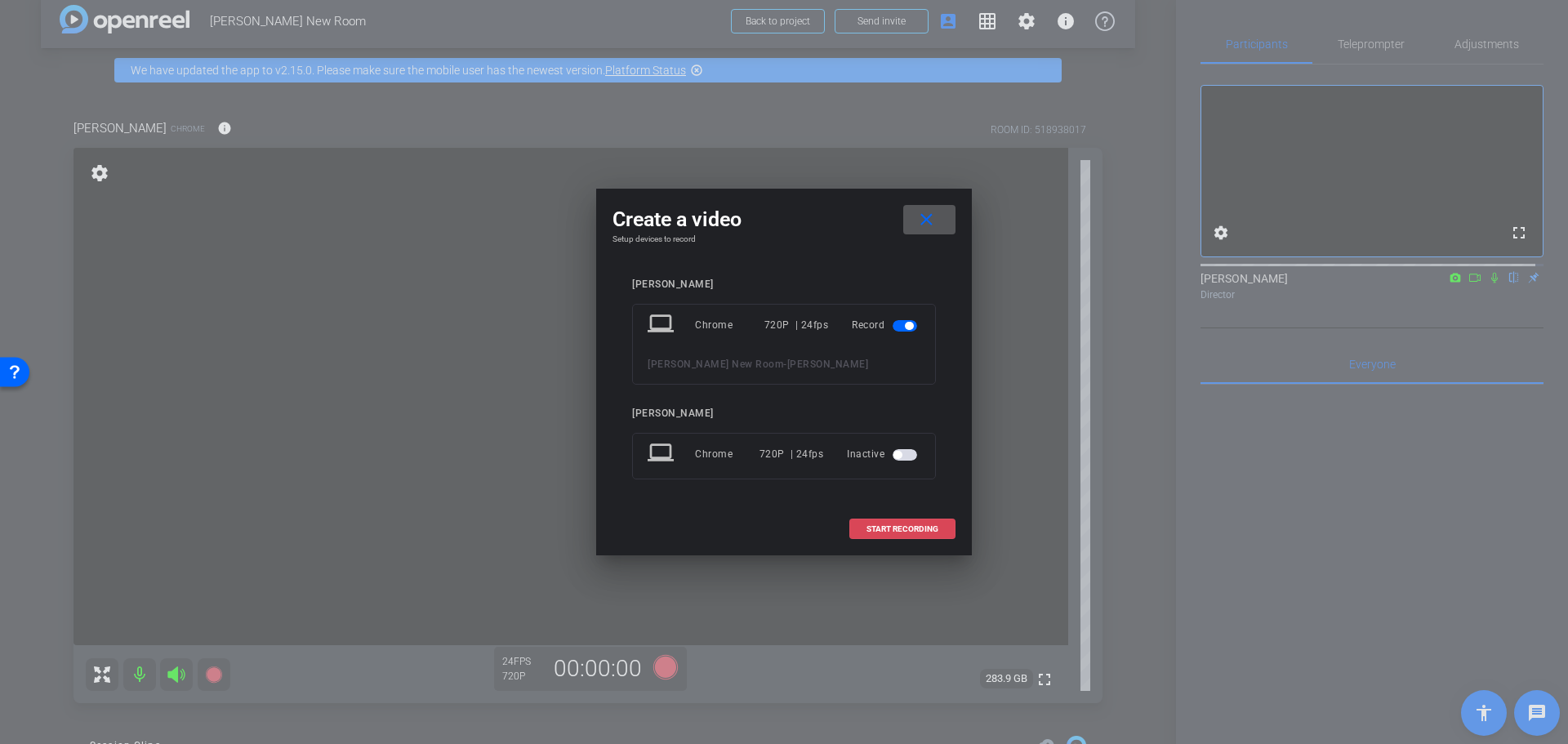
click at [865, 528] on span at bounding box center [903, 529] width 105 height 40
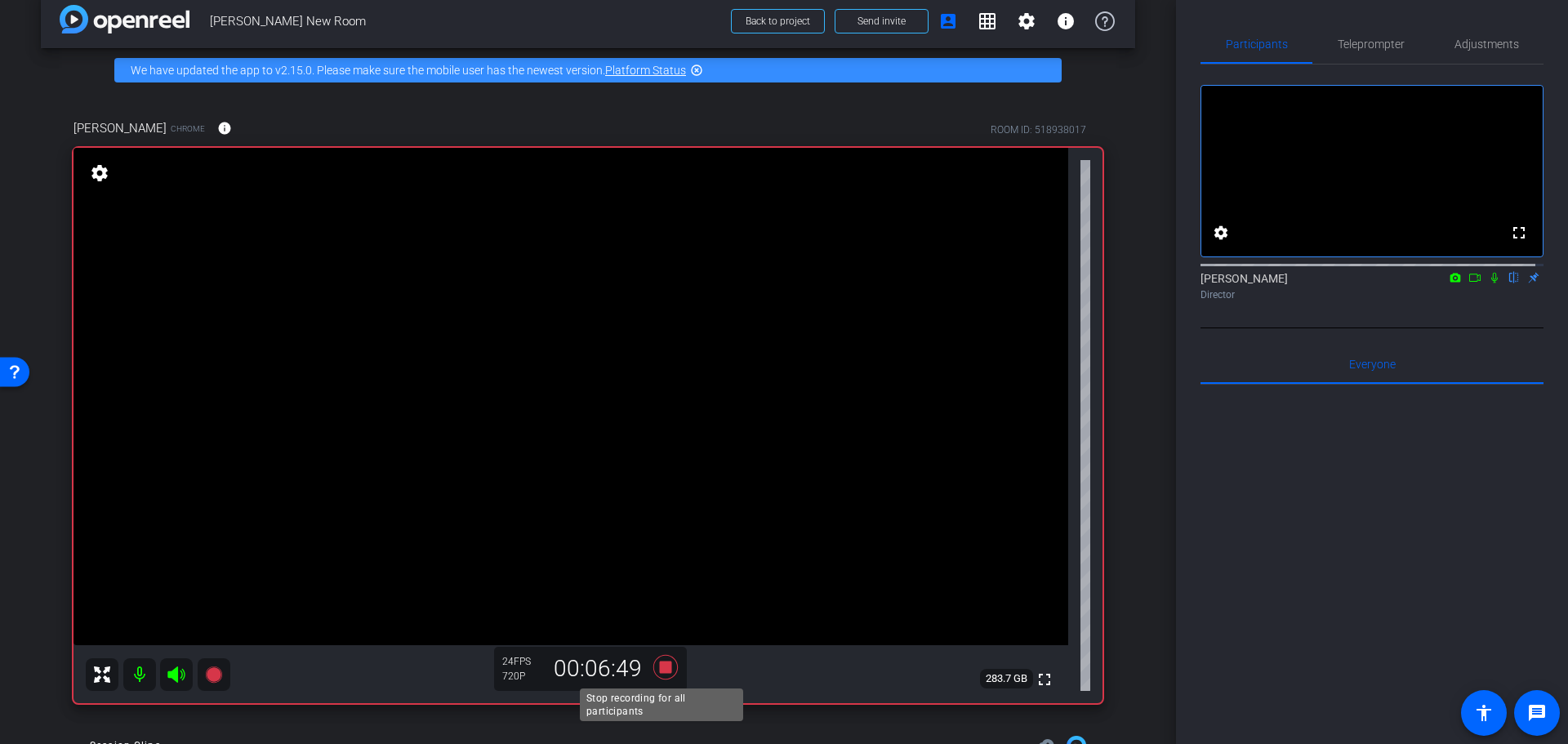
click at [656, 669] on icon at bounding box center [666, 667] width 25 height 25
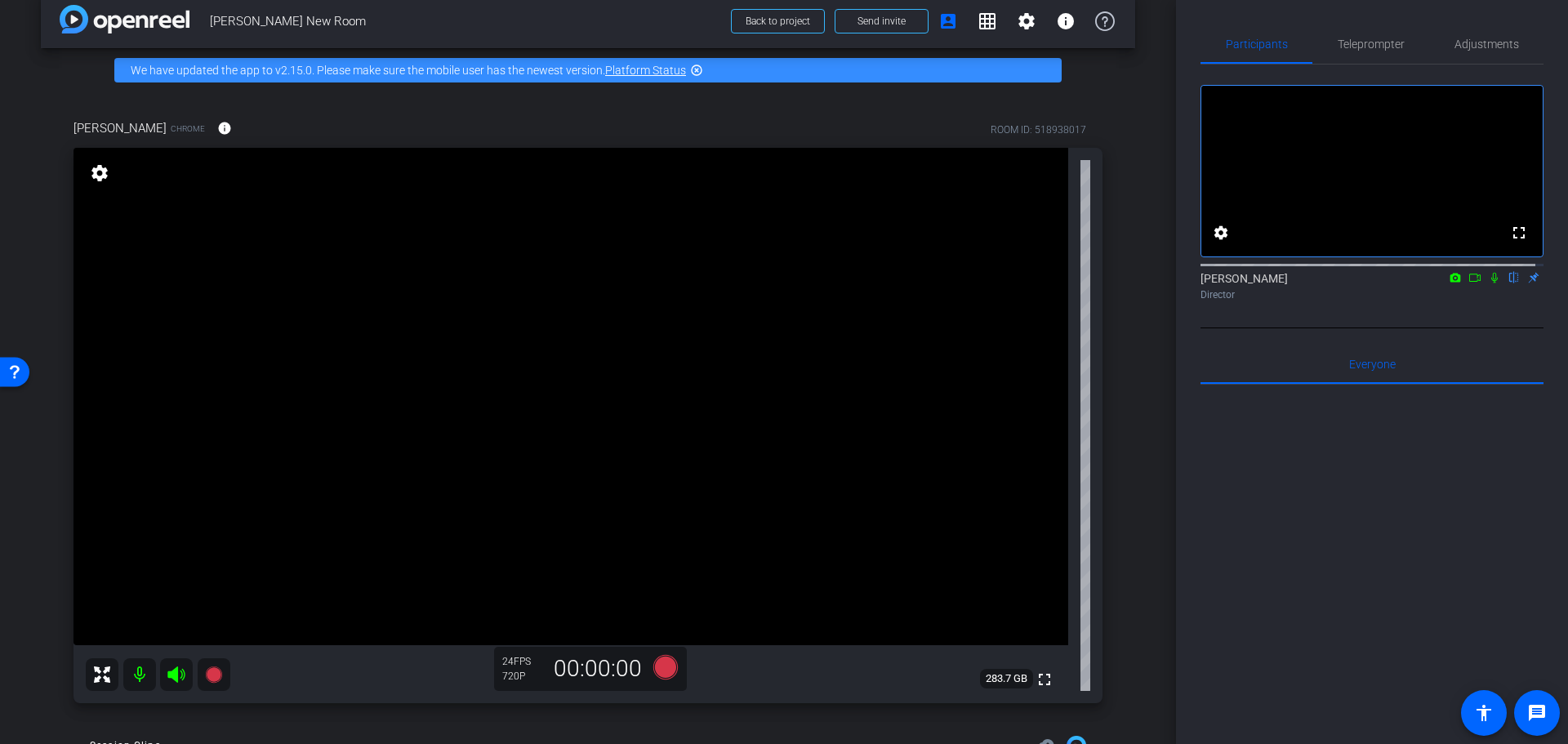
click at [1117, 626] on div "Courtney Fox Chrome info ROOM ID: 518938017 fullscreen settings 283.7 GB 24 FPS…" at bounding box center [587, 405] width 1095 height 627
click at [664, 661] on icon at bounding box center [666, 667] width 25 height 25
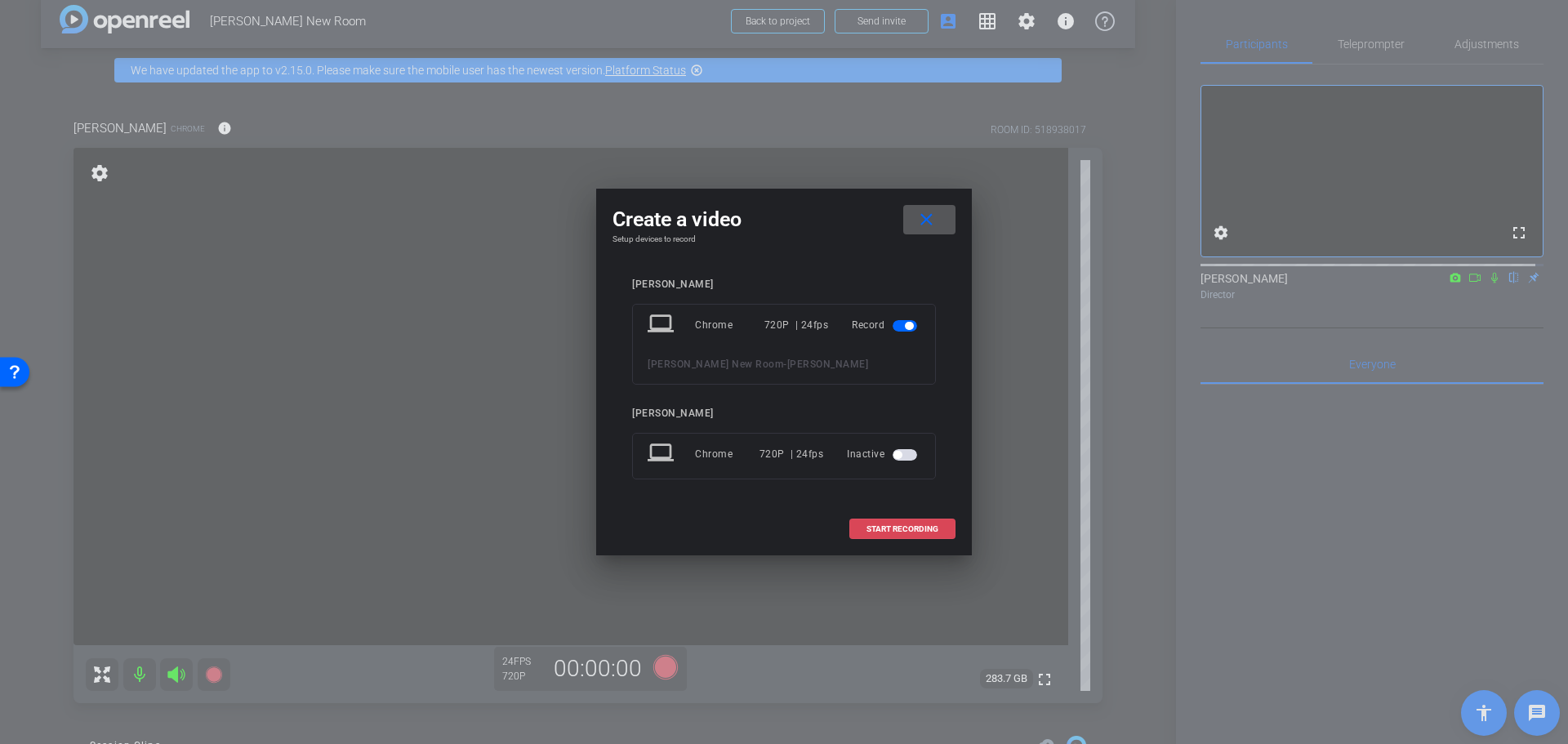
click at [877, 525] on span "START RECORDING" at bounding box center [902, 529] width 72 height 8
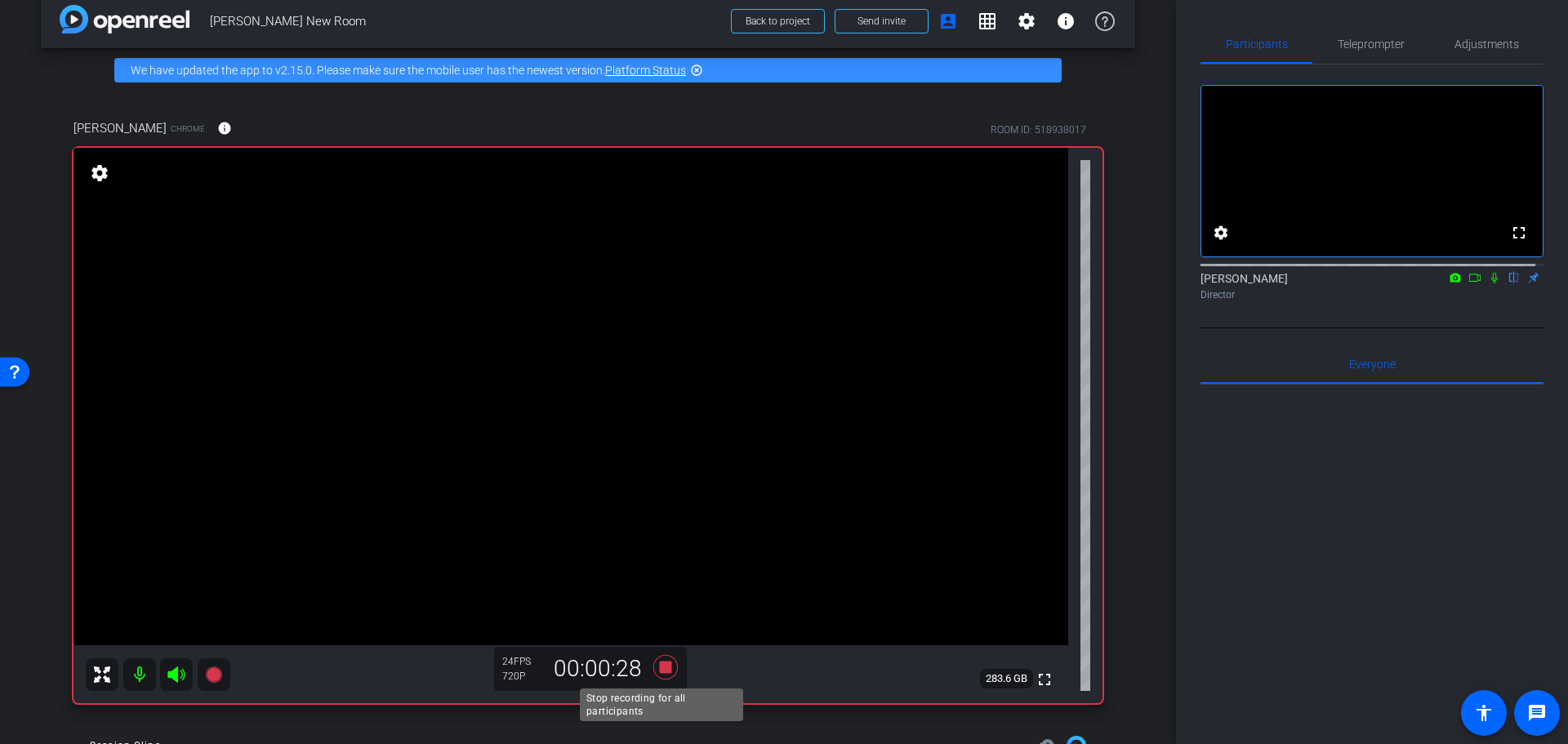
click at [660, 663] on icon at bounding box center [666, 667] width 25 height 25
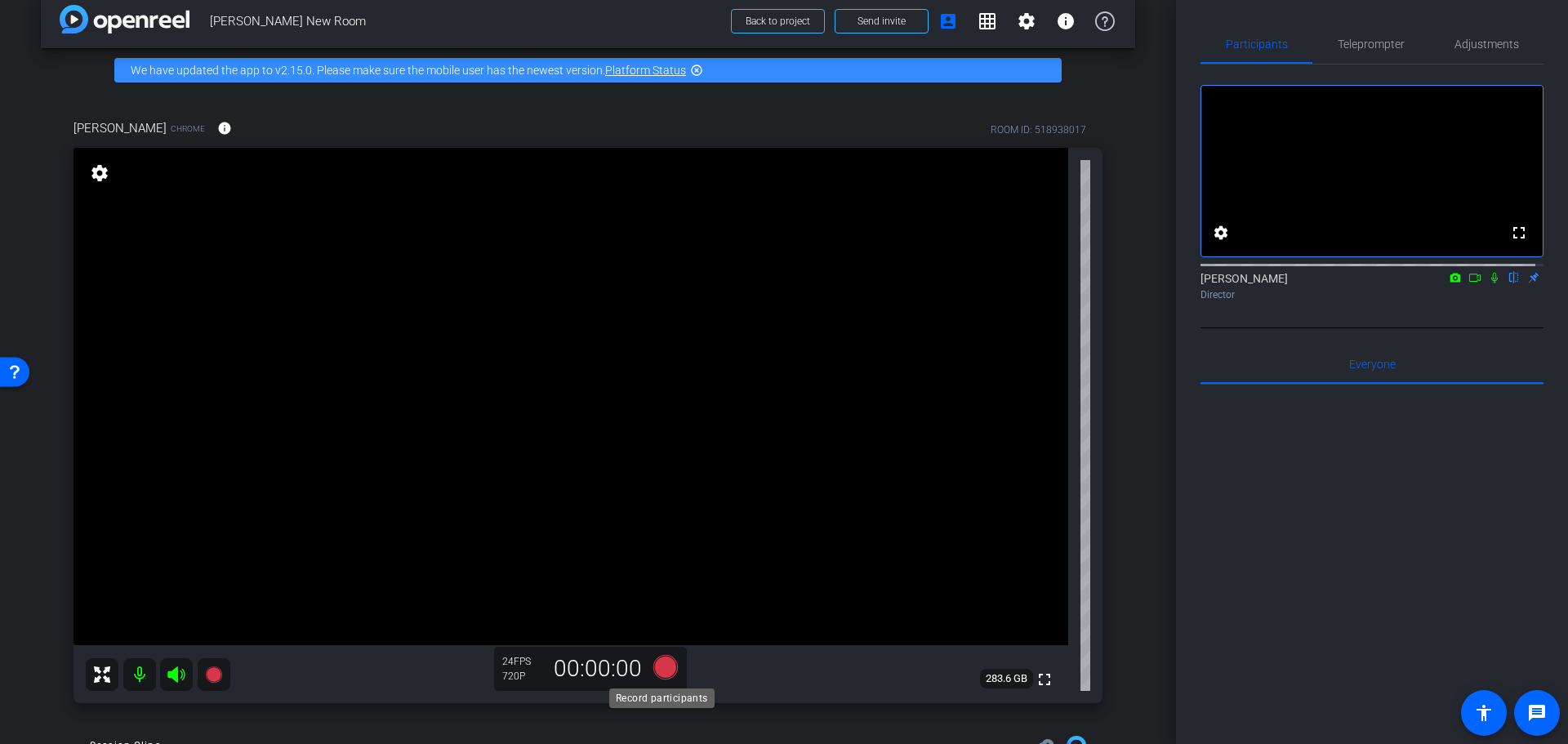
click at [656, 668] on icon at bounding box center [666, 667] width 25 height 25
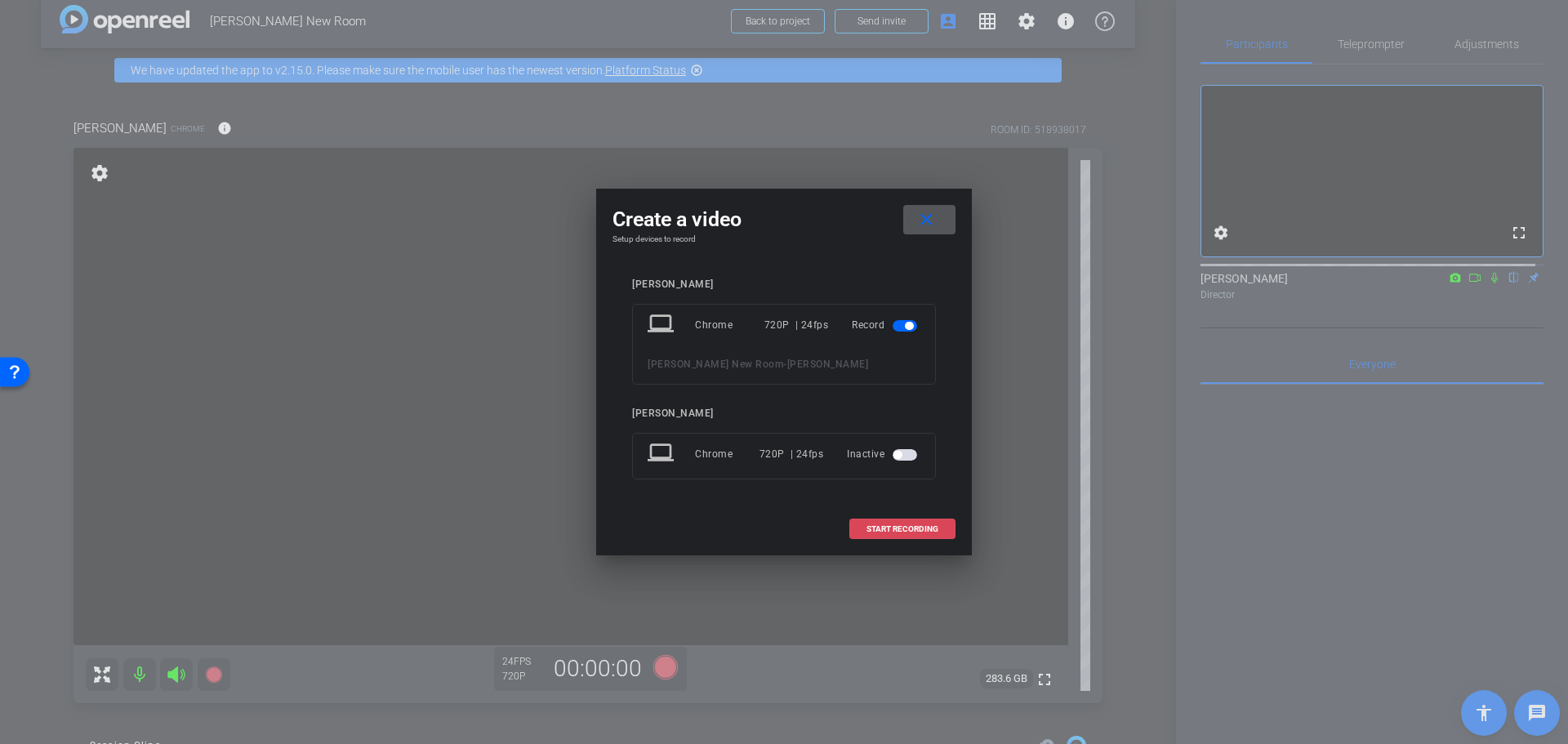
click at [892, 525] on span "START RECORDING" at bounding box center [902, 529] width 72 height 8
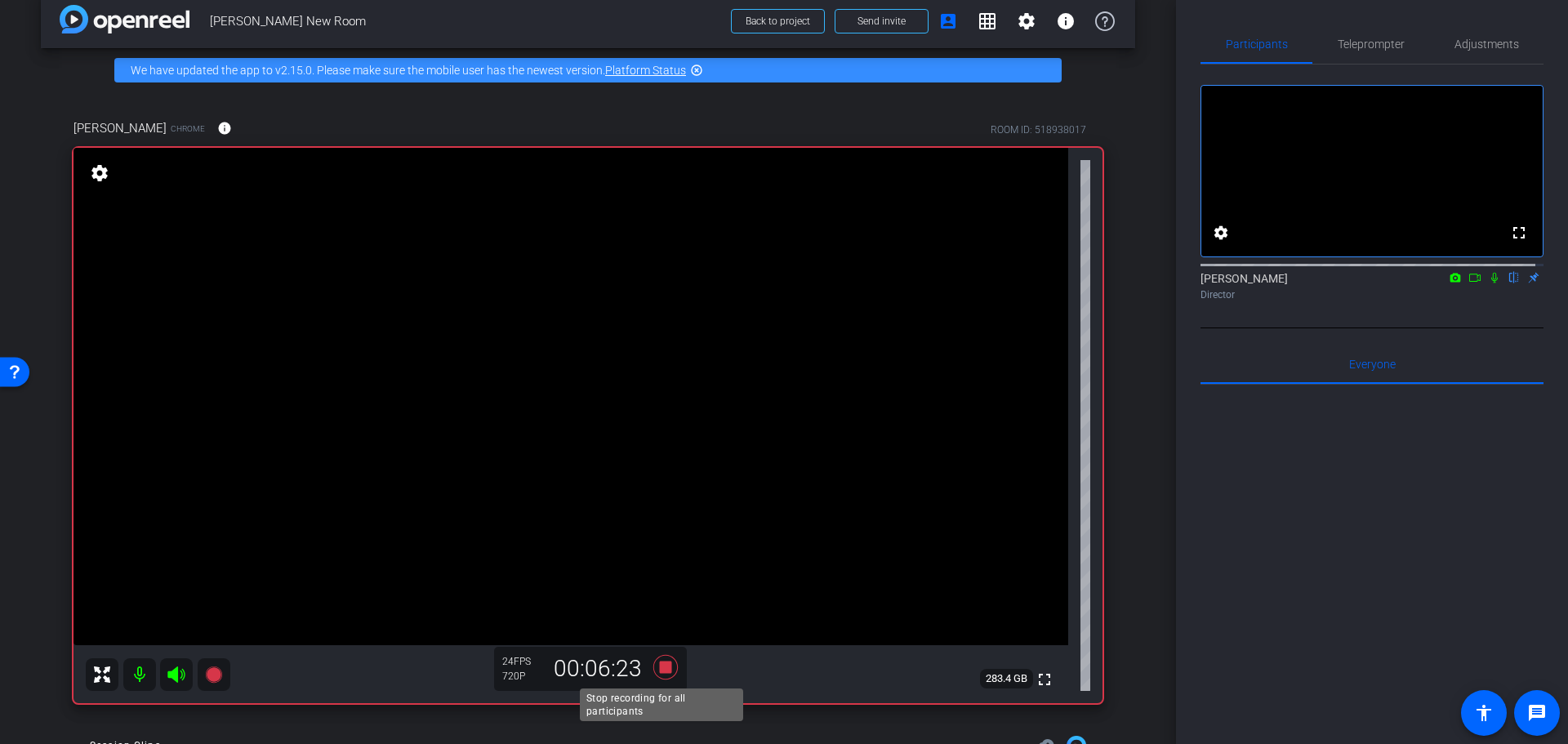
click at [658, 668] on icon at bounding box center [666, 667] width 25 height 25
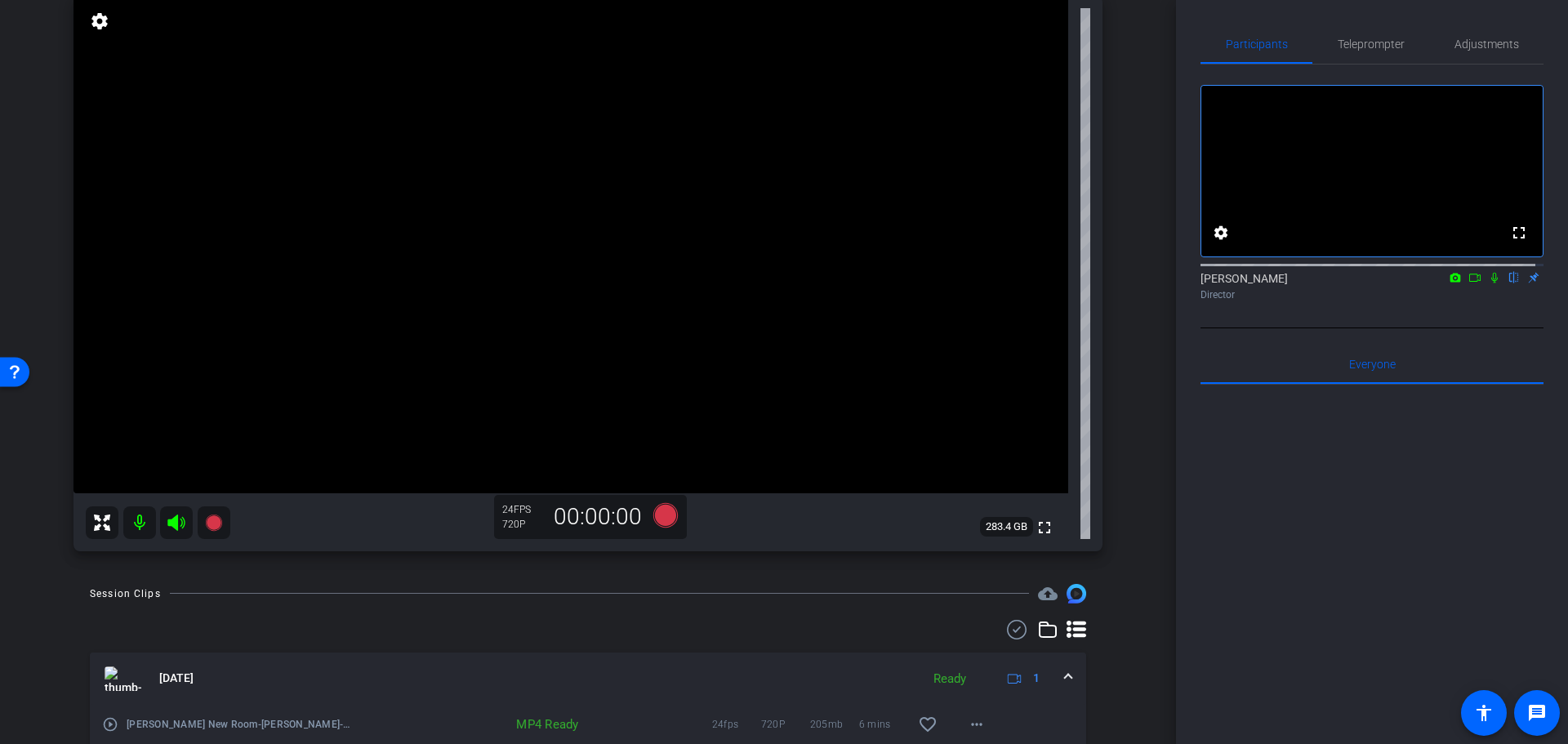
scroll to position [0, 0]
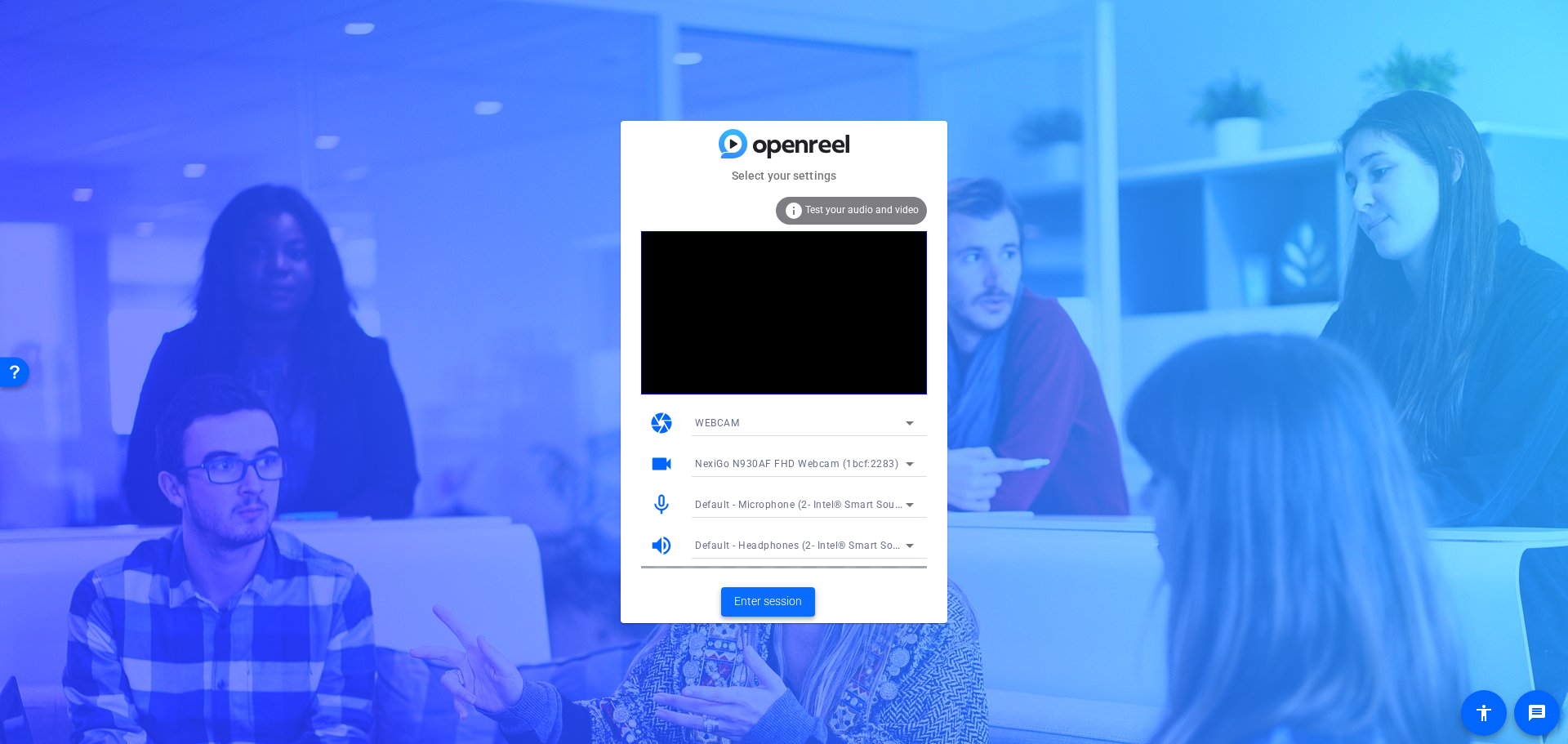
click at [777, 598] on span "Enter session" at bounding box center [769, 601] width 68 height 17
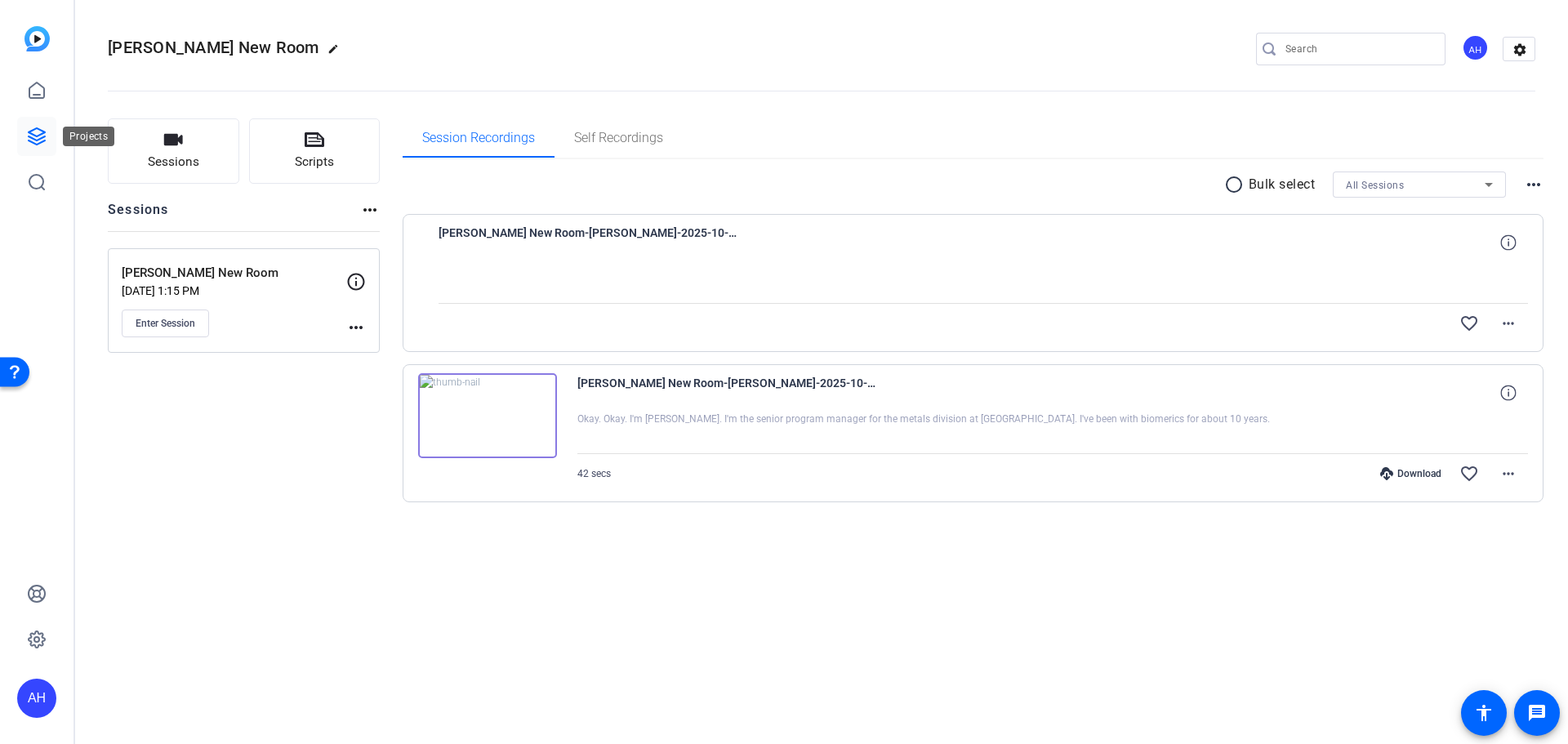
click at [40, 131] on icon at bounding box center [36, 136] width 19 height 19
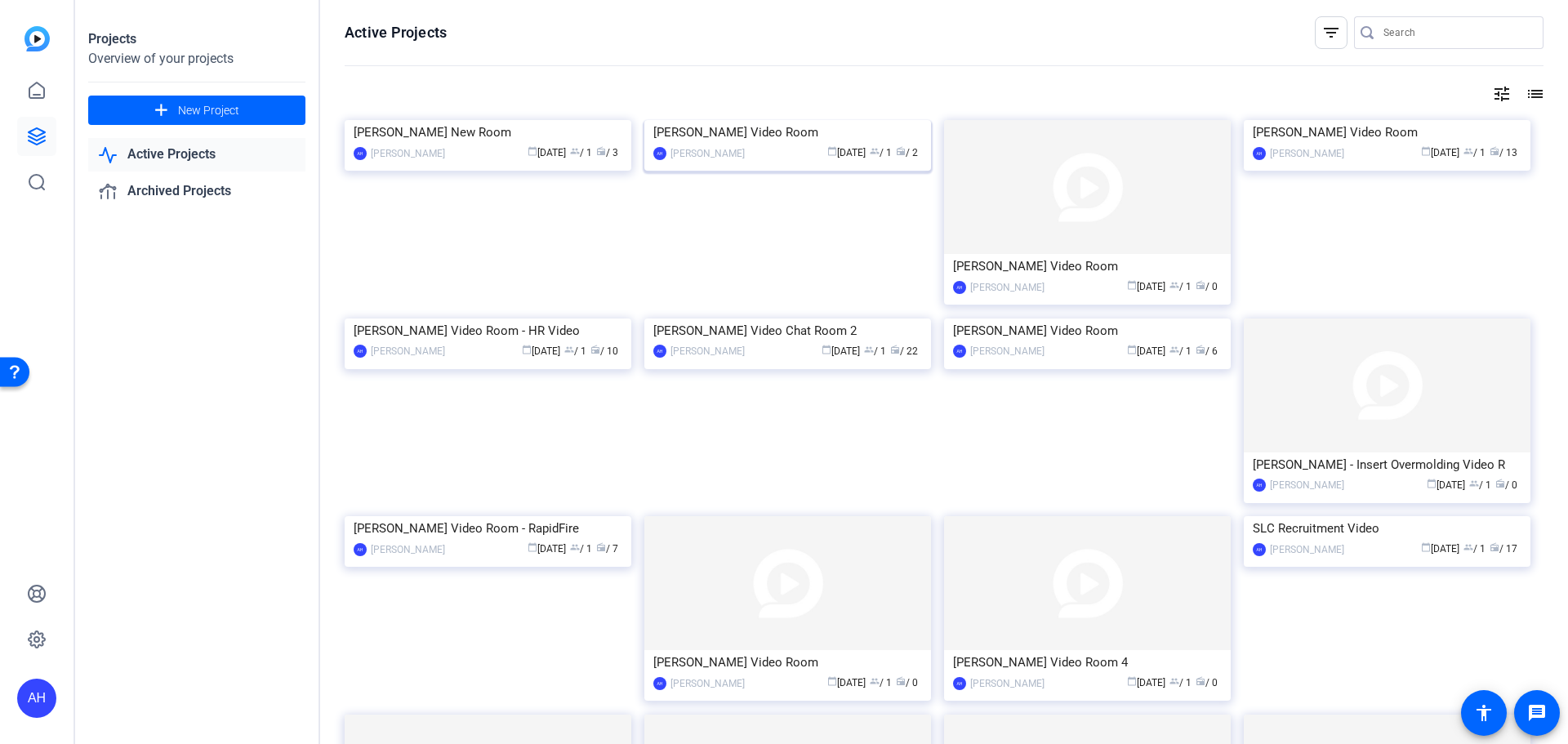
click at [794, 120] on img at bounding box center [787, 120] width 286 height 0
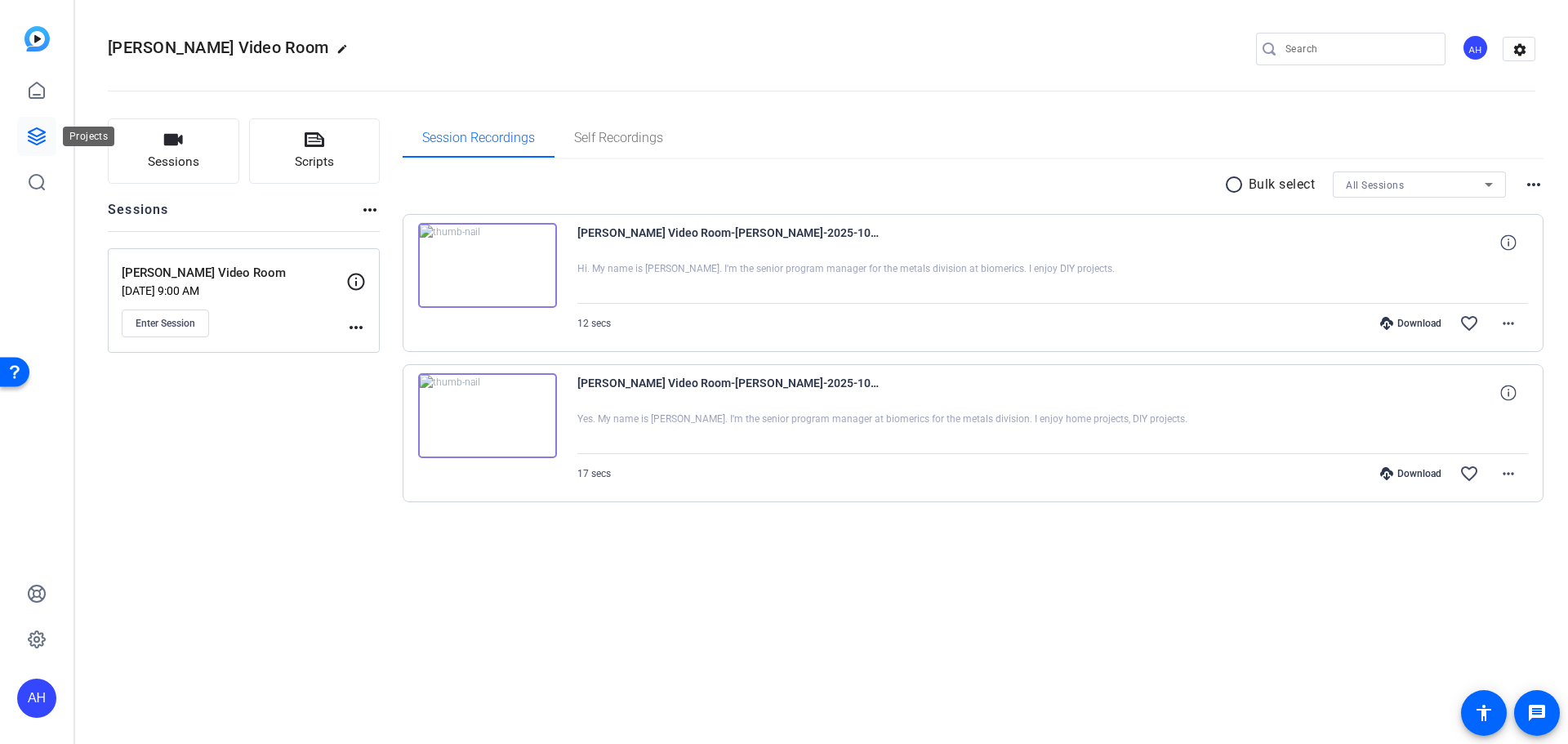
click at [41, 134] on icon at bounding box center [37, 136] width 17 height 17
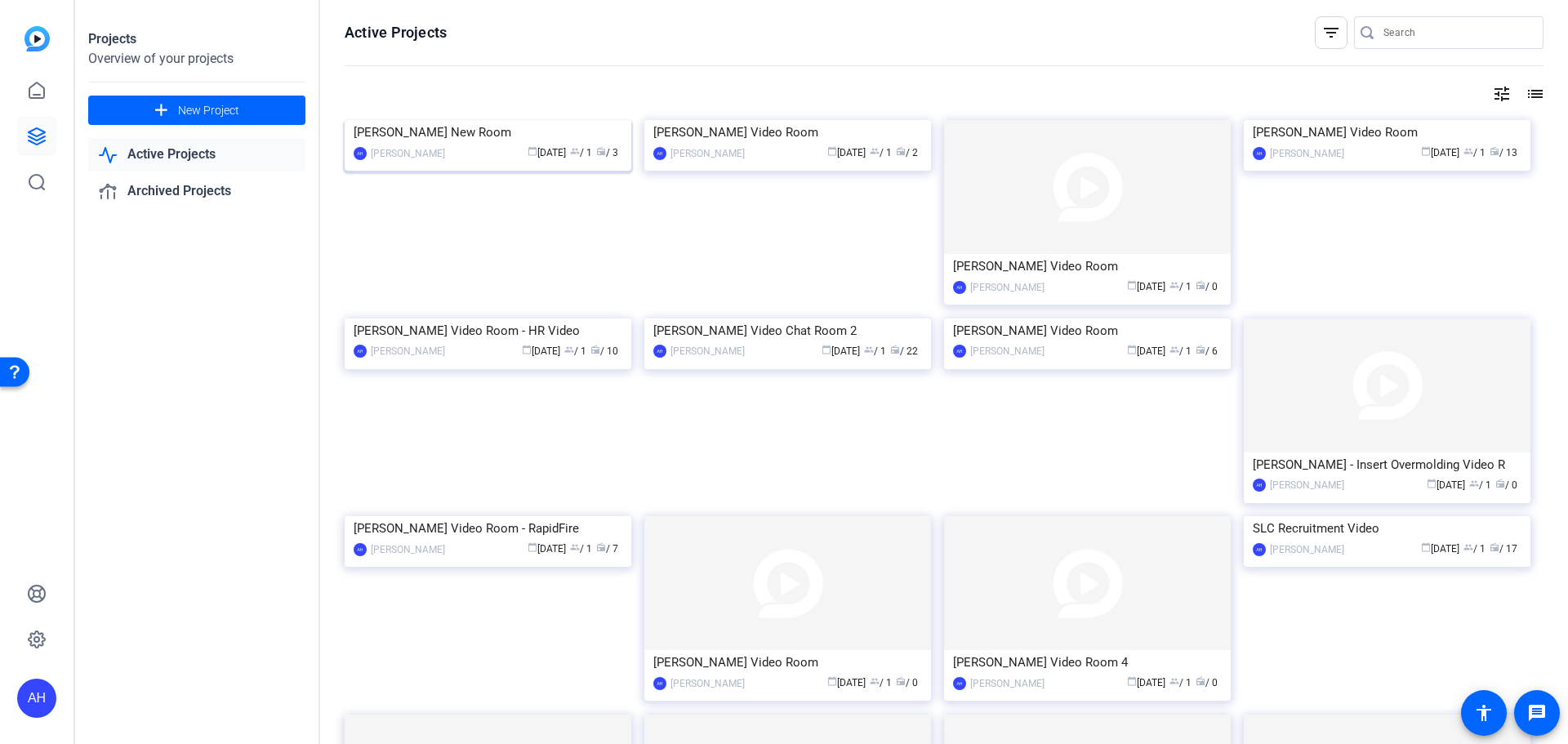
click at [513, 120] on img at bounding box center [487, 120] width 286 height 0
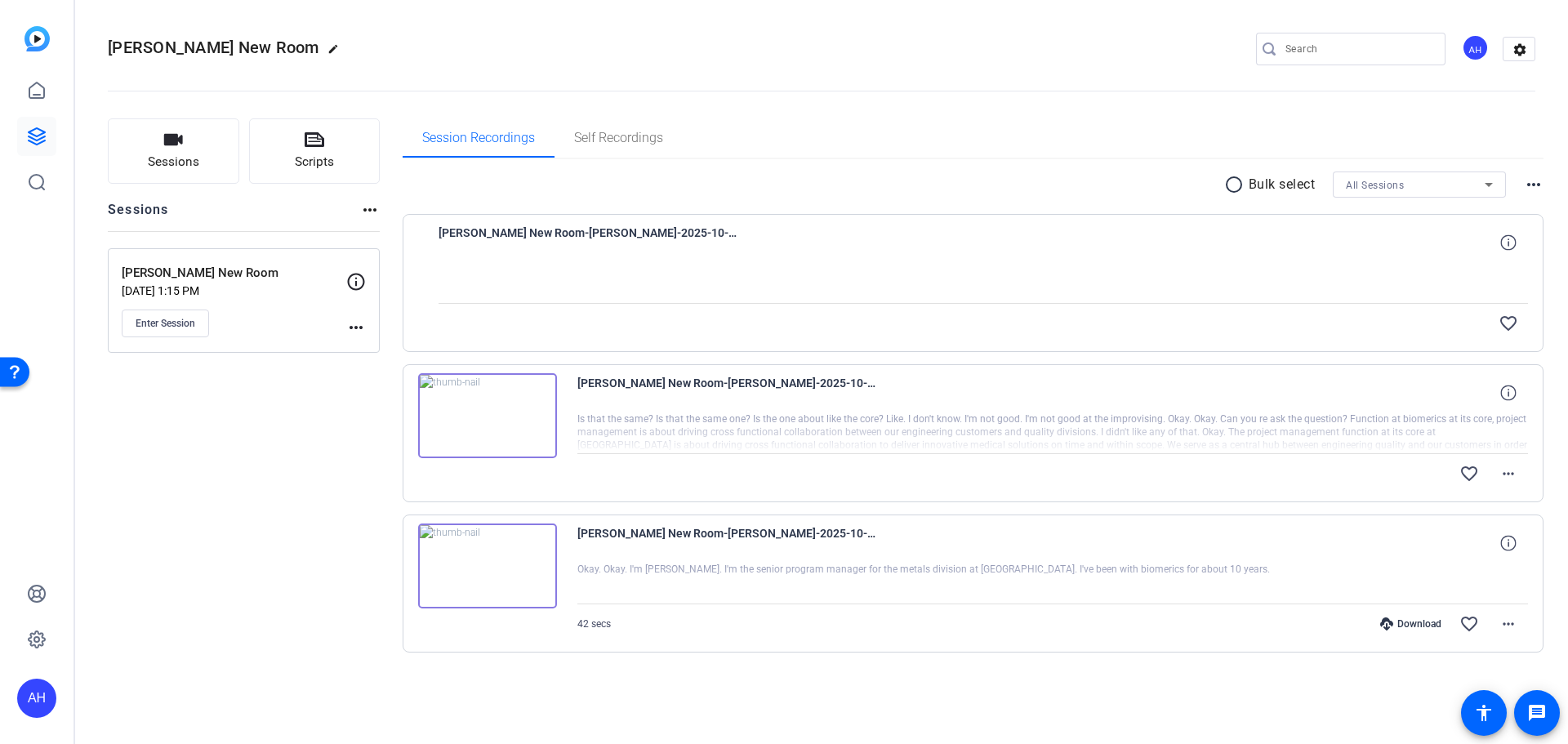
click at [487, 414] on img at bounding box center [487, 415] width 139 height 85
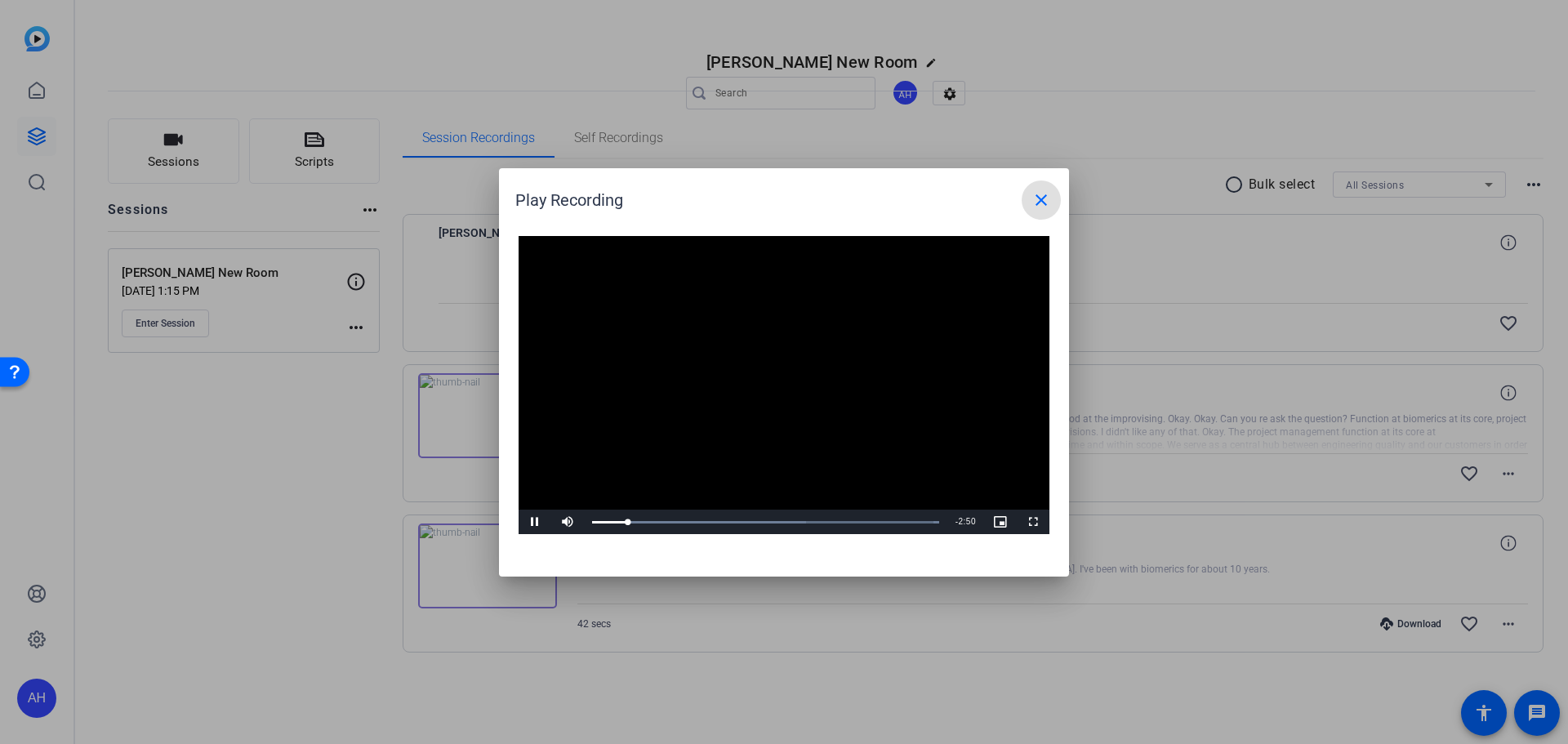
click at [1040, 200] on mat-icon "close" at bounding box center [1041, 200] width 19 height 19
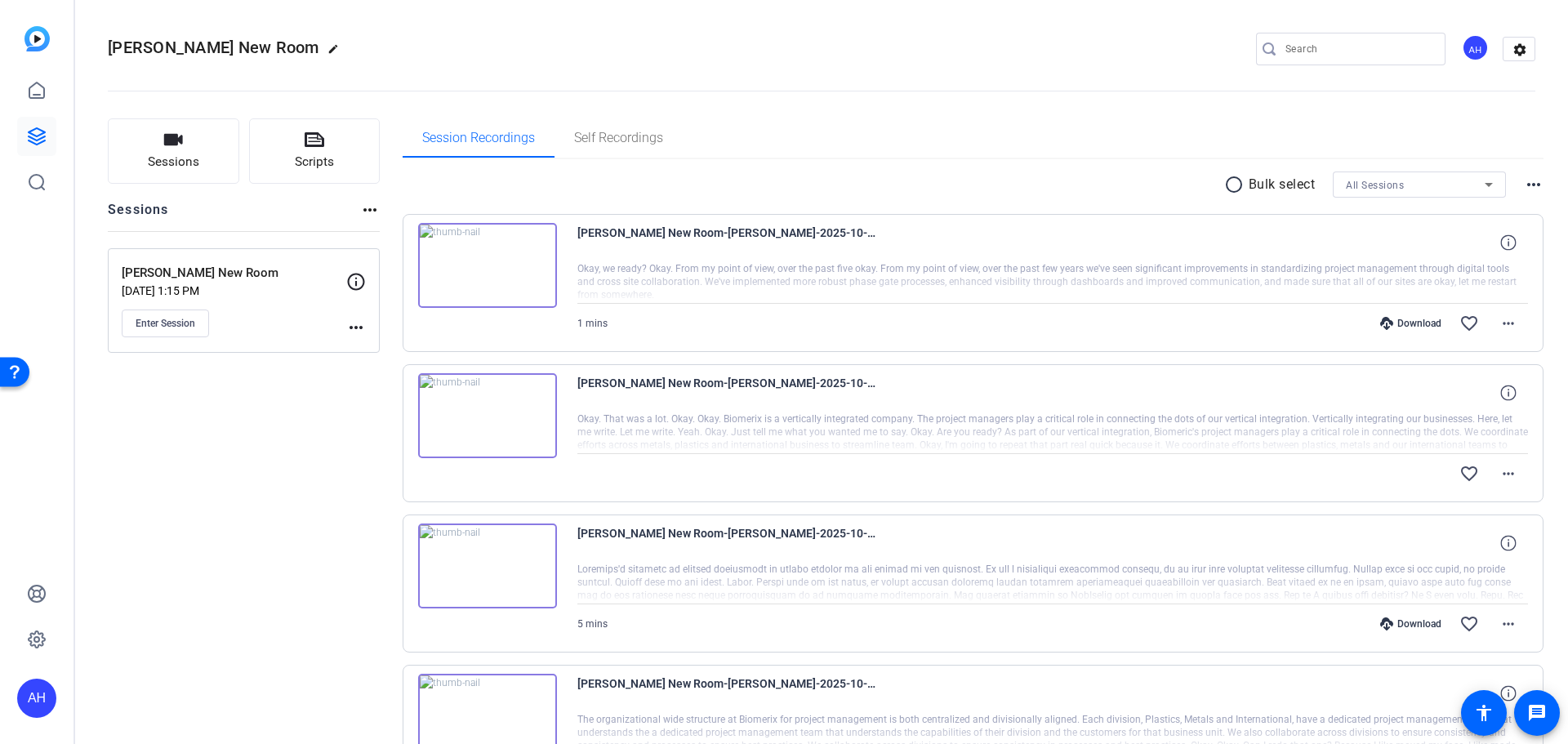
click at [490, 259] on img at bounding box center [487, 265] width 139 height 85
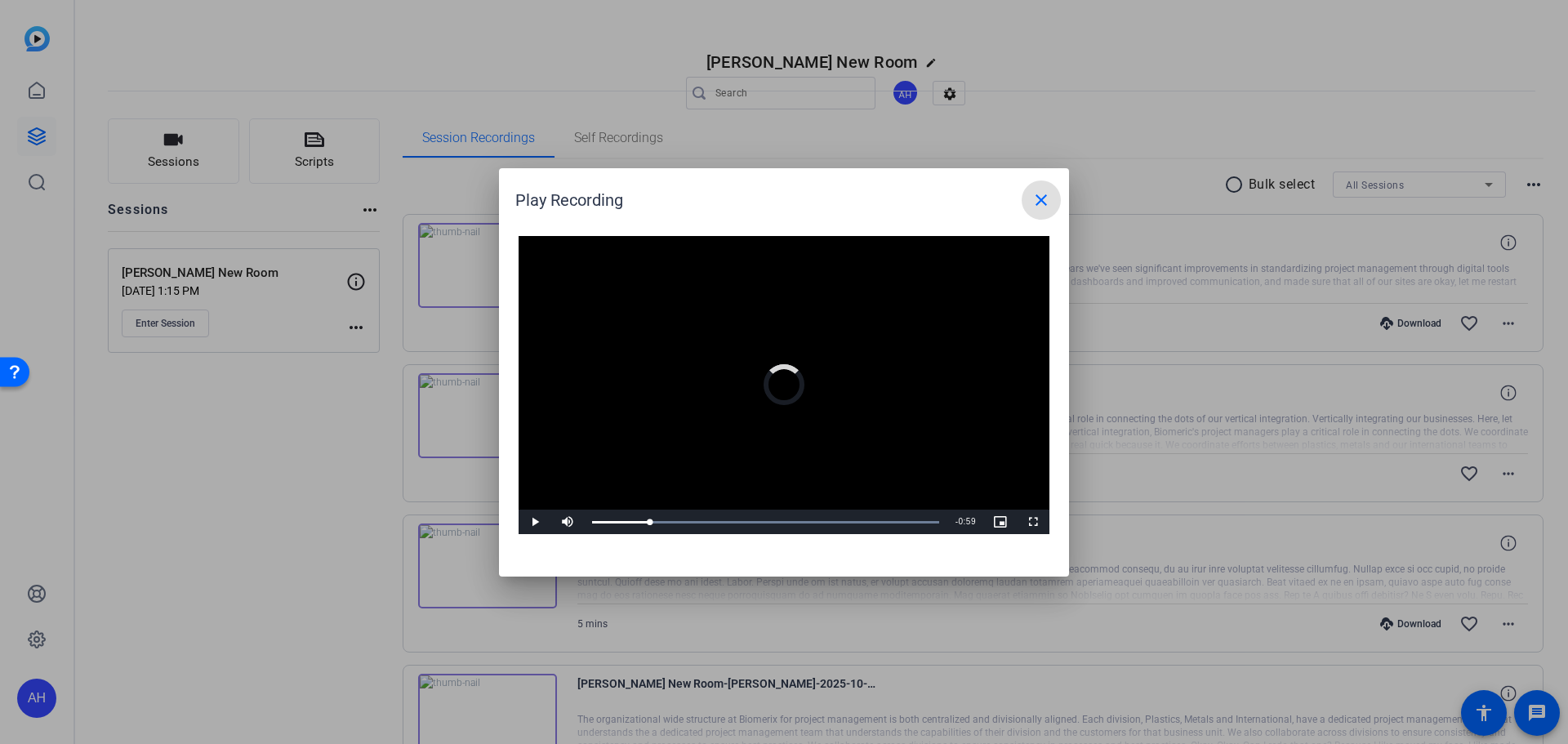
drag, startPoint x: 602, startPoint y: 523, endPoint x: 656, endPoint y: 536, distance: 55.5
click at [656, 536] on div "Video Player is loading. Play Video Play Mute Current Time 0:12 / Duration 1:11…" at bounding box center [784, 399] width 570 height 357
drag, startPoint x: 663, startPoint y: 519, endPoint x: 714, endPoint y: 529, distance: 52.0
click at [714, 529] on div "Loaded : 100.00% 0:24 0:24" at bounding box center [765, 522] width 364 height 25
drag, startPoint x: 716, startPoint y: 523, endPoint x: 753, endPoint y: 533, distance: 38.3
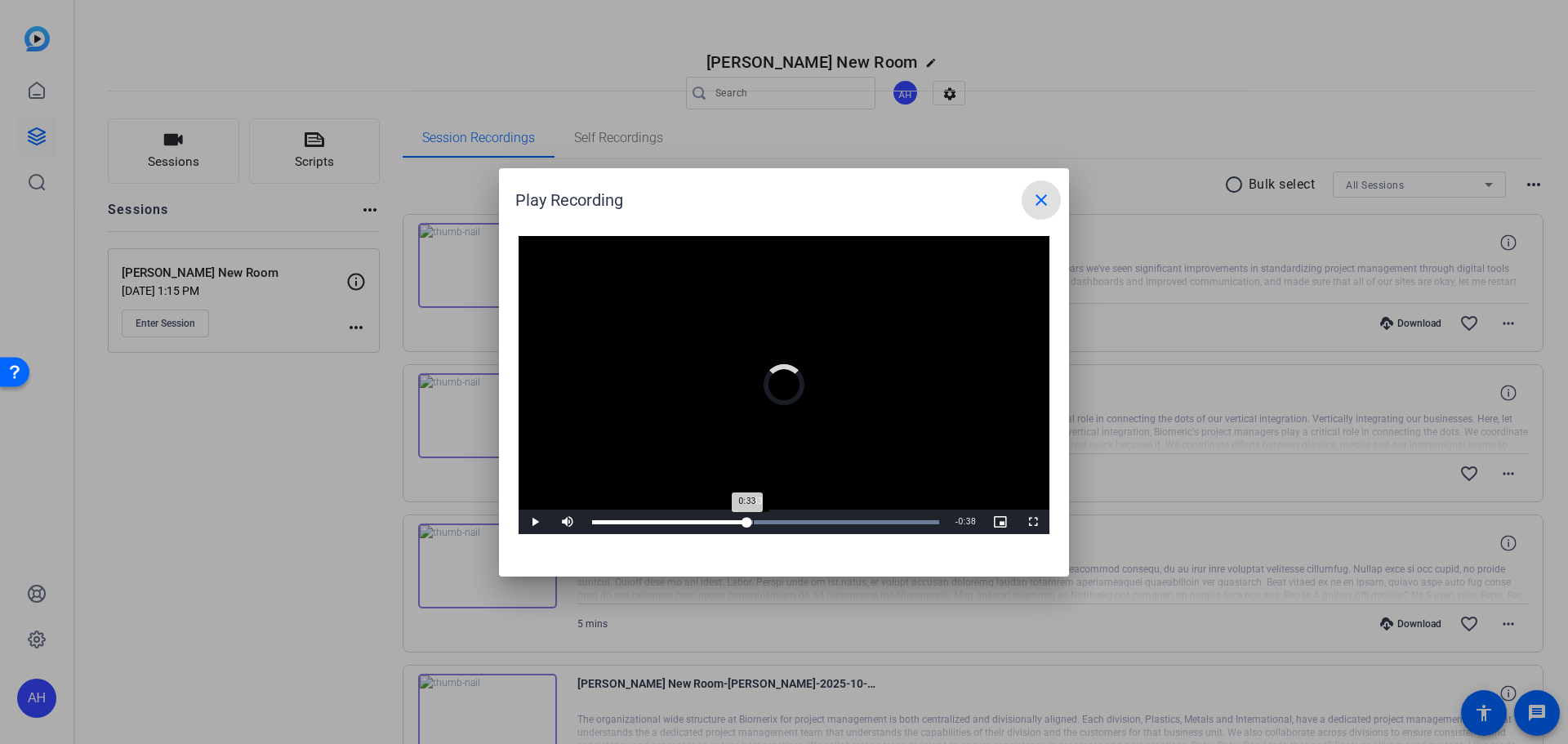
click at [753, 533] on div "Loaded : 100.00% 0:33 0:33" at bounding box center [765, 522] width 364 height 25
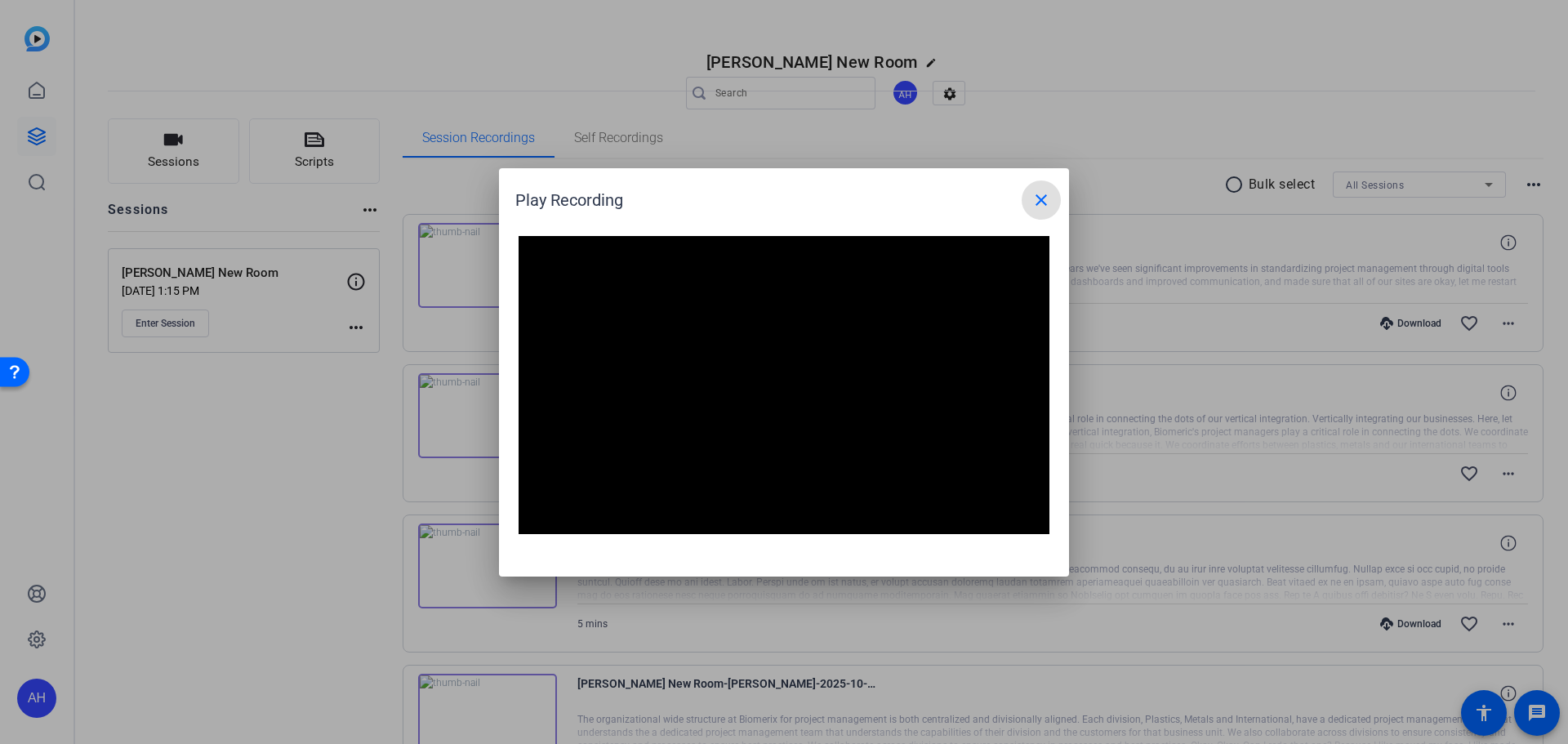
click at [1040, 199] on mat-icon "close" at bounding box center [1041, 200] width 19 height 19
